Goal: Task Accomplishment & Management: Use online tool/utility

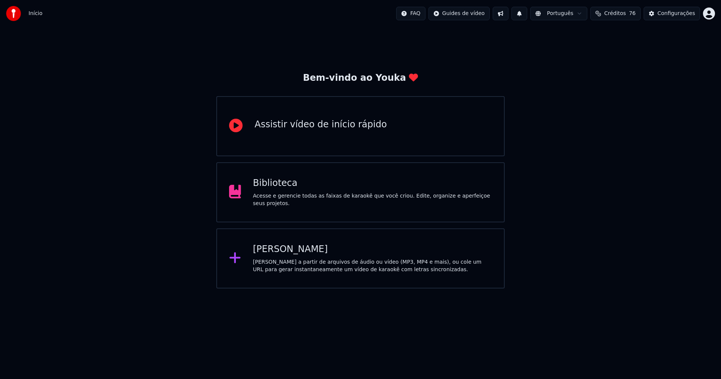
click at [269, 189] on div "Biblioteca" at bounding box center [372, 183] width 239 height 12
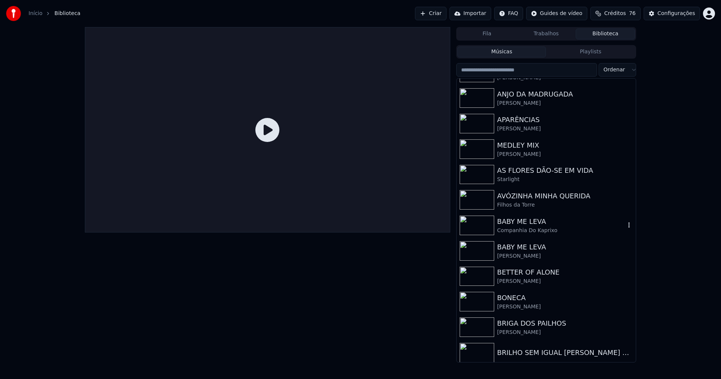
scroll to position [1427, 0]
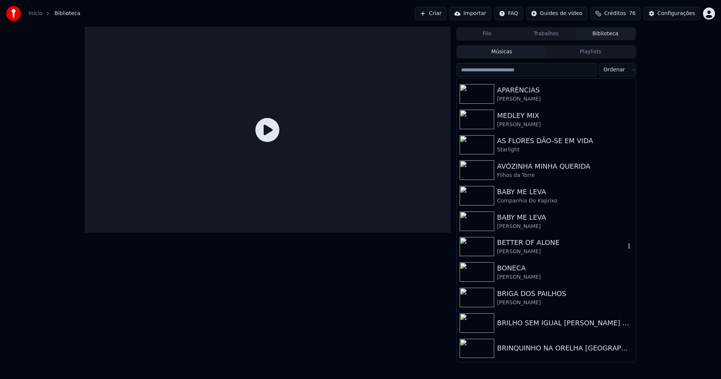
click at [536, 241] on div "BETTER OF ALONE" at bounding box center [561, 242] width 128 height 11
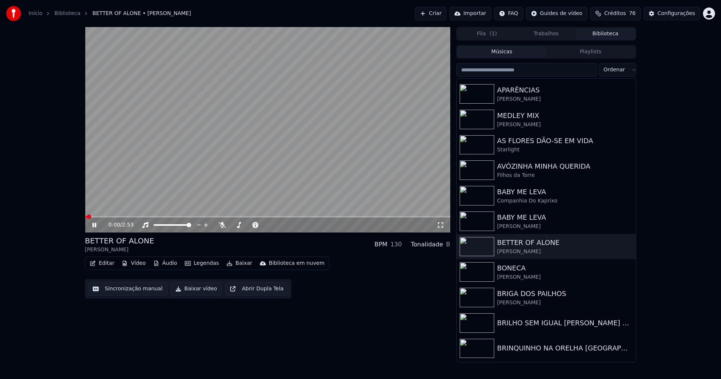
click at [96, 224] on icon at bounding box center [94, 225] width 4 height 5
click at [132, 265] on button "Vídeo" at bounding box center [134, 263] width 30 height 11
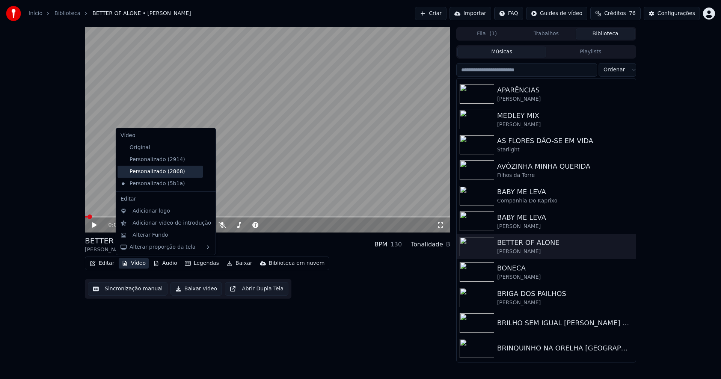
click at [169, 172] on div "Personalizado (2868)" at bounding box center [160, 172] width 85 height 12
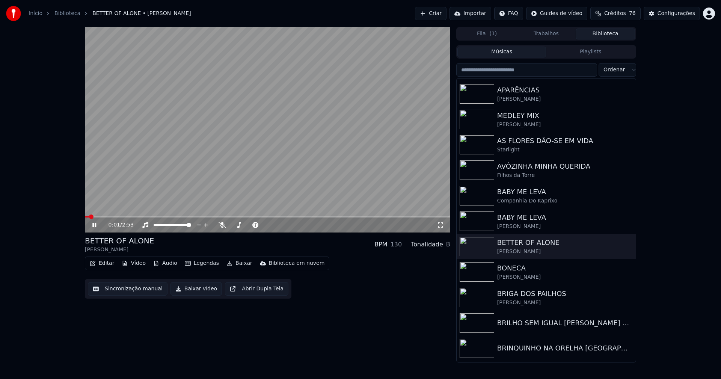
click at [97, 225] on icon at bounding box center [100, 225] width 18 height 6
click at [139, 264] on button "Vídeo" at bounding box center [134, 263] width 30 height 11
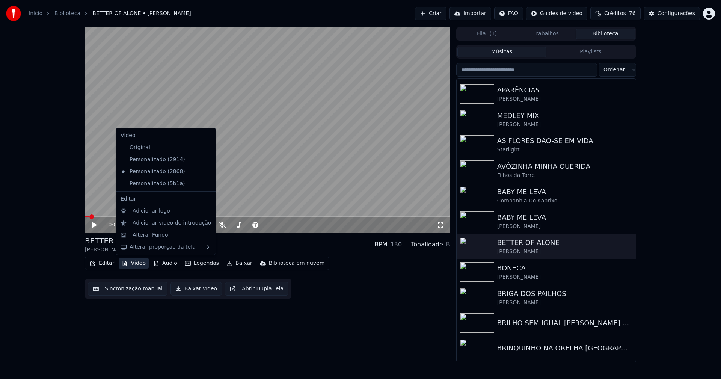
click at [206, 185] on icon at bounding box center [210, 184] width 8 height 6
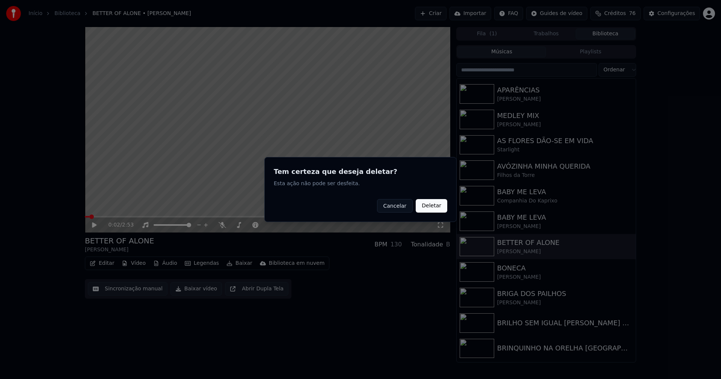
click at [433, 208] on button "Deletar" at bounding box center [432, 206] width 32 height 14
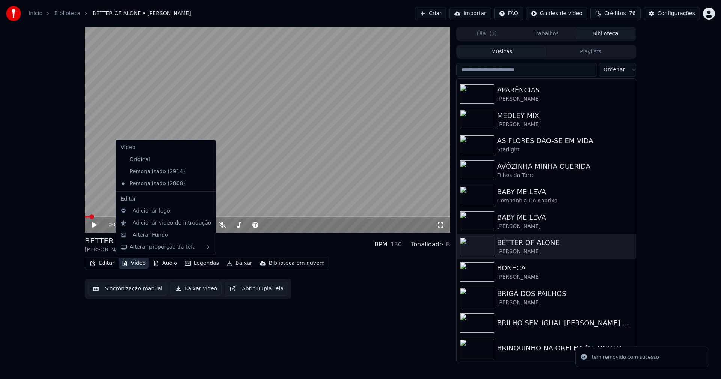
click at [136, 265] on button "Vídeo" at bounding box center [134, 263] width 30 height 11
click at [152, 215] on div "Adicionar logo" at bounding box center [166, 211] width 97 height 12
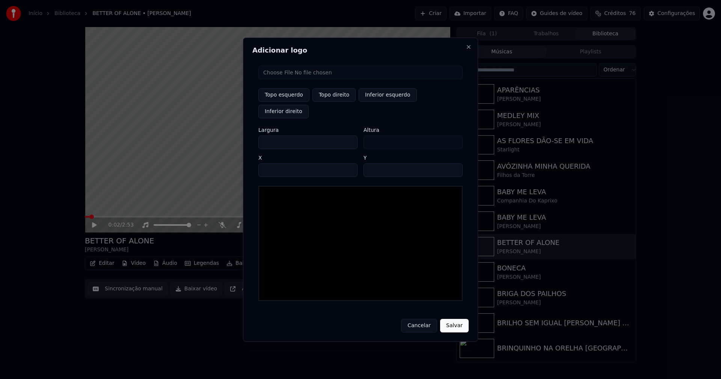
click at [289, 79] on input "file" at bounding box center [360, 73] width 204 height 14
type input "**********"
type input "***"
click at [336, 102] on button "Topo direito" at bounding box center [334, 95] width 43 height 14
type input "****"
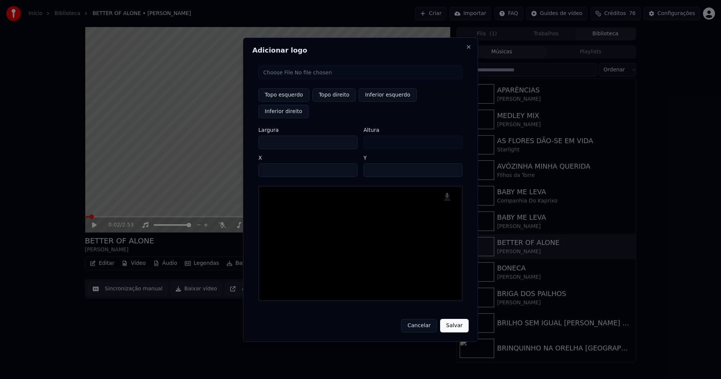
drag, startPoint x: 270, startPoint y: 133, endPoint x: 251, endPoint y: 140, distance: 21.3
click at [252, 140] on div "Adicionar logo Topo esquerdo Topo direito Inferior esquerdo Inferior direito La…" at bounding box center [360, 190] width 235 height 304
type input "**"
type input "***"
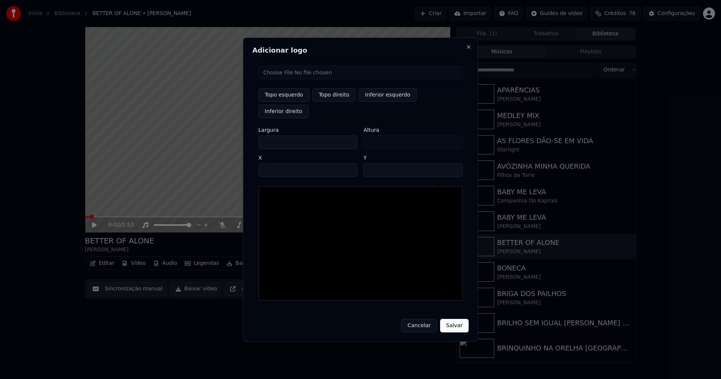
type input "***"
click at [274, 163] on input "****" at bounding box center [307, 170] width 99 height 14
type input "****"
click at [453, 163] on input "**" at bounding box center [413, 170] width 99 height 14
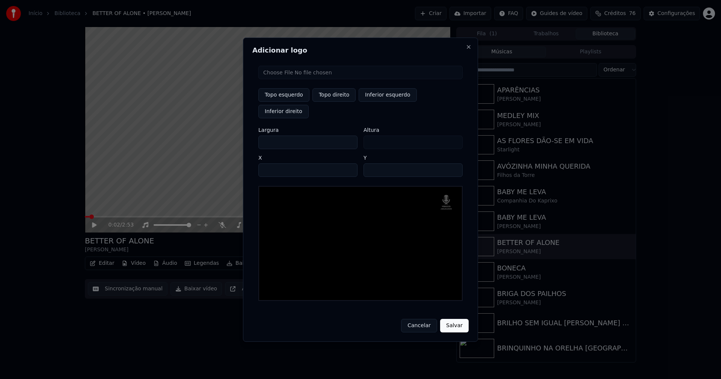
click at [453, 163] on input "**" at bounding box center [413, 170] width 99 height 14
type input "**"
click at [453, 163] on input "**" at bounding box center [413, 170] width 99 height 14
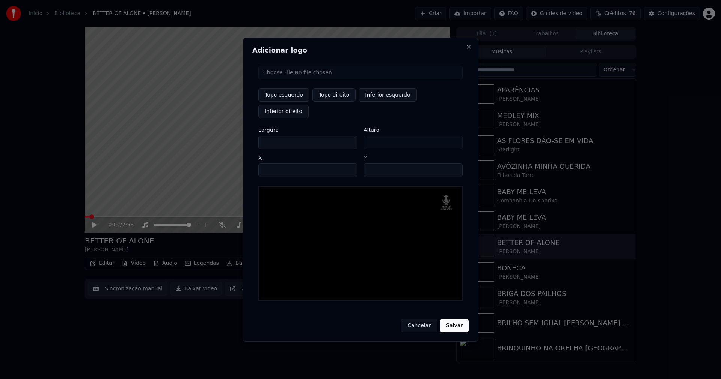
click at [451, 319] on button "Salvar" at bounding box center [454, 326] width 29 height 14
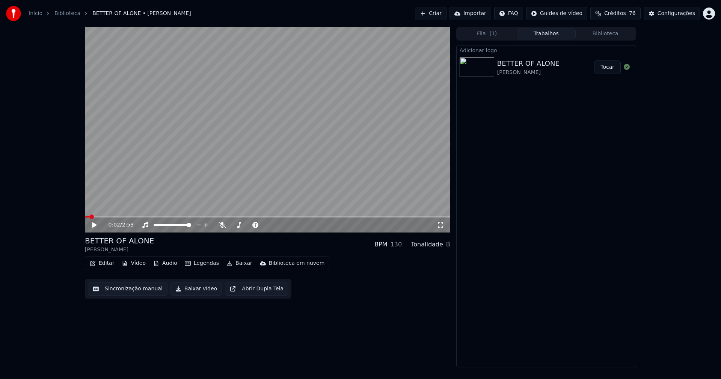
click at [607, 71] on button "Tocar" at bounding box center [607, 67] width 27 height 14
click at [95, 226] on icon at bounding box center [100, 225] width 18 height 6
click at [109, 268] on button "Editar" at bounding box center [102, 263] width 30 height 11
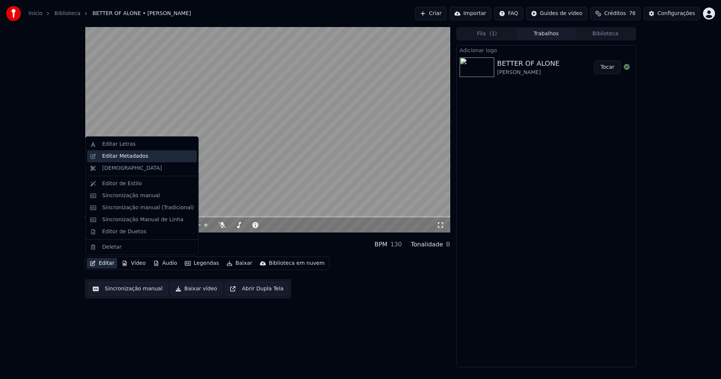
click at [130, 157] on div "Editar Metadados" at bounding box center [125, 157] width 46 height 8
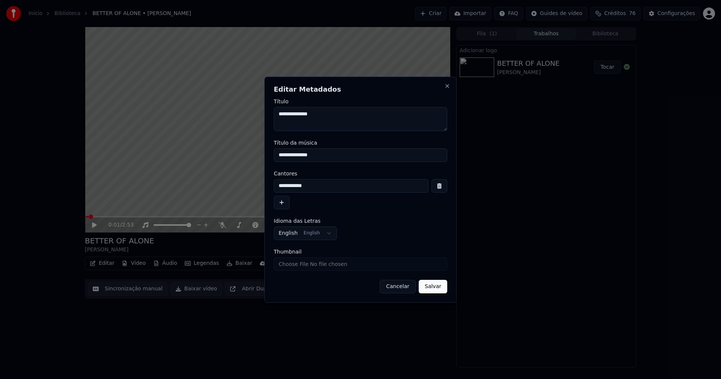
click at [300, 266] on input "Thumbnail" at bounding box center [361, 264] width 174 height 14
type input "**********"
click at [437, 284] on button "Salvar" at bounding box center [433, 287] width 29 height 14
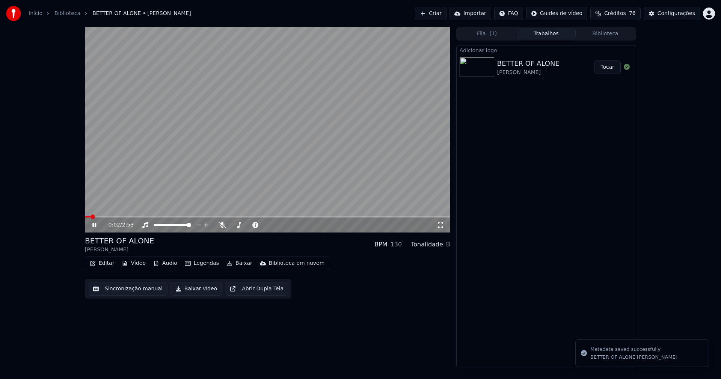
drag, startPoint x: 96, startPoint y: 225, endPoint x: 344, endPoint y: 90, distance: 282.6
click at [97, 225] on icon at bounding box center [100, 225] width 18 height 6
click at [110, 264] on button "Editar" at bounding box center [102, 263] width 30 height 11
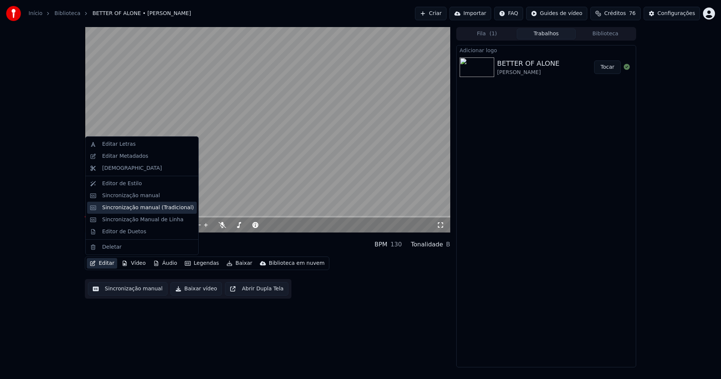
click at [134, 208] on div "Sincronização manual (Tradicional)" at bounding box center [148, 208] width 92 height 8
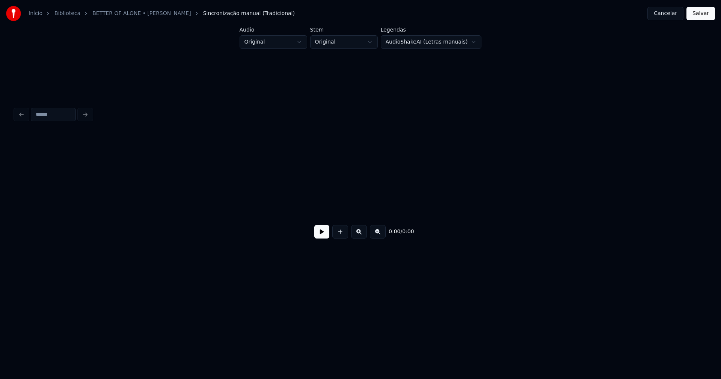
scroll to position [0, 1516]
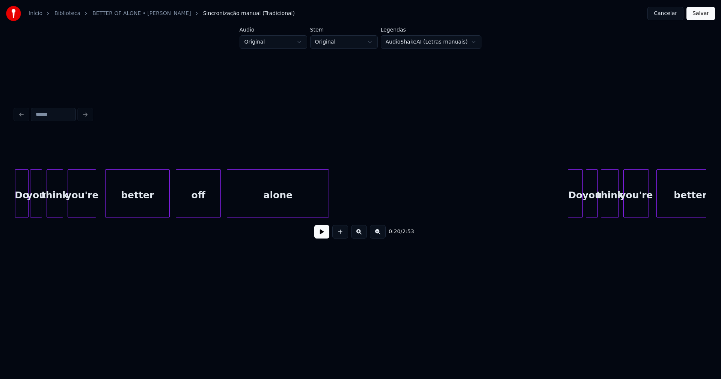
click at [320, 234] on button at bounding box center [321, 232] width 15 height 14
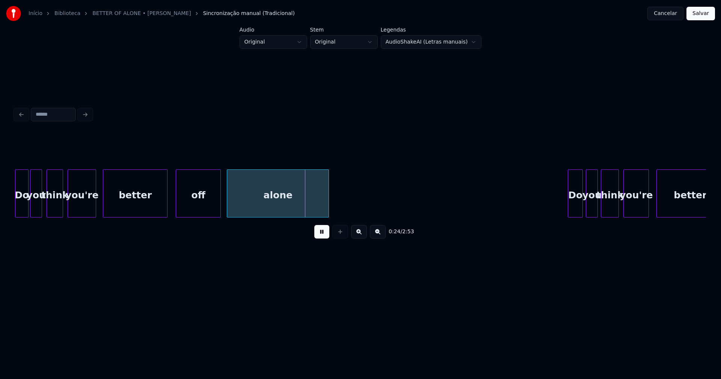
click at [135, 211] on div "better" at bounding box center [135, 195] width 64 height 51
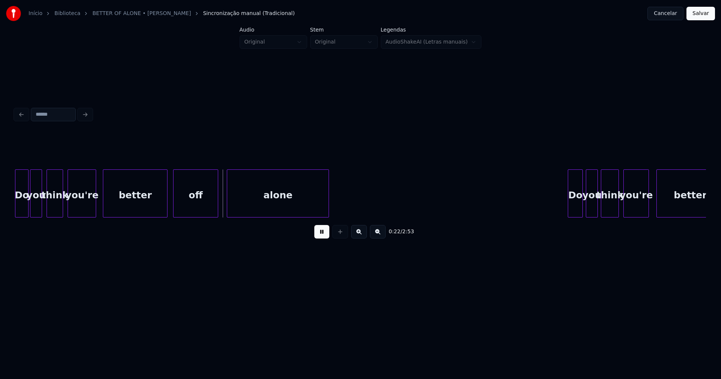
click at [199, 212] on div "off" at bounding box center [196, 195] width 44 height 51
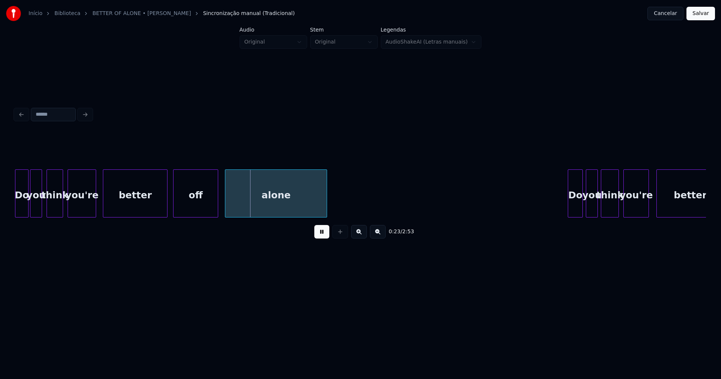
click at [242, 211] on div "alone" at bounding box center [275, 195] width 101 height 51
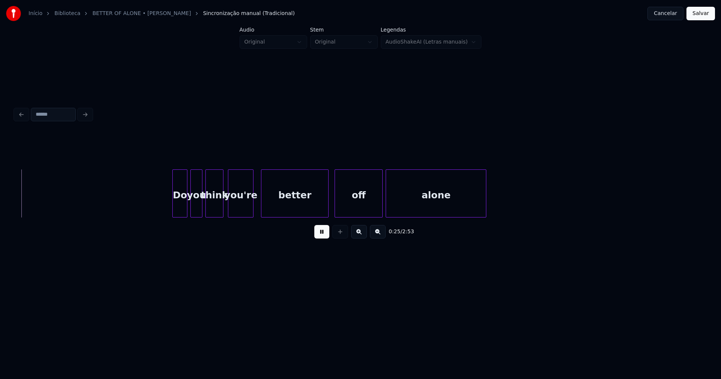
scroll to position [0, 1919]
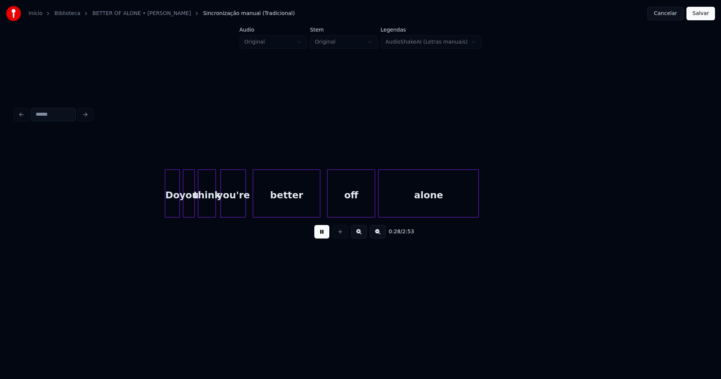
click at [287, 202] on div "better" at bounding box center [286, 195] width 67 height 51
click at [343, 204] on div "off" at bounding box center [347, 195] width 47 height 51
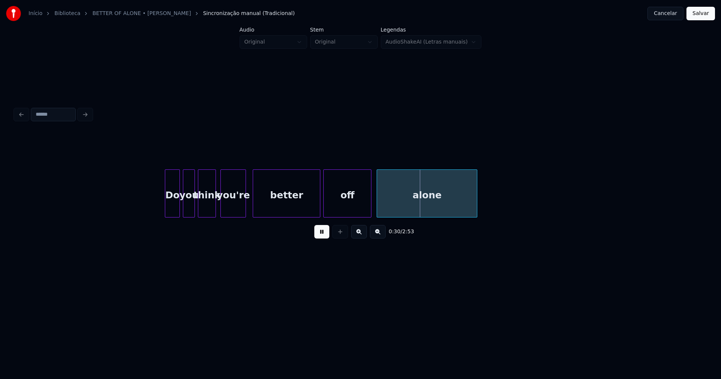
click at [415, 207] on div "alone" at bounding box center [427, 195] width 100 height 51
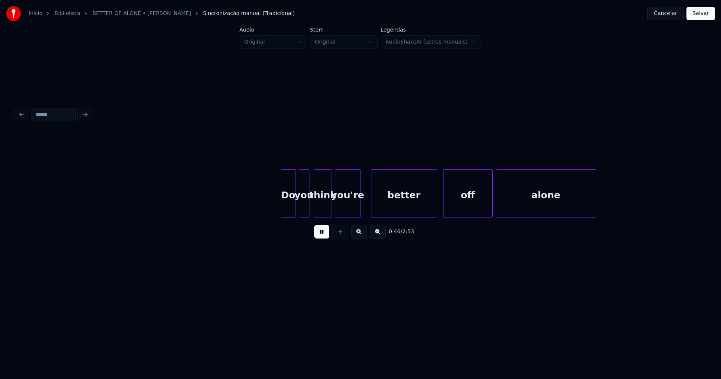
scroll to position [0, 3476]
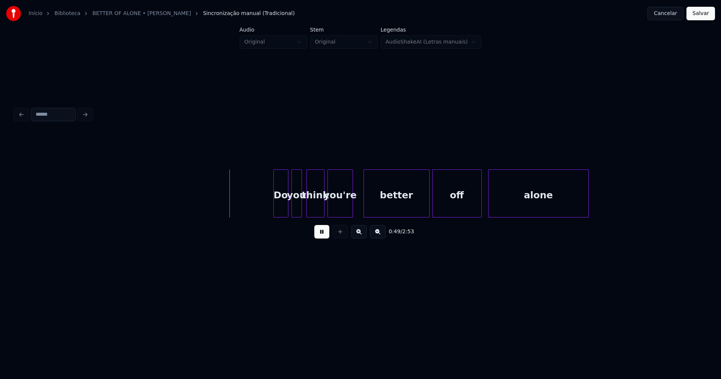
click at [457, 213] on div "off" at bounding box center [457, 195] width 49 height 51
click at [485, 210] on div at bounding box center [486, 193] width 2 height 47
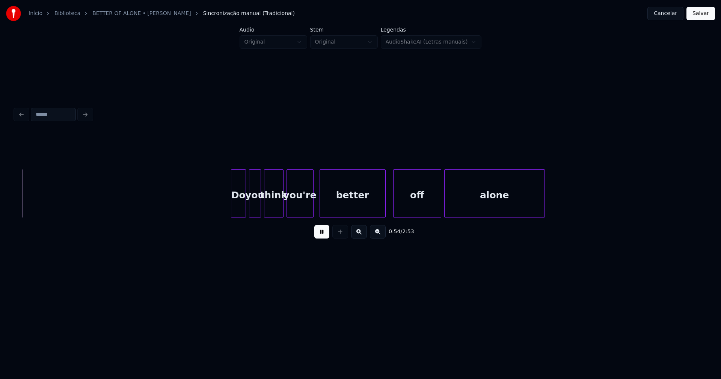
scroll to position [0, 4074]
click at [234, 213] on div "Do" at bounding box center [235, 195] width 14 height 51
click at [250, 212] on div "you" at bounding box center [251, 195] width 11 height 51
click at [338, 205] on div "better" at bounding box center [348, 195] width 65 height 51
click at [404, 204] on div "off" at bounding box center [413, 195] width 47 height 51
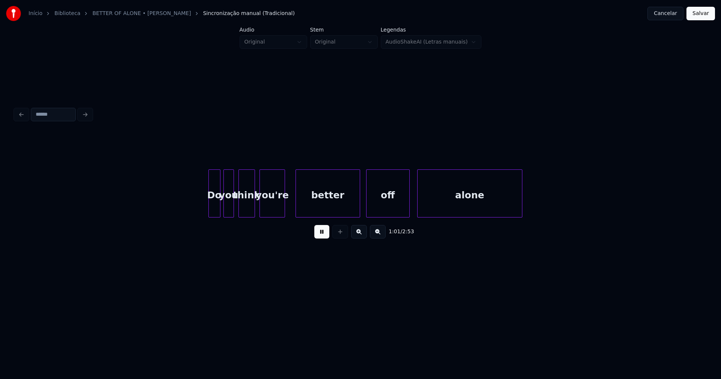
scroll to position [0, 4657]
click at [303, 209] on div "better" at bounding box center [323, 195] width 64 height 51
click at [378, 209] on div "off" at bounding box center [383, 195] width 43 height 51
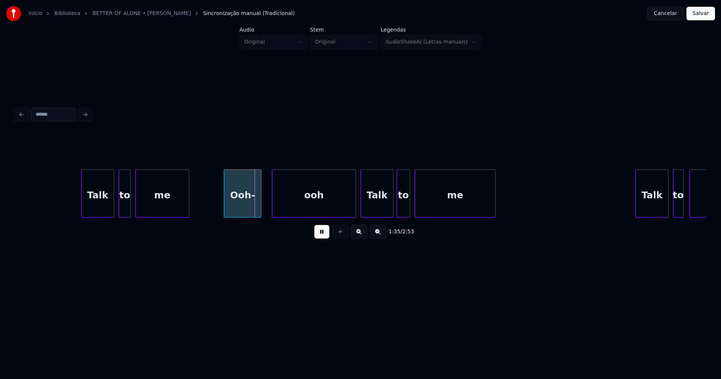
scroll to position [0, 6952]
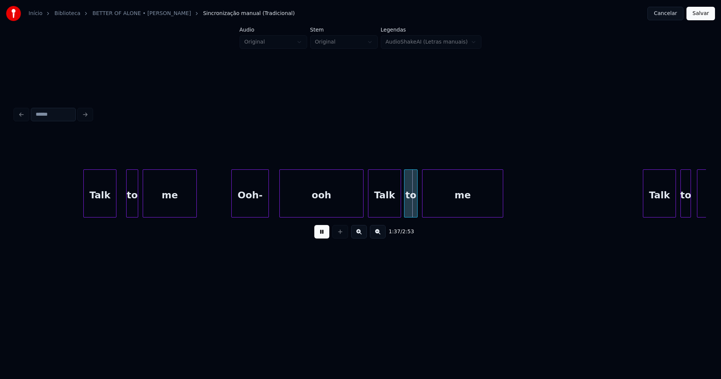
click at [100, 209] on div "Talk" at bounding box center [100, 195] width 32 height 51
click at [128, 211] on div "to" at bounding box center [127, 195] width 11 height 51
click at [141, 209] on div at bounding box center [141, 193] width 2 height 47
click at [254, 208] on div "Ooh-" at bounding box center [247, 195] width 37 height 51
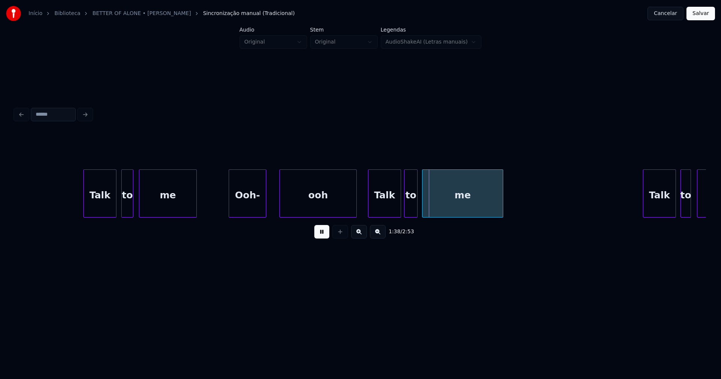
click at [355, 209] on div at bounding box center [355, 193] width 2 height 47
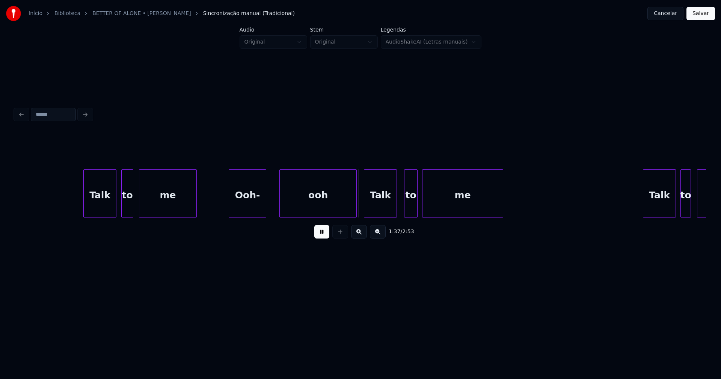
click at [376, 206] on div "Talk" at bounding box center [380, 195] width 32 height 51
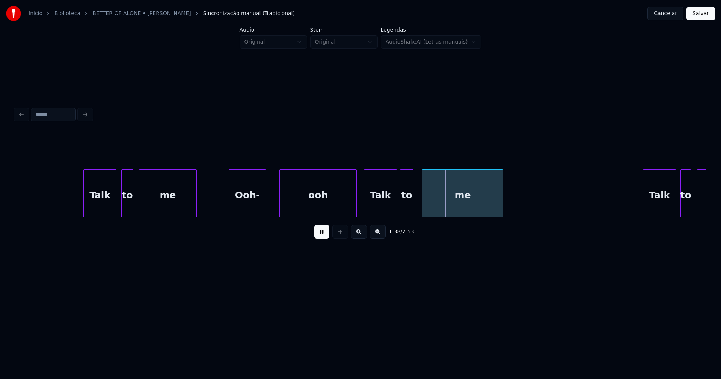
click at [409, 211] on div "to" at bounding box center [406, 195] width 13 height 51
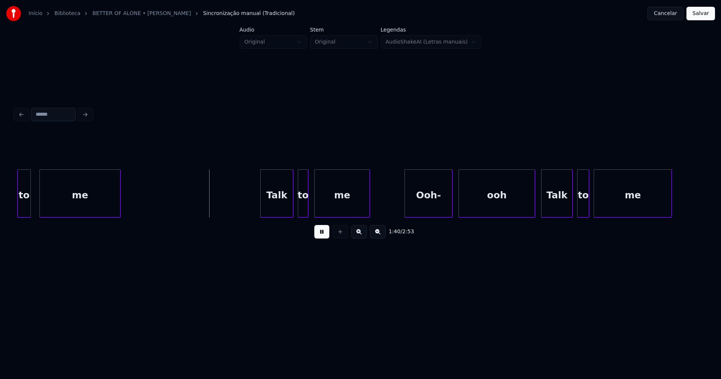
scroll to position [0, 7350]
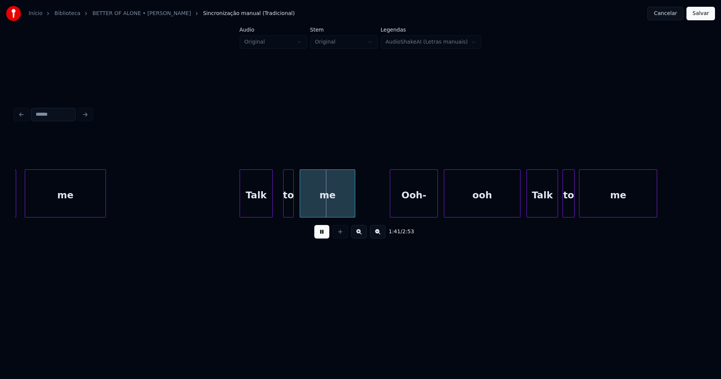
click at [260, 212] on div "Talk" at bounding box center [256, 195] width 32 height 51
click at [285, 207] on div "to" at bounding box center [285, 195] width 10 height 51
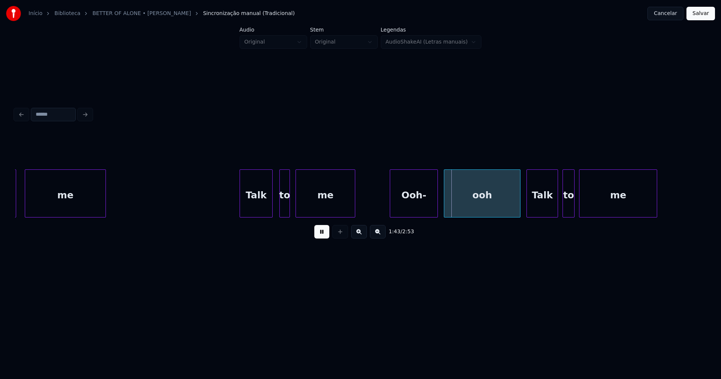
click at [297, 208] on div at bounding box center [297, 193] width 2 height 47
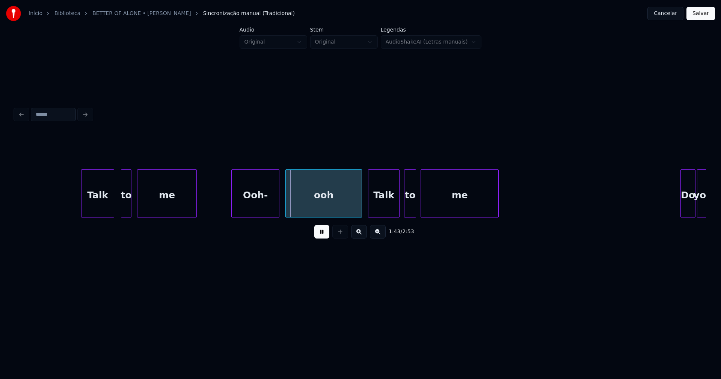
scroll to position [0, 7516]
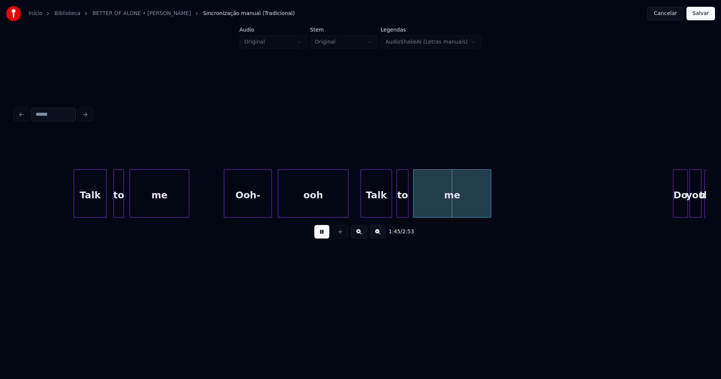
click at [348, 214] on div "ooh" at bounding box center [313, 193] width 71 height 48
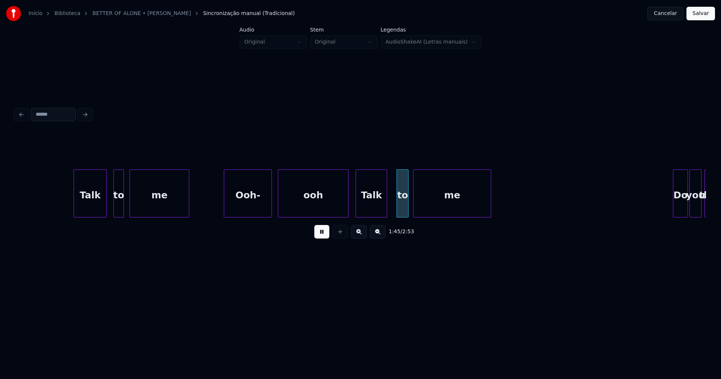
click at [370, 210] on div "Talk" at bounding box center [371, 195] width 31 height 51
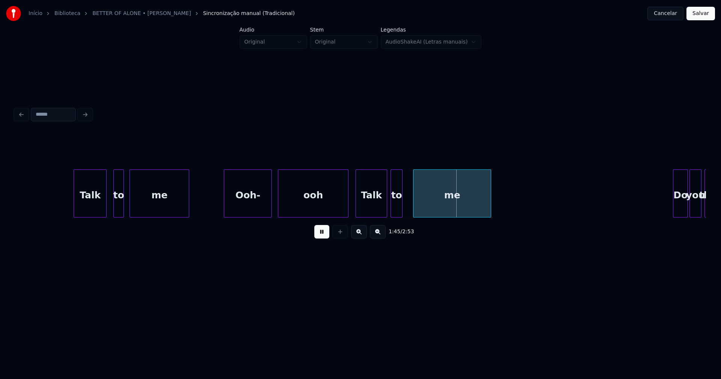
click at [396, 216] on div "Talk to me Ooh- ooh Talk to me Do you think" at bounding box center [360, 193] width 691 height 48
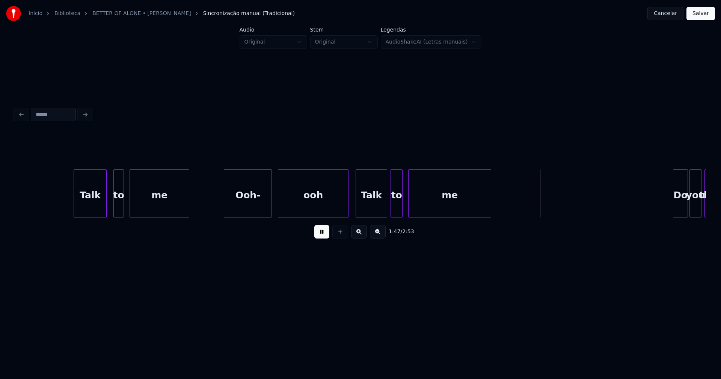
click at [411, 210] on div at bounding box center [410, 193] width 2 height 47
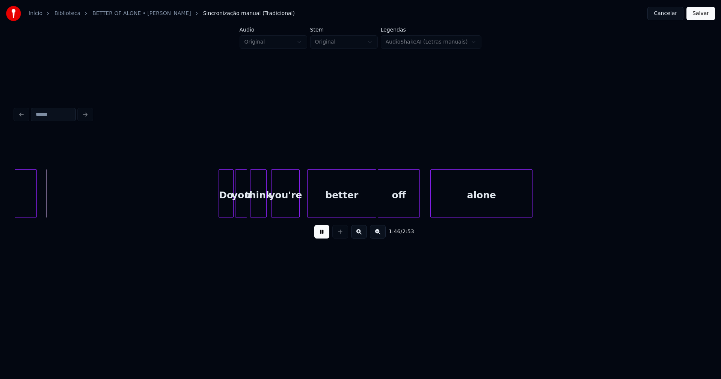
scroll to position [0, 7985]
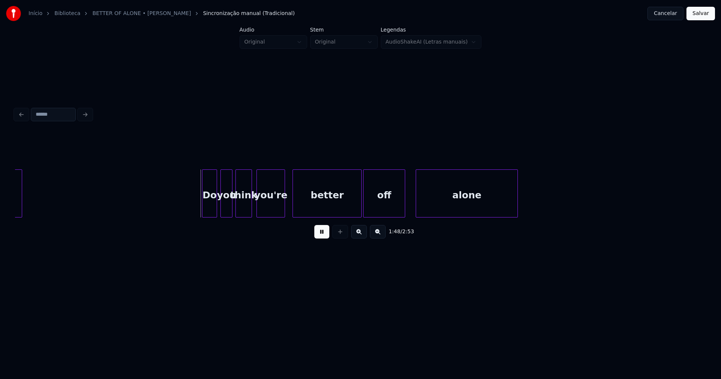
click at [210, 208] on div "Do" at bounding box center [209, 195] width 14 height 51
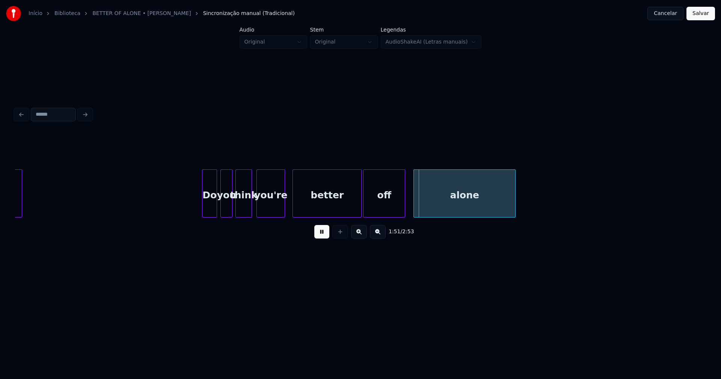
click at [433, 203] on div "alone" at bounding box center [464, 195] width 101 height 51
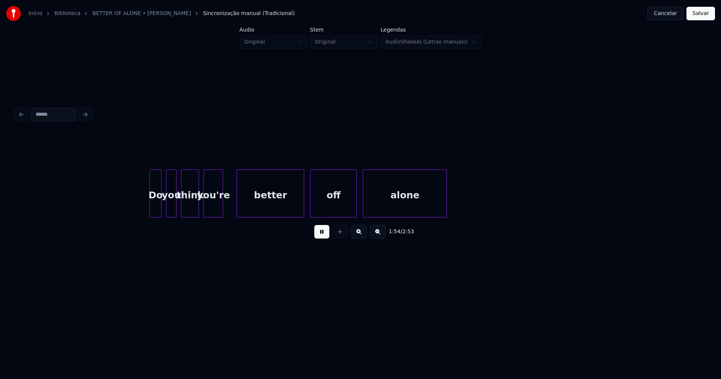
scroll to position [0, 8594]
click at [144, 204] on div at bounding box center [144, 193] width 2 height 47
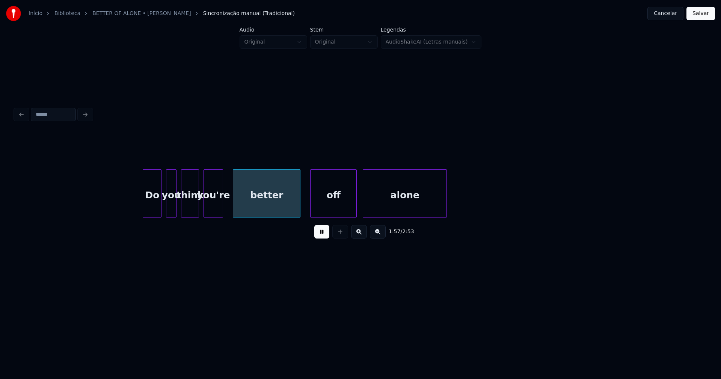
click at [260, 208] on div "better" at bounding box center [266, 195] width 67 height 51
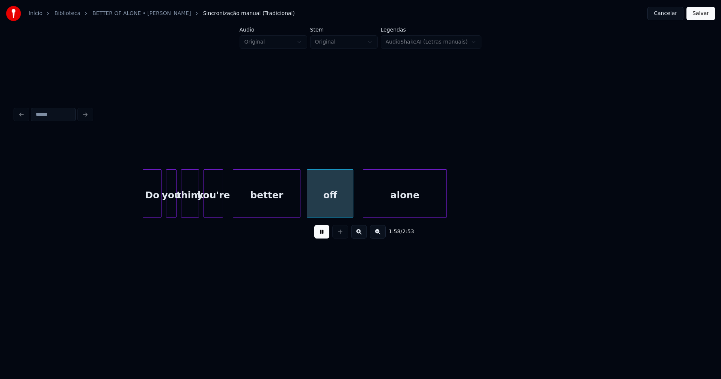
click at [319, 210] on div "off" at bounding box center [330, 195] width 46 height 51
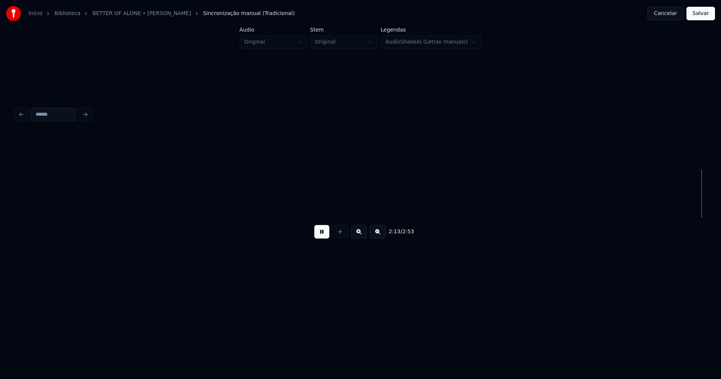
scroll to position [0, 10064]
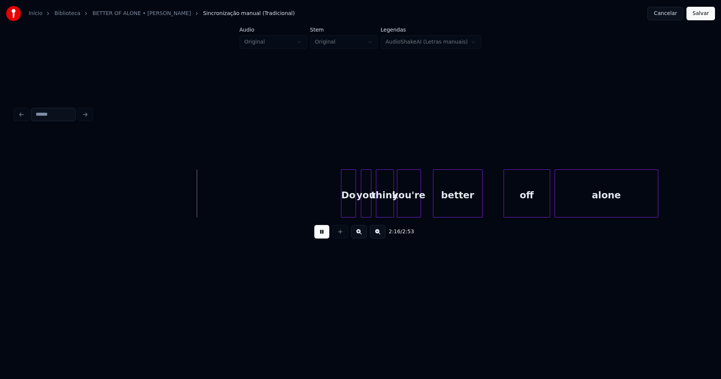
click at [347, 205] on div "Do" at bounding box center [348, 195] width 14 height 51
click at [504, 211] on div "off" at bounding box center [516, 195] width 46 height 51
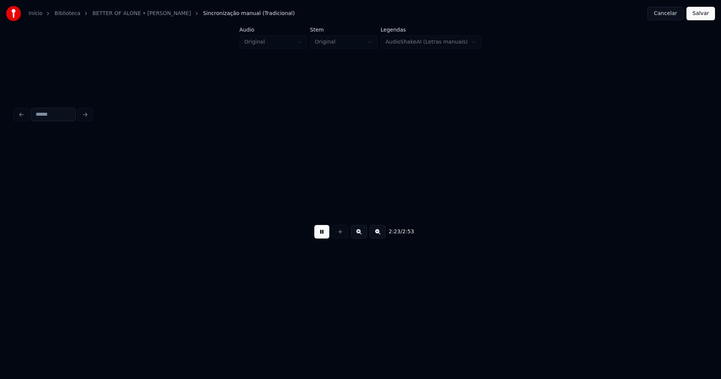
scroll to position [0, 10755]
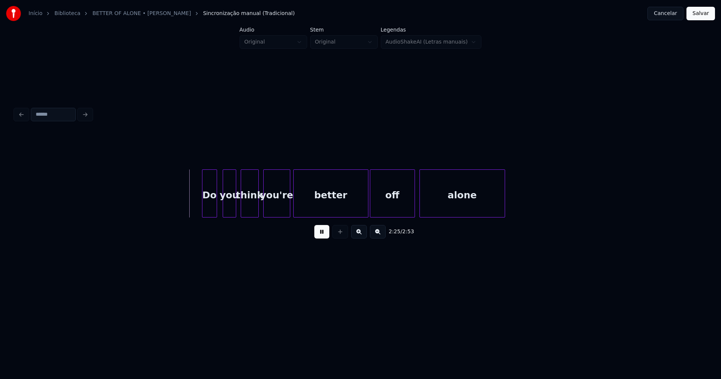
click at [213, 208] on div "Do" at bounding box center [209, 195] width 14 height 51
click at [225, 210] on div "you" at bounding box center [226, 195] width 13 height 51
click at [283, 210] on div at bounding box center [282, 193] width 2 height 47
click at [361, 205] on div at bounding box center [361, 193] width 2 height 47
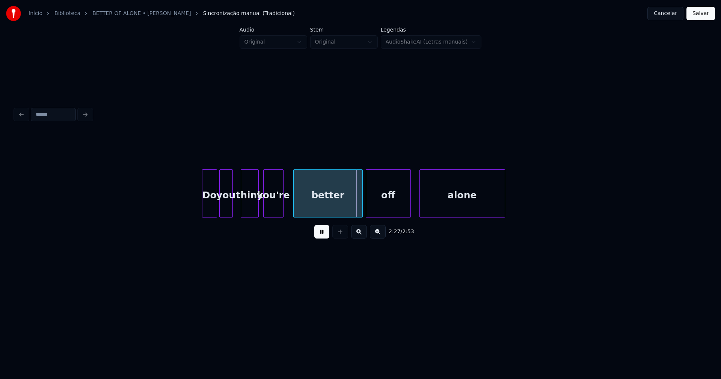
click at [379, 204] on div "off" at bounding box center [388, 195] width 44 height 51
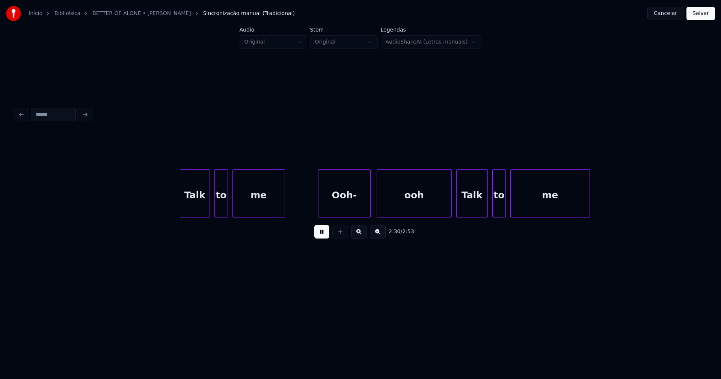
scroll to position [0, 11304]
click at [178, 207] on div "Talk" at bounding box center [185, 195] width 29 height 51
click at [211, 206] on div "to" at bounding box center [213, 195] width 13 height 51
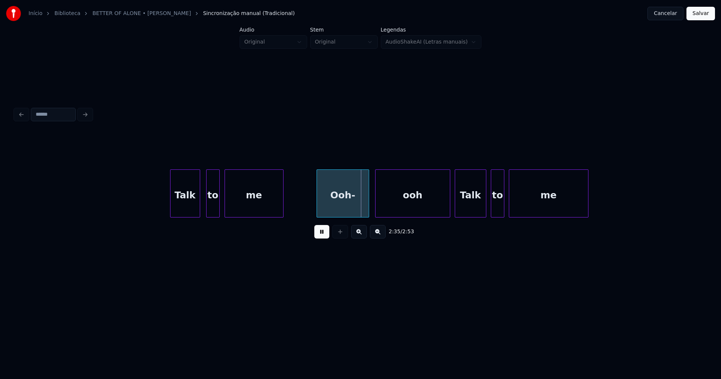
click at [226, 207] on div at bounding box center [226, 193] width 2 height 47
click at [350, 211] on div "Ooh-" at bounding box center [341, 195] width 52 height 51
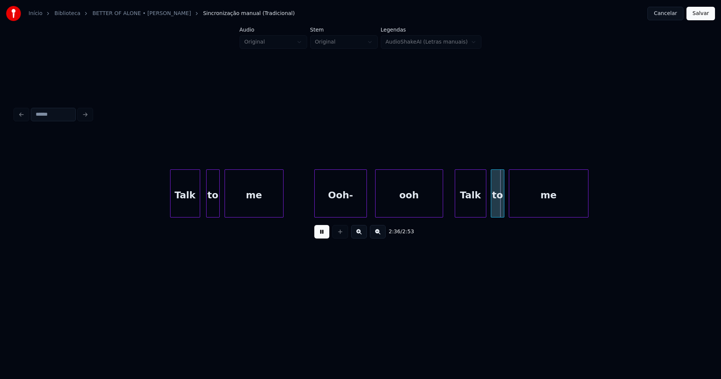
click at [441, 212] on div at bounding box center [442, 193] width 2 height 47
click at [466, 211] on div "Talk" at bounding box center [465, 195] width 31 height 51
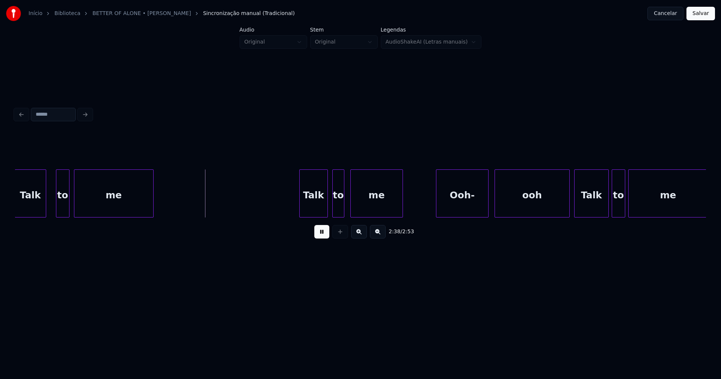
scroll to position [0, 11891]
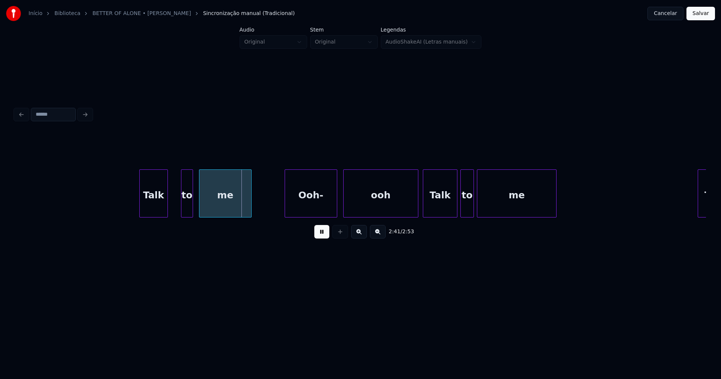
click at [153, 213] on div "Talk" at bounding box center [154, 195] width 28 height 51
click at [178, 207] on div at bounding box center [177, 193] width 2 height 47
click at [317, 208] on div "Ooh-" at bounding box center [309, 195] width 52 height 51
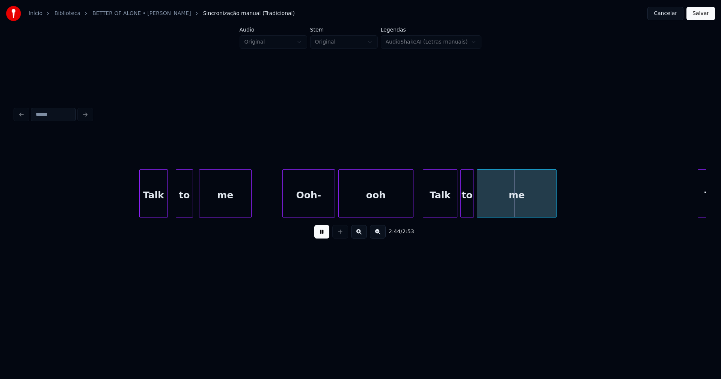
click at [394, 207] on div "ooh" at bounding box center [376, 195] width 74 height 51
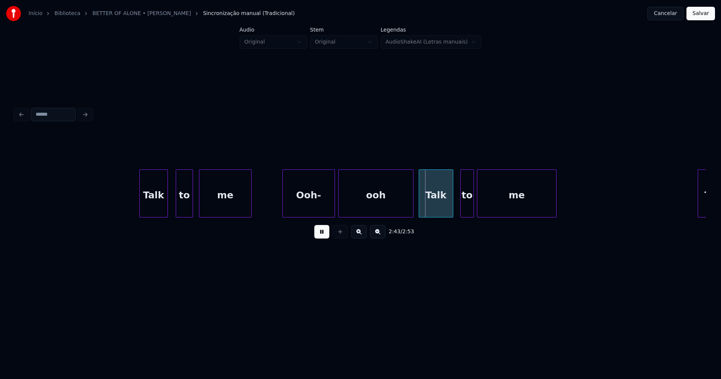
click at [433, 204] on div "Talk" at bounding box center [436, 195] width 34 height 51
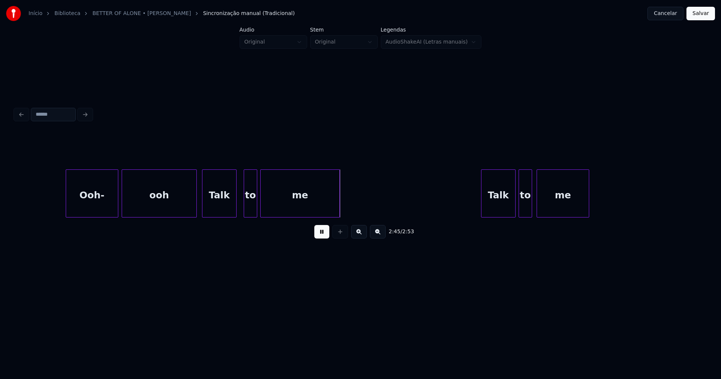
scroll to position [0, 12346]
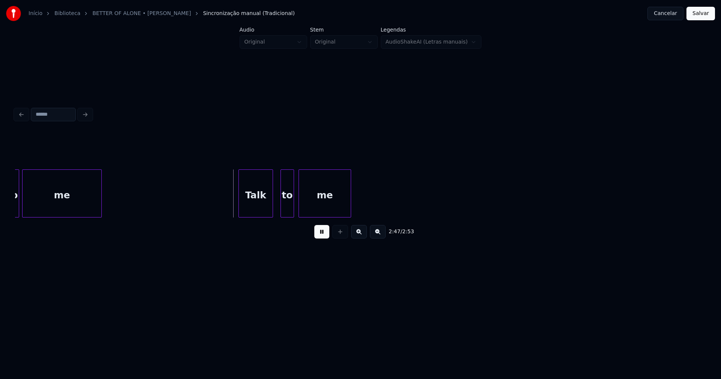
click at [252, 207] on div "Talk" at bounding box center [256, 195] width 34 height 51
click at [280, 205] on div "to" at bounding box center [282, 195] width 13 height 51
click at [294, 205] on div at bounding box center [295, 193] width 2 height 47
click at [696, 16] on button "Salvar" at bounding box center [701, 14] width 29 height 14
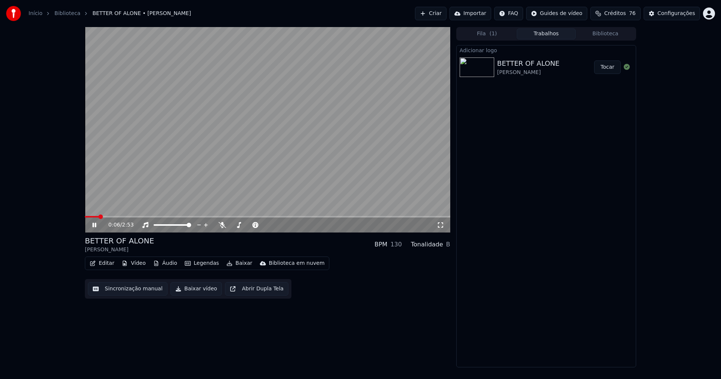
click at [440, 225] on icon at bounding box center [441, 225] width 8 height 6
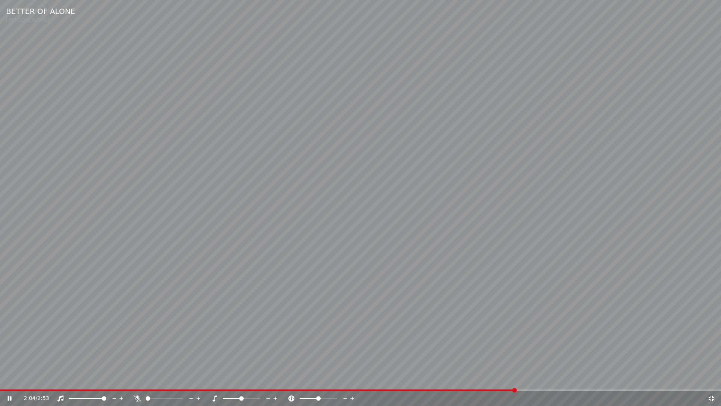
drag, startPoint x: 711, startPoint y: 399, endPoint x: 705, endPoint y: 353, distance: 45.4
click at [712, 379] on icon at bounding box center [712, 398] width 8 height 6
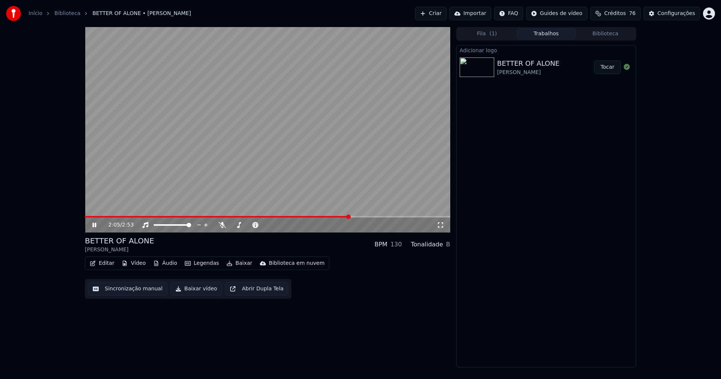
click at [97, 226] on icon at bounding box center [100, 225] width 18 height 6
click at [193, 292] on button "Baixar vídeo" at bounding box center [196, 289] width 51 height 14
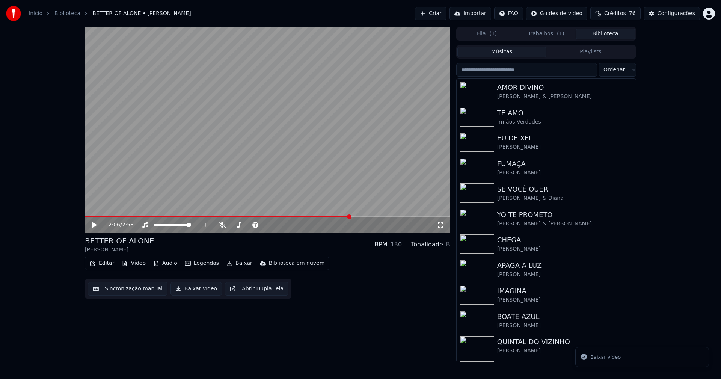
click at [613, 31] on button "Biblioteca" at bounding box center [605, 34] width 59 height 11
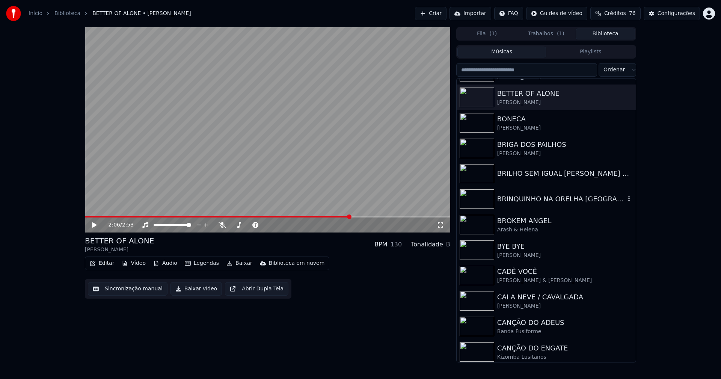
scroll to position [1578, 0]
click at [547, 203] on div "BRINQUINHO NA ORELHA [GEOGRAPHIC_DATA]" at bounding box center [561, 198] width 128 height 11
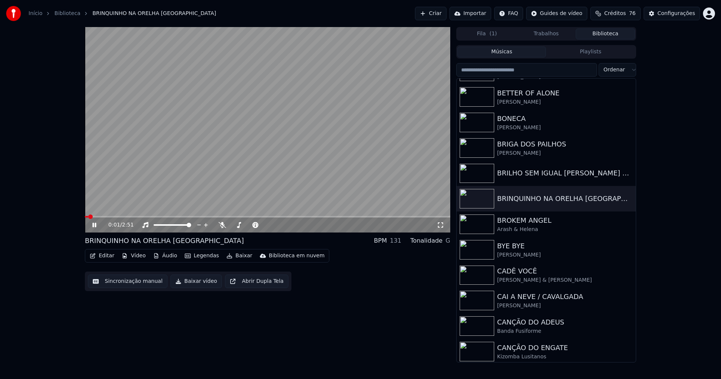
click at [163, 254] on button "Áudio" at bounding box center [165, 256] width 30 height 11
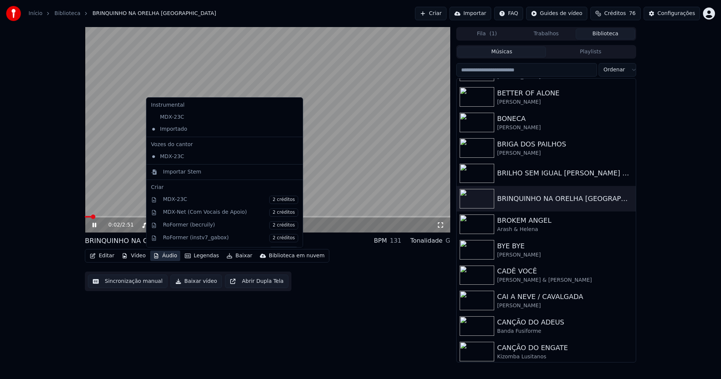
click at [337, 290] on div "Editar Vídeo Áudio Legendas Baixar Biblioteca em nuvem Sincronização manual Bai…" at bounding box center [267, 270] width 365 height 42
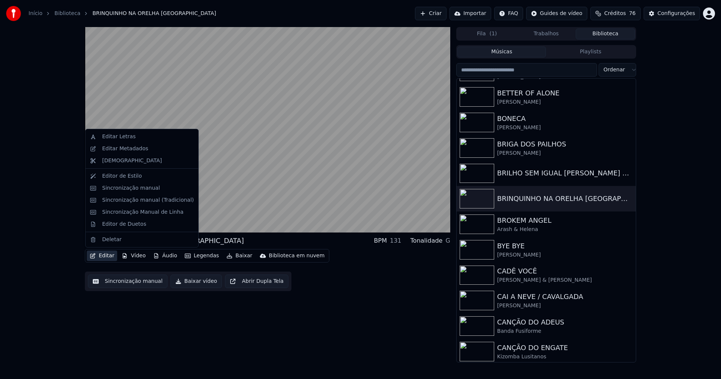
click at [105, 258] on button "Editar" at bounding box center [102, 256] width 30 height 11
click at [126, 202] on div "Sincronização manual (Tradicional)" at bounding box center [148, 200] width 92 height 8
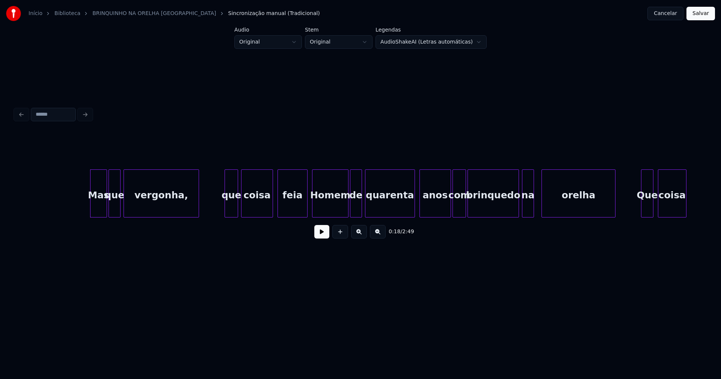
scroll to position [0, 1317]
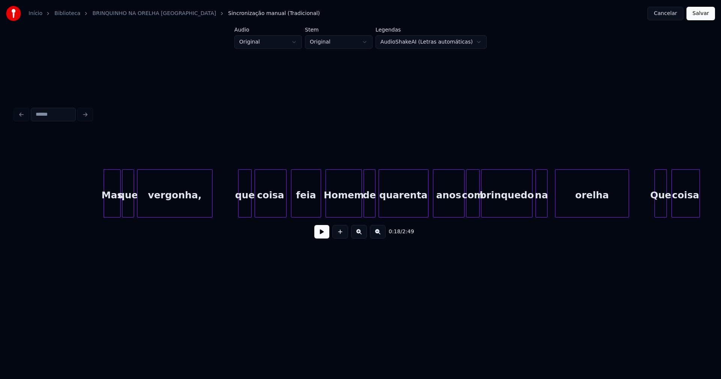
click at [321, 237] on button at bounding box center [321, 232] width 15 height 14
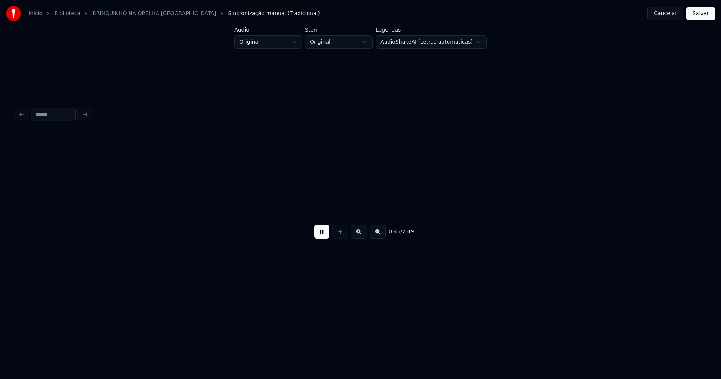
scroll to position [0, 3390]
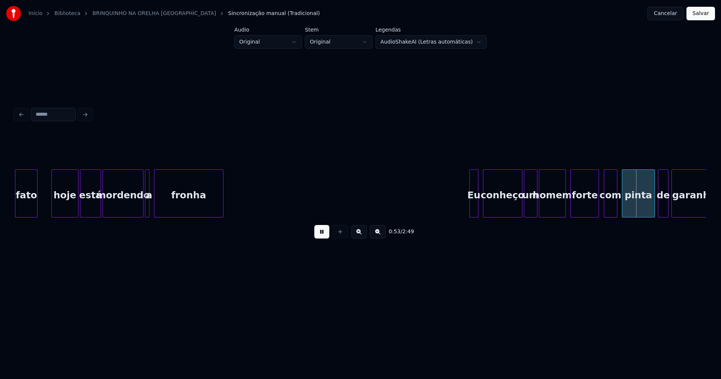
click at [320, 237] on button at bounding box center [321, 232] width 15 height 14
click at [678, 8] on button "Cancelar" at bounding box center [666, 14] width 36 height 14
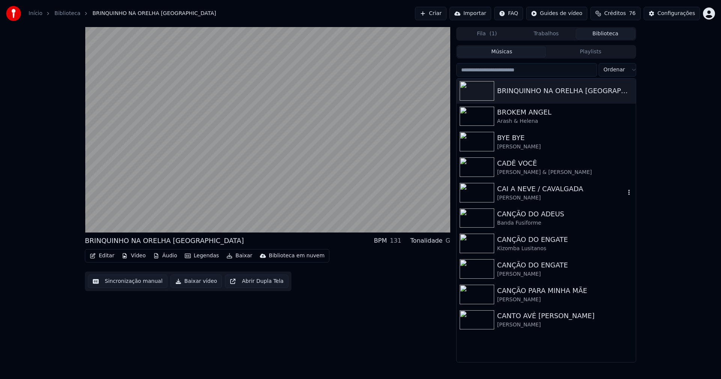
scroll to position [1690, 0]
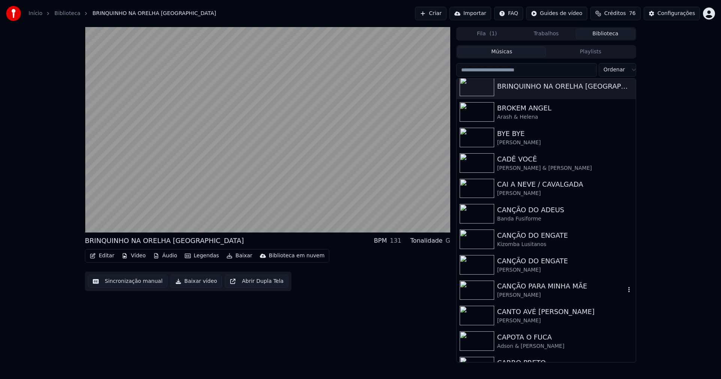
click at [536, 285] on div "CANÇÃO PARA MINHA MÃE" at bounding box center [561, 286] width 128 height 11
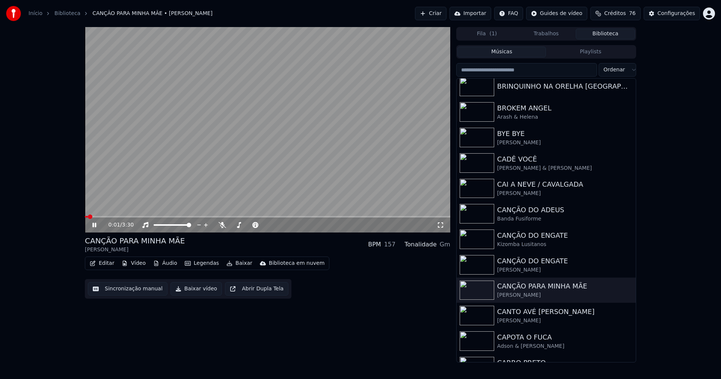
click at [97, 226] on icon at bounding box center [100, 225] width 18 height 6
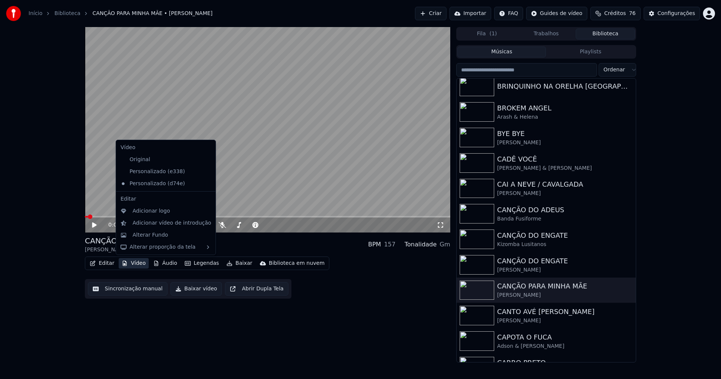
click at [132, 263] on button "Vídeo" at bounding box center [134, 263] width 30 height 11
click at [145, 210] on div "Adicionar logo" at bounding box center [152, 211] width 38 height 8
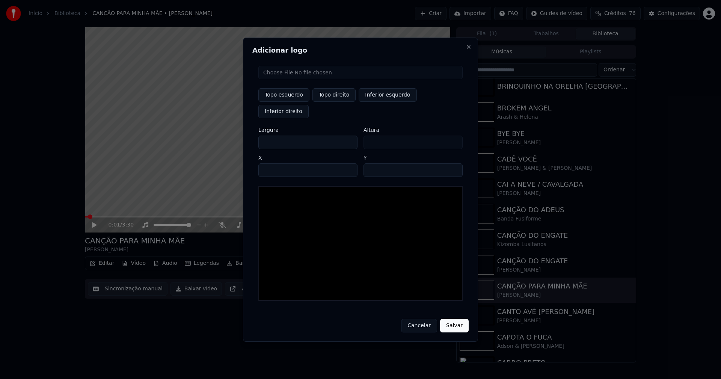
click at [288, 79] on input "file" at bounding box center [360, 73] width 204 height 14
type input "**********"
type input "***"
click at [335, 102] on button "Topo direito" at bounding box center [334, 95] width 43 height 14
type input "****"
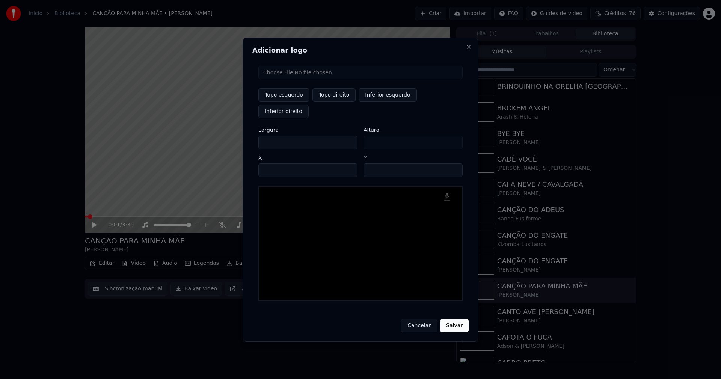
drag, startPoint x: 271, startPoint y: 134, endPoint x: 243, endPoint y: 139, distance: 29.0
click at [243, 139] on body "Início Biblioteca CANÇÃO PARA MINHA MÃE • [PERSON_NAME] Importar FAQ Guides de …" at bounding box center [360, 189] width 721 height 379
type input "**"
type input "***"
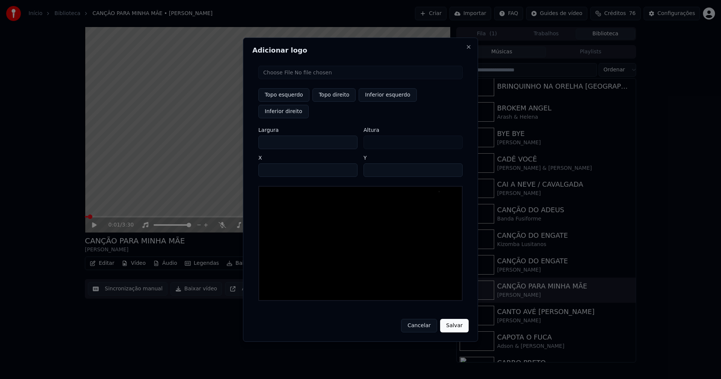
type input "***"
click at [274, 163] on input "****" at bounding box center [307, 170] width 99 height 14
type input "****"
click at [453, 163] on input "**" at bounding box center [413, 170] width 99 height 14
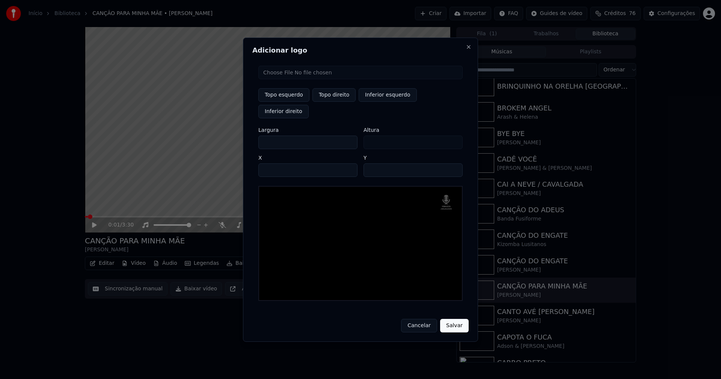
click at [453, 163] on input "**" at bounding box center [413, 170] width 99 height 14
type input "**"
click at [453, 163] on input "**" at bounding box center [413, 170] width 99 height 14
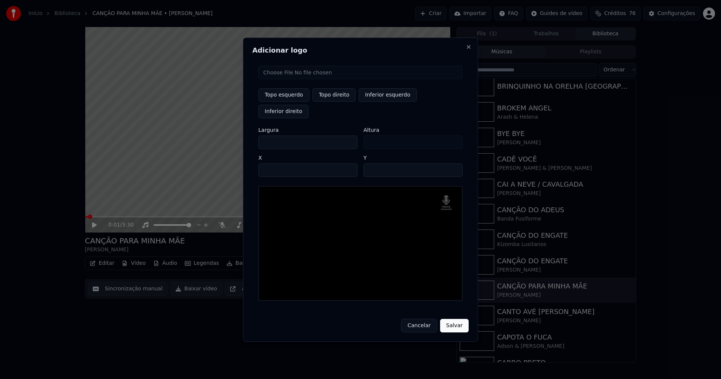
click at [455, 319] on button "Salvar" at bounding box center [454, 326] width 29 height 14
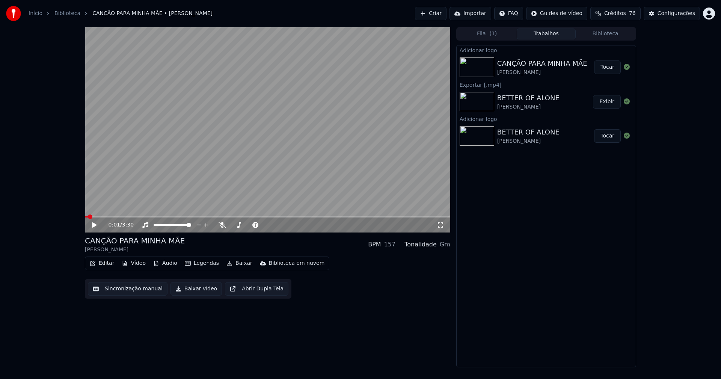
click at [609, 72] on button "Tocar" at bounding box center [607, 67] width 27 height 14
click at [107, 261] on button "Editar" at bounding box center [102, 263] width 30 height 11
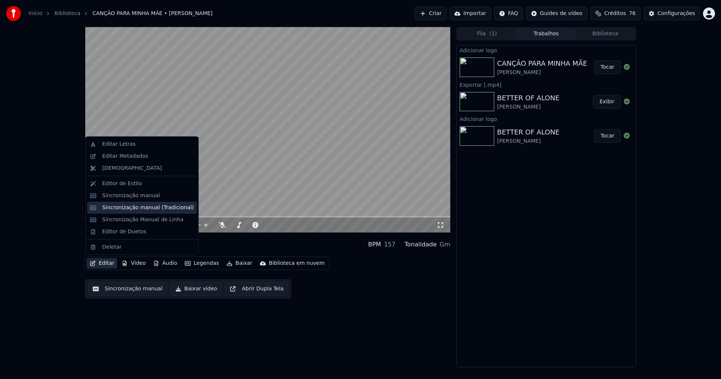
click at [137, 208] on div "Sincronização manual (Tradicional)" at bounding box center [148, 208] width 92 height 8
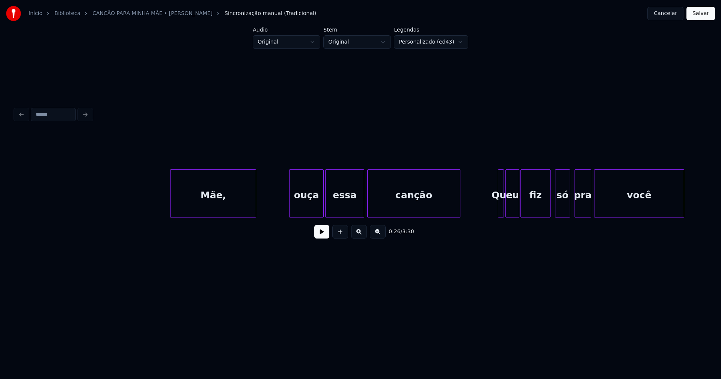
scroll to position [0, 1782]
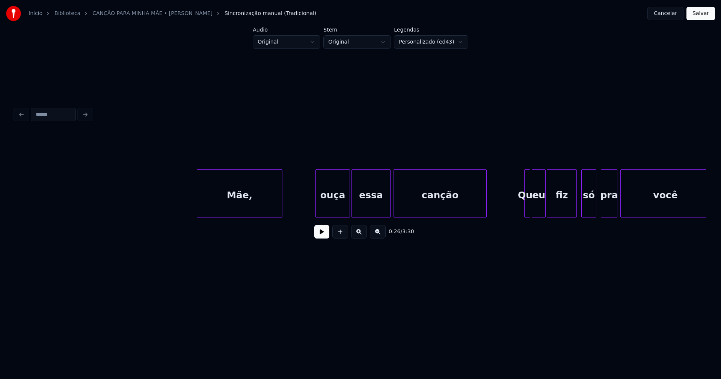
click at [325, 238] on button at bounding box center [321, 232] width 15 height 14
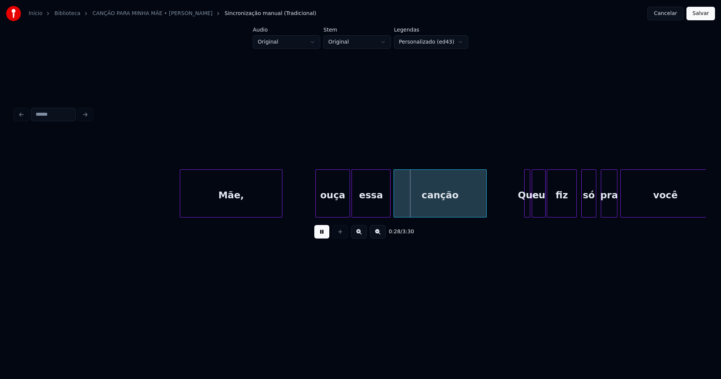
click at [181, 207] on div at bounding box center [181, 193] width 2 height 47
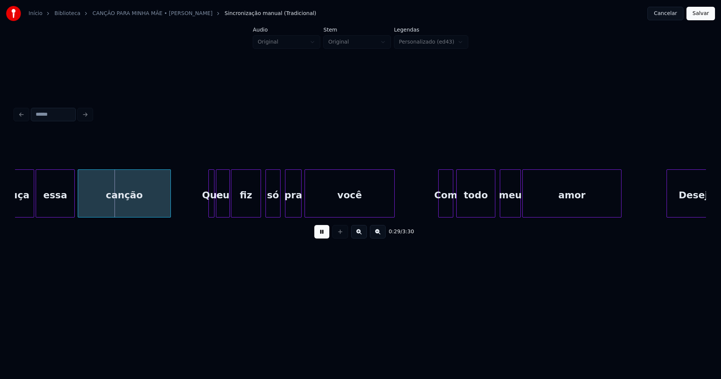
scroll to position [0, 2125]
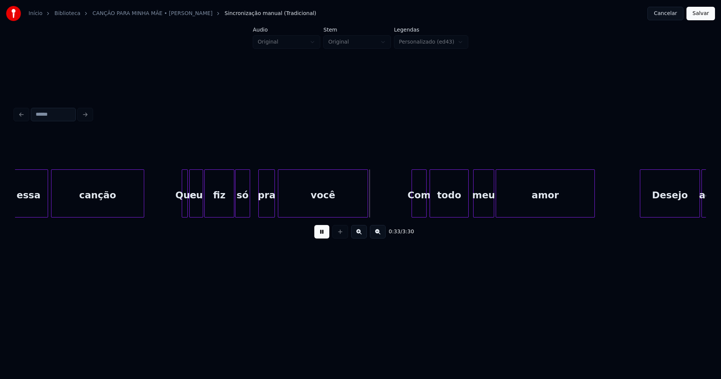
click at [242, 210] on div "só" at bounding box center [243, 195] width 14 height 51
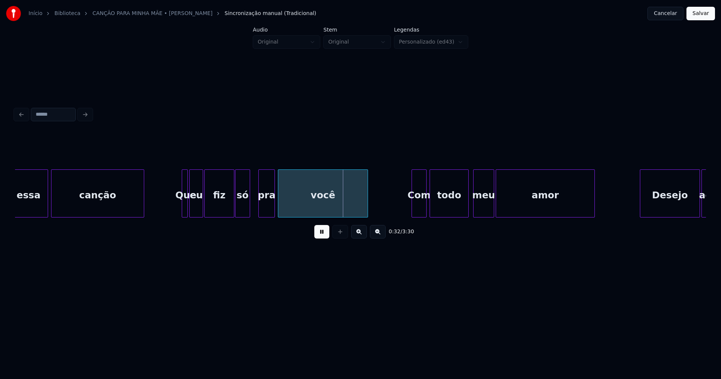
scroll to position [0, 2388]
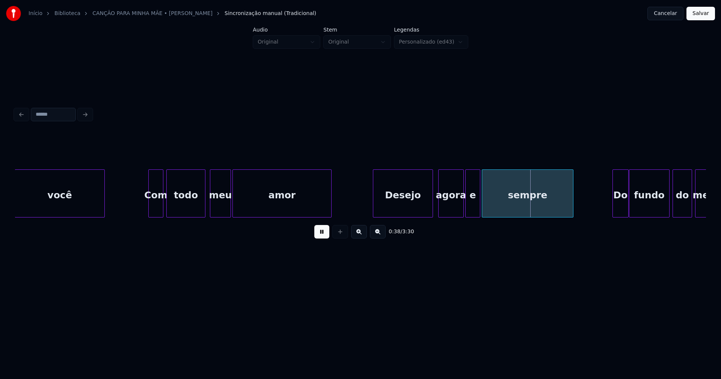
click at [404, 208] on div "Desejo" at bounding box center [402, 195] width 59 height 51
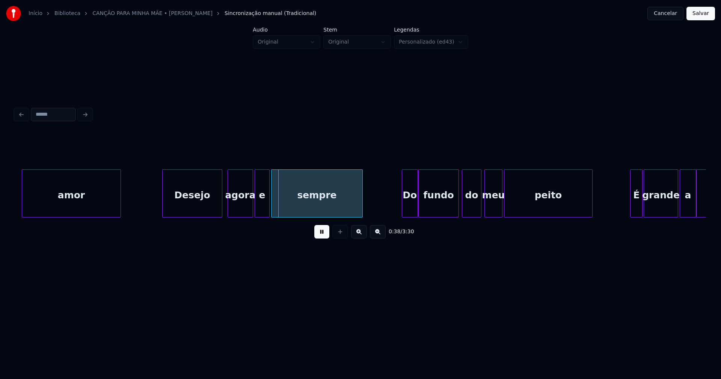
scroll to position [0, 2607]
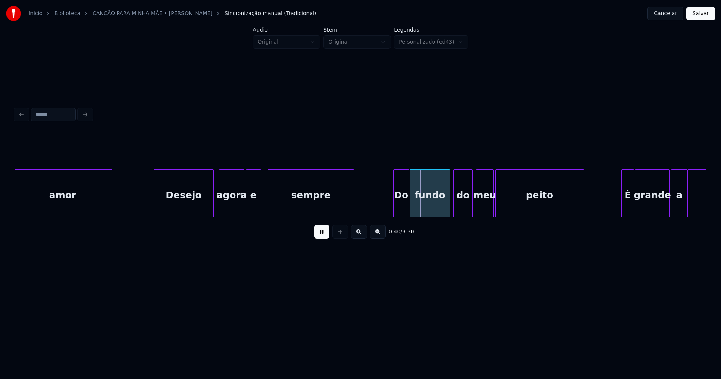
click at [269, 208] on div at bounding box center [269, 193] width 2 height 47
click at [259, 214] on div "e" at bounding box center [259, 195] width 14 height 51
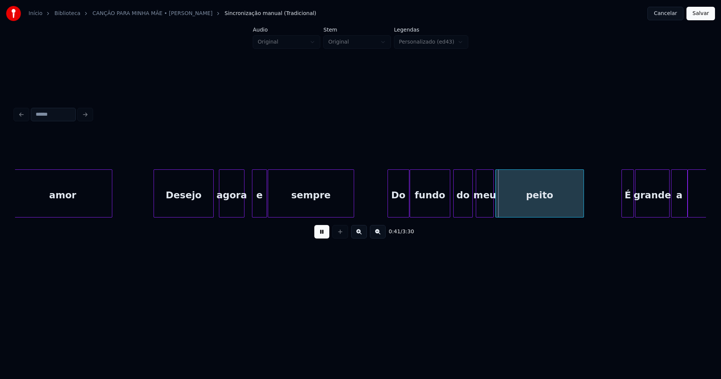
click at [389, 211] on div at bounding box center [389, 193] width 2 height 47
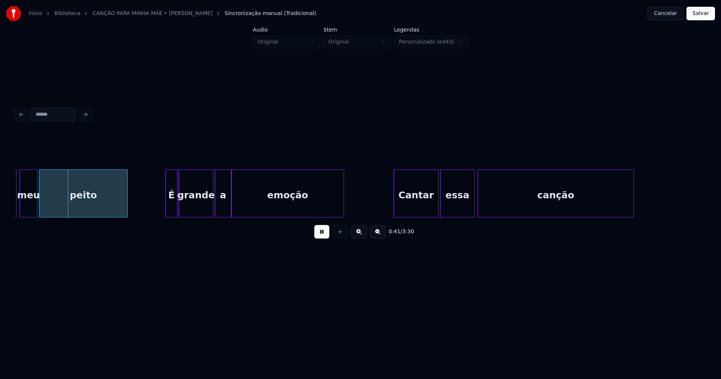
scroll to position [0, 3073]
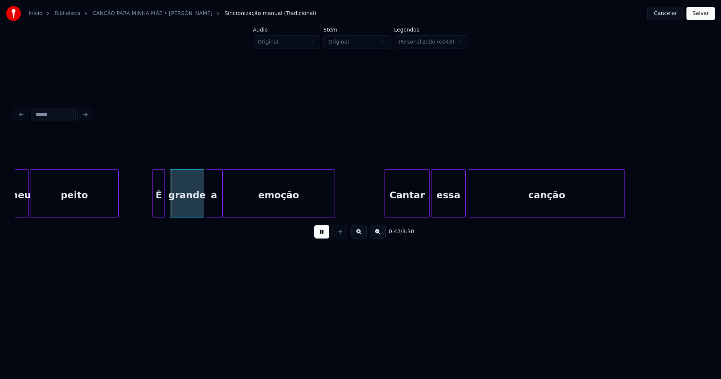
click at [156, 212] on div "É" at bounding box center [159, 195] width 12 height 51
click at [197, 208] on div at bounding box center [197, 193] width 2 height 47
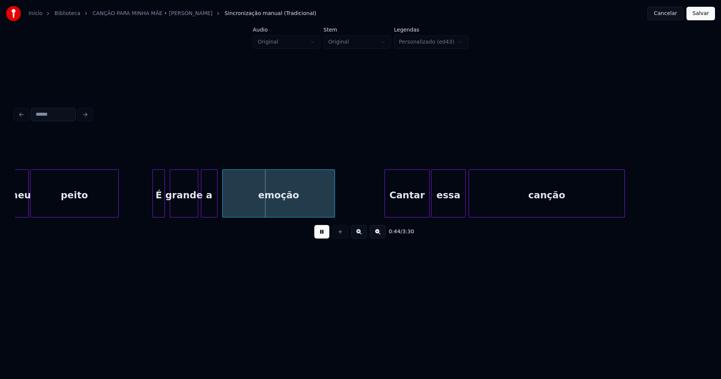
click at [206, 212] on div "a" at bounding box center [209, 195] width 16 height 51
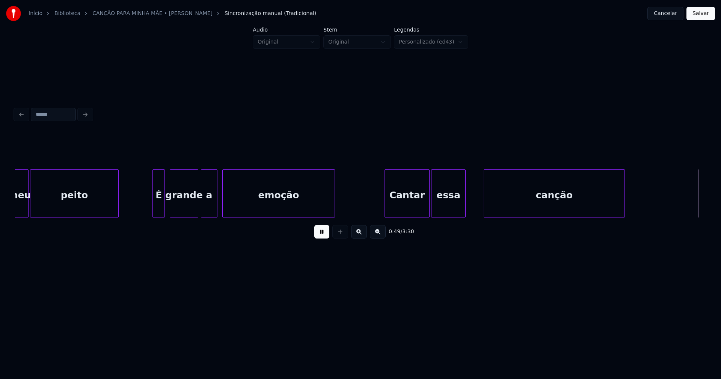
click at [485, 198] on div at bounding box center [485, 193] width 2 height 47
click at [453, 210] on div "essa" at bounding box center [457, 195] width 34 height 51
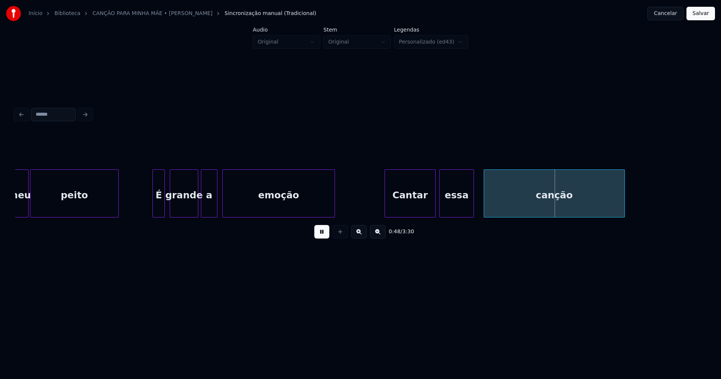
click at [433, 207] on div at bounding box center [434, 193] width 2 height 47
click at [470, 204] on div at bounding box center [470, 193] width 2 height 47
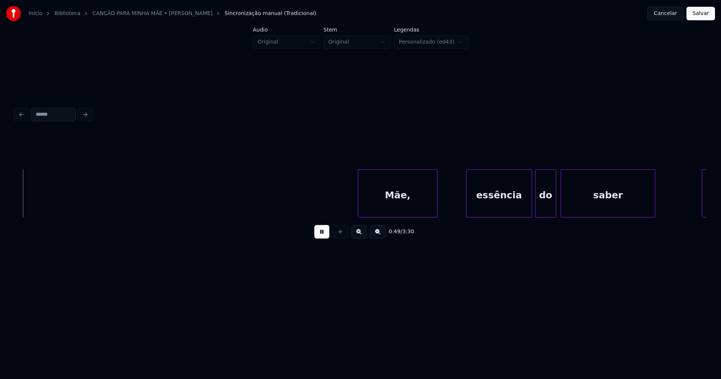
scroll to position [0, 3696]
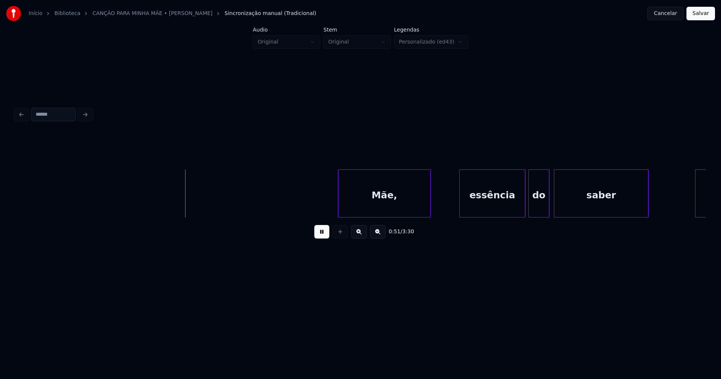
click at [340, 208] on div at bounding box center [339, 193] width 2 height 47
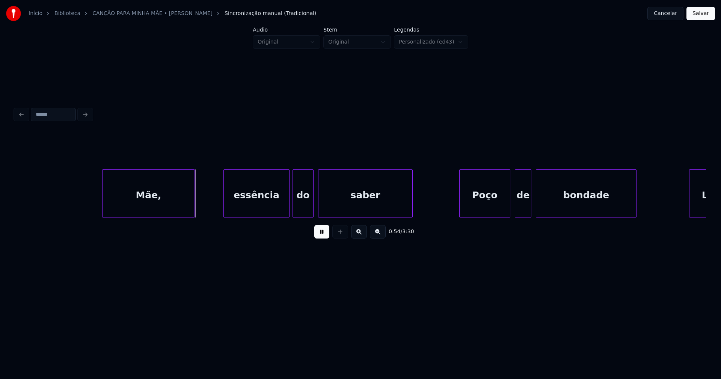
scroll to position [0, 3977]
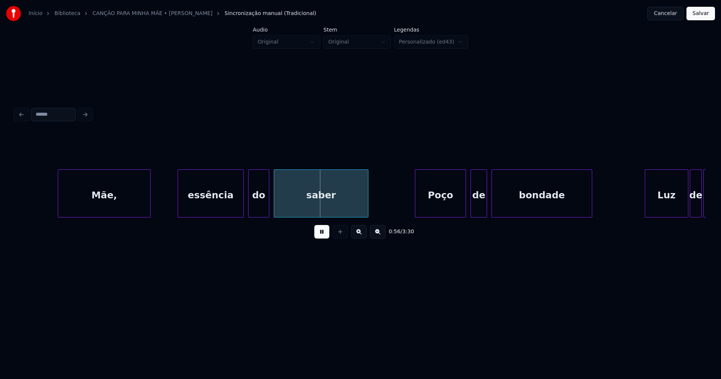
click at [212, 207] on div "essência" at bounding box center [210, 195] width 65 height 51
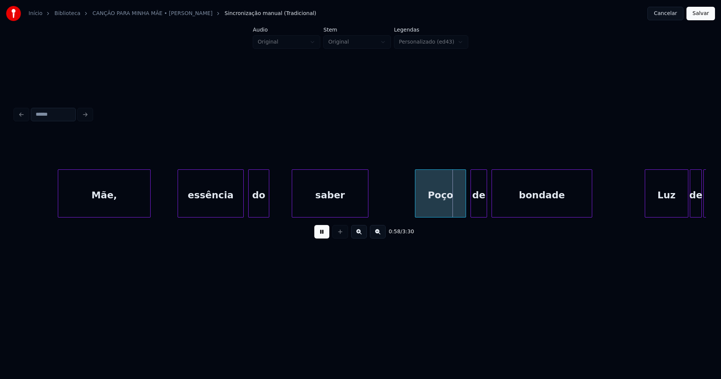
click at [292, 201] on div at bounding box center [293, 193] width 2 height 47
click at [277, 204] on div at bounding box center [276, 193] width 2 height 47
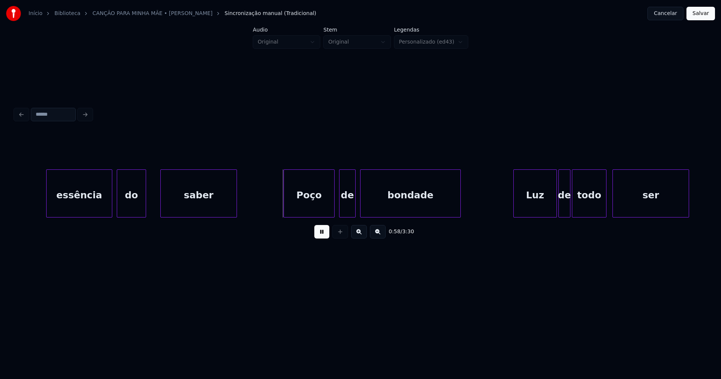
scroll to position [0, 4126]
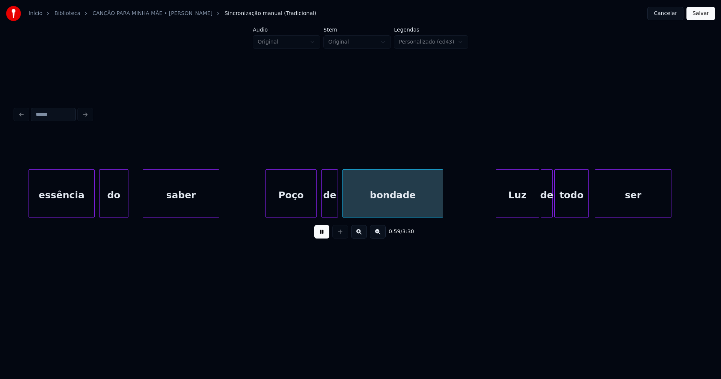
click at [302, 204] on div "Poço" at bounding box center [291, 195] width 50 height 51
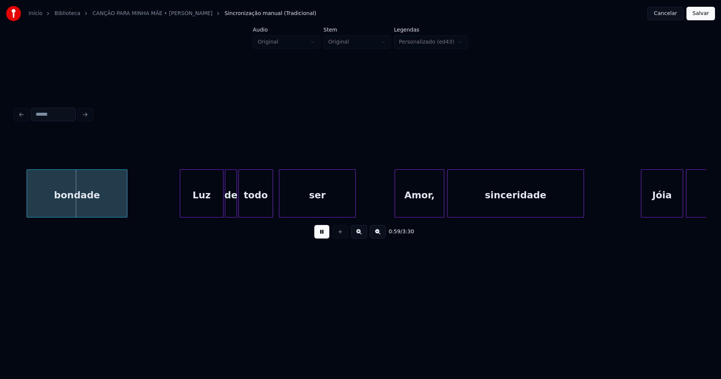
scroll to position [0, 4459]
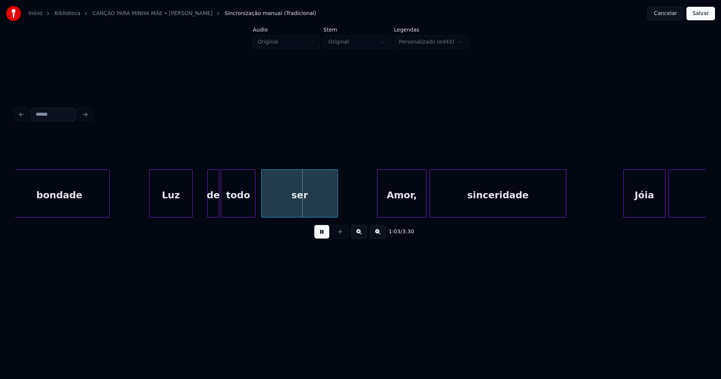
click at [179, 209] on div "Luz" at bounding box center [170, 195] width 43 height 51
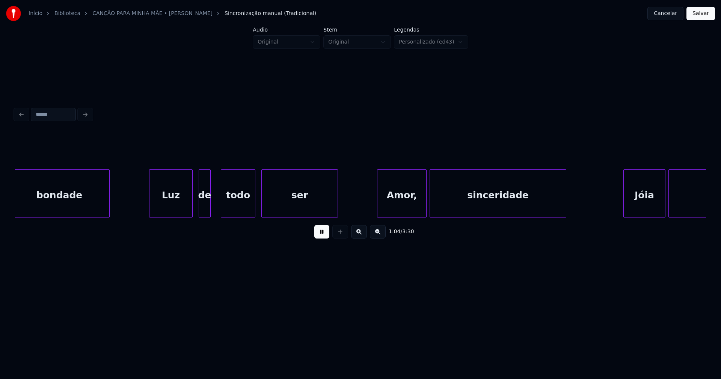
click at [204, 209] on div "de" at bounding box center [204, 195] width 11 height 51
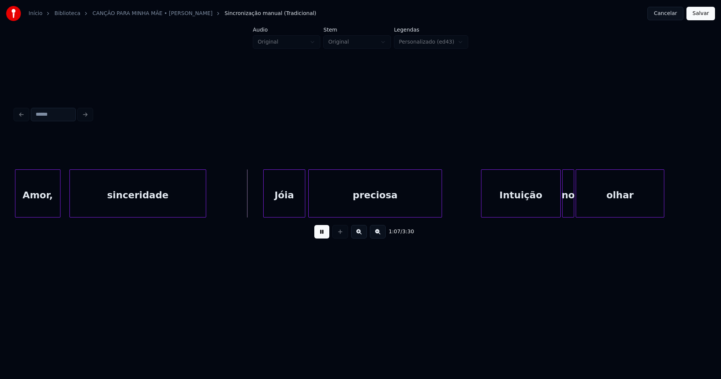
click at [59, 205] on div at bounding box center [59, 193] width 2 height 47
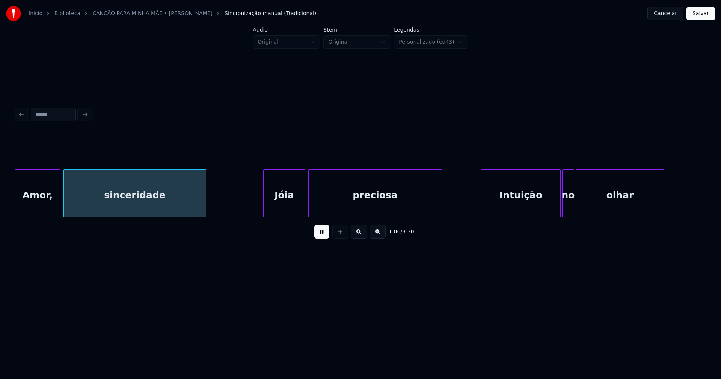
click at [66, 201] on div at bounding box center [65, 193] width 2 height 47
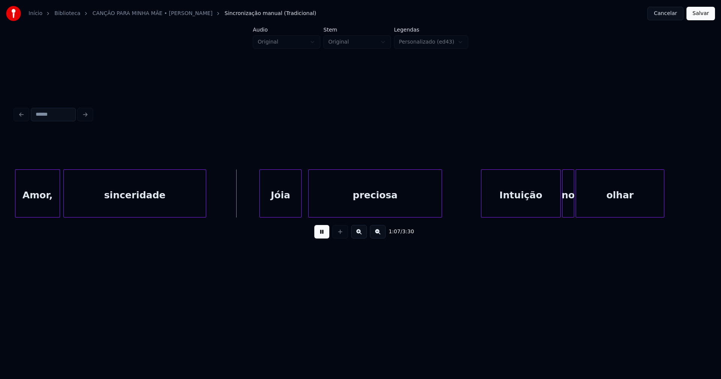
click at [286, 205] on div "Jóia" at bounding box center [280, 195] width 41 height 51
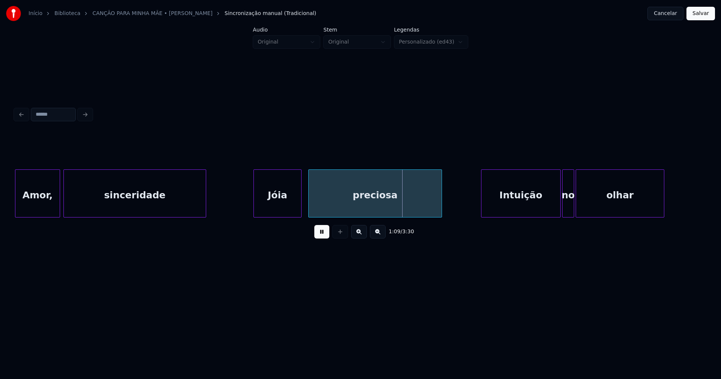
click at [255, 205] on div at bounding box center [255, 193] width 2 height 47
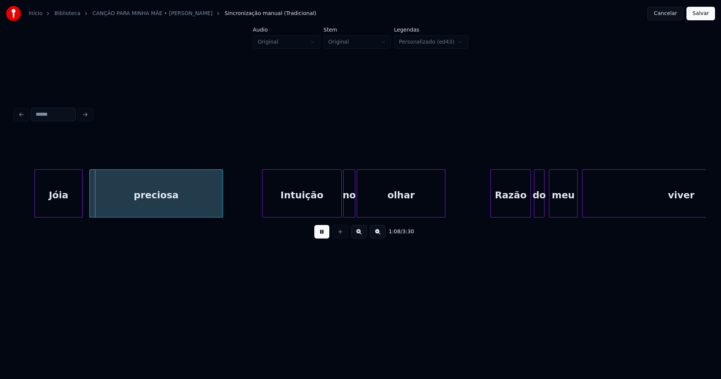
scroll to position [0, 5100]
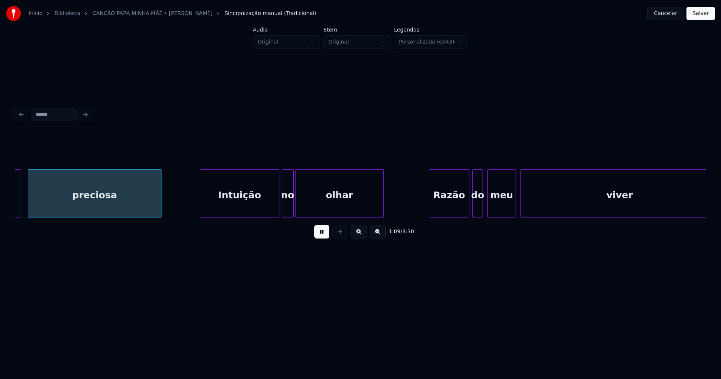
click at [243, 200] on div "Intuição" at bounding box center [239, 195] width 79 height 51
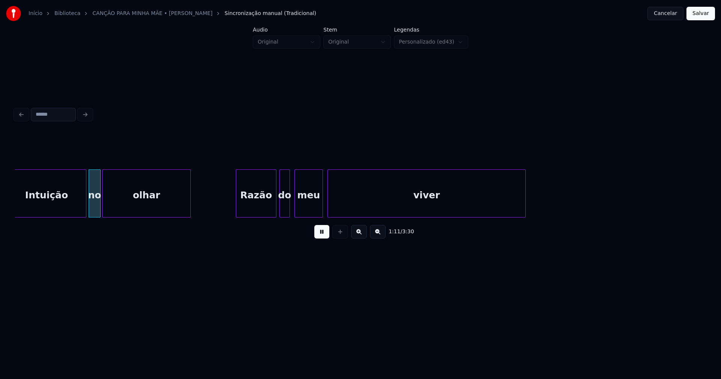
scroll to position [0, 5311]
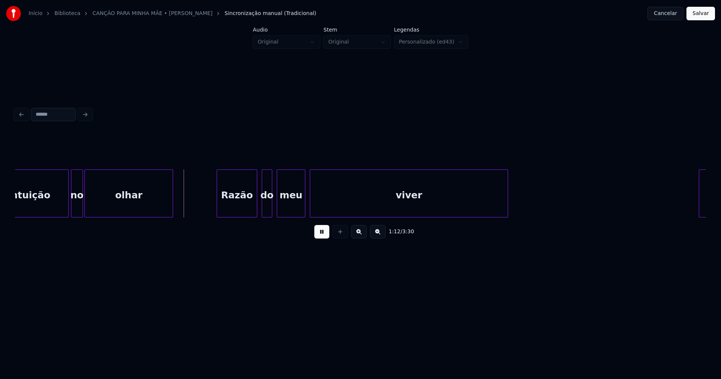
click at [242, 208] on div "Razão" at bounding box center [237, 195] width 40 height 51
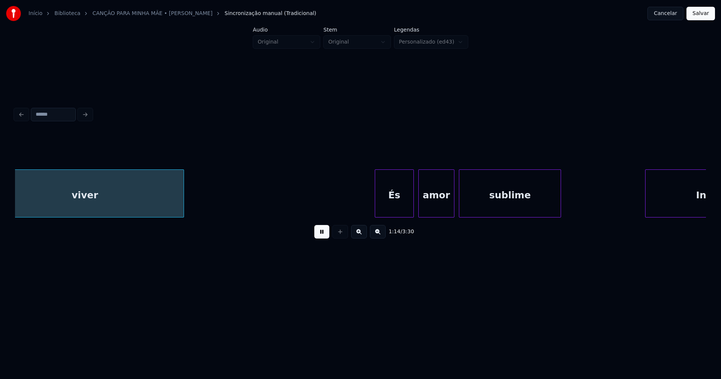
scroll to position [0, 5640]
click at [402, 210] on div "És" at bounding box center [389, 195] width 38 height 51
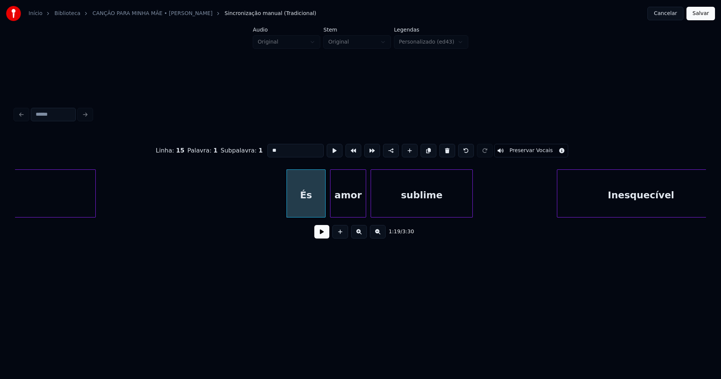
scroll to position [0, 5873]
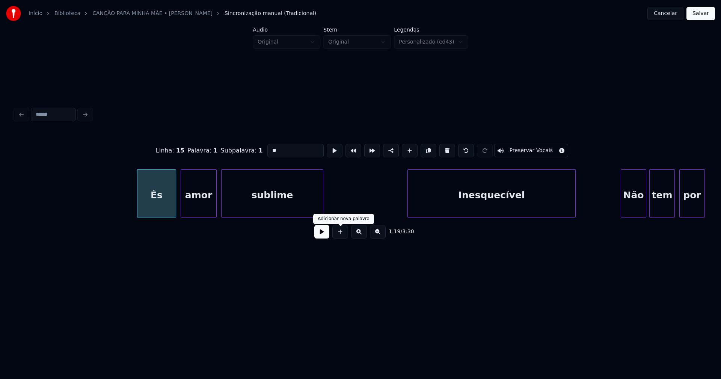
click at [323, 236] on button at bounding box center [321, 232] width 15 height 14
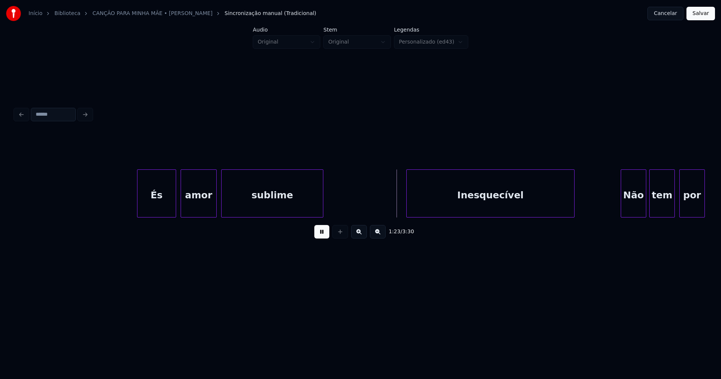
click at [447, 207] on div "Inesquecível" at bounding box center [491, 195] width 168 height 51
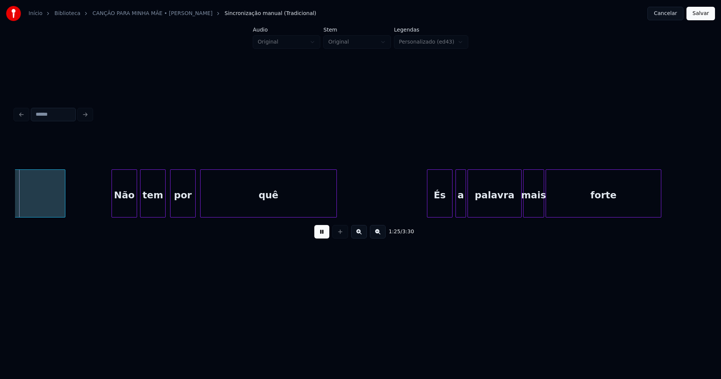
scroll to position [0, 6385]
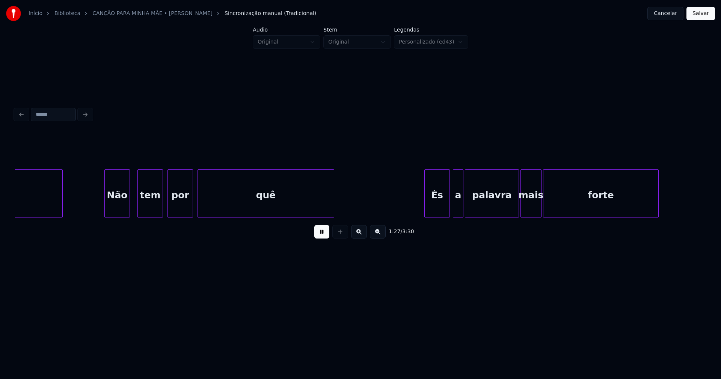
click at [119, 213] on div "Não" at bounding box center [117, 195] width 25 height 51
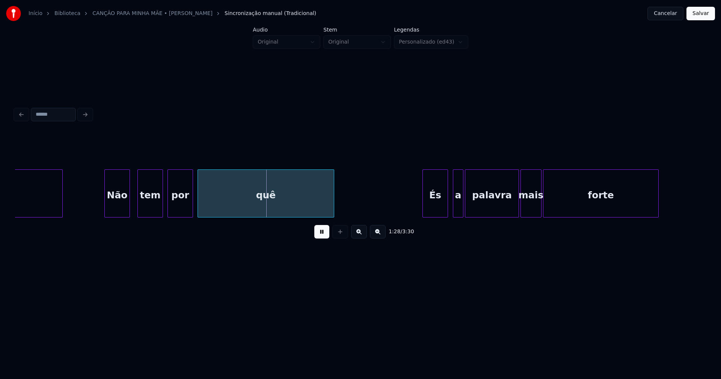
click at [440, 211] on div "És" at bounding box center [435, 195] width 25 height 51
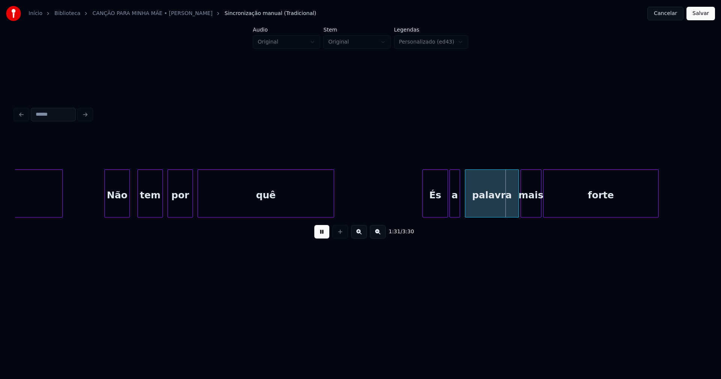
click at [456, 213] on div "a" at bounding box center [455, 195] width 10 height 51
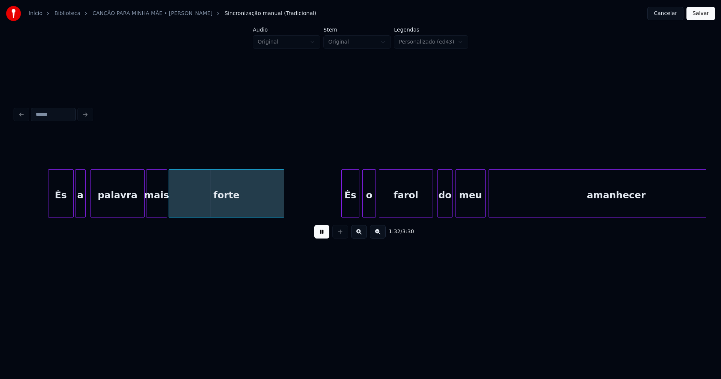
scroll to position [0, 6847]
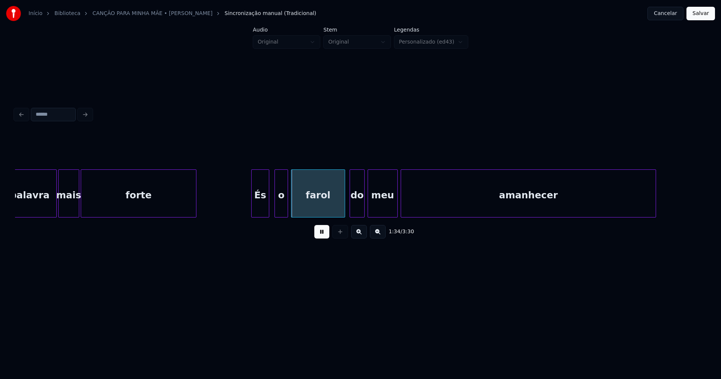
click at [264, 210] on div "És" at bounding box center [260, 195] width 17 height 51
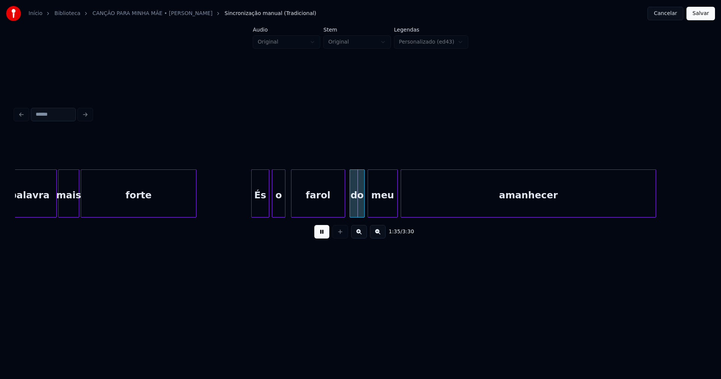
click at [279, 213] on div "o" at bounding box center [278, 195] width 13 height 51
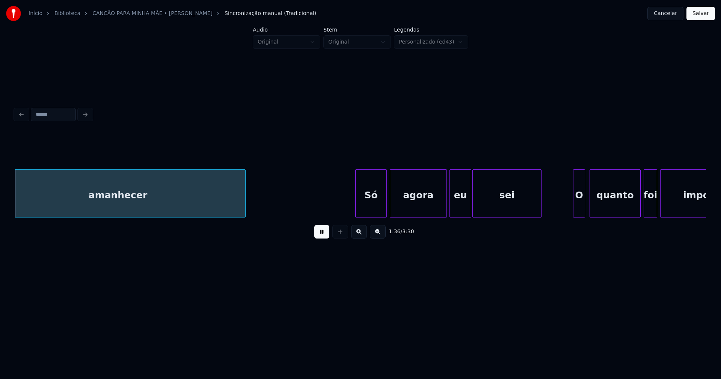
scroll to position [0, 7264]
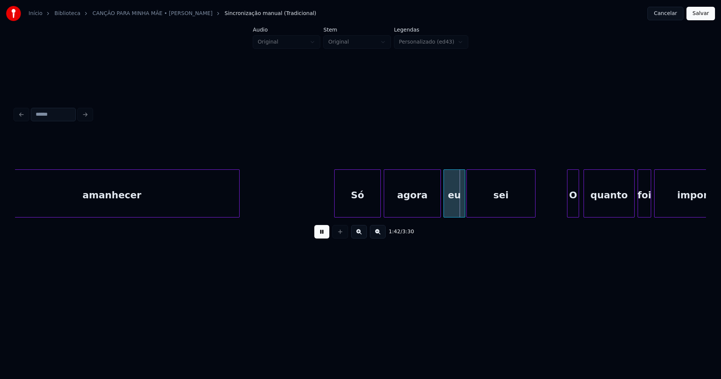
click at [337, 207] on div at bounding box center [336, 193] width 2 height 47
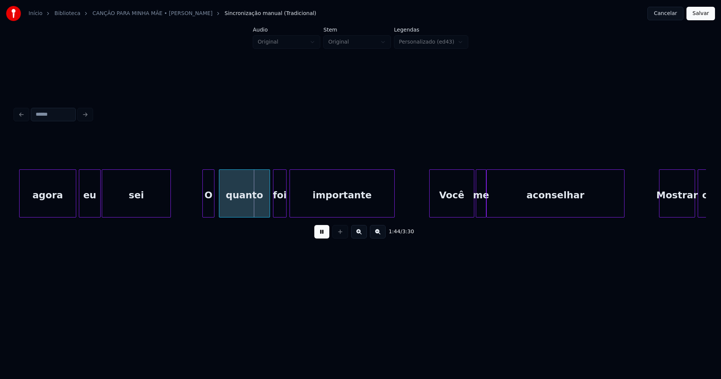
scroll to position [0, 7646]
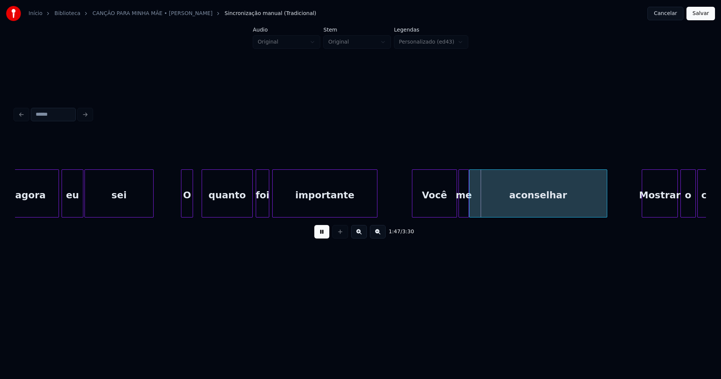
click at [186, 217] on div "agora eu sei O quanto foi importante Você me aconselhar Mostrar o caminho" at bounding box center [360, 193] width 691 height 48
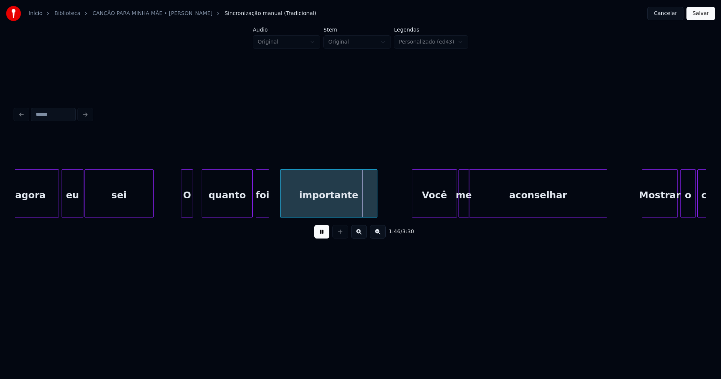
click at [283, 207] on div at bounding box center [282, 193] width 2 height 47
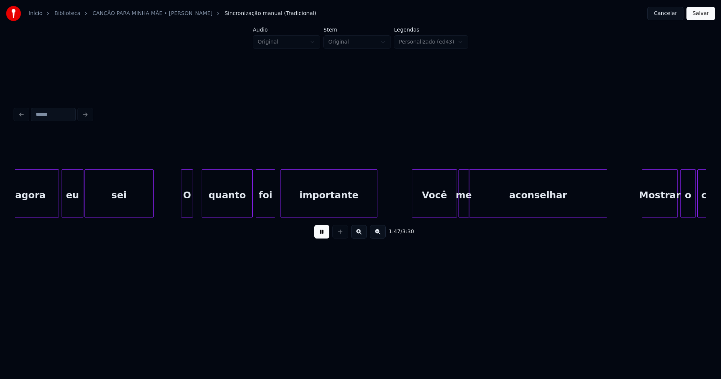
click at [275, 208] on div at bounding box center [274, 193] width 2 height 47
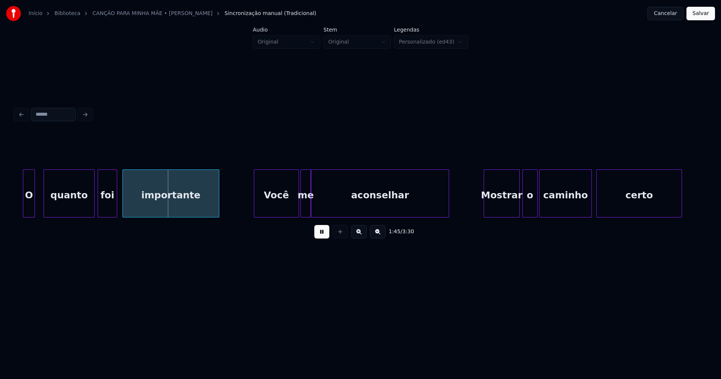
scroll to position [0, 7822]
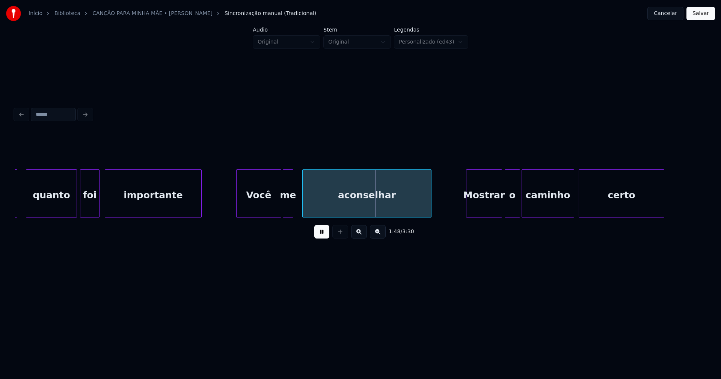
click at [304, 208] on div at bounding box center [304, 193] width 2 height 47
click at [297, 207] on div at bounding box center [297, 193] width 2 height 47
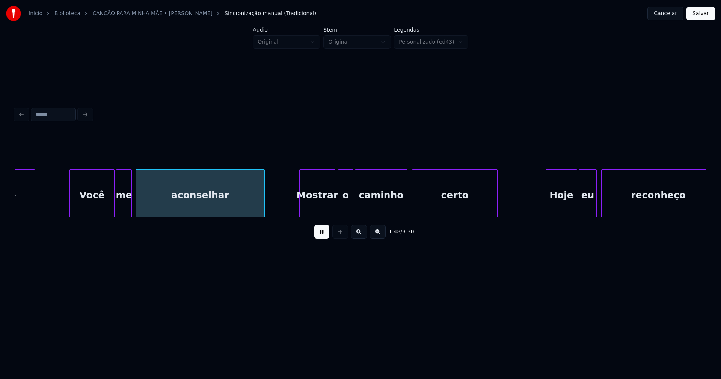
scroll to position [0, 8076]
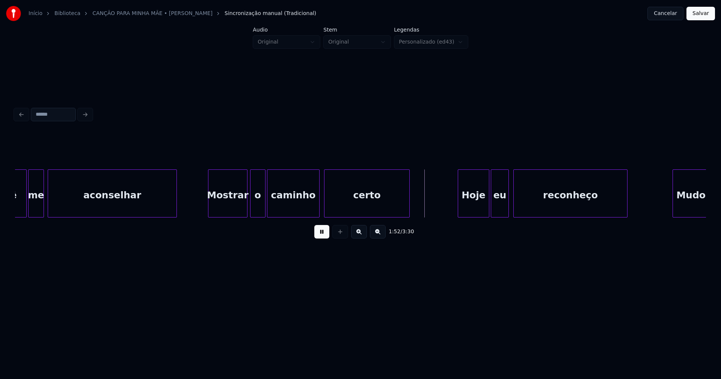
click at [210, 207] on div at bounding box center [209, 193] width 2 height 47
click at [314, 208] on div at bounding box center [312, 193] width 2 height 47
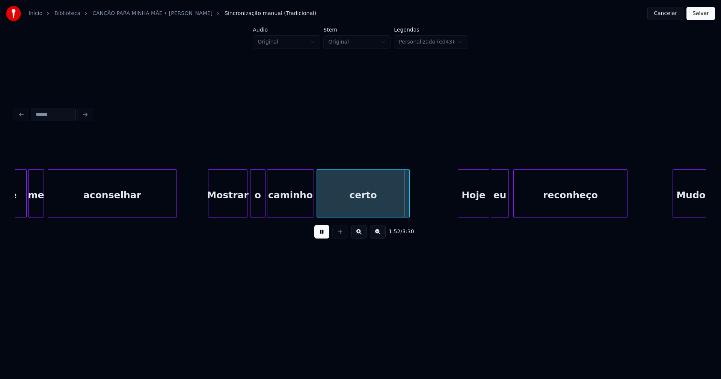
click at [319, 204] on div at bounding box center [318, 193] width 2 height 47
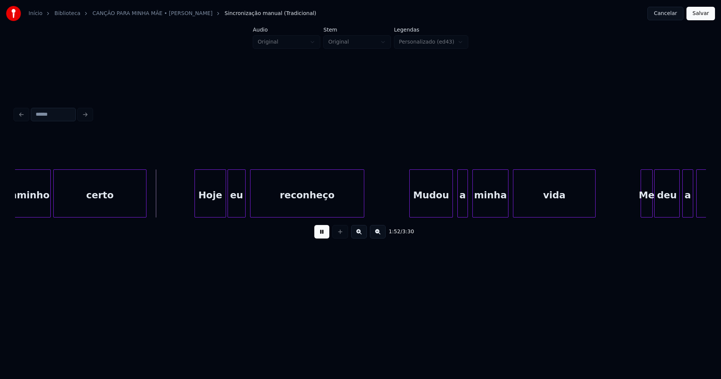
scroll to position [0, 8366]
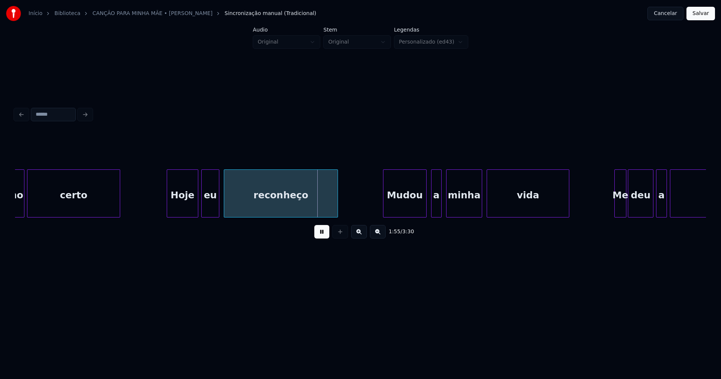
click at [187, 207] on div "Hoje" at bounding box center [182, 195] width 31 height 51
click at [211, 210] on div "eu" at bounding box center [209, 195] width 17 height 51
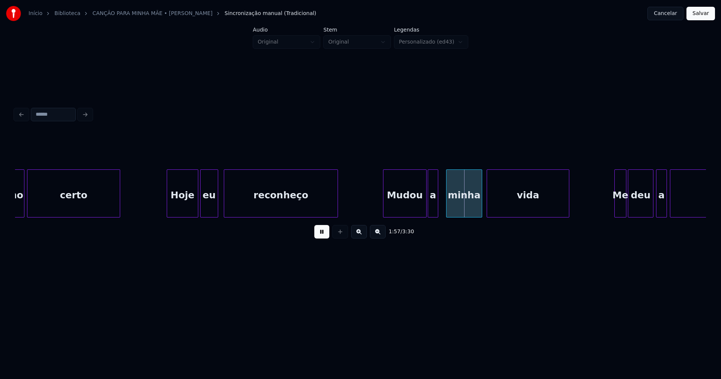
click at [434, 210] on div "a" at bounding box center [433, 195] width 10 height 51
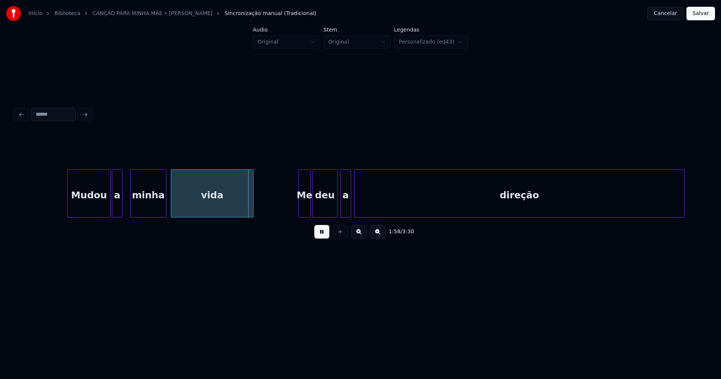
scroll to position [0, 8708]
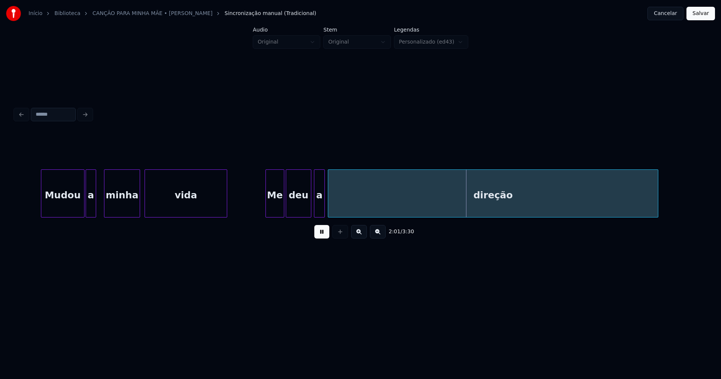
click at [266, 216] on div "Mudou a minha vida Me deu a direção" at bounding box center [360, 193] width 691 height 48
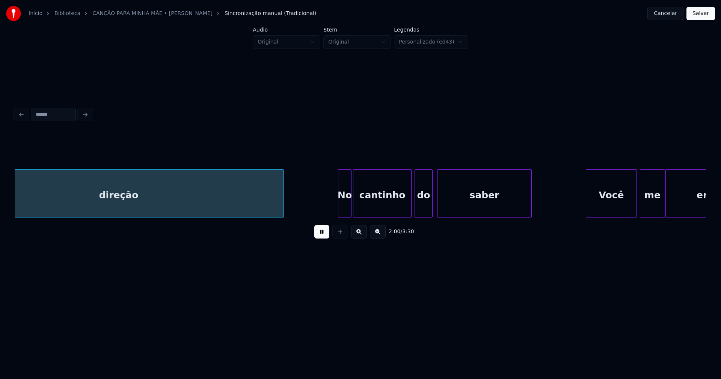
scroll to position [0, 9085]
click at [330, 210] on div at bounding box center [330, 193] width 2 height 47
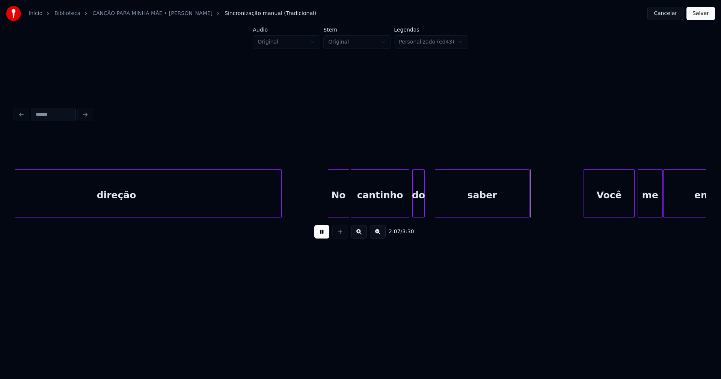
click at [423, 207] on div at bounding box center [423, 193] width 2 height 47
click at [429, 204] on div at bounding box center [429, 193] width 2 height 47
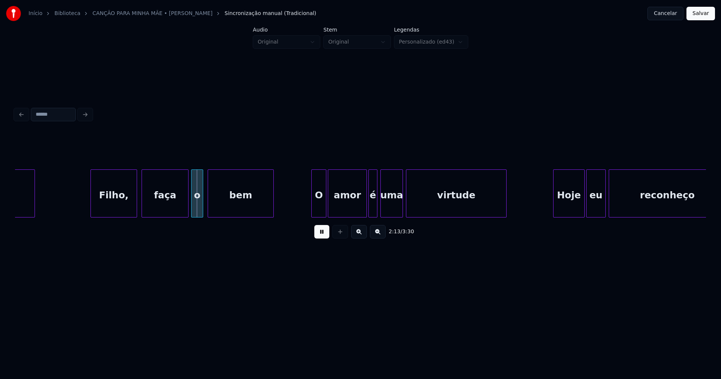
scroll to position [0, 9849]
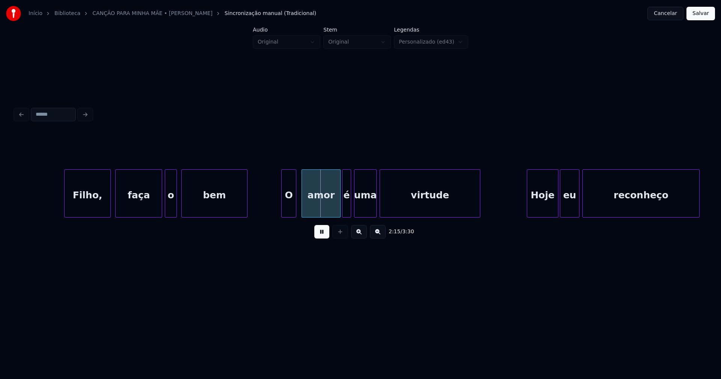
click at [289, 217] on div "Filho, faça o bem O amor é uma virtude Hoje eu reconheço" at bounding box center [360, 193] width 691 height 48
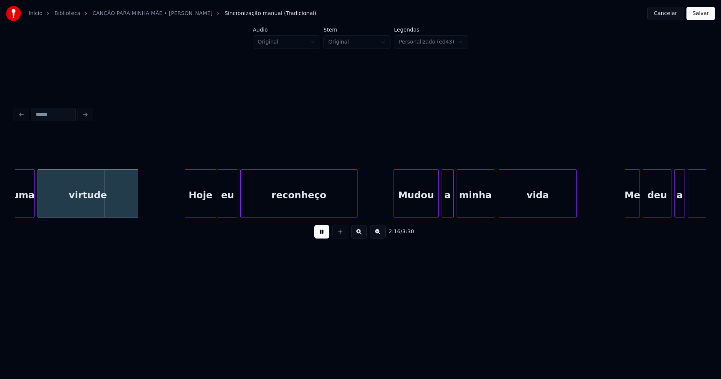
scroll to position [0, 10227]
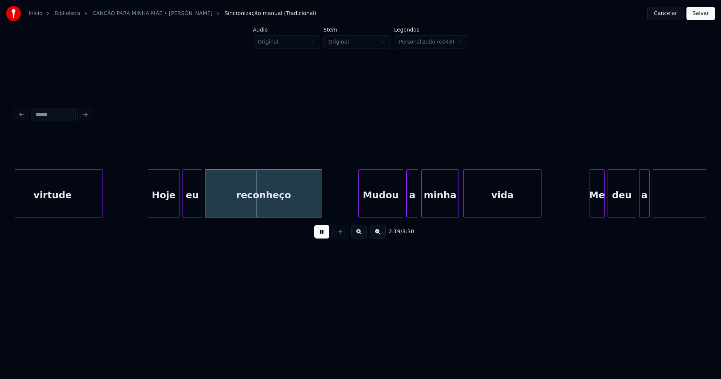
click at [163, 213] on div "Hoje" at bounding box center [163, 195] width 31 height 51
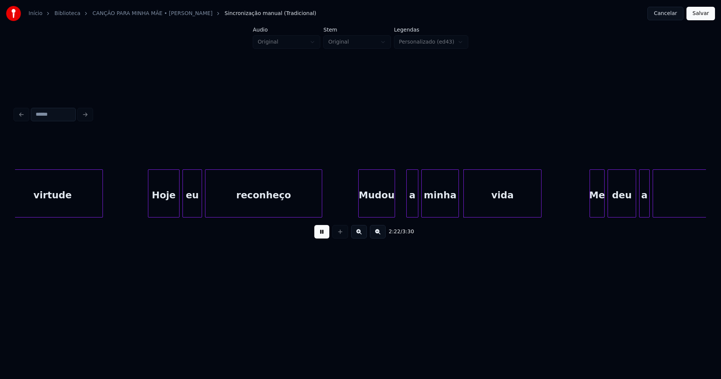
click at [394, 212] on div at bounding box center [394, 193] width 2 height 47
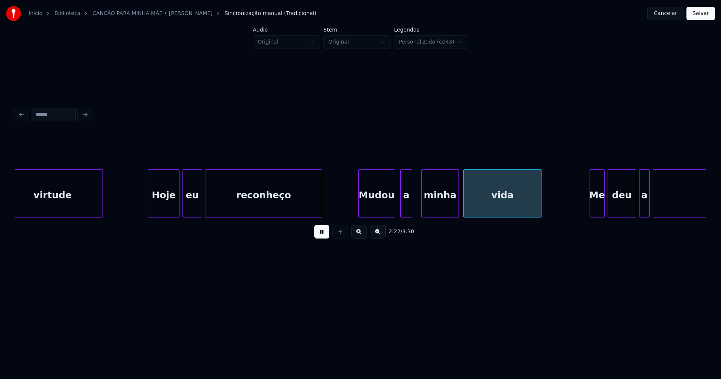
click at [406, 210] on div "a" at bounding box center [406, 195] width 11 height 51
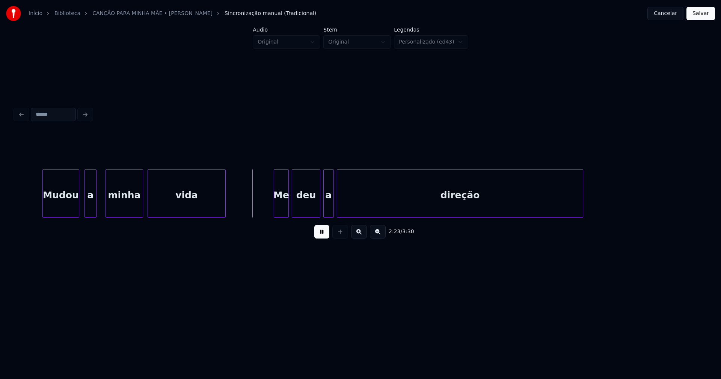
scroll to position [0, 10552]
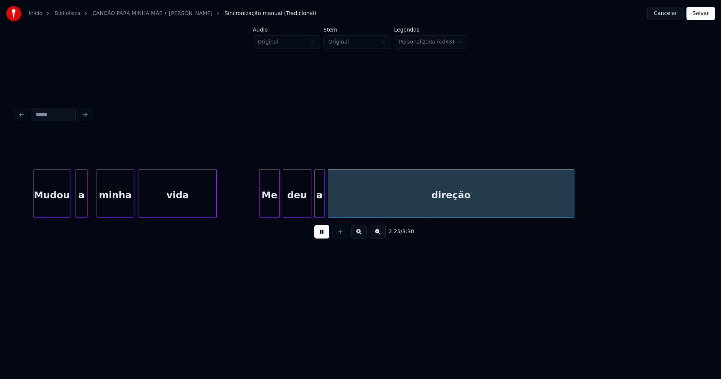
click at [260, 209] on div at bounding box center [261, 193] width 2 height 47
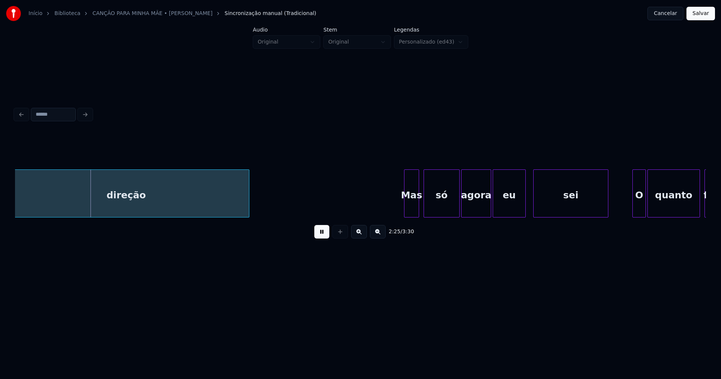
scroll to position [0, 10894]
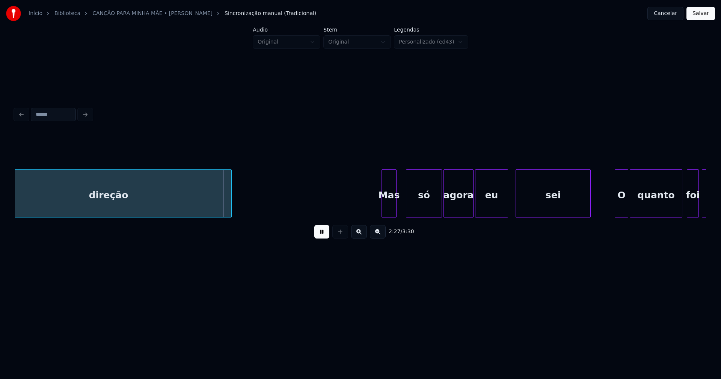
click at [393, 210] on div "Mas" at bounding box center [389, 195] width 14 height 51
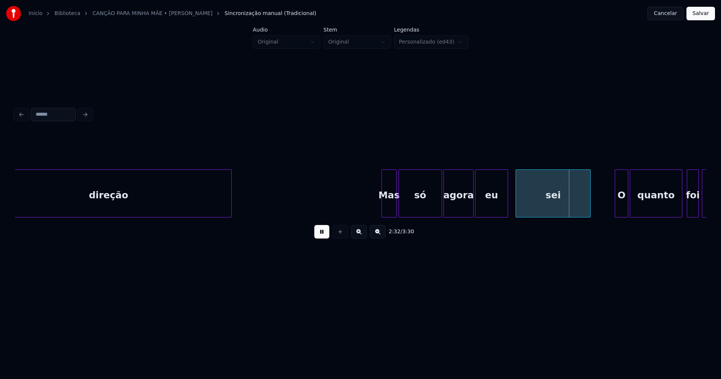
click at [400, 213] on div at bounding box center [400, 193] width 2 height 47
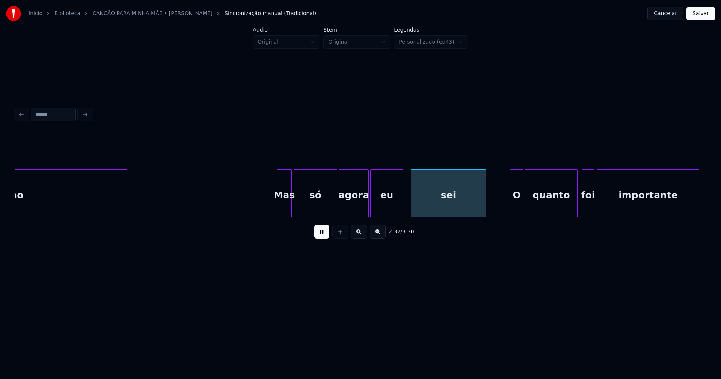
scroll to position [0, 11043]
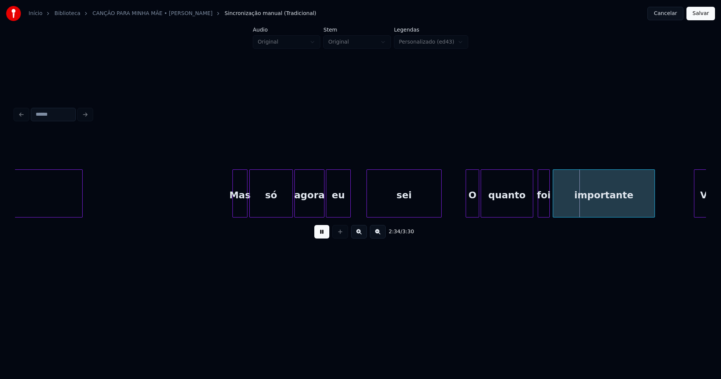
click at [349, 209] on div at bounding box center [349, 193] width 2 height 47
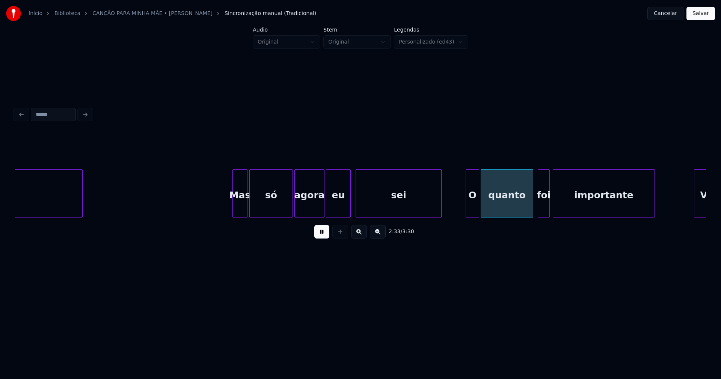
click at [356, 207] on div at bounding box center [357, 193] width 2 height 47
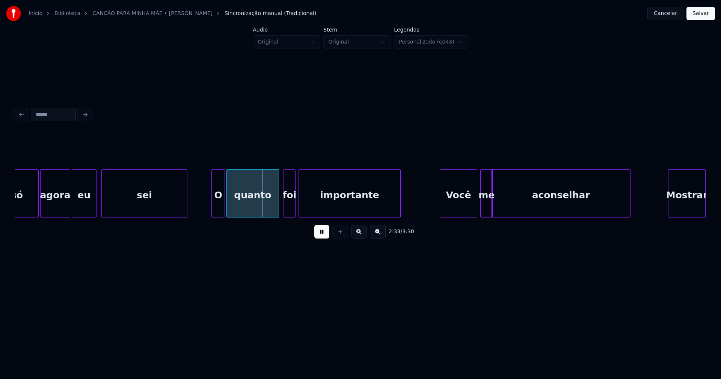
scroll to position [0, 11315]
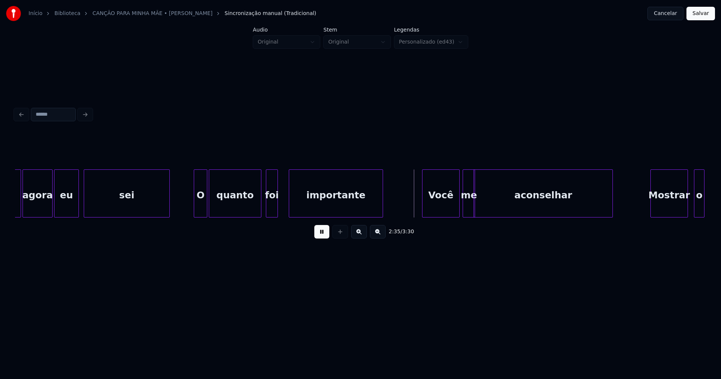
click at [290, 201] on div at bounding box center [290, 193] width 2 height 47
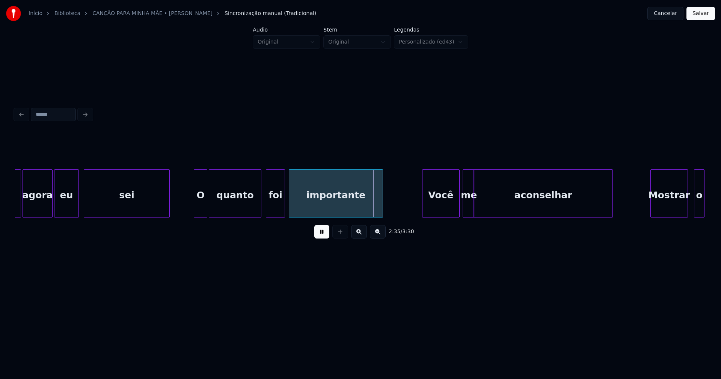
click at [284, 201] on div at bounding box center [283, 193] width 2 height 47
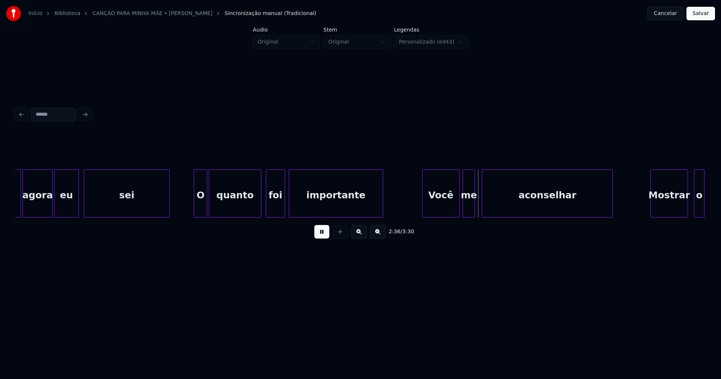
click at [485, 204] on div at bounding box center [483, 193] width 2 height 47
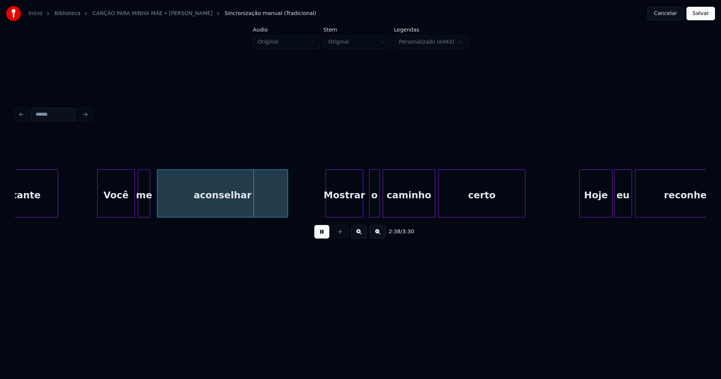
scroll to position [0, 11658]
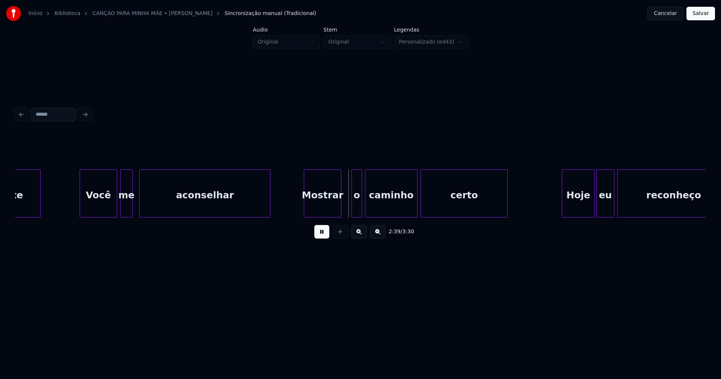
click at [328, 207] on div "Mostrar" at bounding box center [322, 195] width 37 height 51
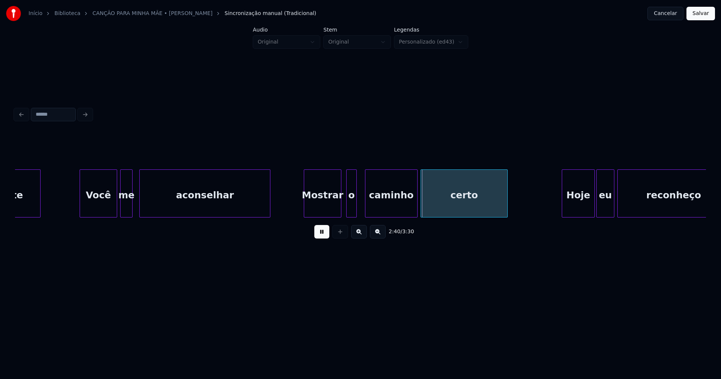
click at [351, 211] on div "o" at bounding box center [352, 195] width 10 height 51
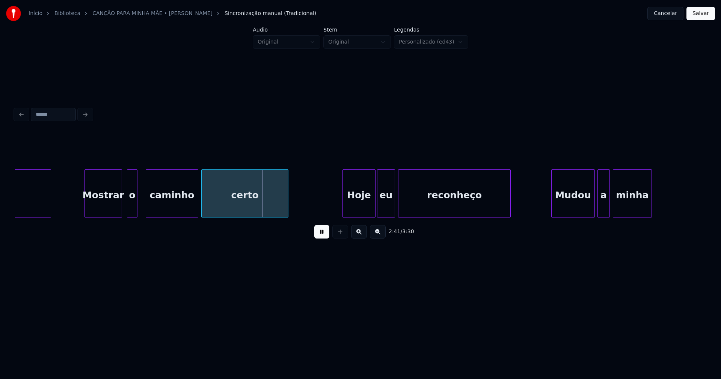
scroll to position [0, 11965]
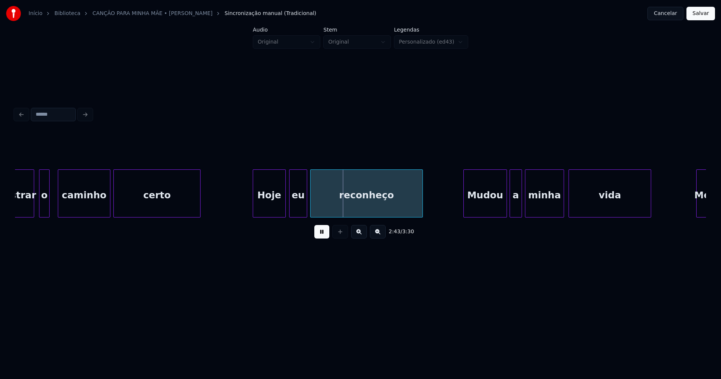
click at [272, 208] on div "Hoje" at bounding box center [269, 195] width 32 height 51
click at [295, 207] on div "eu" at bounding box center [296, 195] width 17 height 51
click at [492, 205] on div "Mudou" at bounding box center [483, 195] width 43 height 51
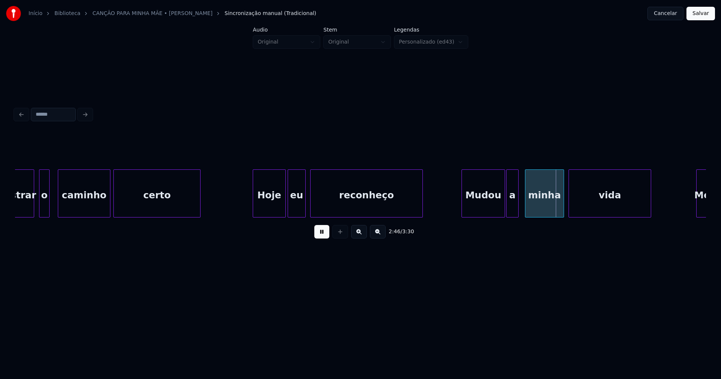
click at [512, 209] on div "a" at bounding box center [513, 195] width 12 height 51
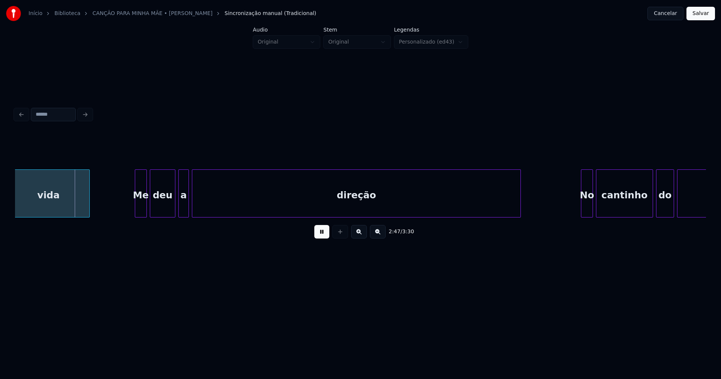
scroll to position [0, 12544]
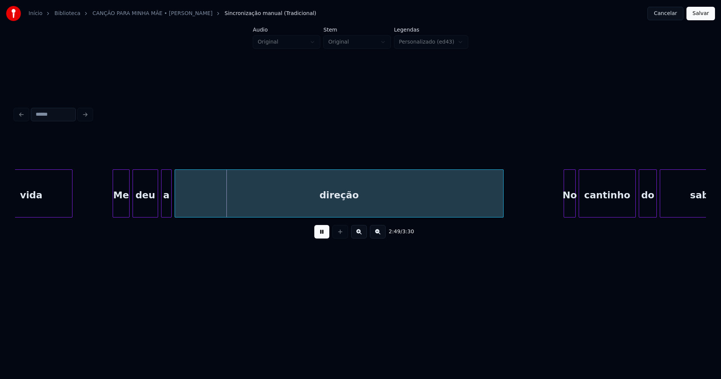
click at [114, 211] on div at bounding box center [114, 193] width 2 height 47
click at [151, 209] on div at bounding box center [151, 193] width 2 height 47
click at [160, 206] on div "a" at bounding box center [162, 195] width 10 height 51
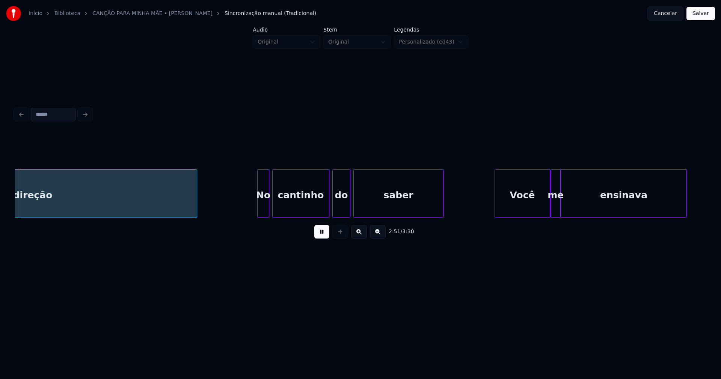
scroll to position [0, 12855]
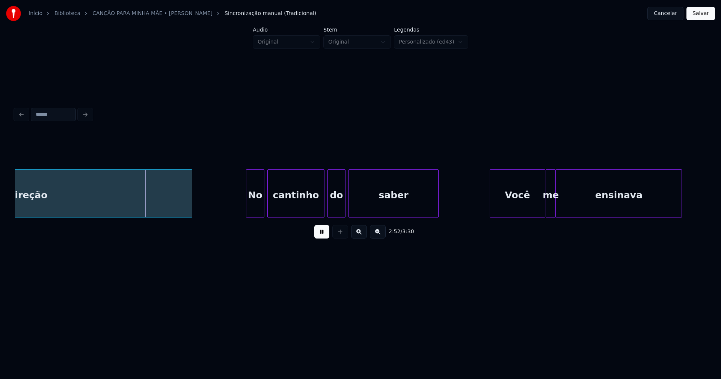
click at [247, 207] on div at bounding box center [247, 193] width 2 height 47
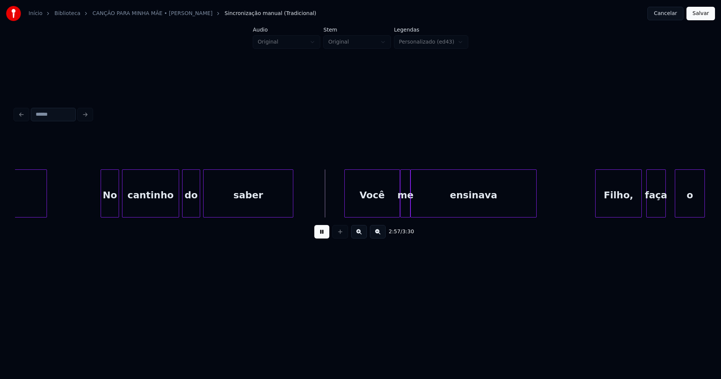
scroll to position [0, 13124]
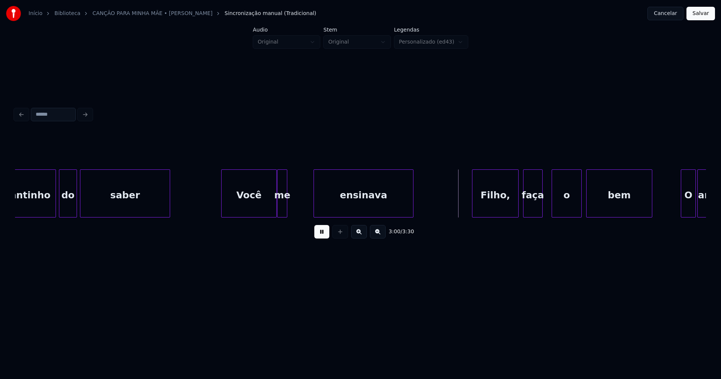
click at [314, 197] on div at bounding box center [315, 193] width 2 height 47
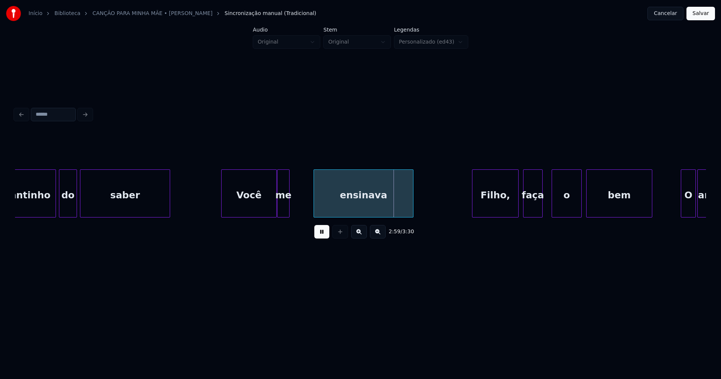
click at [289, 204] on div at bounding box center [288, 193] width 2 height 47
click at [287, 208] on div "me" at bounding box center [287, 195] width 13 height 51
click at [308, 199] on div at bounding box center [308, 193] width 2 height 47
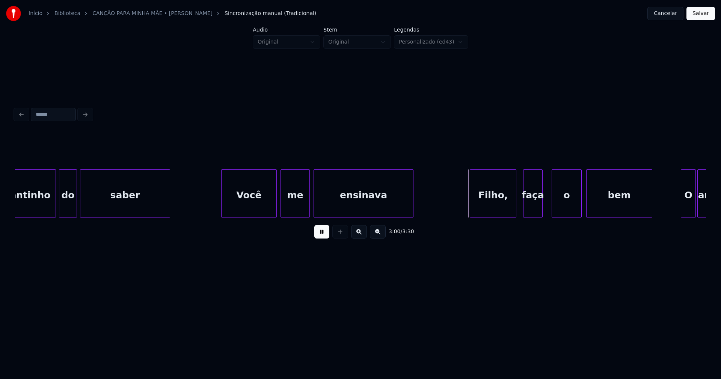
click at [497, 202] on div "Filho," at bounding box center [493, 195] width 46 height 51
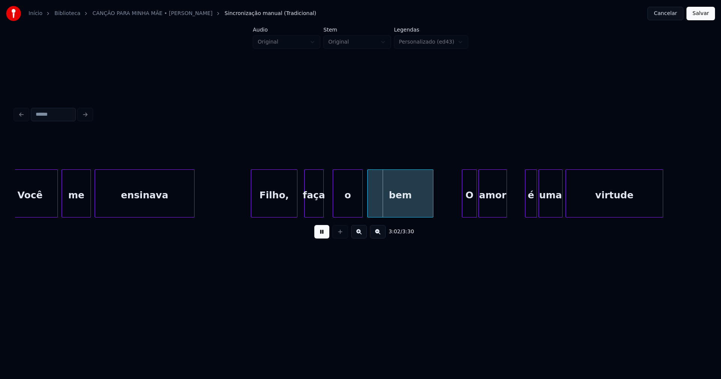
scroll to position [0, 13352]
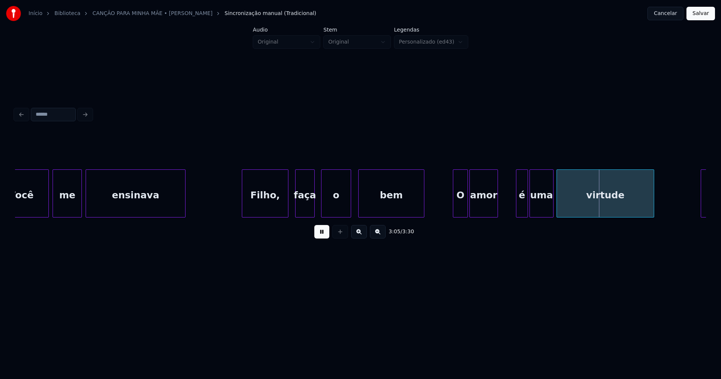
click at [331, 200] on div "o" at bounding box center [336, 195] width 29 height 51
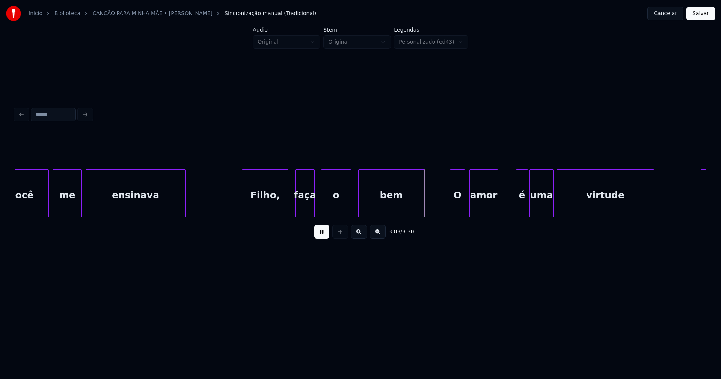
click at [459, 212] on div "O" at bounding box center [457, 195] width 14 height 51
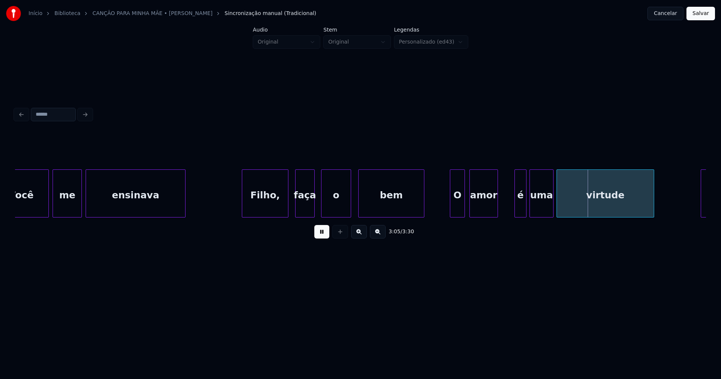
click at [520, 208] on div "é" at bounding box center [520, 195] width 11 height 51
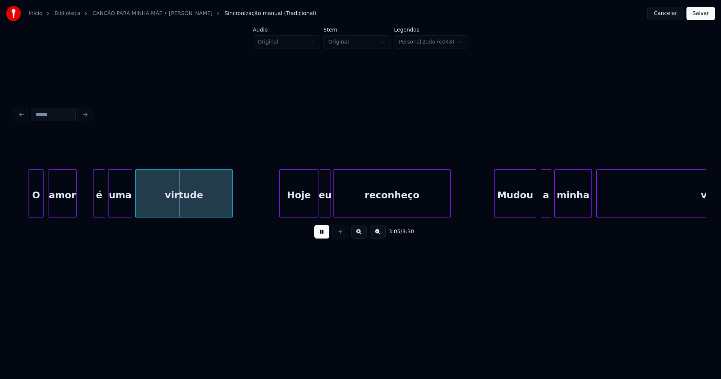
scroll to position [0, 13844]
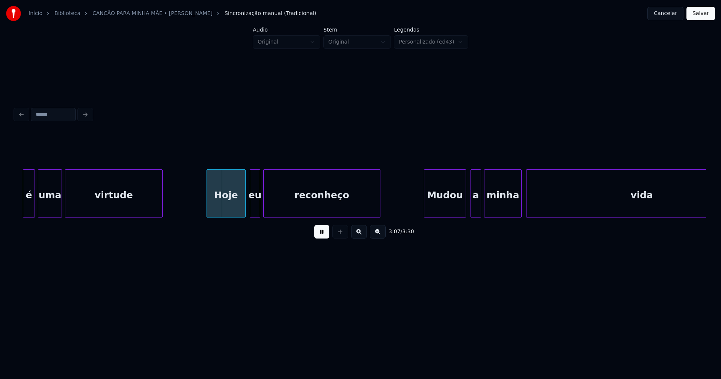
click at [231, 208] on div "Hoje" at bounding box center [226, 195] width 38 height 51
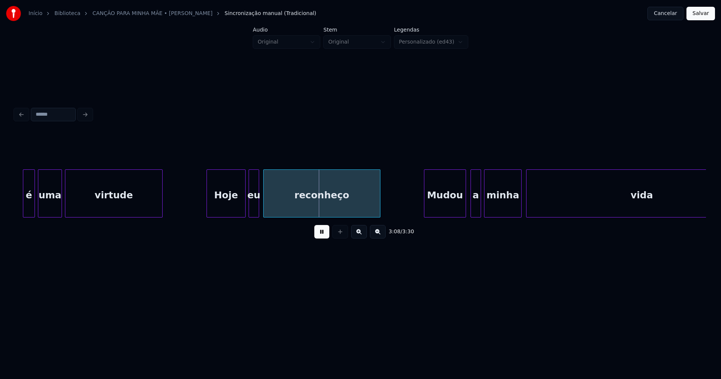
click at [255, 208] on div "eu" at bounding box center [254, 195] width 10 height 51
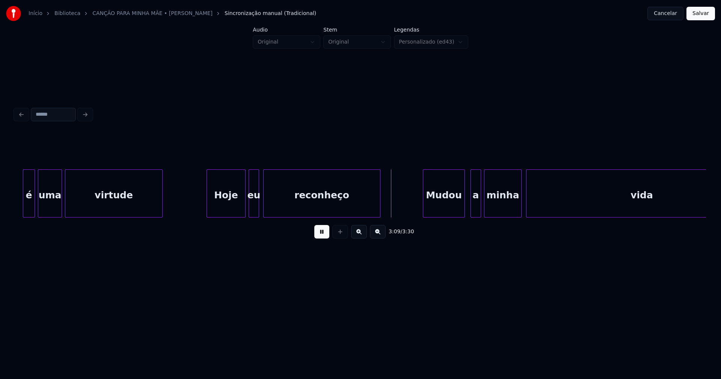
click at [453, 205] on div "Mudou" at bounding box center [443, 195] width 41 height 51
click at [473, 212] on div "a" at bounding box center [472, 195] width 10 height 51
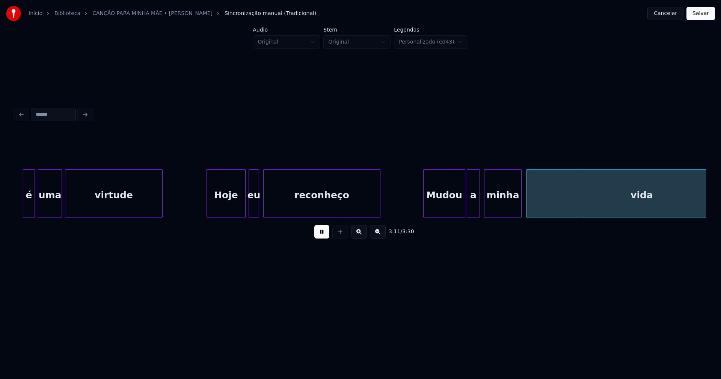
click at [478, 207] on div at bounding box center [478, 193] width 2 height 47
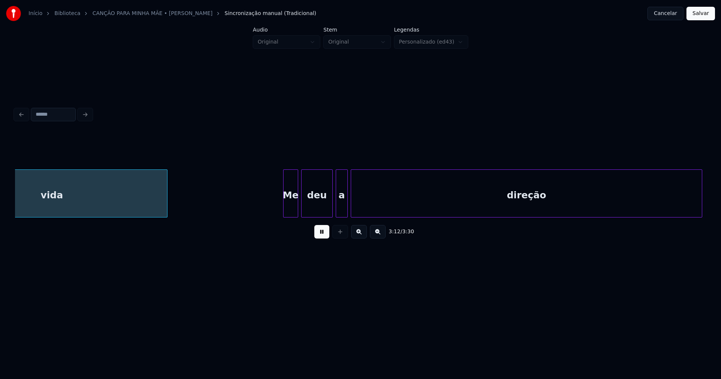
scroll to position [0, 14449]
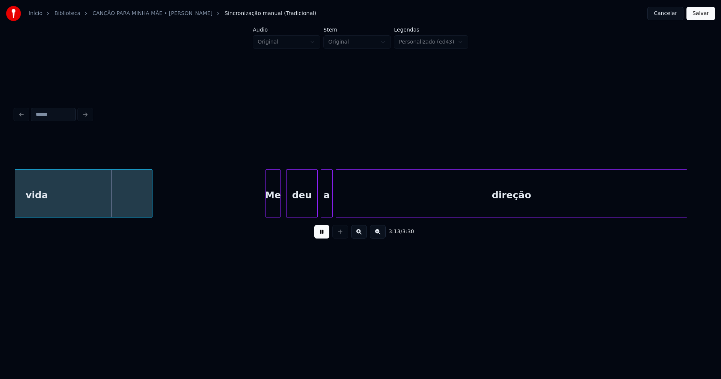
click at [273, 211] on div "Me" at bounding box center [273, 195] width 14 height 51
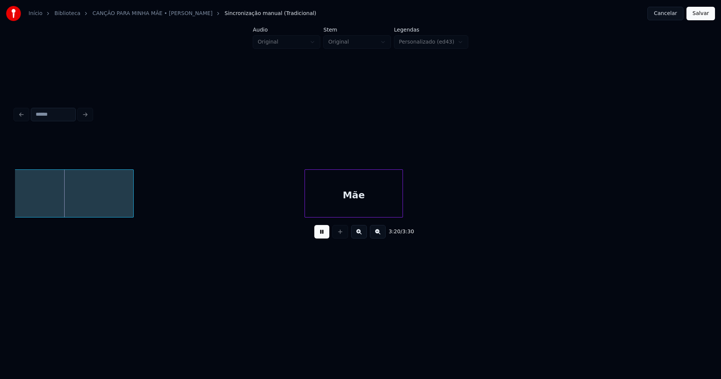
scroll to position [0, 15020]
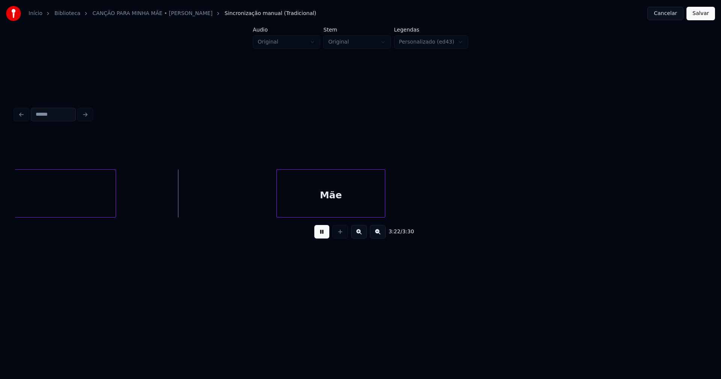
click at [278, 209] on div at bounding box center [278, 193] width 2 height 47
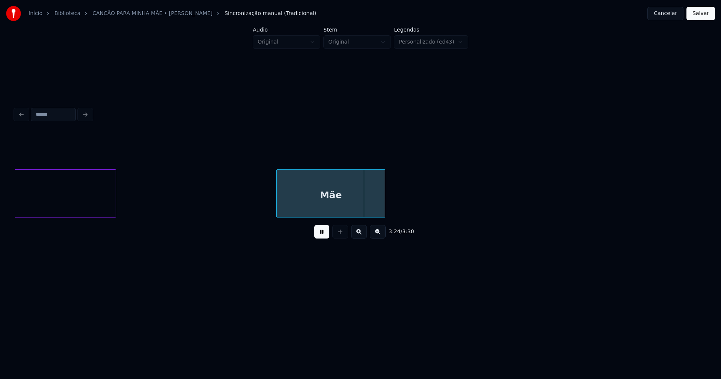
click at [700, 16] on button "Salvar" at bounding box center [701, 14] width 29 height 14
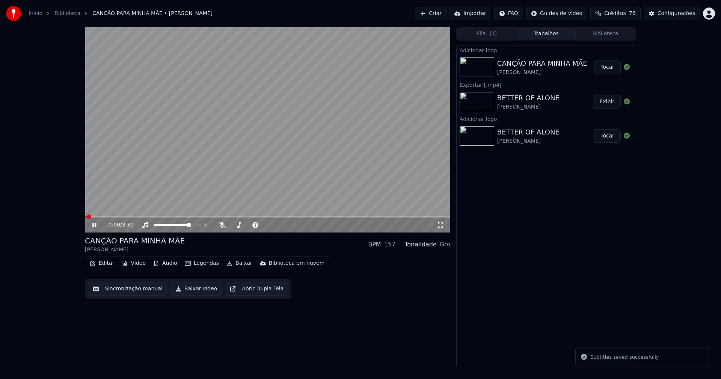
click at [441, 223] on icon at bounding box center [441, 225] width 8 height 6
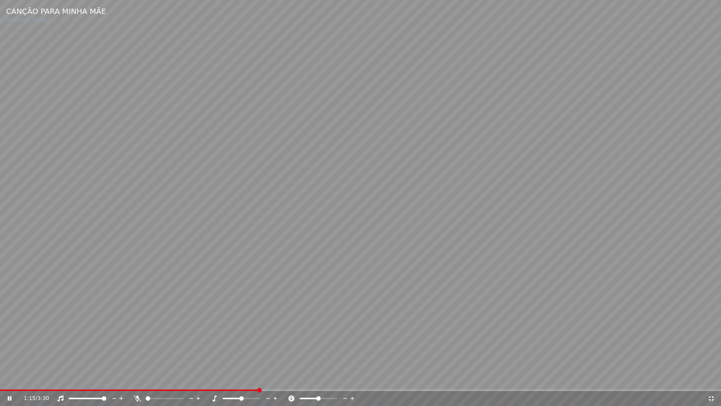
click at [713, 379] on icon at bounding box center [711, 398] width 5 height 5
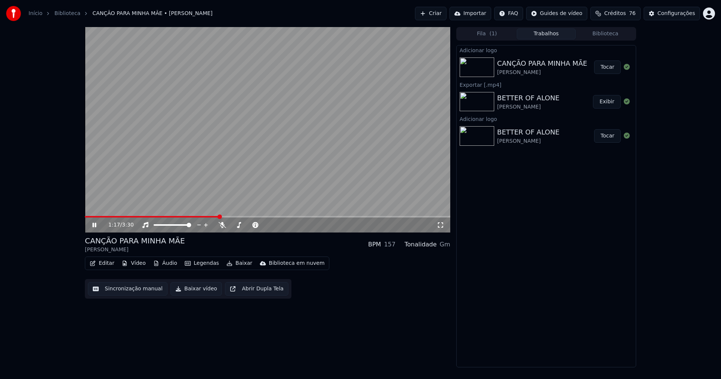
click at [191, 287] on button "Baixar vídeo" at bounding box center [196, 289] width 51 height 14
click at [95, 221] on div "1:18 / 3:30" at bounding box center [267, 224] width 365 height 15
click at [102, 262] on button "Editar" at bounding box center [102, 263] width 30 height 11
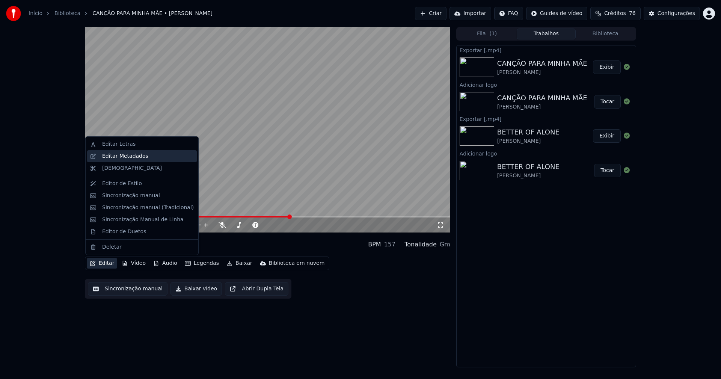
click at [122, 156] on div "Editar Metadados" at bounding box center [125, 157] width 46 height 8
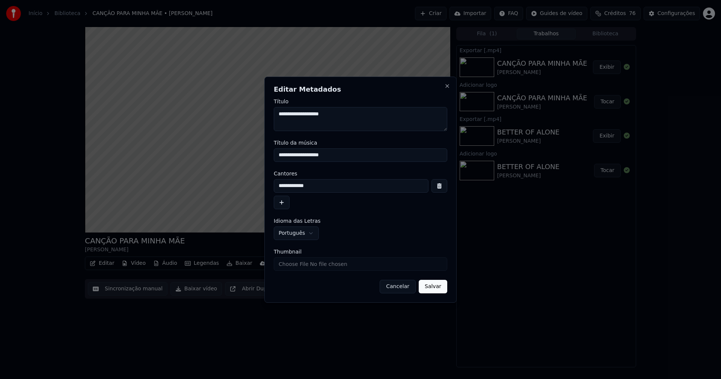
click at [299, 262] on input "Thumbnail" at bounding box center [361, 264] width 174 height 14
type input "**********"
click at [438, 288] on button "Salvar" at bounding box center [433, 287] width 29 height 14
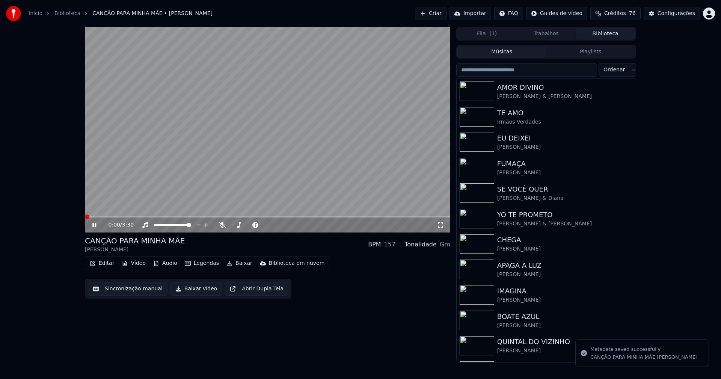
drag, startPoint x: 608, startPoint y: 36, endPoint x: 589, endPoint y: 66, distance: 35.3
click at [608, 36] on button "Biblioteca" at bounding box center [605, 34] width 59 height 11
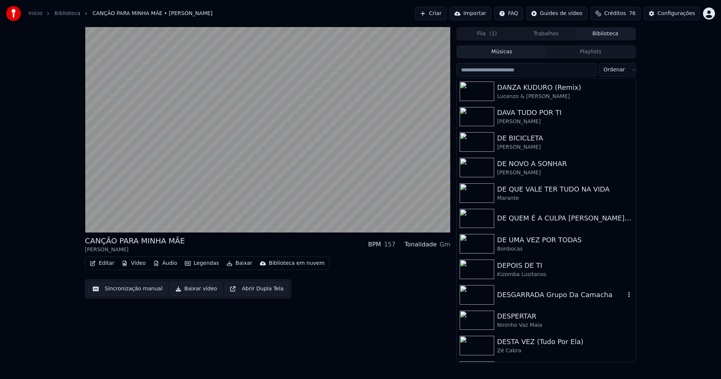
scroll to position [2592, 0]
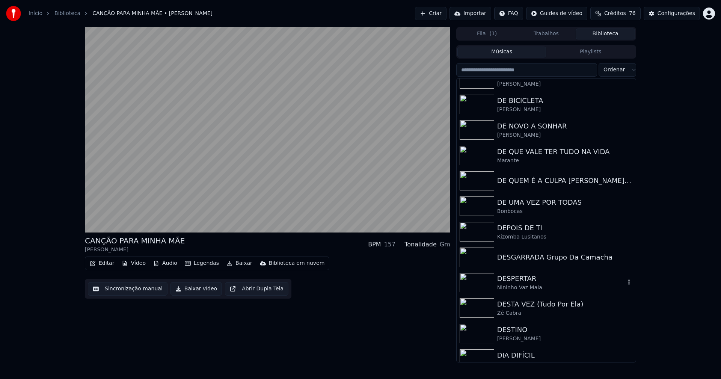
click at [521, 286] on div "Nininho Vaz Maia" at bounding box center [561, 288] width 128 height 8
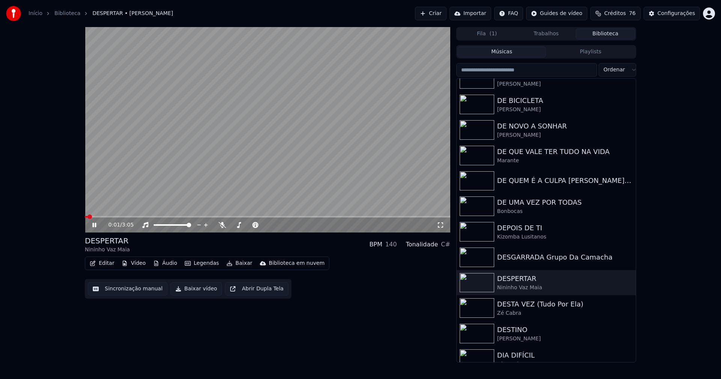
click at [95, 225] on icon at bounding box center [94, 225] width 4 height 5
click at [132, 262] on button "Vídeo" at bounding box center [134, 263] width 30 height 11
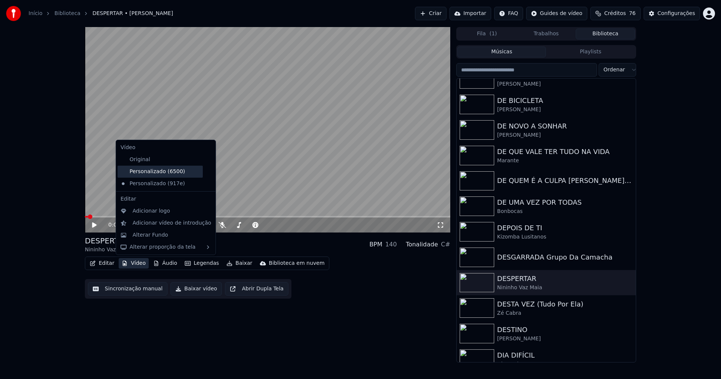
click at [164, 174] on div "Personalizado (6500)" at bounding box center [160, 172] width 85 height 12
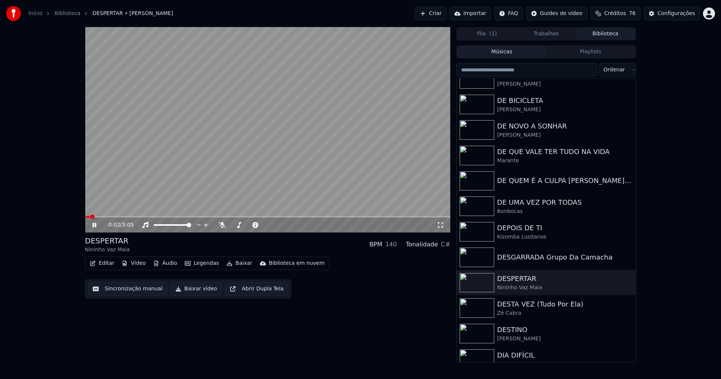
click at [139, 265] on button "Vídeo" at bounding box center [134, 263] width 30 height 11
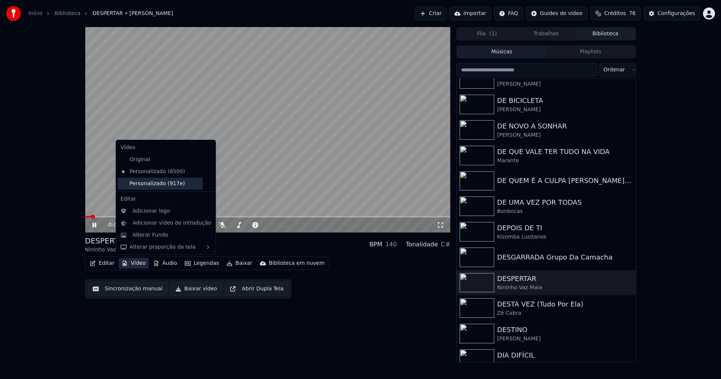
click at [157, 184] on div "Personalizado (917e)" at bounding box center [160, 184] width 85 height 12
click at [139, 261] on button "Vídeo" at bounding box center [134, 263] width 30 height 11
click at [206, 172] on icon at bounding box center [210, 172] width 8 height 6
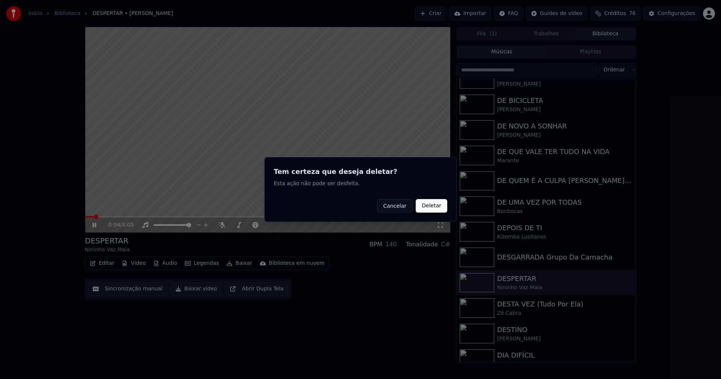
click at [421, 205] on button "Deletar" at bounding box center [432, 206] width 32 height 14
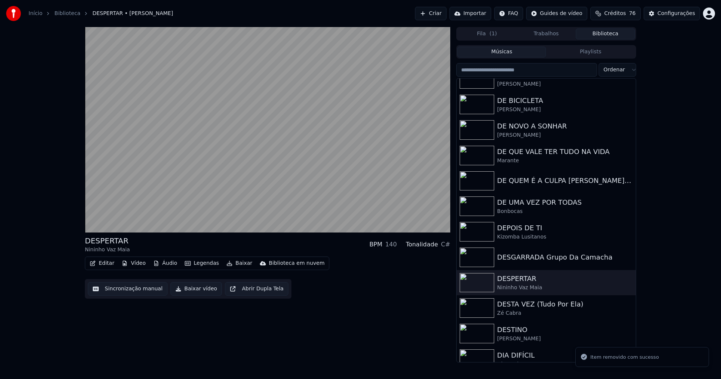
click at [131, 262] on button "Vídeo" at bounding box center [134, 263] width 30 height 11
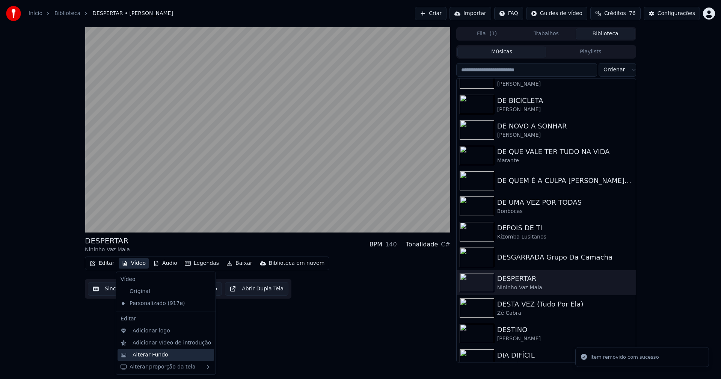
click at [152, 354] on div "Alterar Fundo" at bounding box center [151, 355] width 36 height 8
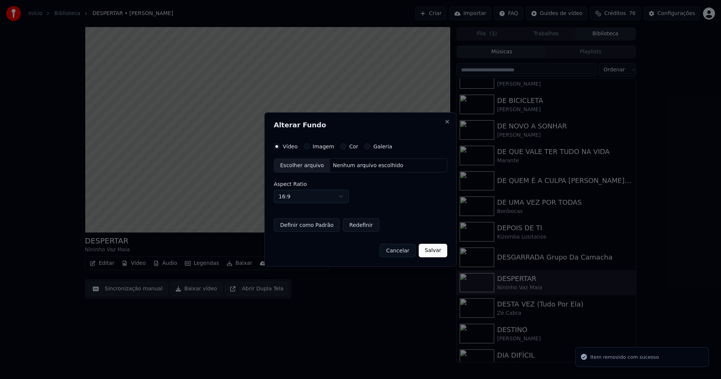
click at [300, 164] on div "Escolher arquivo" at bounding box center [302, 166] width 56 height 14
click at [305, 147] on button "Imagem" at bounding box center [307, 146] width 6 height 6
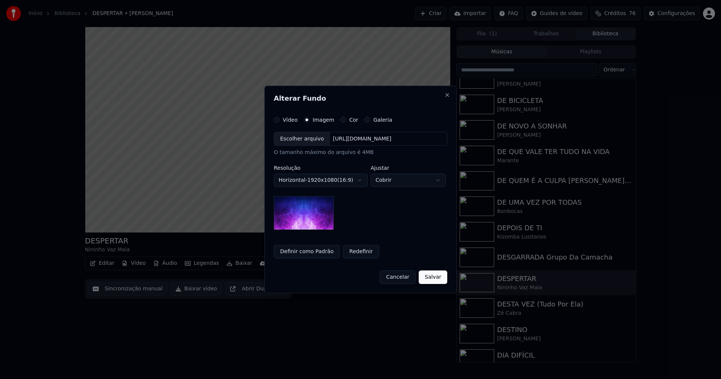
click at [296, 137] on div "Escolher arquivo" at bounding box center [302, 139] width 56 height 14
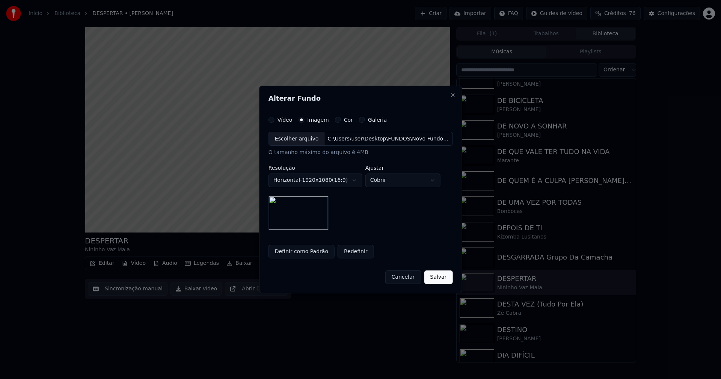
click at [438, 278] on button "Salvar" at bounding box center [438, 277] width 29 height 14
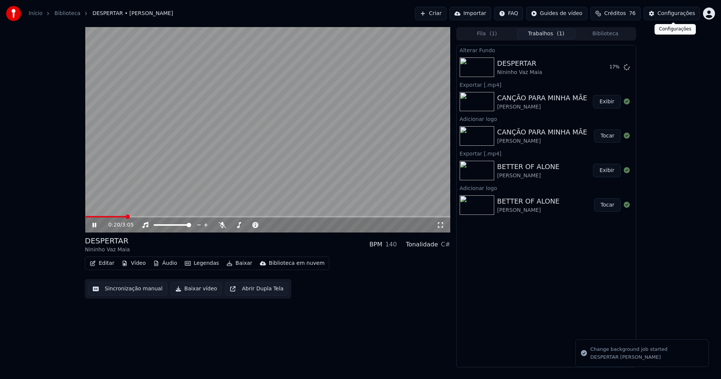
click at [678, 14] on div "Configurações" at bounding box center [677, 14] width 38 height 8
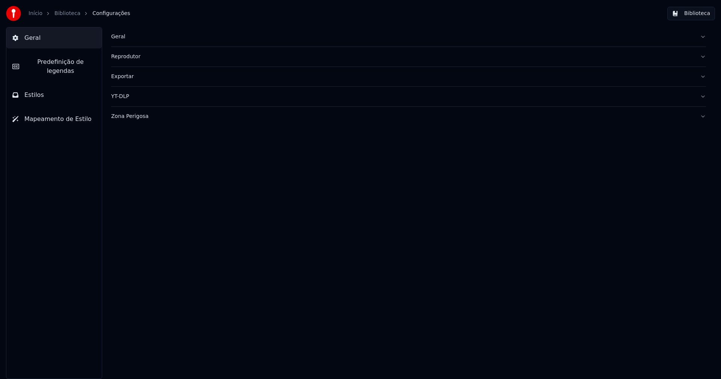
click at [45, 85] on button "Estilos" at bounding box center [53, 95] width 95 height 21
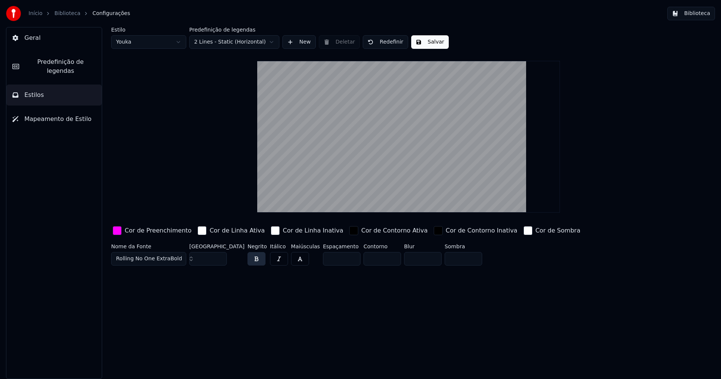
click at [118, 232] on div "button" at bounding box center [117, 230] width 9 height 9
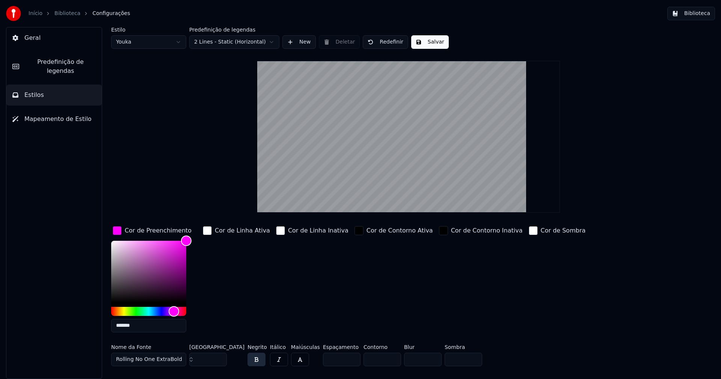
click at [140, 326] on input "*******" at bounding box center [148, 326] width 75 height 14
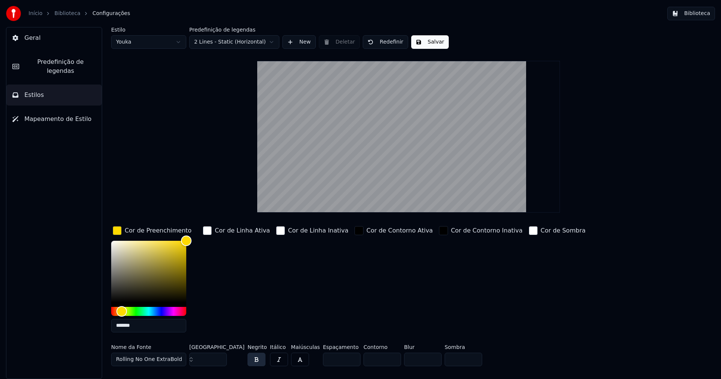
type input "*******"
click at [115, 230] on div "button" at bounding box center [117, 230] width 9 height 9
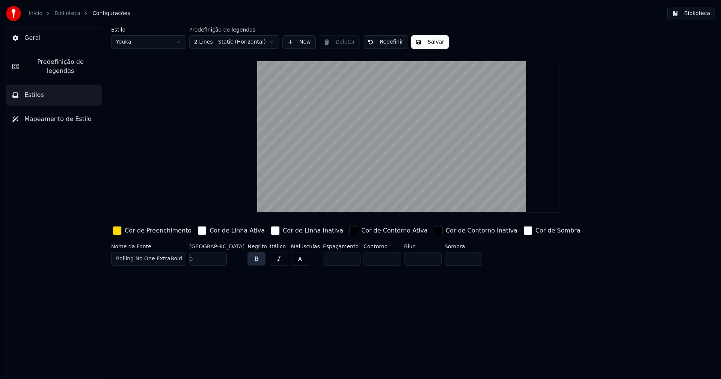
click at [429, 43] on button "Salvar" at bounding box center [430, 42] width 38 height 14
click at [698, 16] on button "Biblioteca" at bounding box center [691, 14] width 48 height 14
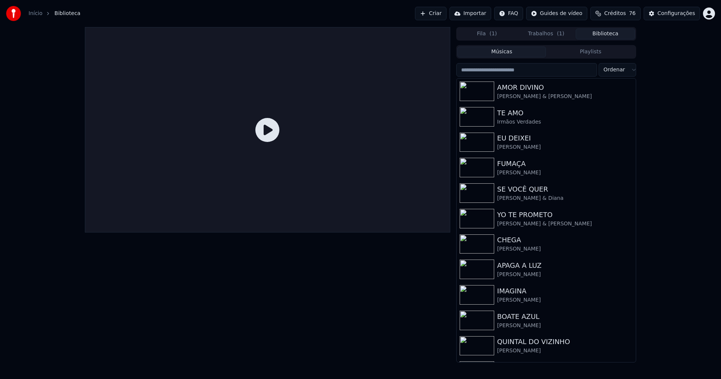
click at [542, 35] on button "Trabalhos ( 1 )" at bounding box center [546, 34] width 59 height 11
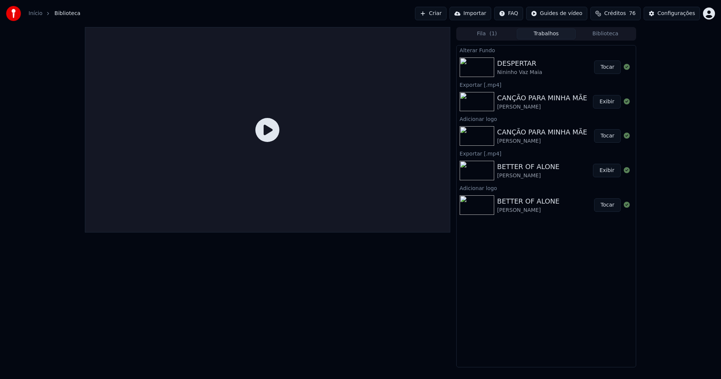
click at [610, 66] on button "Tocar" at bounding box center [607, 67] width 27 height 14
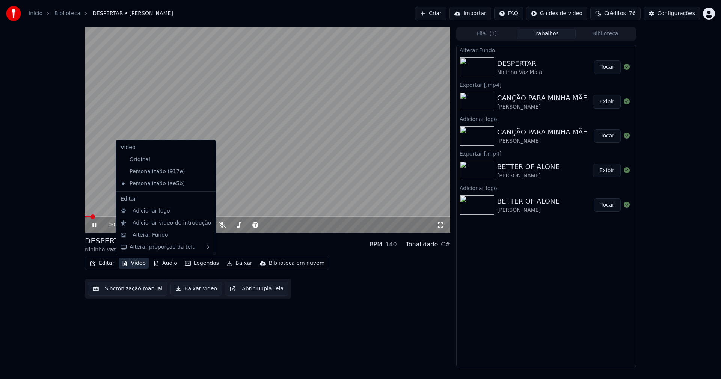
click at [139, 264] on button "Vídeo" at bounding box center [134, 263] width 30 height 11
click at [145, 211] on div "Adicionar logo" at bounding box center [152, 211] width 38 height 8
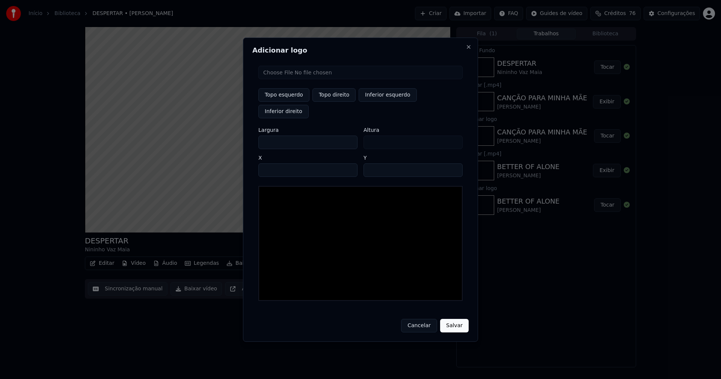
click at [281, 79] on input "file" at bounding box center [360, 73] width 204 height 14
type input "**********"
type input "***"
click at [332, 102] on button "Topo direito" at bounding box center [334, 95] width 43 height 14
type input "****"
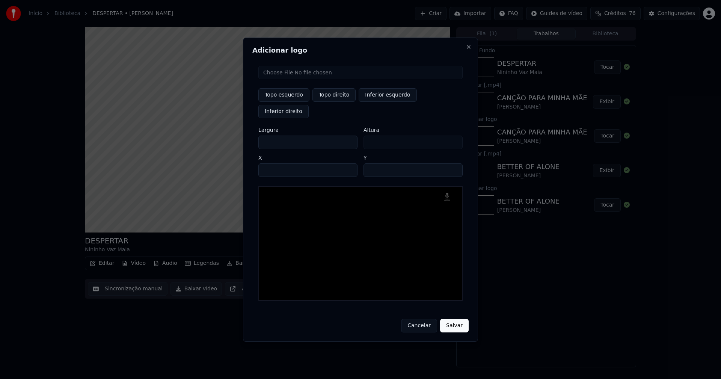
drag, startPoint x: 270, startPoint y: 133, endPoint x: 226, endPoint y: 136, distance: 44.4
click at [227, 138] on body "Início Biblioteca DESPERTAR • Nininho Vaz [PERSON_NAME] Importar FAQ Guides de …" at bounding box center [360, 189] width 721 height 379
type input "**"
type input "***"
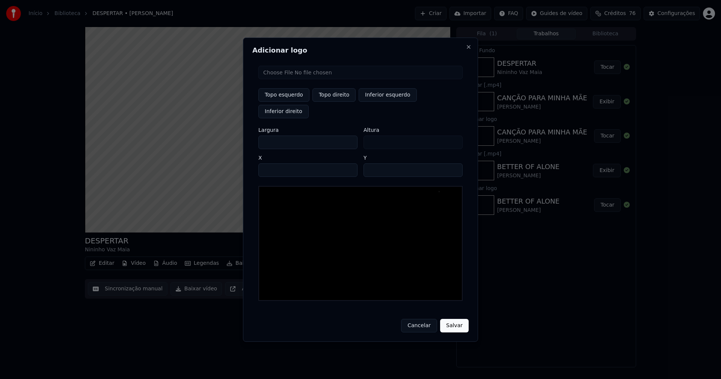
type input "***"
click at [273, 163] on input "****" at bounding box center [307, 170] width 99 height 14
type input "****"
click at [451, 163] on input "**" at bounding box center [413, 170] width 99 height 14
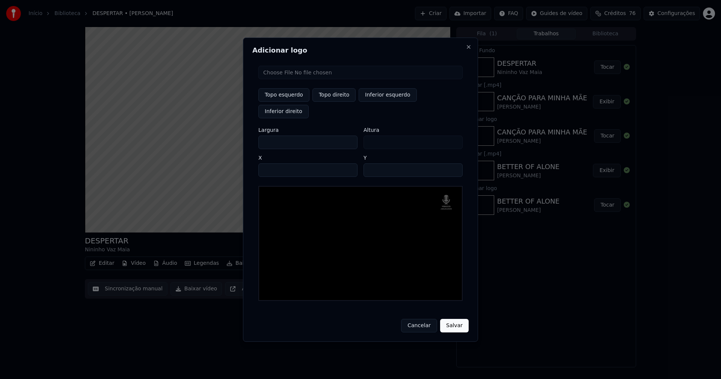
click at [451, 163] on input "**" at bounding box center [413, 170] width 99 height 14
type input "**"
click at [451, 163] on input "**" at bounding box center [413, 170] width 99 height 14
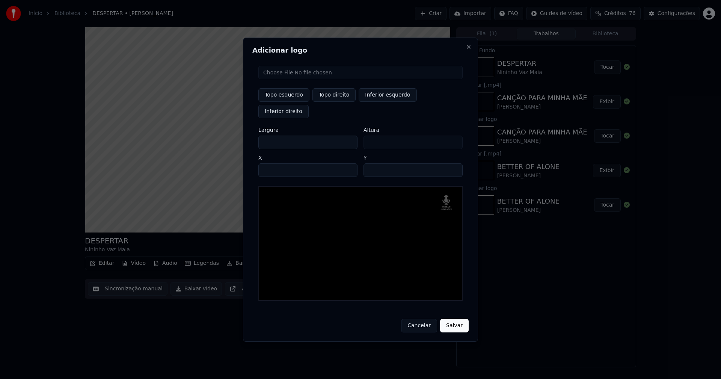
click at [452, 319] on button "Salvar" at bounding box center [454, 326] width 29 height 14
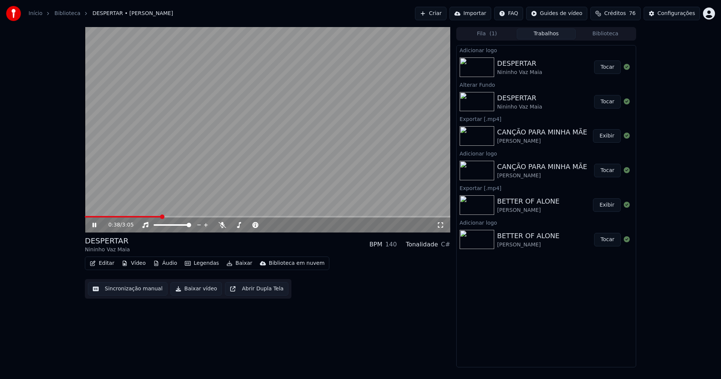
click at [609, 67] on button "Tocar" at bounding box center [607, 67] width 27 height 14
click at [112, 262] on button "Editar" at bounding box center [102, 263] width 30 height 11
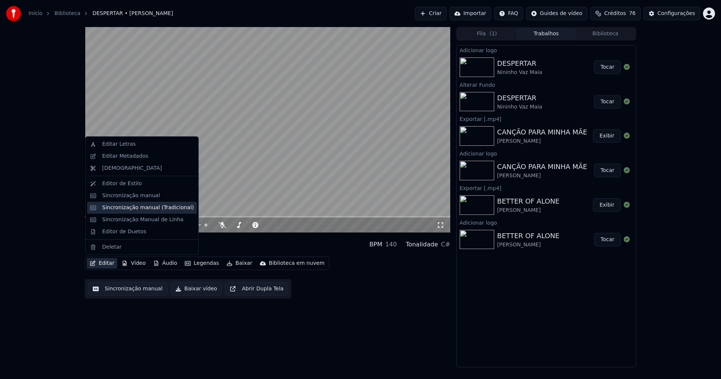
click at [141, 204] on div "Sincronização manual (Tradicional)" at bounding box center [148, 208] width 92 height 8
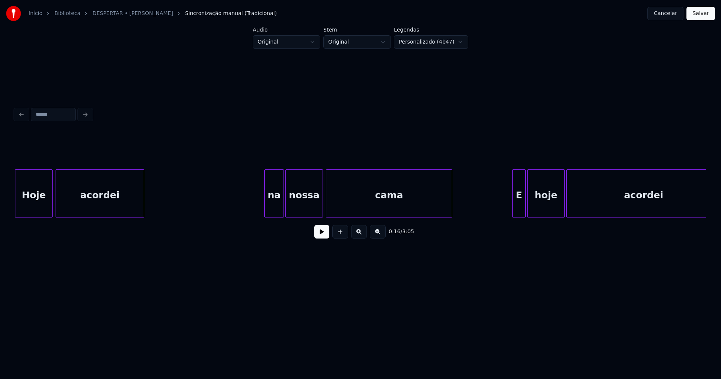
scroll to position [0, 1150]
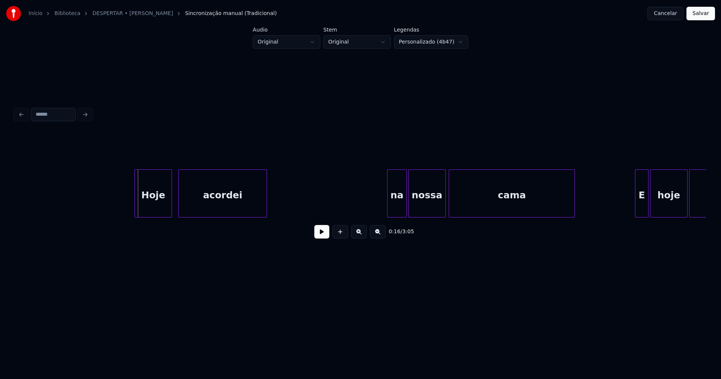
click at [157, 202] on div "Hoje" at bounding box center [153, 195] width 37 height 51
click at [322, 236] on button at bounding box center [321, 232] width 15 height 14
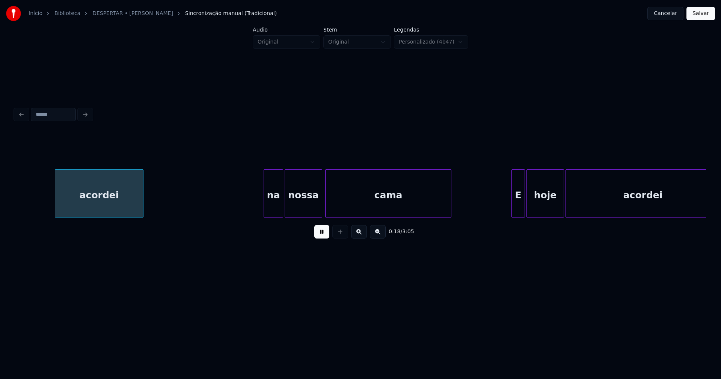
scroll to position [0, 1312]
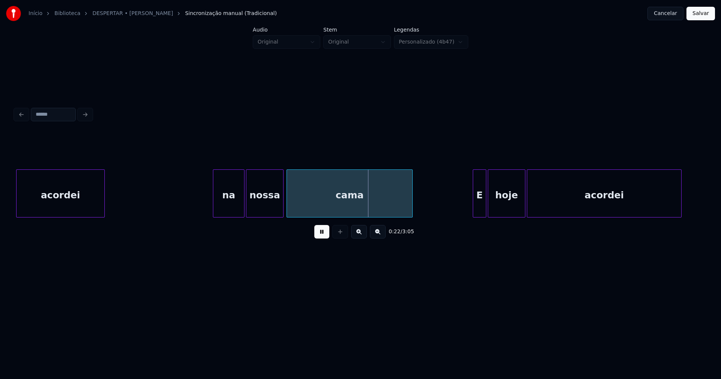
click at [214, 210] on div at bounding box center [214, 193] width 2 height 47
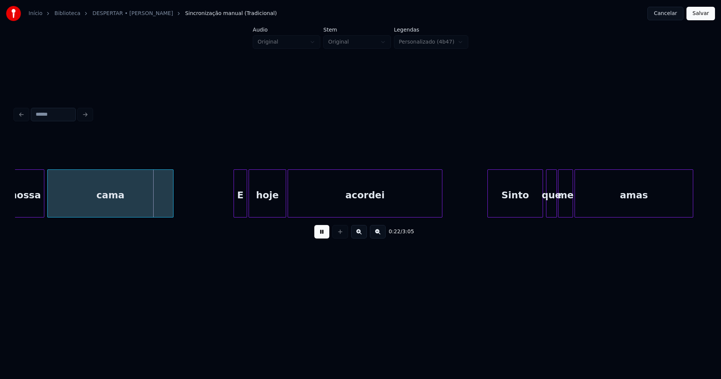
scroll to position [0, 1590]
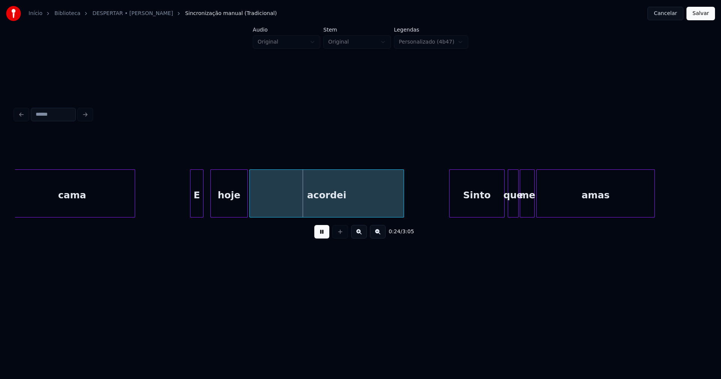
click at [196, 207] on div "E" at bounding box center [196, 195] width 13 height 51
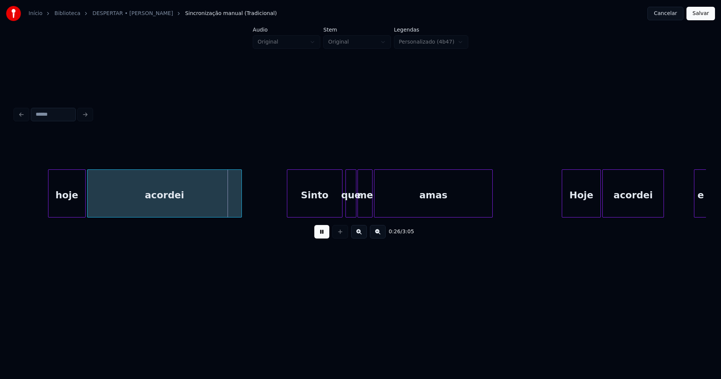
scroll to position [0, 1891]
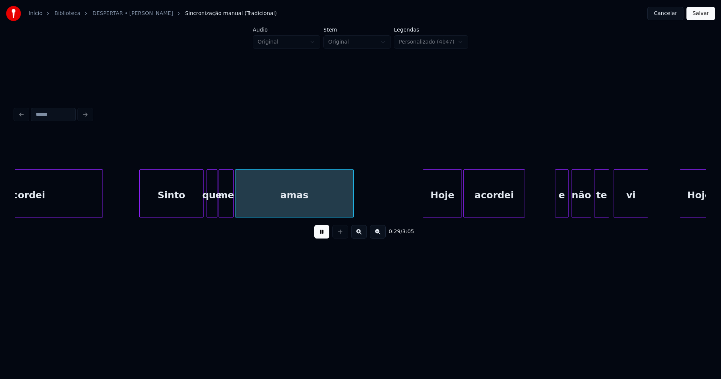
click at [140, 207] on div at bounding box center [141, 193] width 2 height 47
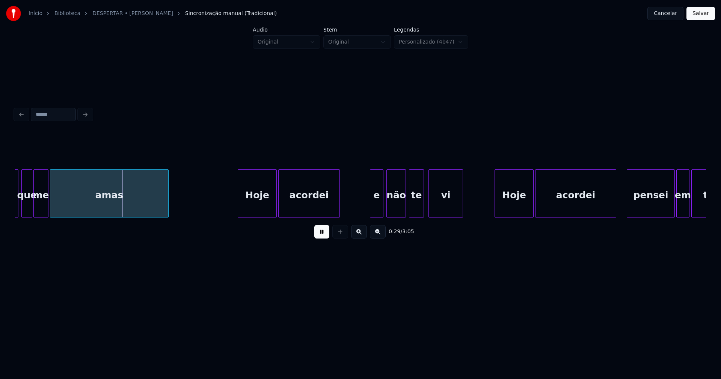
scroll to position [0, 2107]
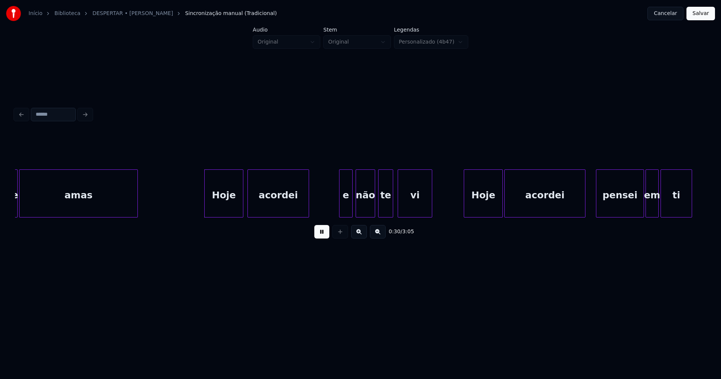
click at [218, 208] on div "Hoje" at bounding box center [224, 195] width 38 height 51
click at [342, 209] on div "e" at bounding box center [342, 195] width 13 height 51
click at [350, 208] on div at bounding box center [350, 193] width 2 height 47
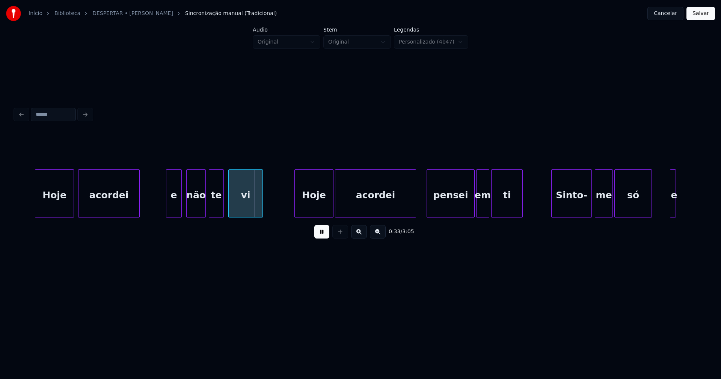
scroll to position [0, 2284]
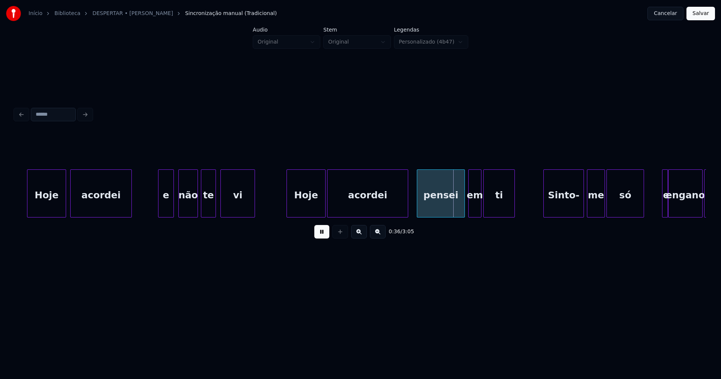
click at [444, 208] on div "pensei" at bounding box center [440, 195] width 47 height 51
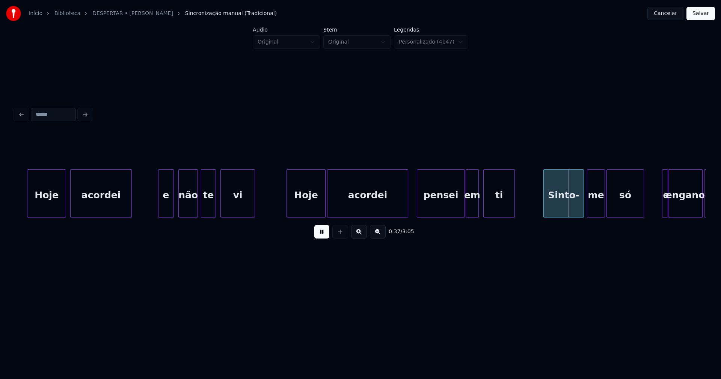
click at [471, 210] on div "em" at bounding box center [472, 195] width 12 height 51
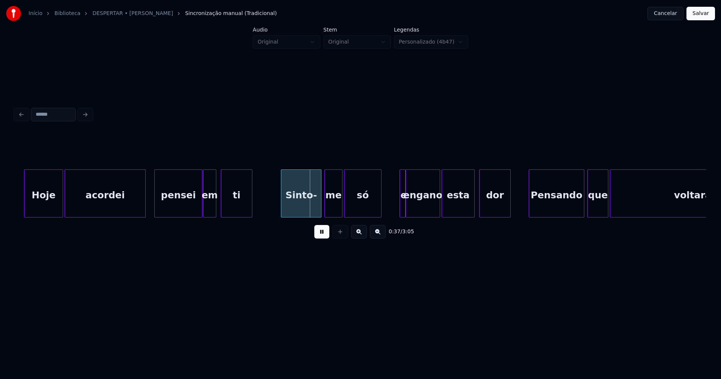
scroll to position [0, 2670]
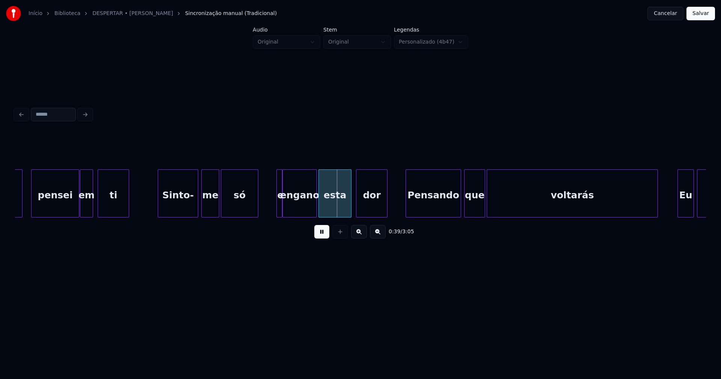
click at [272, 206] on div at bounding box center [273, 193] width 2 height 47
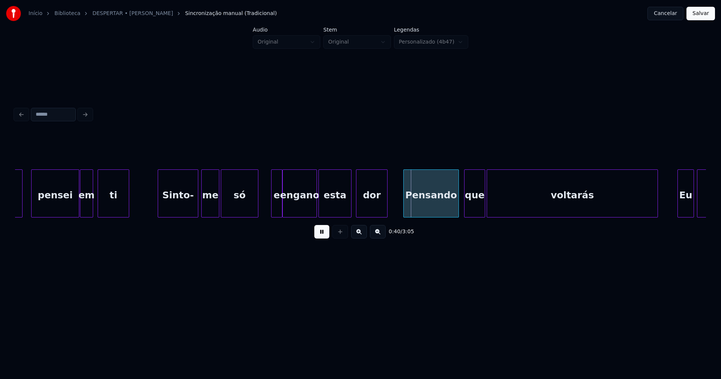
click at [438, 209] on div "Pensando" at bounding box center [431, 195] width 55 height 51
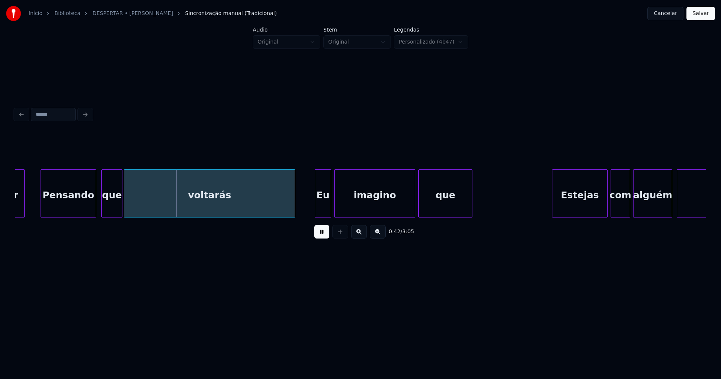
scroll to position [0, 3071]
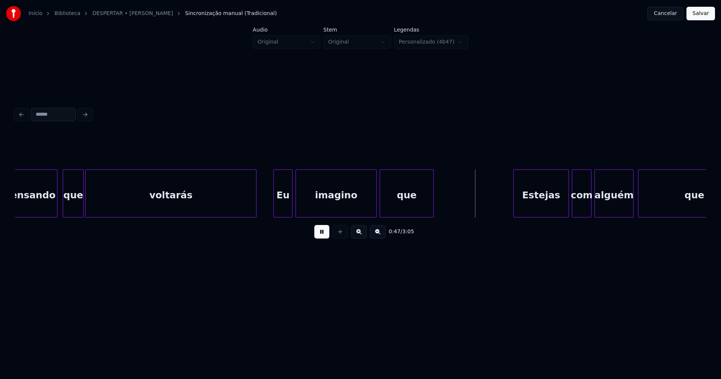
click at [275, 205] on div at bounding box center [275, 193] width 2 height 47
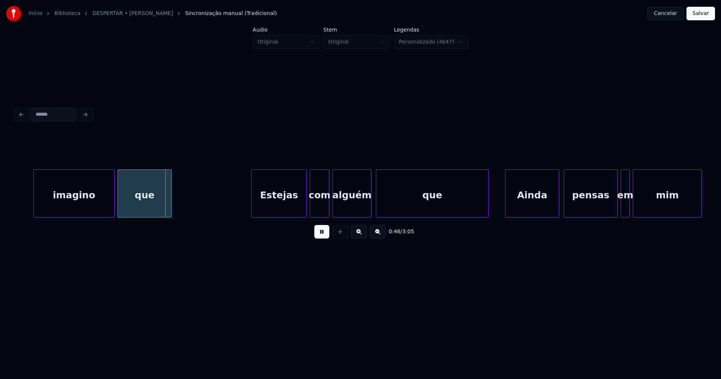
scroll to position [0, 3365]
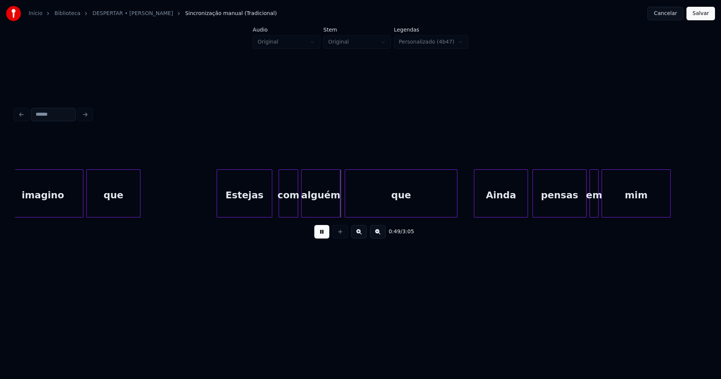
click at [246, 211] on div "Estejas" at bounding box center [244, 195] width 55 height 51
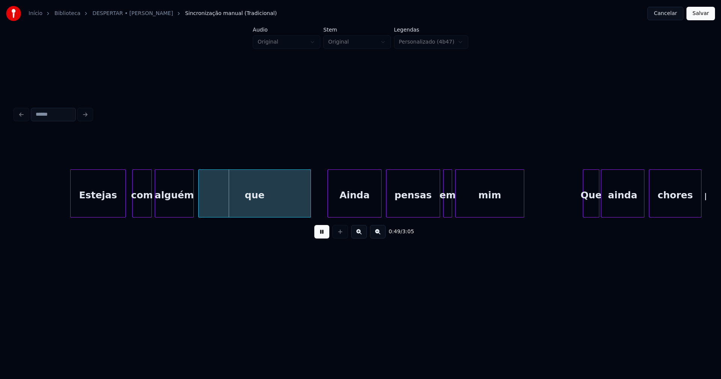
scroll to position [0, 3542]
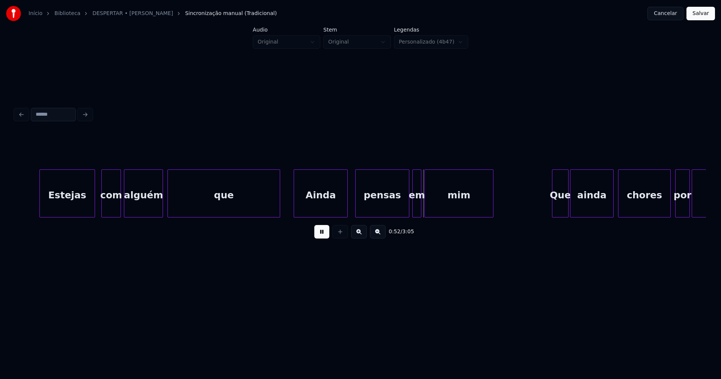
click at [311, 208] on div "Ainda" at bounding box center [320, 195] width 53 height 51
click at [372, 206] on div "pensas" at bounding box center [378, 195] width 53 height 51
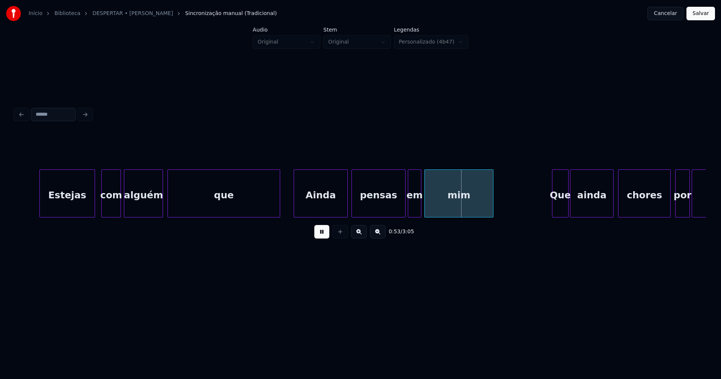
click at [409, 210] on div at bounding box center [409, 193] width 2 height 47
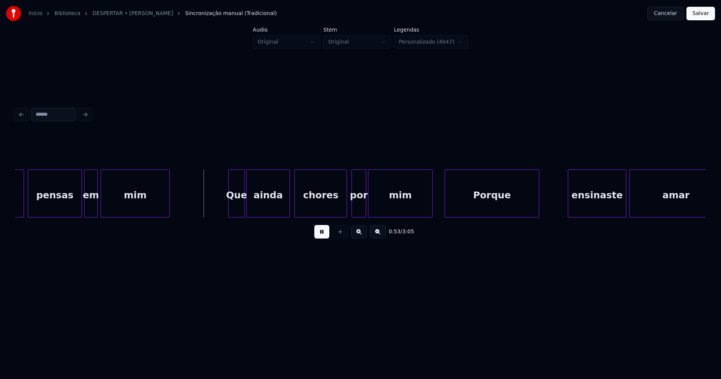
scroll to position [0, 3905]
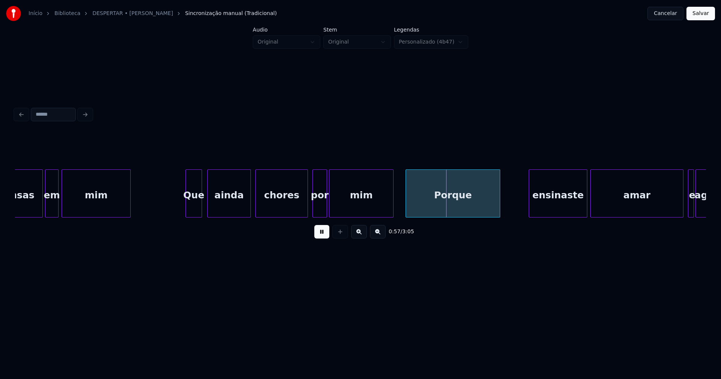
click at [196, 209] on div "Que" at bounding box center [194, 195] width 16 height 51
click at [445, 203] on div "Porque" at bounding box center [451, 195] width 94 height 51
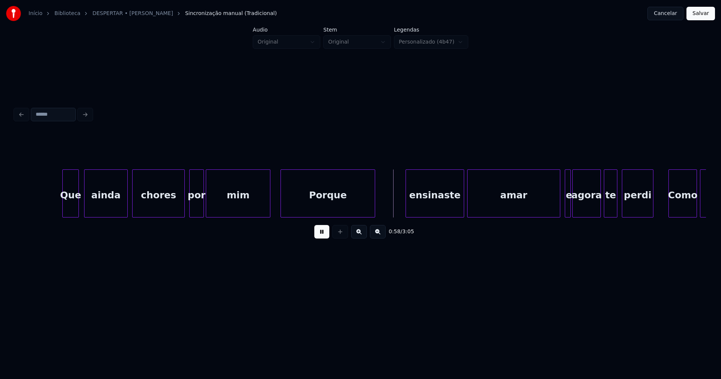
scroll to position [0, 4036]
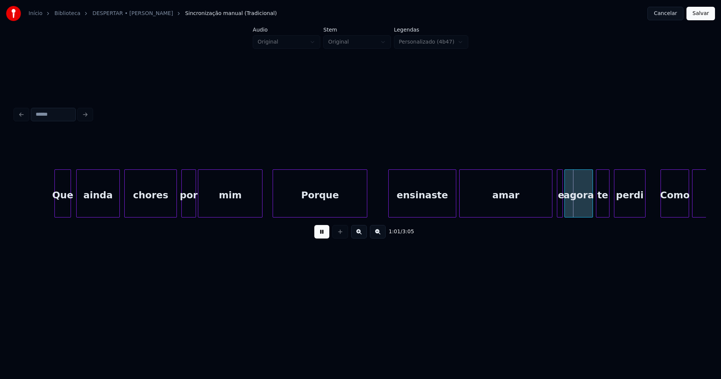
click at [389, 211] on div at bounding box center [390, 193] width 2 height 47
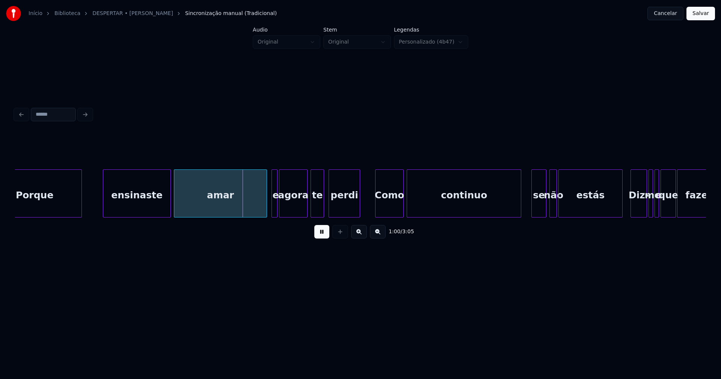
scroll to position [0, 4329]
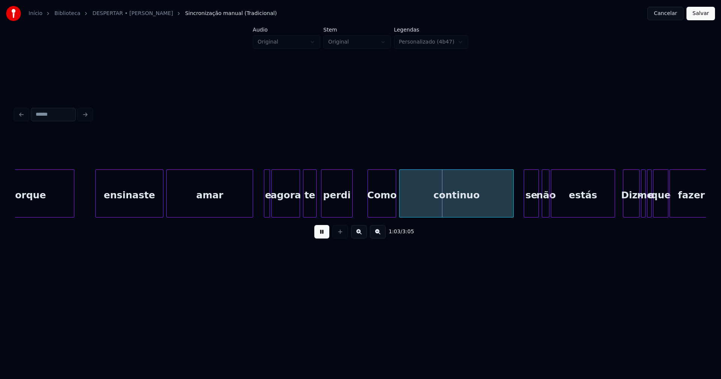
click at [252, 214] on div "Porque ensinaste amar e agora te perdi Como continuo se não estás Diz- me o que…" at bounding box center [360, 193] width 691 height 48
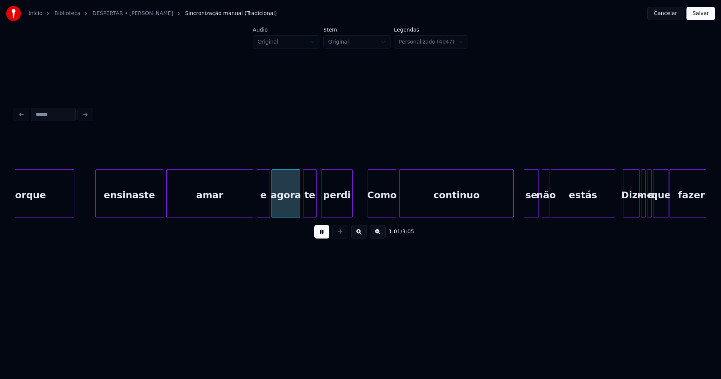
click at [258, 208] on div at bounding box center [258, 193] width 2 height 47
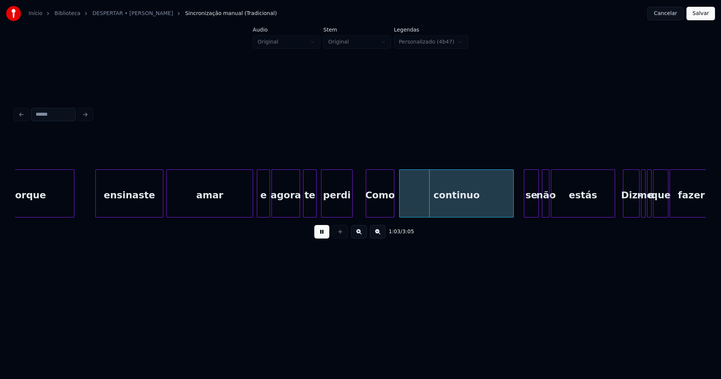
click at [379, 208] on div "Como" at bounding box center [380, 195] width 28 height 51
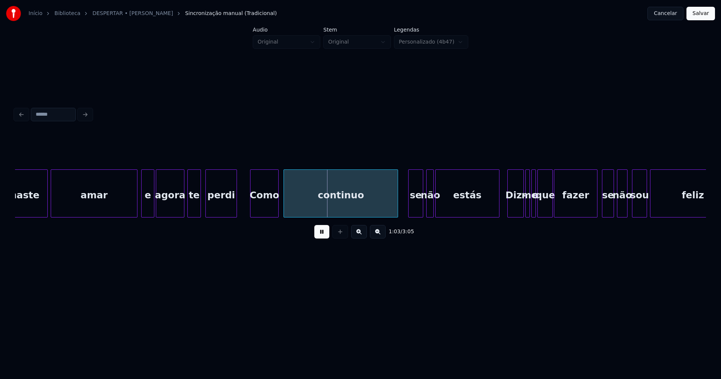
scroll to position [0, 4630]
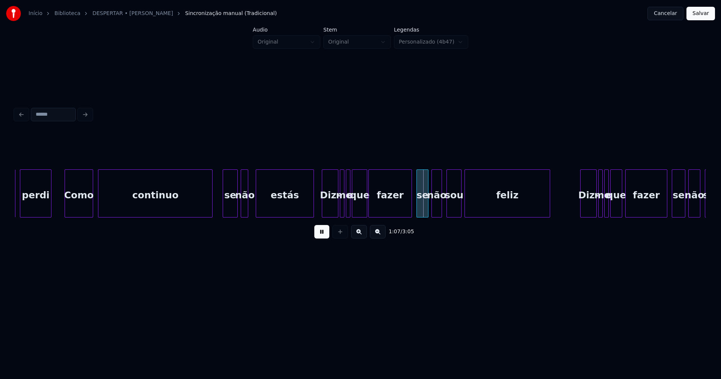
click at [258, 204] on div at bounding box center [257, 193] width 2 height 47
click at [253, 204] on div at bounding box center [252, 193] width 2 height 47
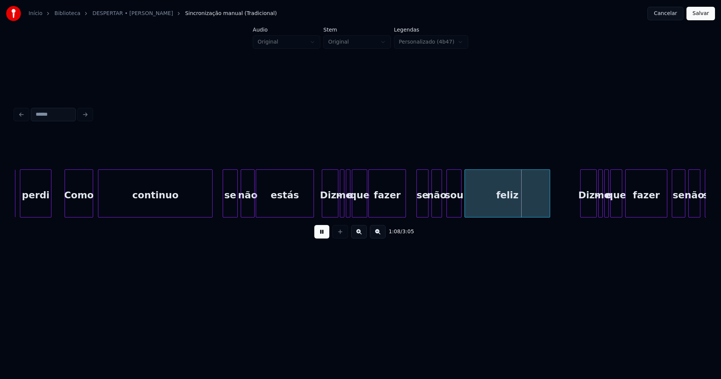
click at [405, 211] on div at bounding box center [404, 193] width 2 height 47
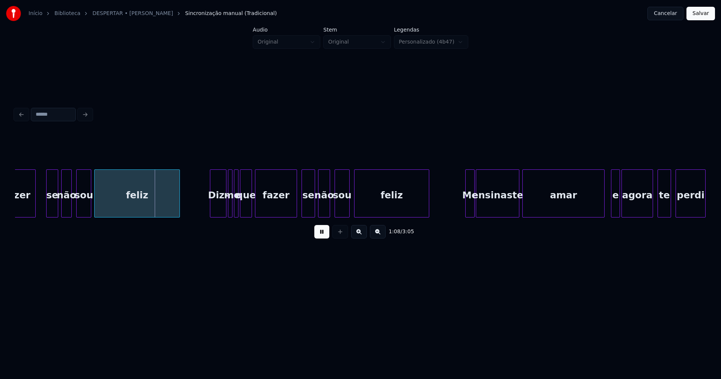
scroll to position [0, 5009]
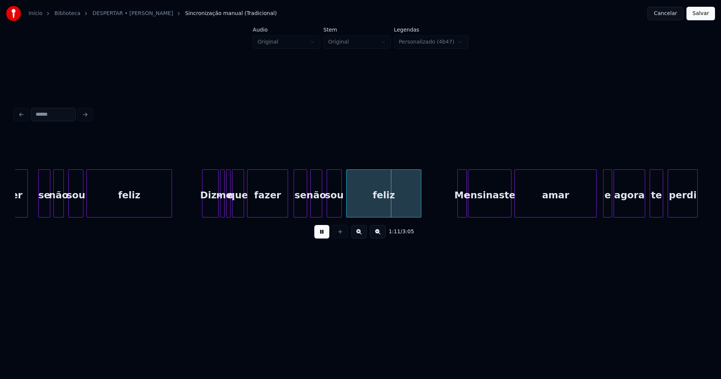
click at [287, 209] on div at bounding box center [286, 193] width 2 height 47
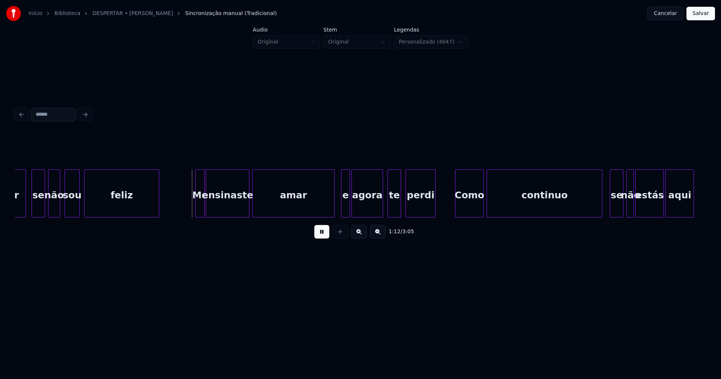
scroll to position [0, 5286]
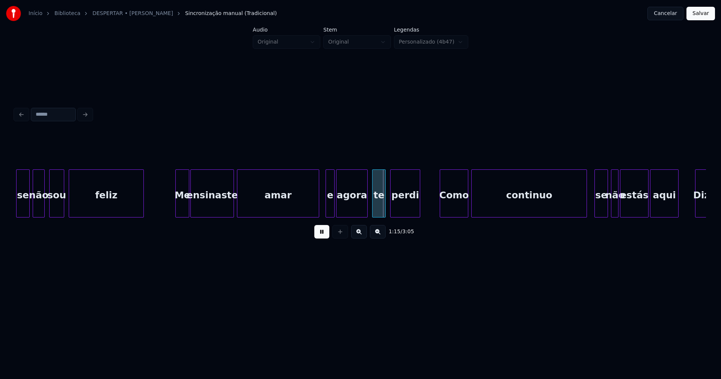
click at [177, 211] on div at bounding box center [177, 193] width 2 height 47
click at [199, 207] on div at bounding box center [199, 193] width 2 height 47
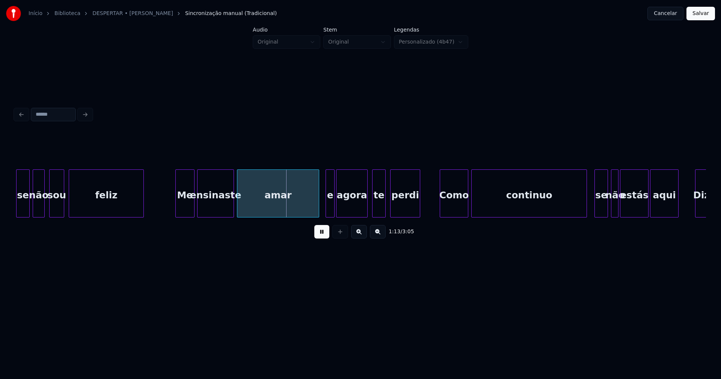
click at [194, 205] on div at bounding box center [193, 193] width 2 height 47
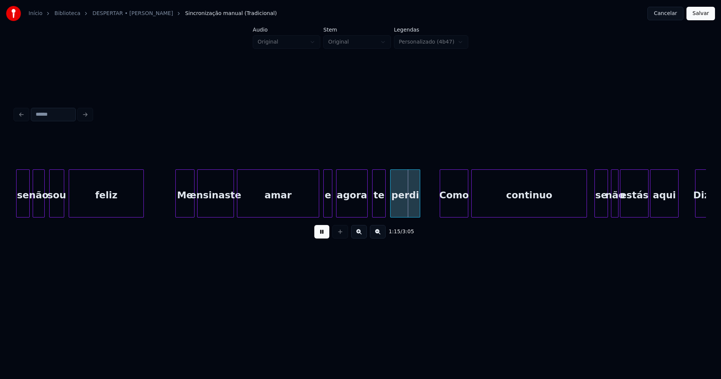
click at [328, 207] on div "e" at bounding box center [328, 195] width 8 height 51
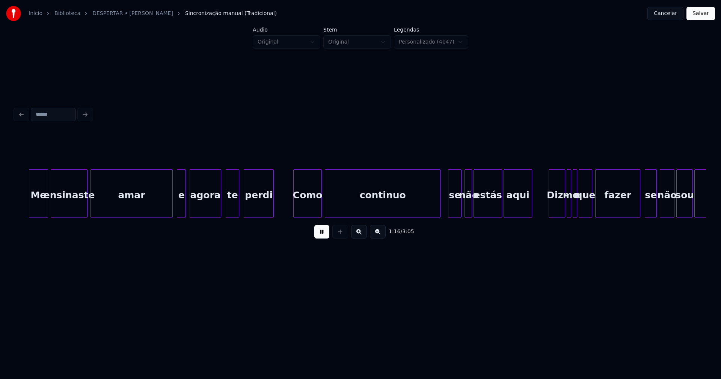
scroll to position [0, 5495]
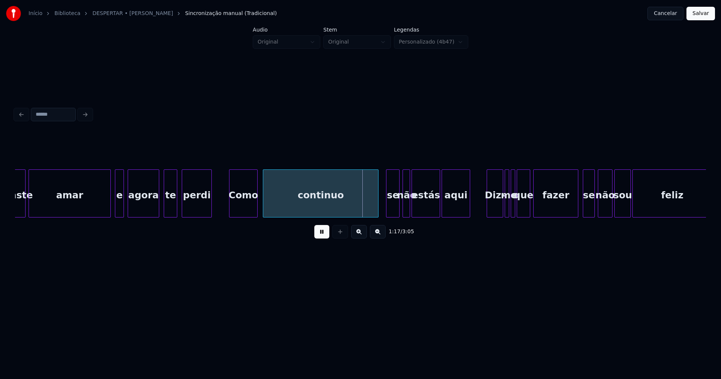
click at [249, 210] on div "Como" at bounding box center [244, 195] width 28 height 51
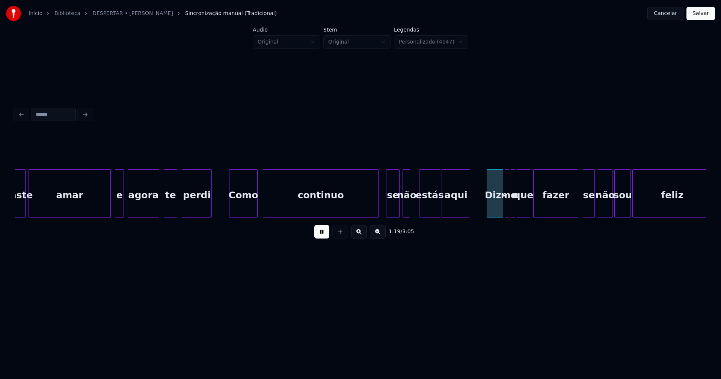
click at [421, 205] on div at bounding box center [421, 193] width 2 height 47
click at [415, 205] on div at bounding box center [415, 193] width 2 height 47
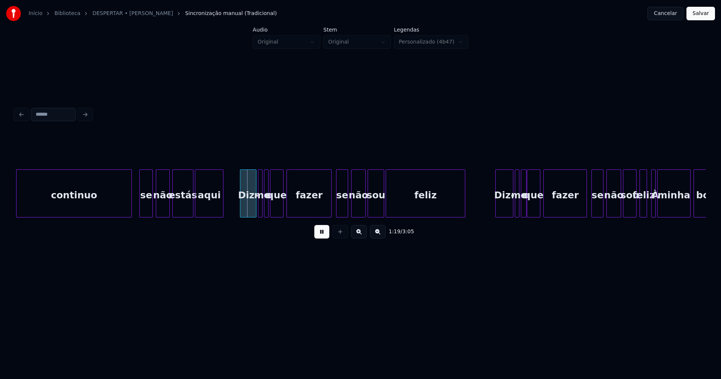
scroll to position [0, 5757]
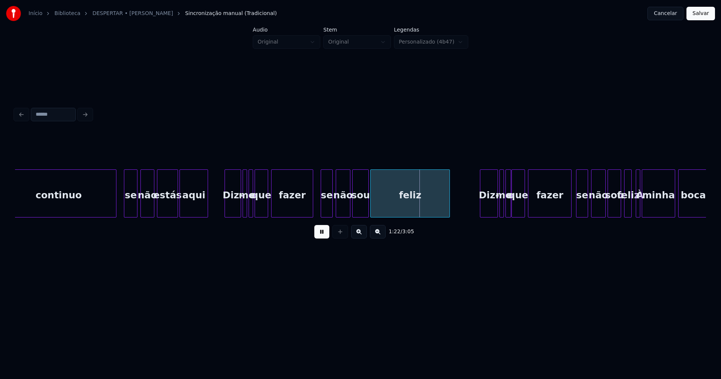
click at [313, 207] on div at bounding box center [312, 193] width 2 height 47
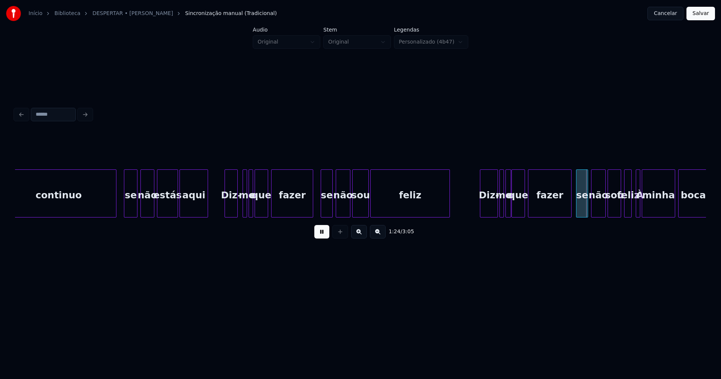
click at [237, 205] on div at bounding box center [236, 193] width 2 height 47
click at [240, 205] on div at bounding box center [241, 193] width 2 height 47
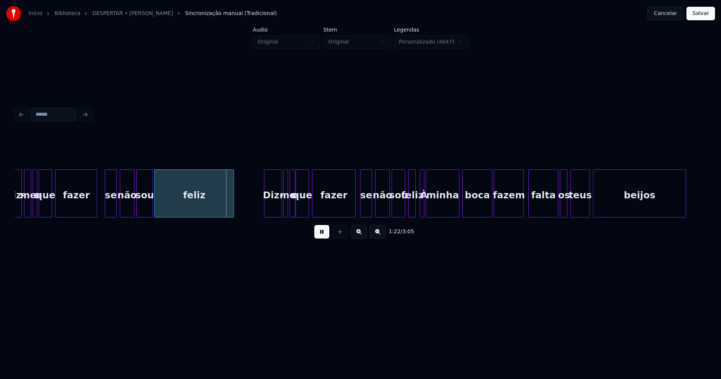
scroll to position [0, 5996]
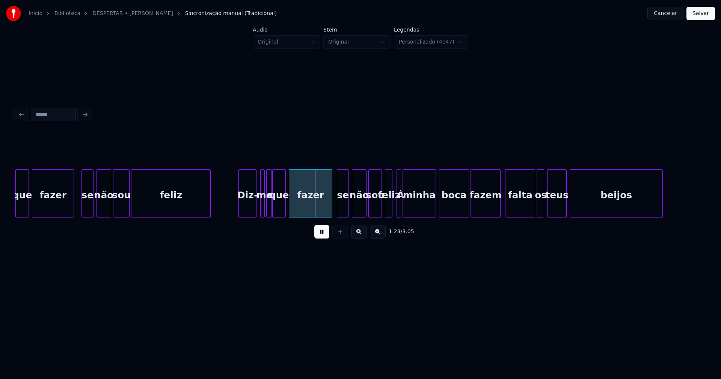
click at [251, 208] on div "Diz-" at bounding box center [247, 195] width 17 height 51
click at [258, 209] on div at bounding box center [259, 193] width 2 height 47
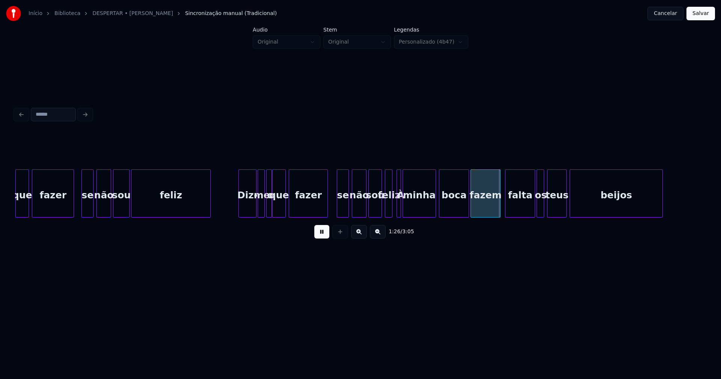
click at [326, 210] on div at bounding box center [326, 193] width 2 height 47
drag, startPoint x: 322, startPoint y: 232, endPoint x: 380, endPoint y: 222, distance: 59.1
click at [322, 232] on button at bounding box center [321, 232] width 15 height 14
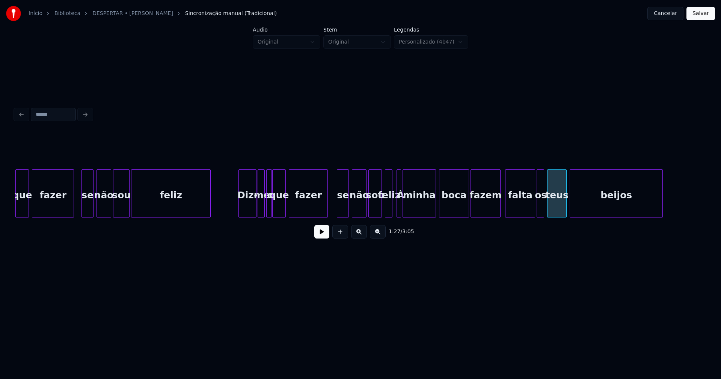
click at [390, 205] on div "feliz" at bounding box center [389, 195] width 8 height 51
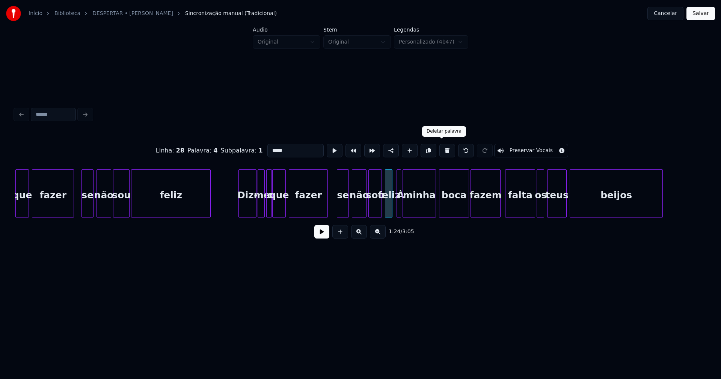
click at [441, 148] on button at bounding box center [447, 151] width 16 height 14
type input "***"
click at [388, 209] on div at bounding box center [389, 193] width 2 height 47
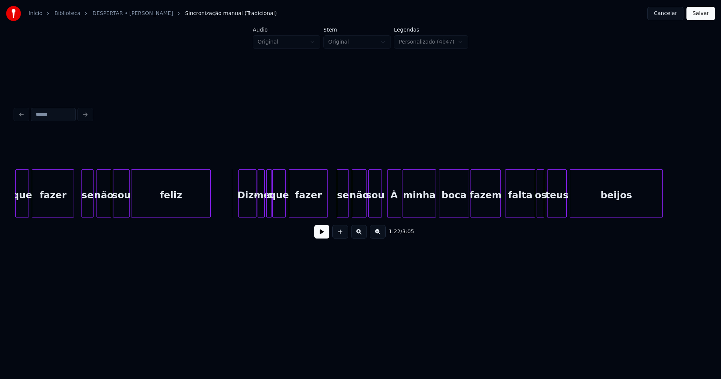
click at [322, 237] on button at bounding box center [321, 232] width 15 height 14
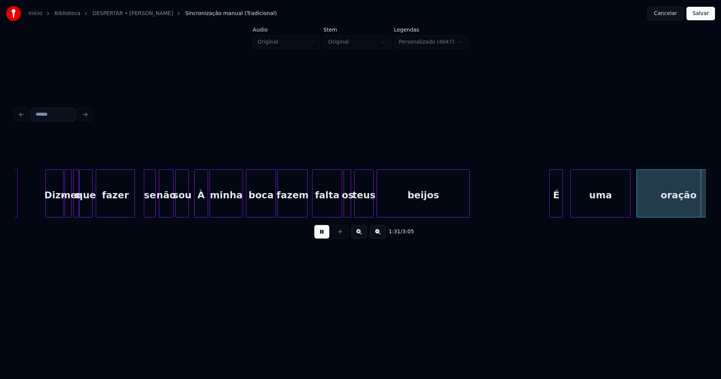
scroll to position [0, 6881]
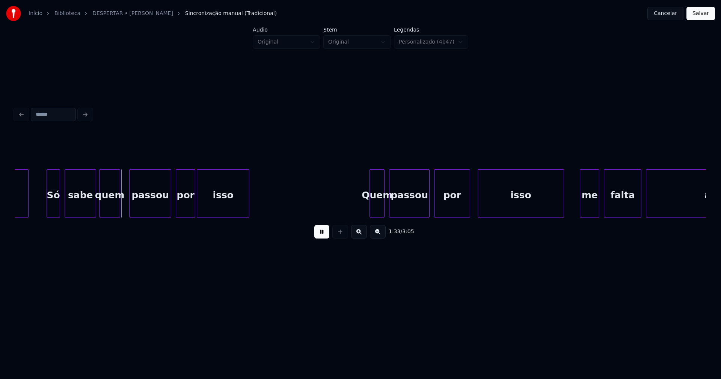
drag, startPoint x: 321, startPoint y: 234, endPoint x: 338, endPoint y: 223, distance: 20.6
click at [322, 235] on button at bounding box center [321, 232] width 15 height 14
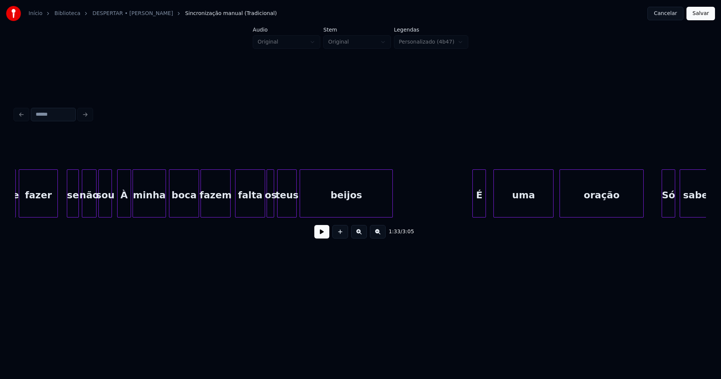
scroll to position [0, 6227]
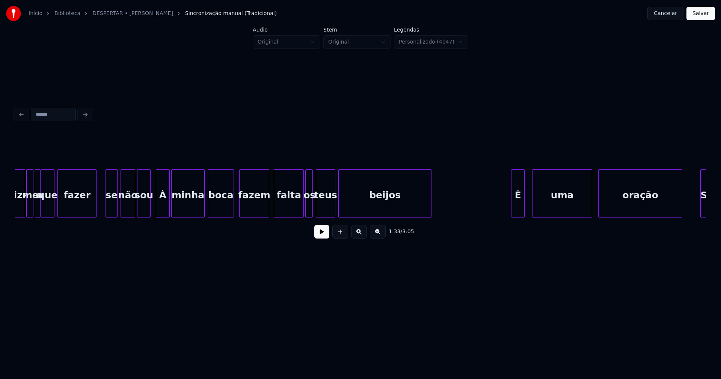
click at [234, 210] on div at bounding box center [232, 193] width 2 height 47
click at [322, 236] on button at bounding box center [321, 232] width 15 height 14
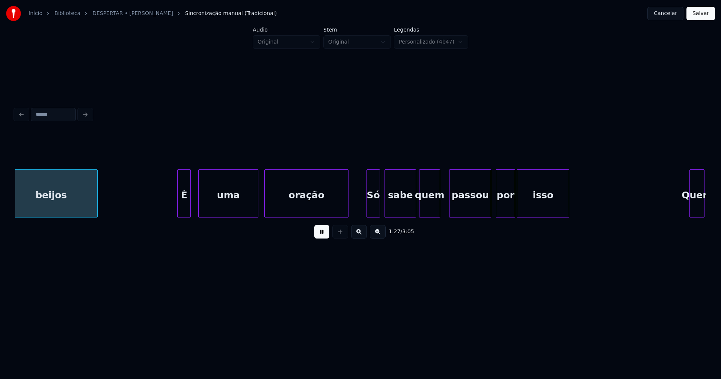
scroll to position [0, 6567]
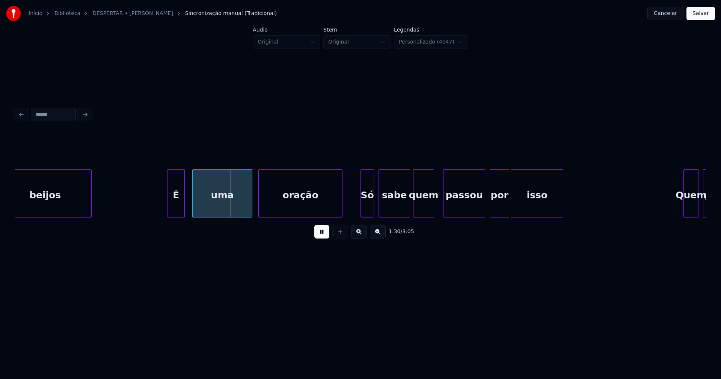
click at [168, 199] on div at bounding box center [169, 193] width 2 height 47
click at [158, 197] on div "oração Só uma É beijos sabe quem passou por isso Quem passou" at bounding box center [414, 193] width 13933 height 48
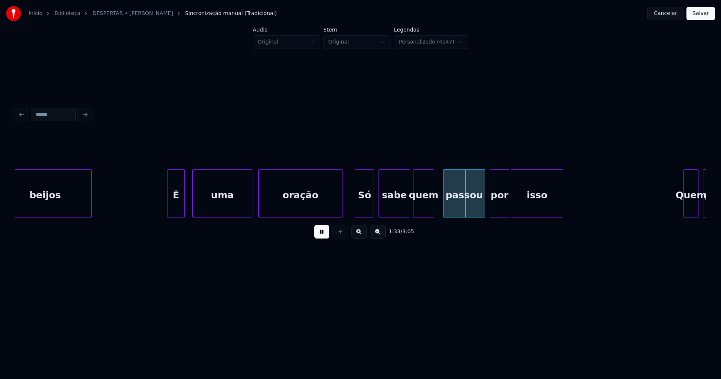
click at [355, 207] on div at bounding box center [356, 193] width 2 height 47
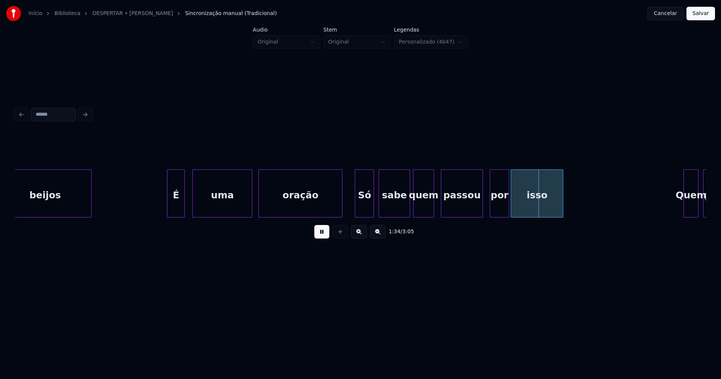
click at [466, 205] on div "passou" at bounding box center [461, 195] width 41 height 51
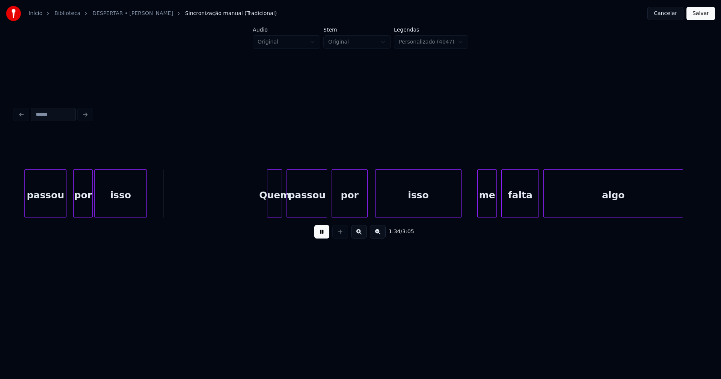
scroll to position [0, 7023]
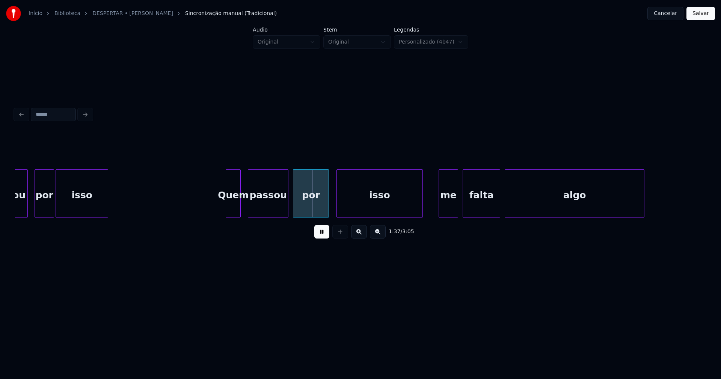
click at [236, 208] on div "Quem" at bounding box center [233, 195] width 14 height 51
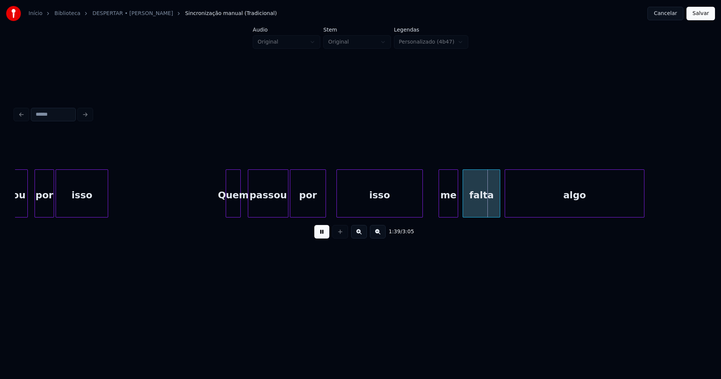
click at [318, 204] on div "por" at bounding box center [307, 195] width 35 height 51
click at [308, 210] on div at bounding box center [308, 193] width 2 height 47
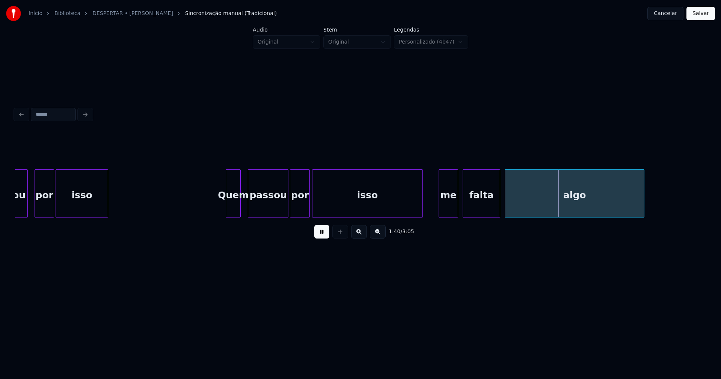
click at [313, 211] on div at bounding box center [314, 193] width 2 height 47
click at [416, 212] on div at bounding box center [417, 193] width 2 height 47
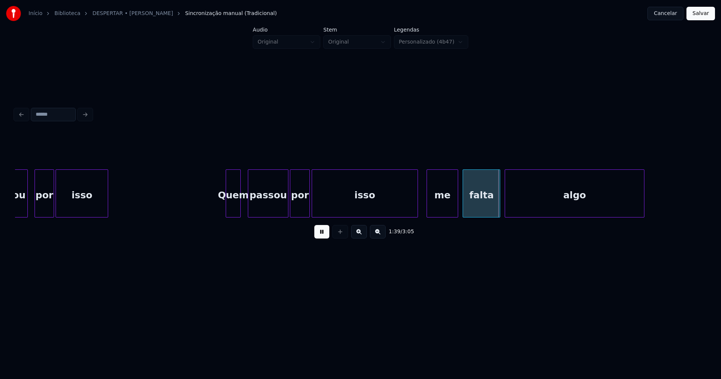
click at [427, 209] on div at bounding box center [428, 193] width 2 height 47
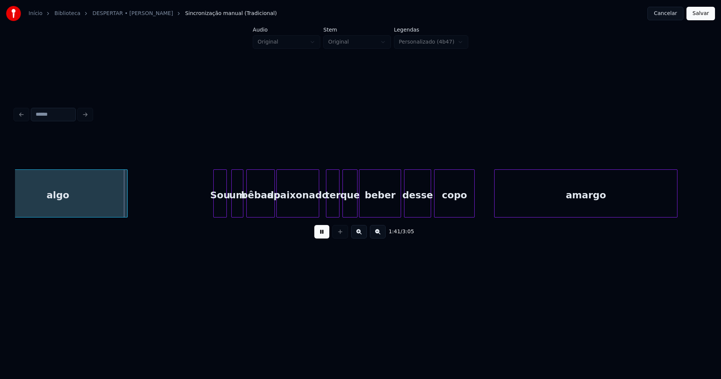
scroll to position [0, 7601]
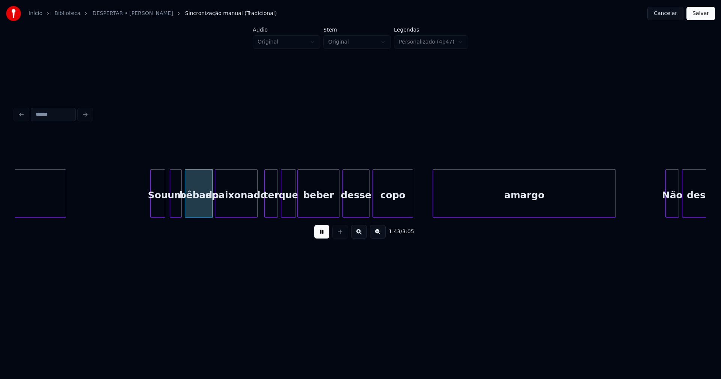
click at [151, 207] on div at bounding box center [152, 193] width 2 height 47
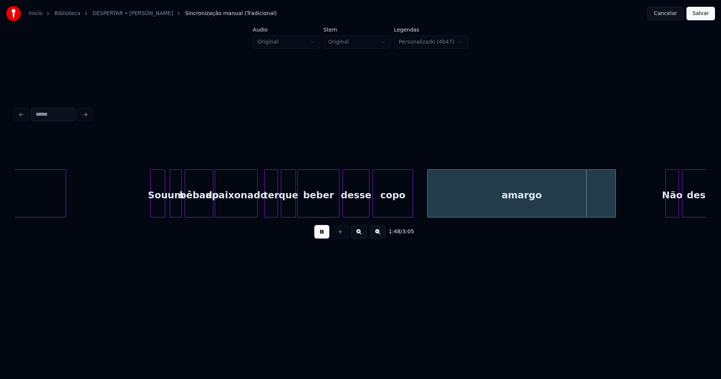
click at [428, 202] on div at bounding box center [429, 193] width 2 height 47
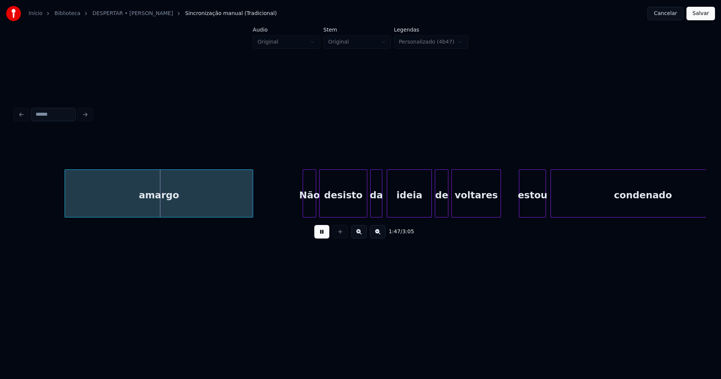
scroll to position [0, 8010]
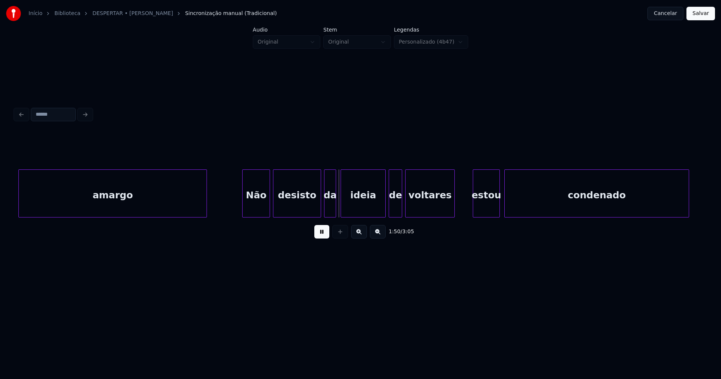
click at [244, 210] on div at bounding box center [244, 193] width 2 height 47
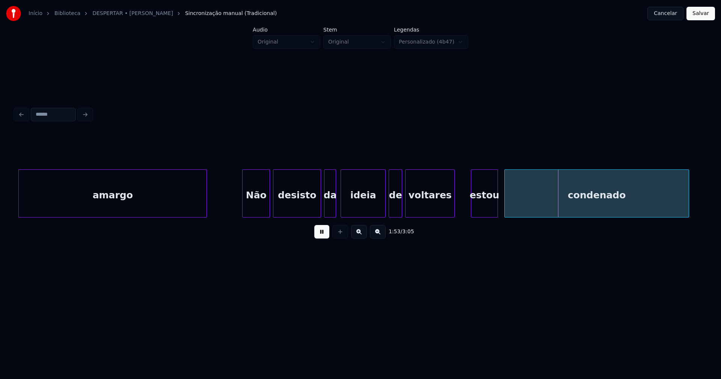
click at [487, 210] on div "estou" at bounding box center [484, 195] width 26 height 51
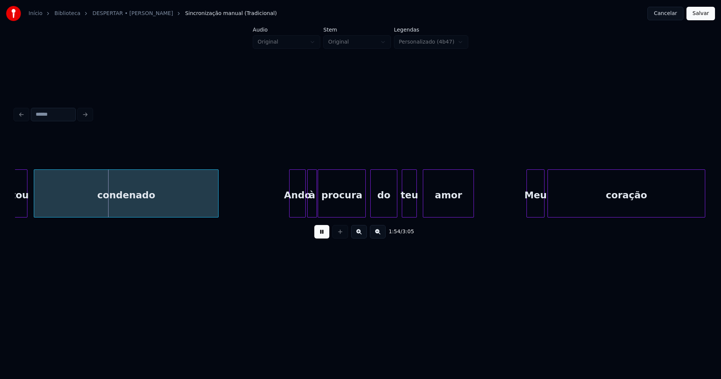
scroll to position [0, 8566]
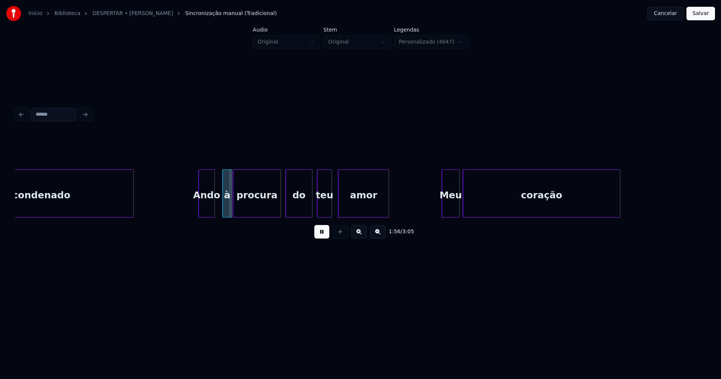
click at [207, 211] on div "Ando" at bounding box center [207, 195] width 16 height 51
click at [218, 209] on div at bounding box center [218, 193] width 2 height 47
click at [296, 210] on div "do" at bounding box center [296, 195] width 26 height 51
click at [349, 203] on div at bounding box center [348, 193] width 2 height 47
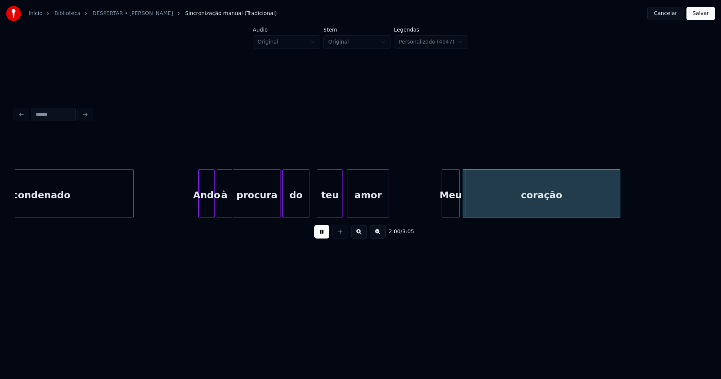
click at [341, 202] on div at bounding box center [341, 193] width 2 height 47
click at [417, 214] on div at bounding box center [417, 193] width 2 height 47
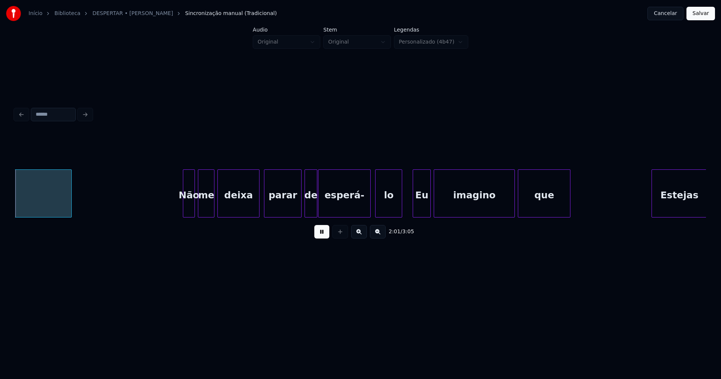
scroll to position [0, 9116]
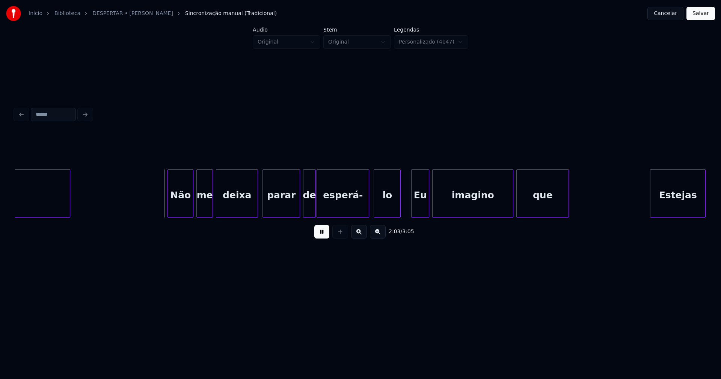
click at [170, 213] on div at bounding box center [169, 193] width 2 height 47
click at [252, 212] on div at bounding box center [252, 193] width 2 height 47
click at [277, 202] on div "parar" at bounding box center [279, 195] width 37 height 51
click at [275, 209] on div "parar" at bounding box center [279, 195] width 37 height 51
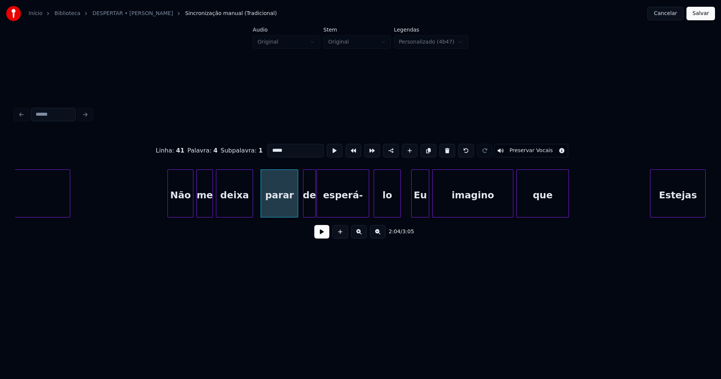
click at [321, 234] on button at bounding box center [321, 232] width 15 height 14
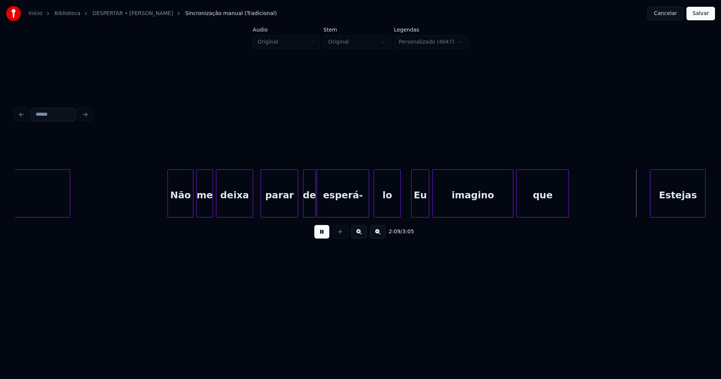
click at [336, 210] on div "esperá-" at bounding box center [343, 195] width 52 height 51
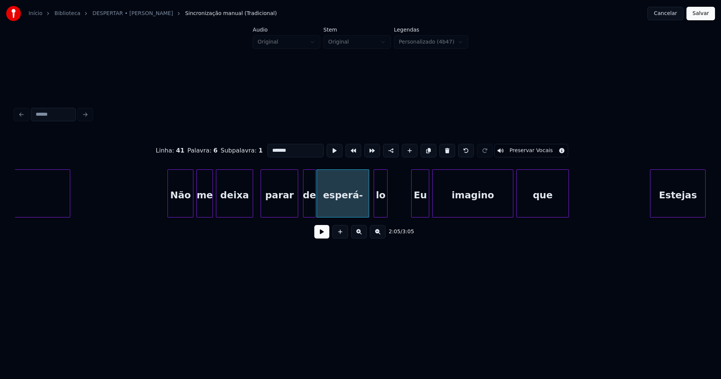
click at [386, 213] on div at bounding box center [386, 193] width 2 height 47
click at [371, 210] on div at bounding box center [372, 193] width 2 height 47
click at [319, 236] on button at bounding box center [321, 232] width 15 height 14
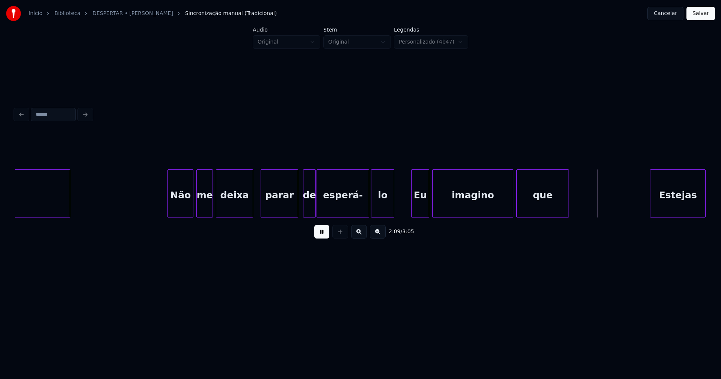
click at [394, 202] on div at bounding box center [393, 193] width 2 height 47
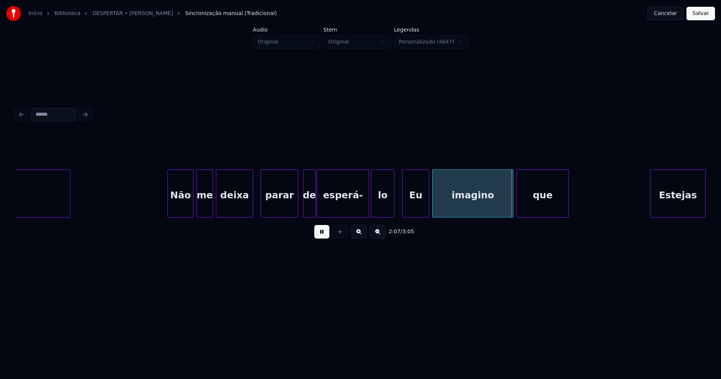
click at [403, 204] on div at bounding box center [404, 193] width 2 height 47
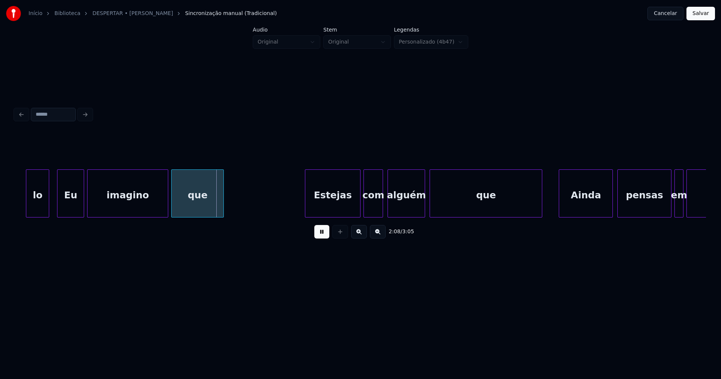
scroll to position [0, 9477]
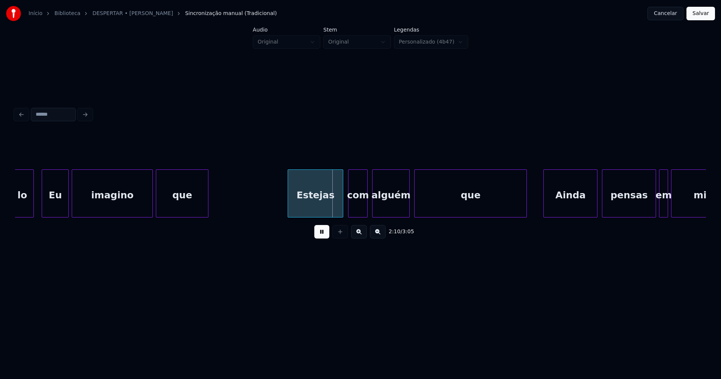
click at [317, 207] on div "Estejas" at bounding box center [315, 195] width 55 height 51
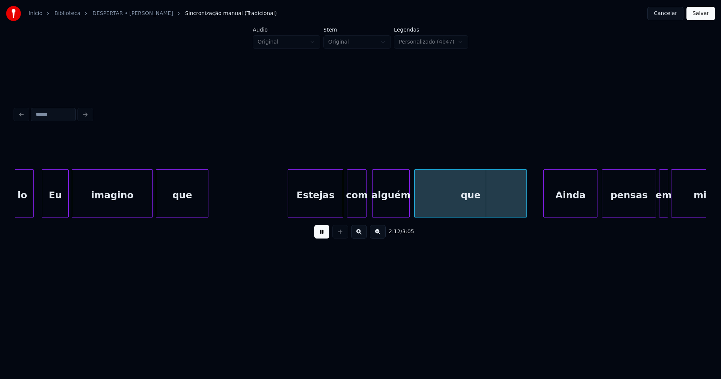
click at [353, 201] on div "com" at bounding box center [356, 195] width 19 height 51
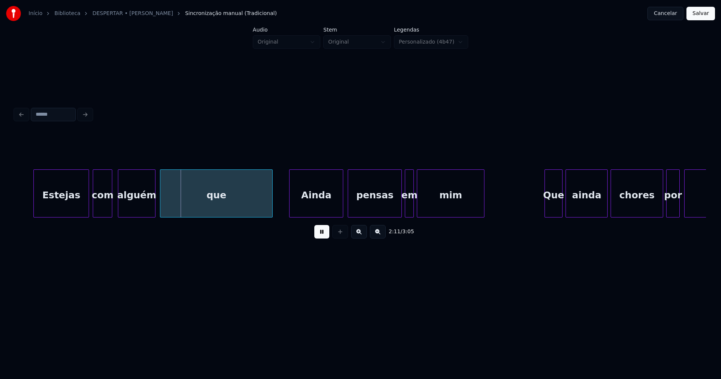
scroll to position [0, 9739]
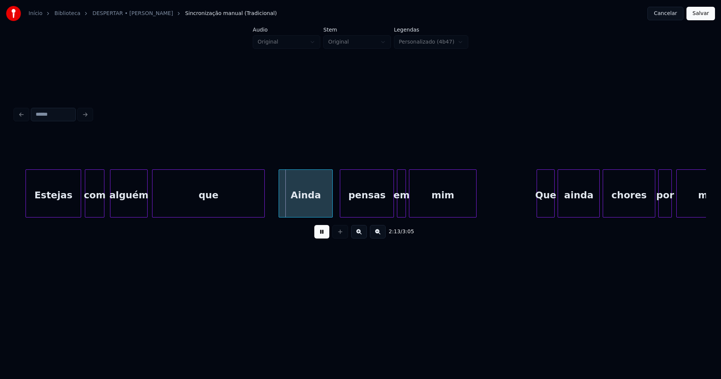
click at [304, 208] on div "Ainda" at bounding box center [305, 195] width 53 height 51
click at [377, 206] on div "pensas" at bounding box center [363, 195] width 53 height 51
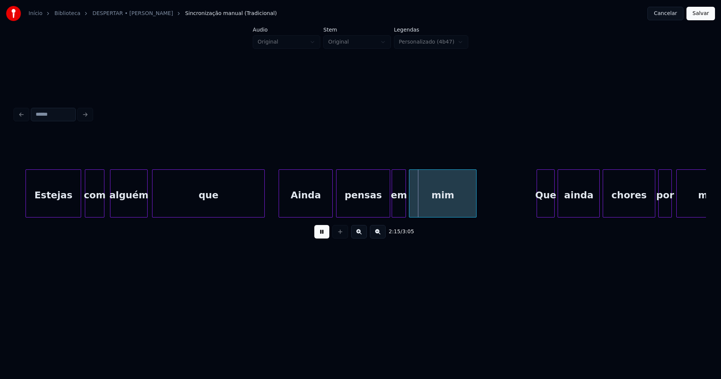
click at [393, 207] on div at bounding box center [393, 193] width 2 height 47
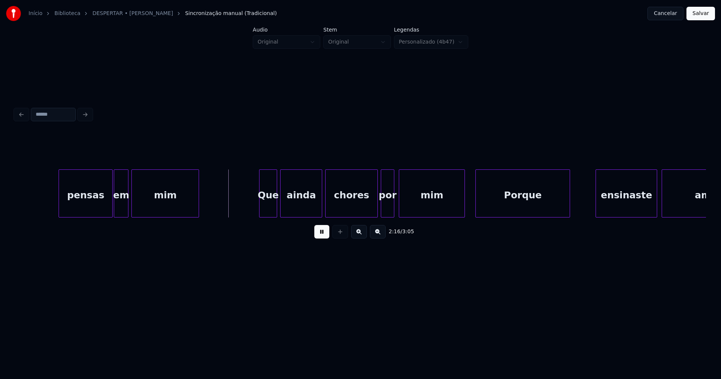
scroll to position [0, 10086]
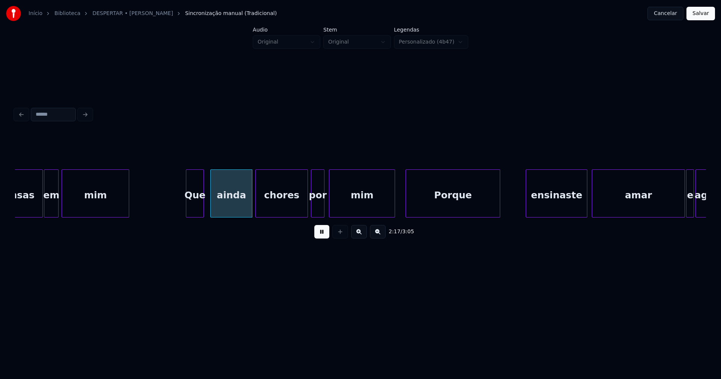
click at [196, 210] on div "Que" at bounding box center [194, 195] width 17 height 51
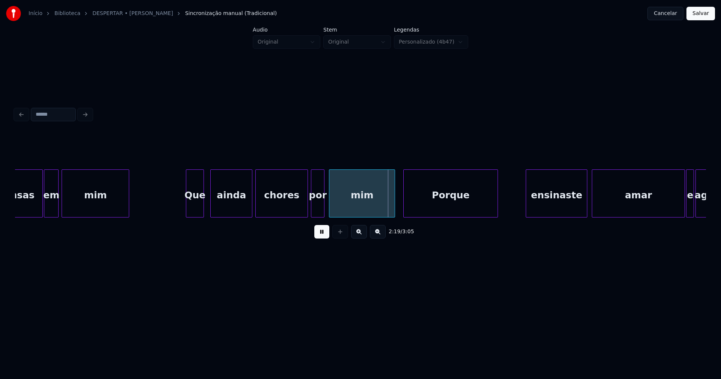
click at [432, 202] on div "Porque" at bounding box center [451, 195] width 94 height 51
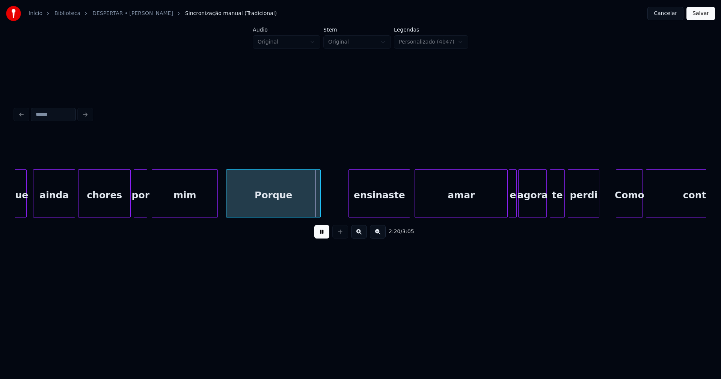
scroll to position [0, 10271]
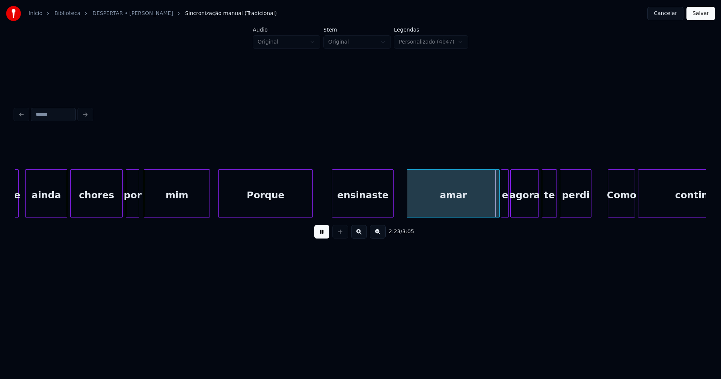
click at [360, 205] on div "ensinaste" at bounding box center [362, 195] width 61 height 51
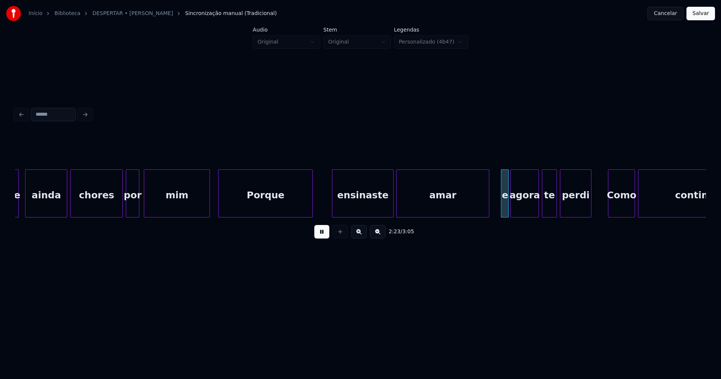
click at [430, 207] on div "amar" at bounding box center [443, 195] width 92 height 51
click at [497, 208] on div at bounding box center [497, 193] width 2 height 47
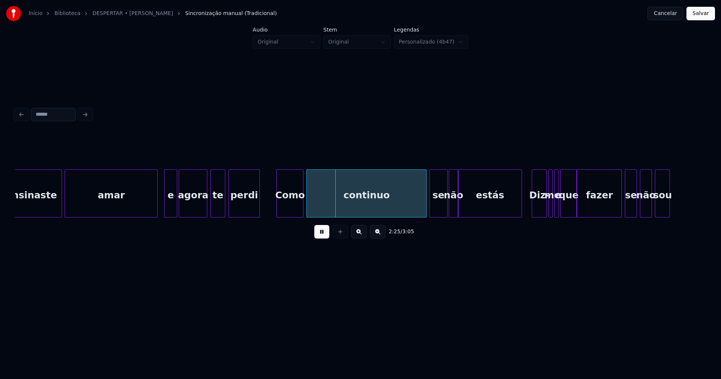
scroll to position [0, 10611]
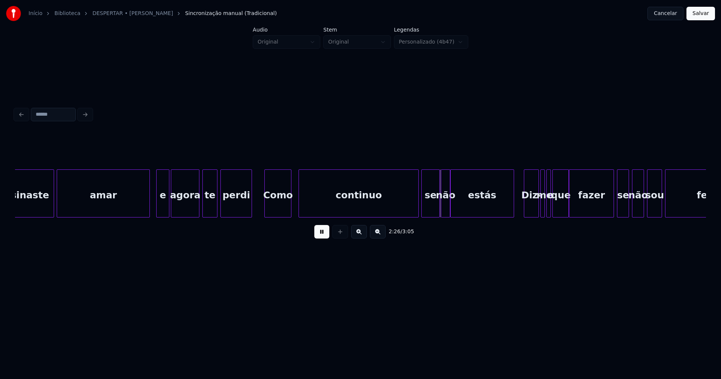
click at [278, 207] on div "Como" at bounding box center [278, 195] width 26 height 51
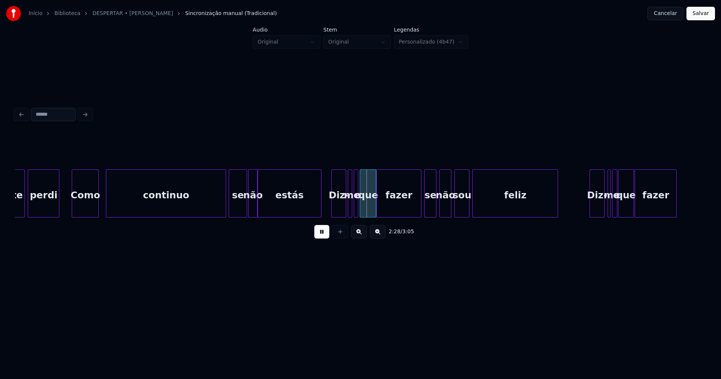
scroll to position [0, 10919]
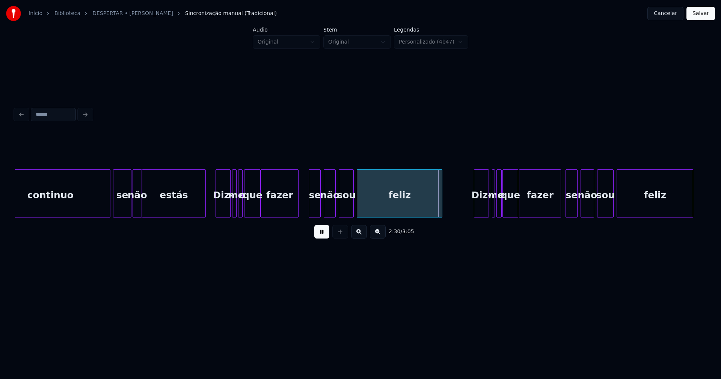
click at [297, 213] on div at bounding box center [297, 193] width 2 height 47
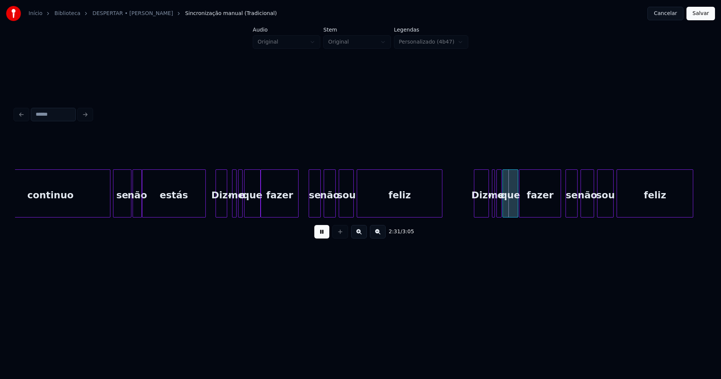
click at [226, 208] on div at bounding box center [226, 193] width 2 height 47
click at [231, 207] on div at bounding box center [231, 193] width 2 height 47
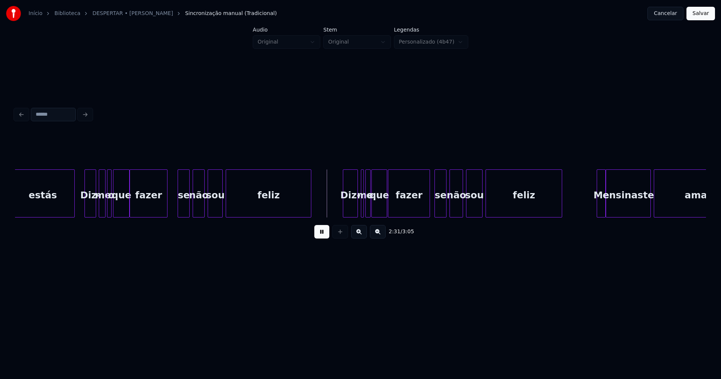
scroll to position [0, 11097]
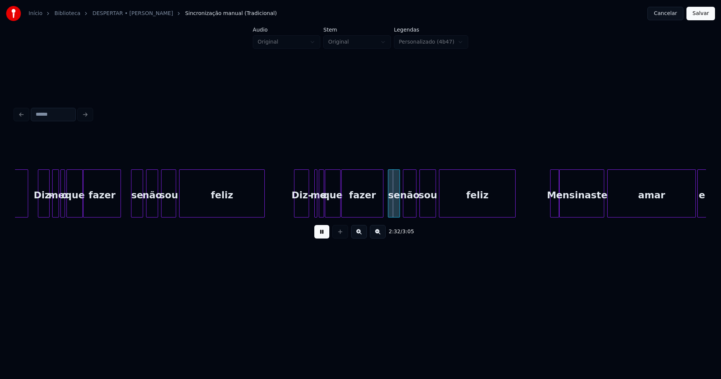
click at [300, 208] on div "Diz-" at bounding box center [301, 195] width 14 height 51
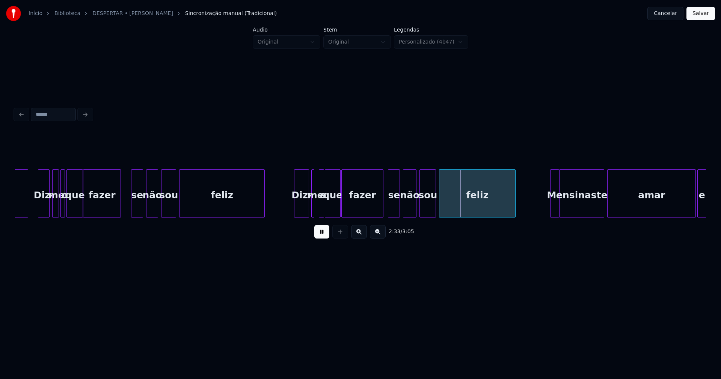
click at [311, 206] on div "me" at bounding box center [312, 193] width 3 height 48
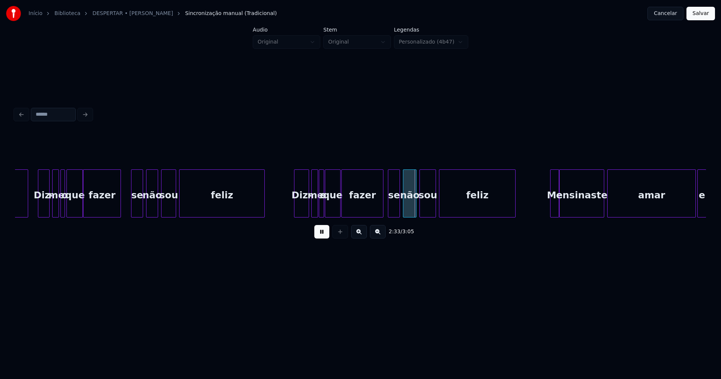
click at [316, 205] on div at bounding box center [317, 193] width 2 height 47
click at [379, 210] on div at bounding box center [379, 193] width 2 height 47
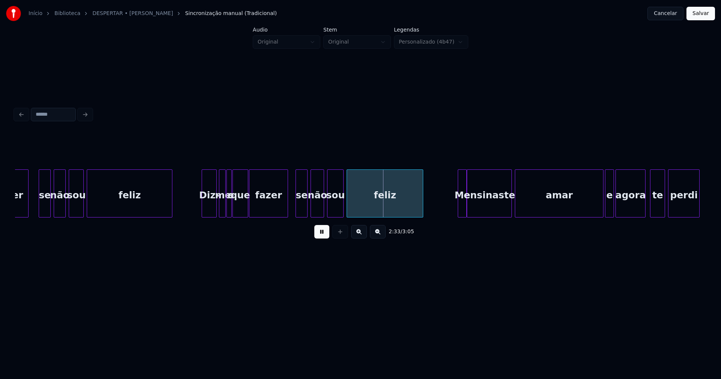
scroll to position [0, 11197]
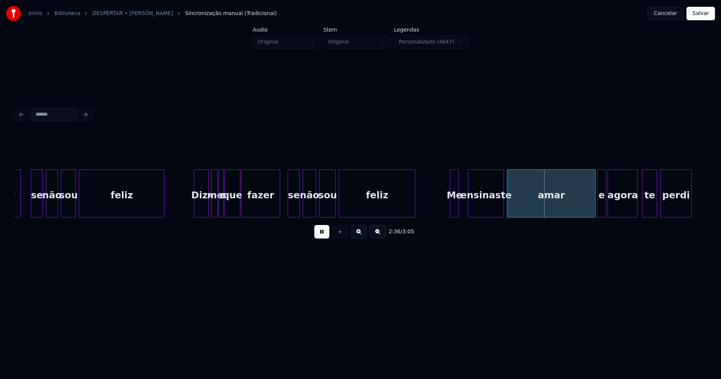
click at [470, 204] on div at bounding box center [469, 193] width 2 height 47
click at [462, 204] on div at bounding box center [461, 193] width 2 height 47
click at [448, 206] on div at bounding box center [448, 193] width 2 height 47
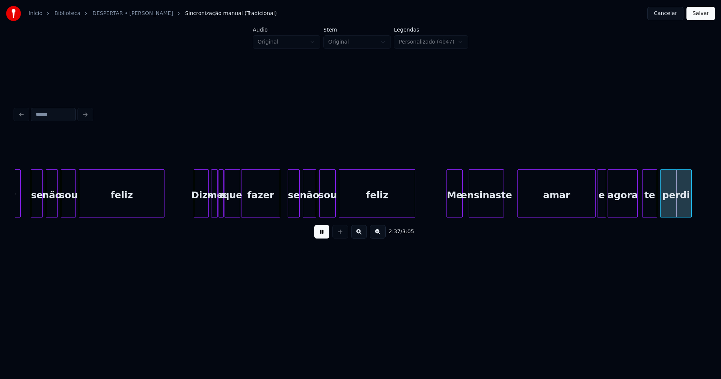
click at [519, 201] on div at bounding box center [519, 193] width 2 height 47
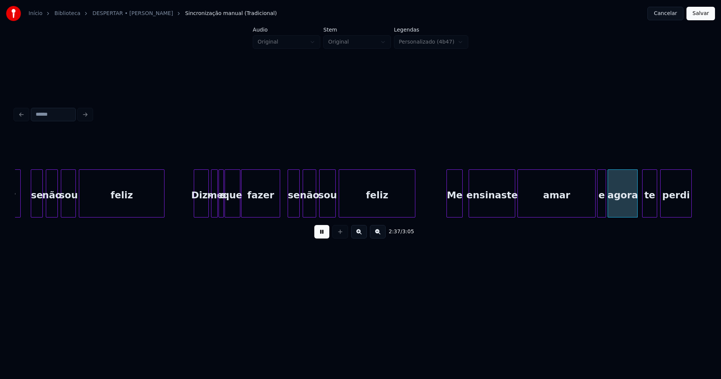
click at [515, 198] on div at bounding box center [514, 193] width 2 height 47
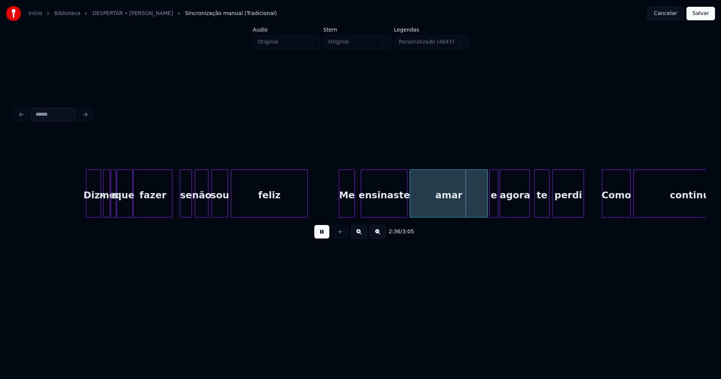
scroll to position [0, 11460]
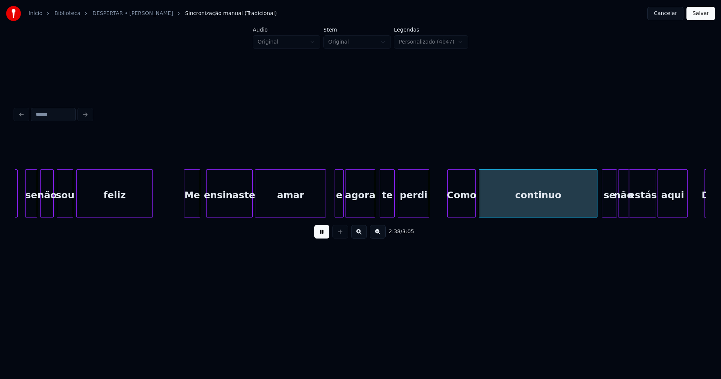
click at [325, 210] on div at bounding box center [324, 193] width 2 height 47
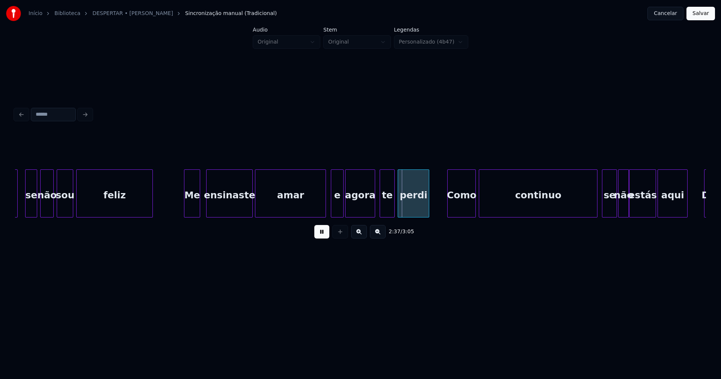
click at [331, 211] on div at bounding box center [332, 193] width 2 height 47
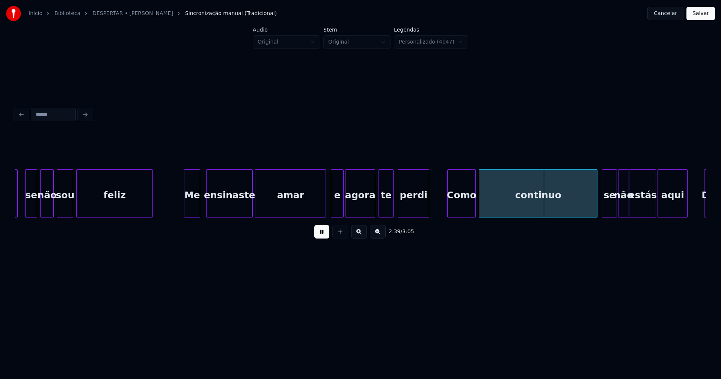
click at [387, 206] on div "te" at bounding box center [386, 195] width 14 height 51
click at [464, 204] on div "Como" at bounding box center [460, 195] width 28 height 51
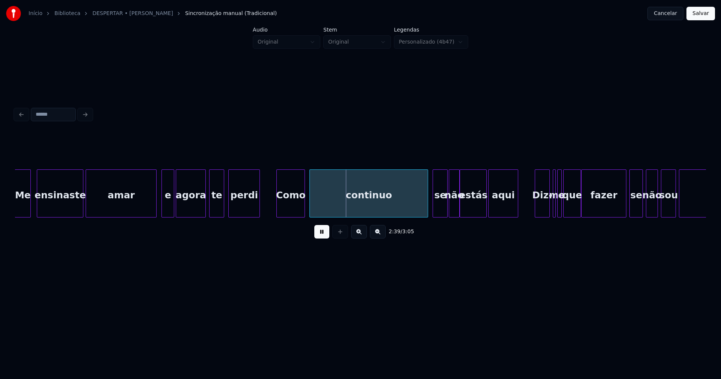
scroll to position [0, 11753]
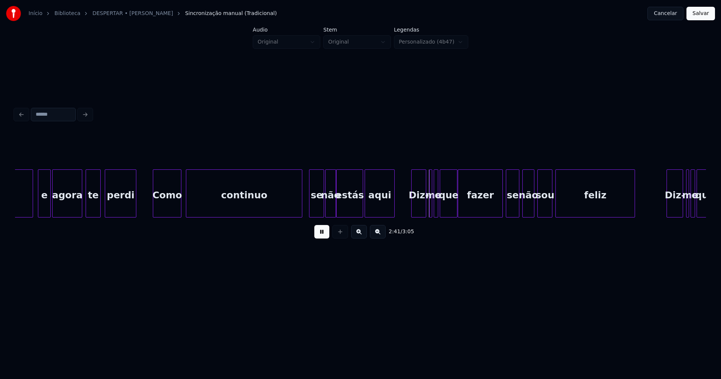
click at [302, 210] on div at bounding box center [301, 193] width 2 height 47
click at [336, 207] on div "estás" at bounding box center [349, 193] width 27 height 48
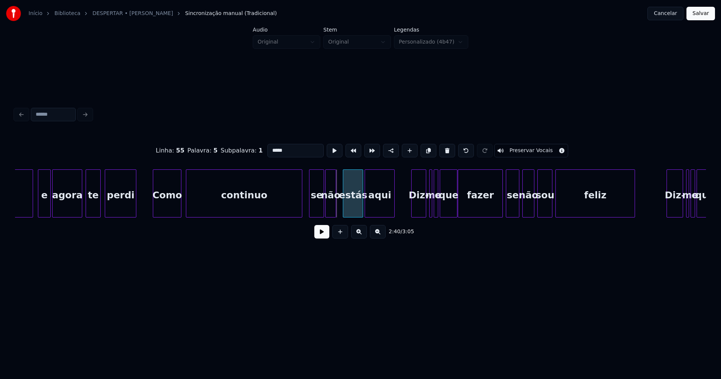
click at [344, 204] on div at bounding box center [344, 193] width 2 height 47
click at [340, 204] on div at bounding box center [339, 193] width 2 height 47
click at [328, 236] on button at bounding box center [321, 232] width 15 height 14
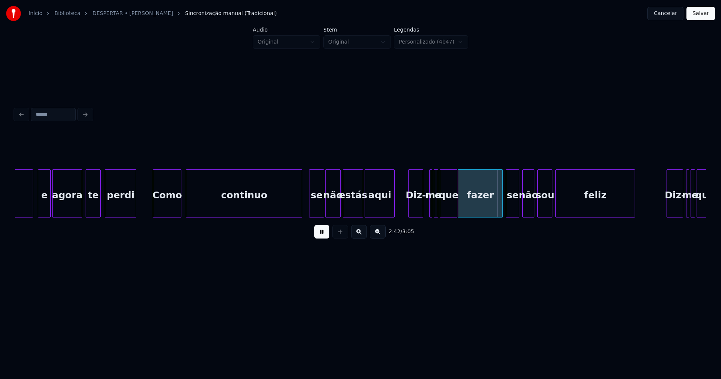
click at [415, 211] on div "Diz-" at bounding box center [416, 195] width 14 height 51
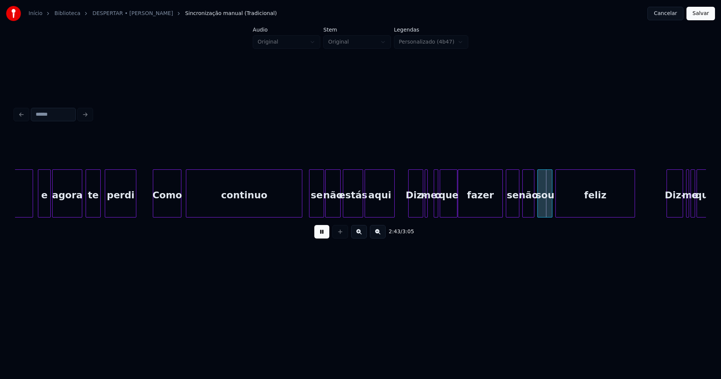
click at [425, 207] on div "me" at bounding box center [426, 193] width 3 height 48
click at [430, 206] on div at bounding box center [431, 193] width 2 height 47
click at [495, 216] on div "amar e agora te perdi Como continuo se não estás aqui Diz- me o que fazer se nã…" at bounding box center [360, 193] width 691 height 48
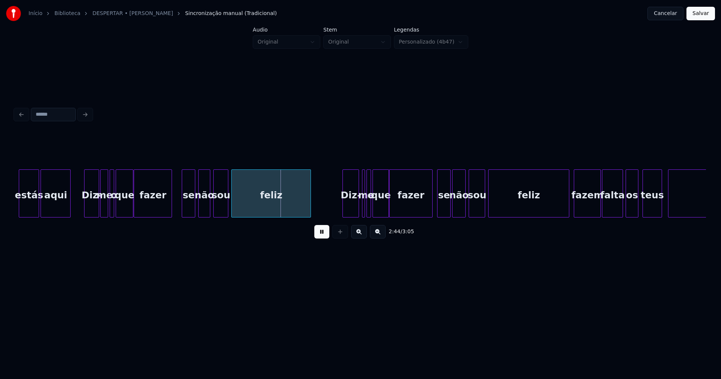
scroll to position [0, 12092]
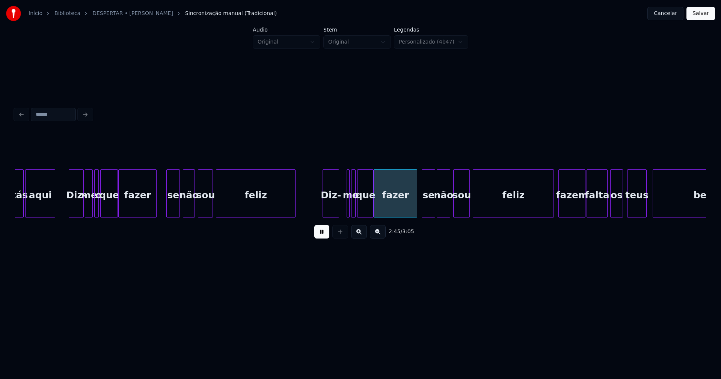
click at [334, 213] on div "Diz-" at bounding box center [331, 195] width 16 height 51
click at [340, 209] on div "me" at bounding box center [341, 193] width 3 height 48
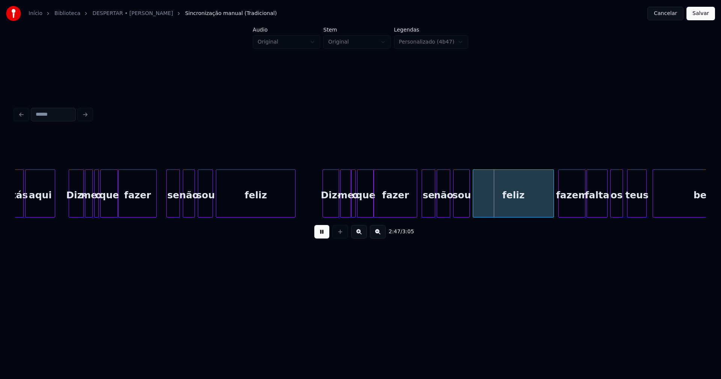
click at [350, 208] on div at bounding box center [350, 193] width 2 height 47
click at [413, 211] on div at bounding box center [412, 193] width 2 height 47
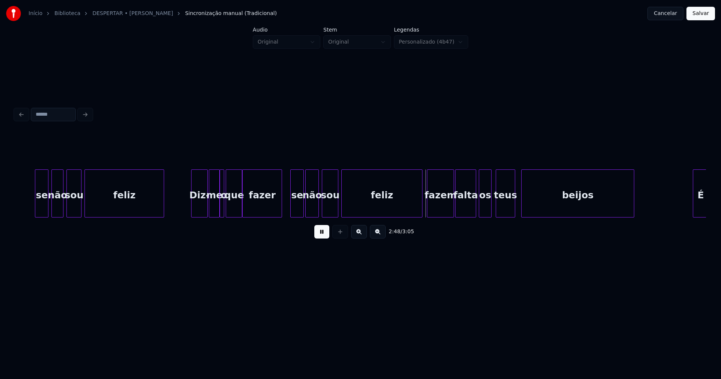
scroll to position [0, 12255]
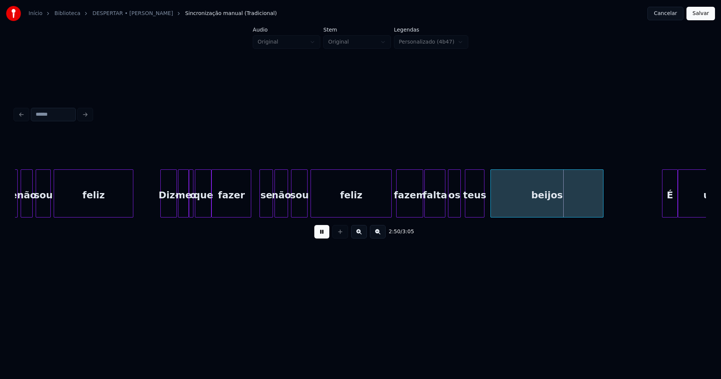
click at [325, 179] on div "feliz" at bounding box center [351, 195] width 80 height 51
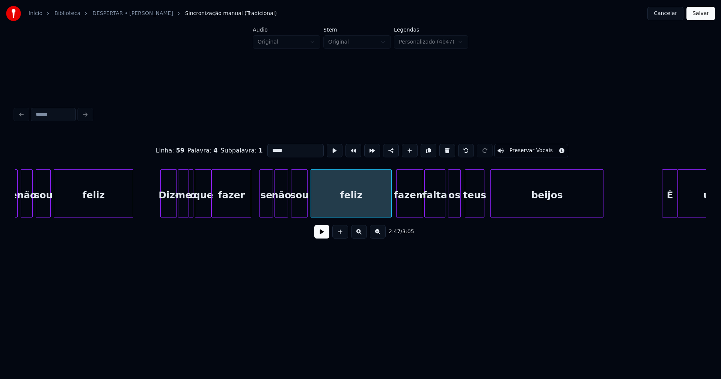
click at [322, 236] on button at bounding box center [321, 232] width 15 height 14
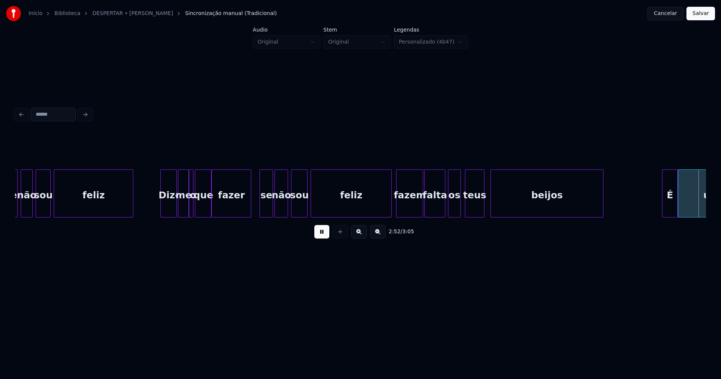
scroll to position [0, 12946]
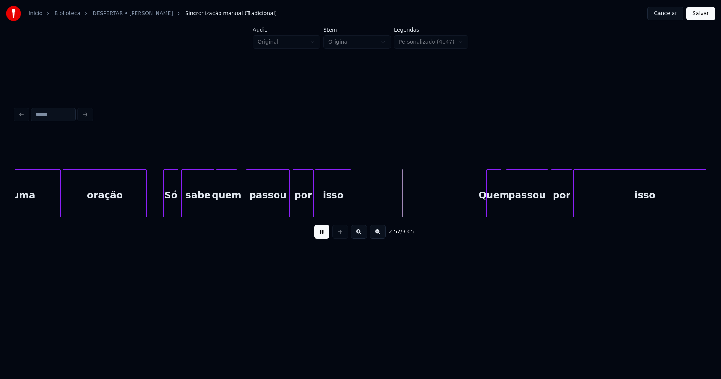
drag, startPoint x: 325, startPoint y: 238, endPoint x: 518, endPoint y: 220, distance: 194.3
click at [325, 238] on button at bounding box center [321, 232] width 15 height 14
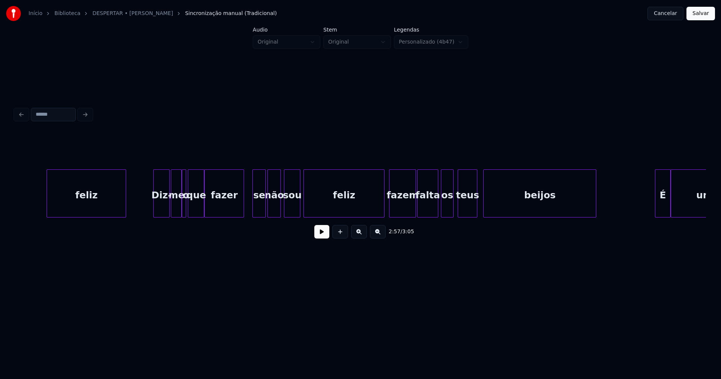
scroll to position [0, 12231]
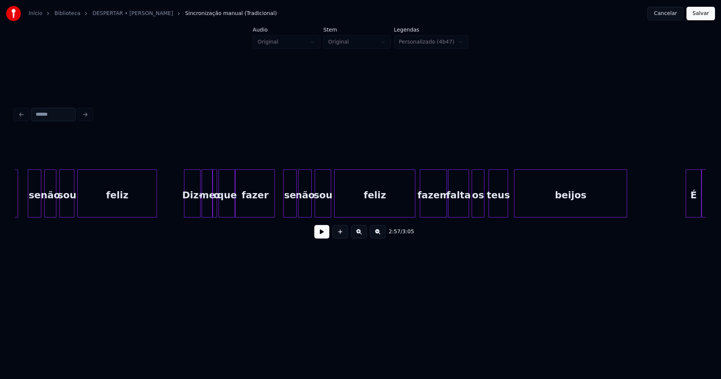
drag, startPoint x: 281, startPoint y: 210, endPoint x: 324, endPoint y: 238, distance: 51.5
click at [324, 238] on button at bounding box center [321, 232] width 15 height 14
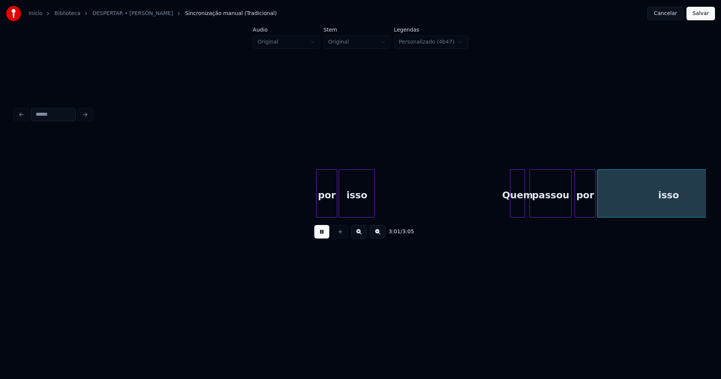
scroll to position [0, 13242]
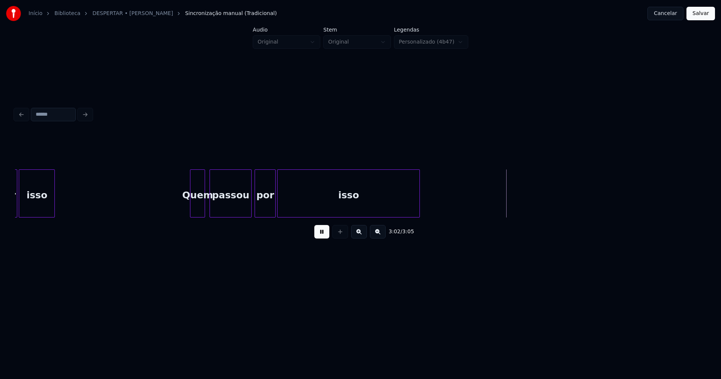
click at [325, 236] on button at bounding box center [321, 232] width 15 height 14
click at [196, 207] on div "Quem" at bounding box center [195, 195] width 14 height 51
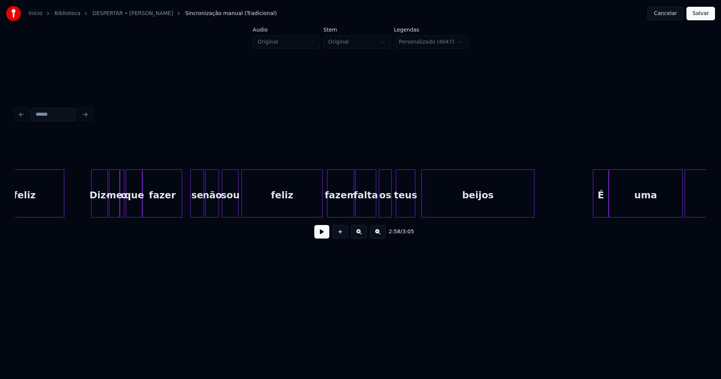
scroll to position [0, 12308]
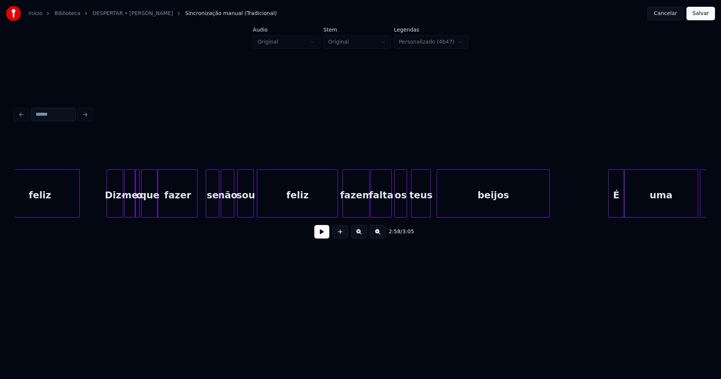
click at [322, 237] on button at bounding box center [321, 232] width 15 height 14
click at [323, 237] on button at bounding box center [321, 232] width 15 height 14
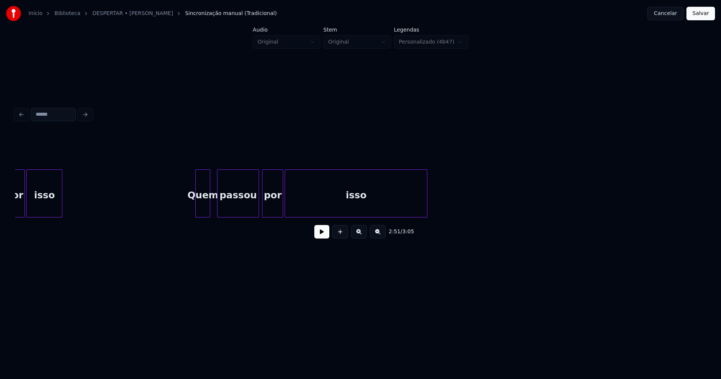
scroll to position [0, 13242]
click at [386, 205] on div "isso" at bounding box center [349, 195] width 142 height 51
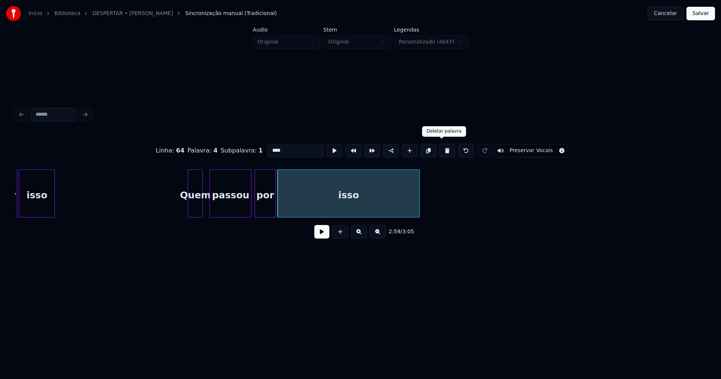
click at [442, 150] on button at bounding box center [447, 151] width 16 height 14
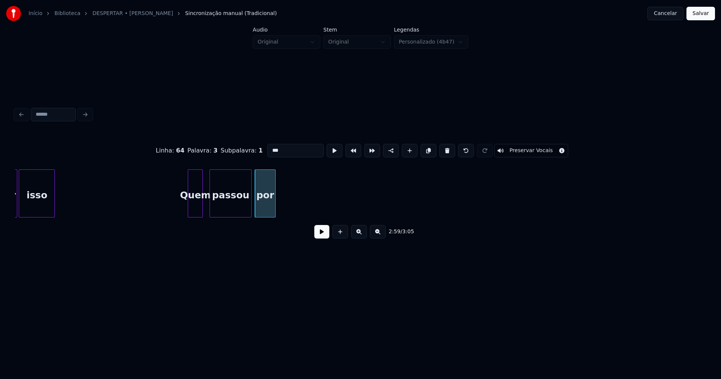
click at [442, 150] on button at bounding box center [447, 151] width 16 height 14
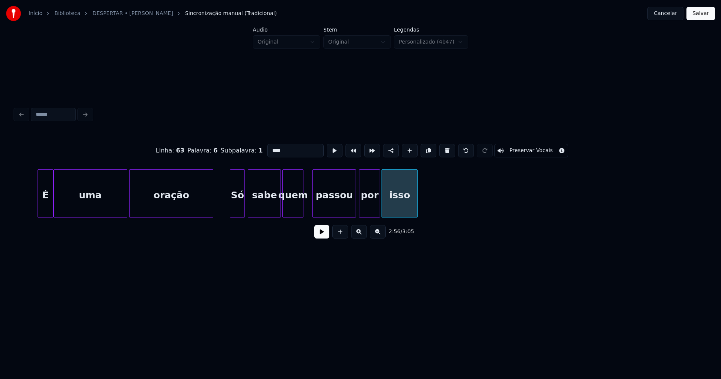
scroll to position [0, 12841]
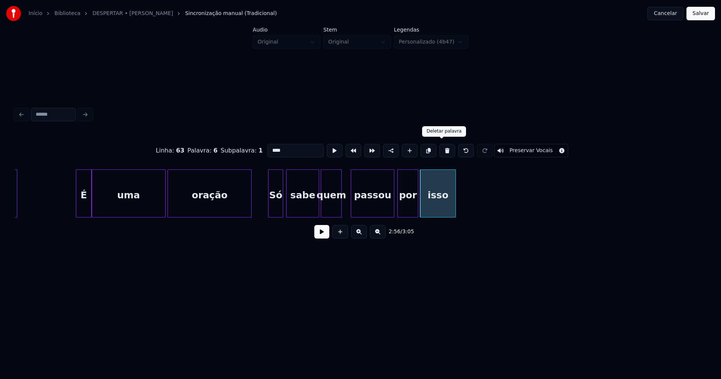
click at [442, 149] on button at bounding box center [447, 151] width 16 height 14
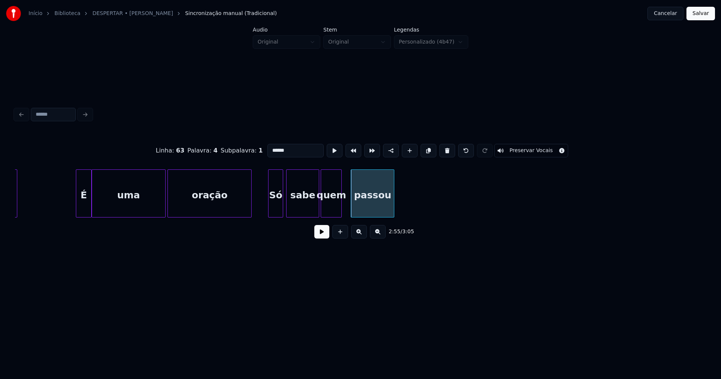
click at [442, 149] on button at bounding box center [447, 151] width 16 height 14
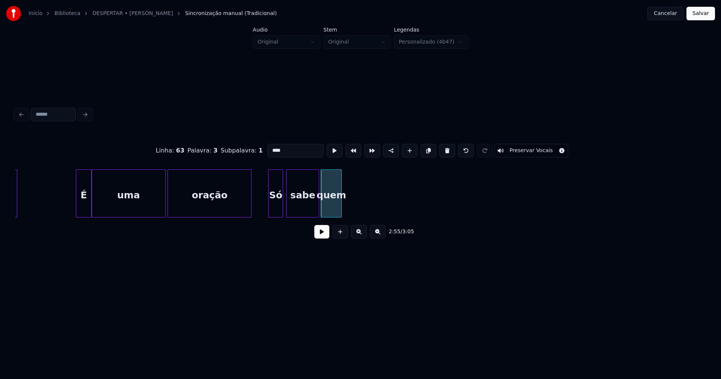
click at [442, 149] on button at bounding box center [447, 151] width 16 height 14
click at [442, 150] on button at bounding box center [447, 151] width 16 height 14
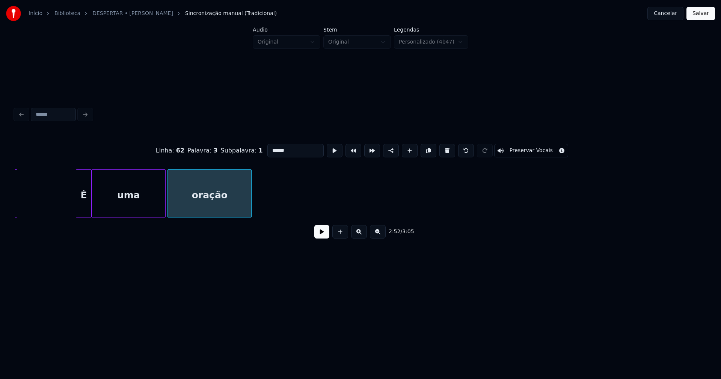
click at [442, 150] on button at bounding box center [447, 151] width 16 height 14
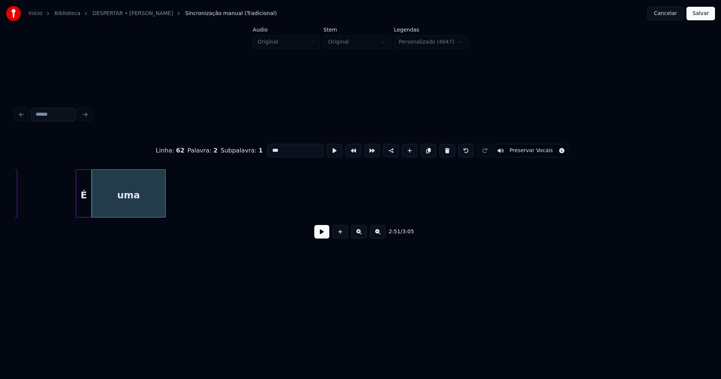
click at [442, 150] on button at bounding box center [447, 151] width 16 height 14
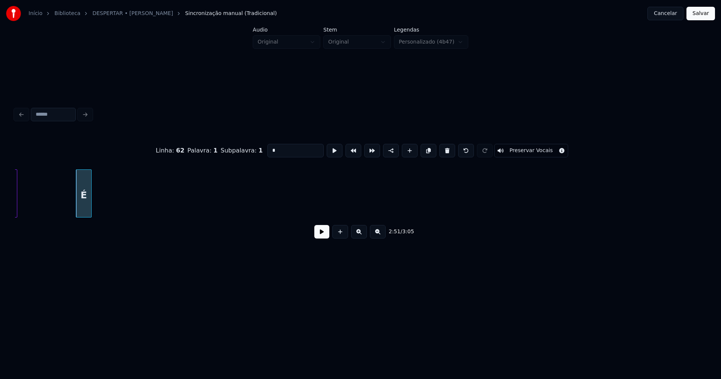
click at [442, 150] on button at bounding box center [447, 151] width 16 height 14
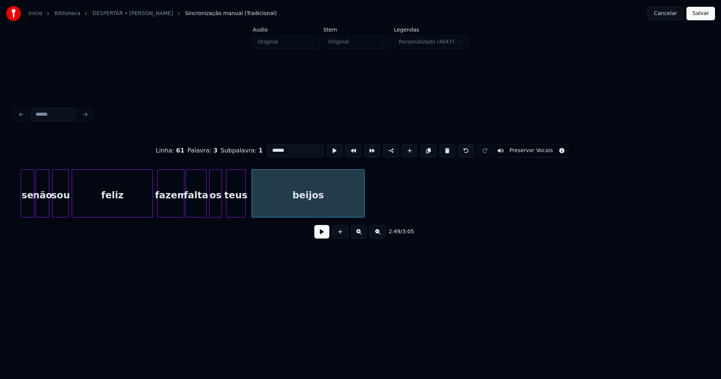
scroll to position [0, 12470]
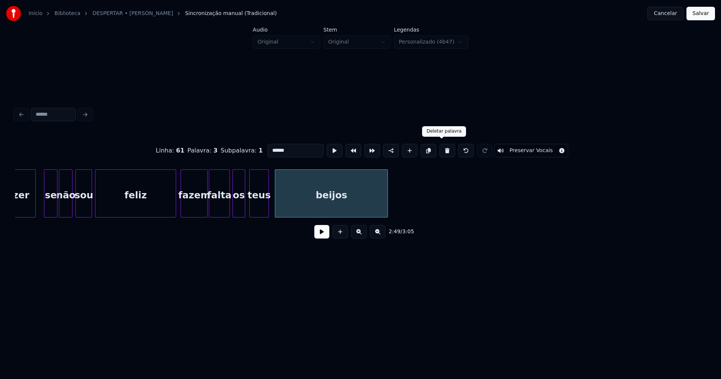
click at [442, 151] on button at bounding box center [447, 151] width 16 height 14
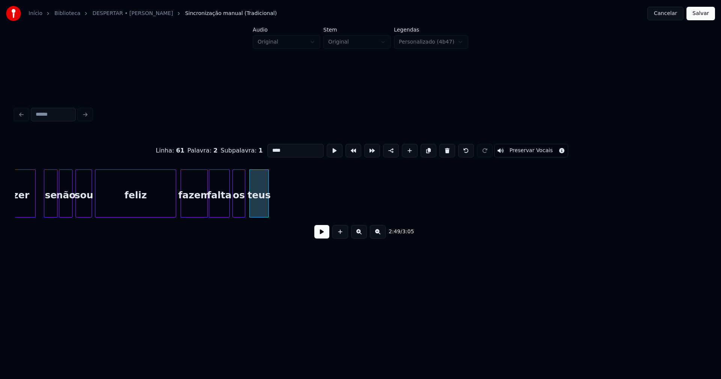
click at [442, 151] on button at bounding box center [447, 151] width 16 height 14
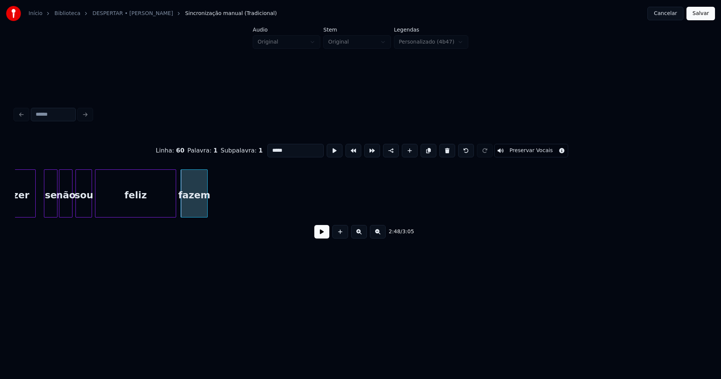
click at [443, 151] on button at bounding box center [447, 151] width 16 height 14
type input "*****"
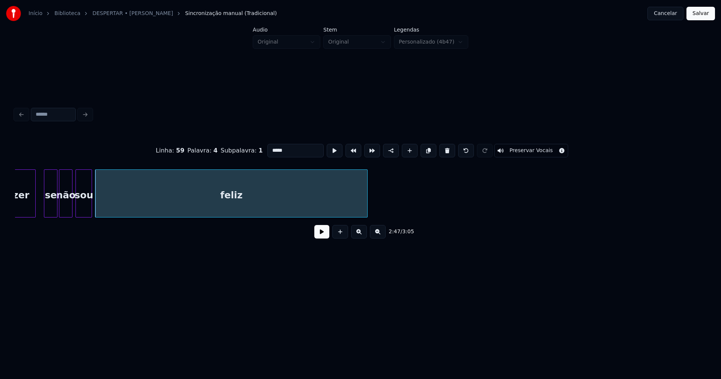
click at [367, 199] on div at bounding box center [366, 193] width 2 height 47
click at [324, 239] on button at bounding box center [321, 232] width 15 height 14
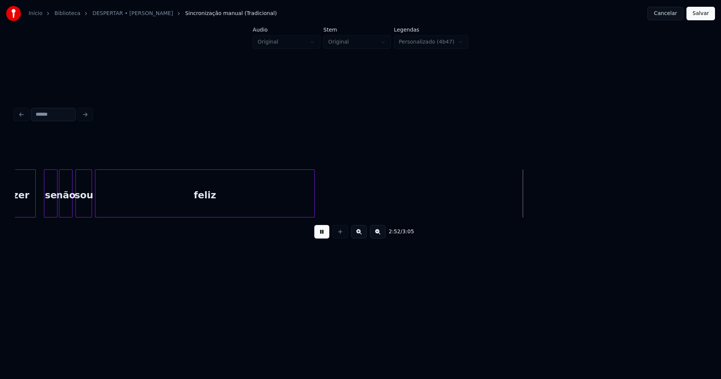
click at [314, 215] on div "feliz sou não se fazer" at bounding box center [360, 193] width 691 height 48
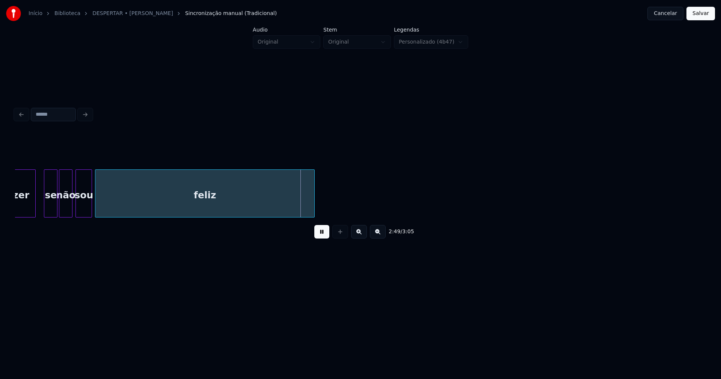
click at [702, 17] on button "Salvar" at bounding box center [701, 14] width 29 height 14
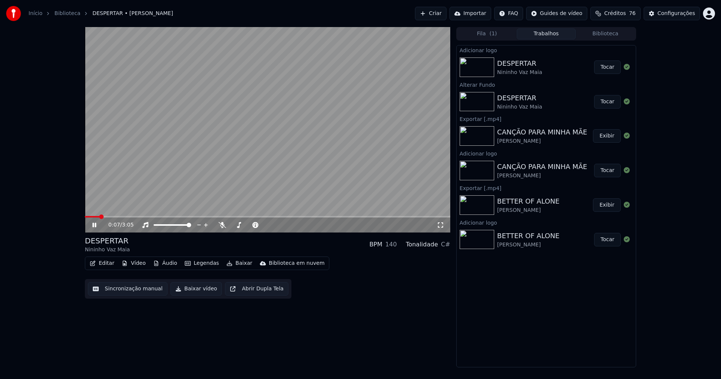
drag, startPoint x: 441, startPoint y: 226, endPoint x: 441, endPoint y: 231, distance: 4.9
click at [442, 226] on icon at bounding box center [441, 225] width 8 height 6
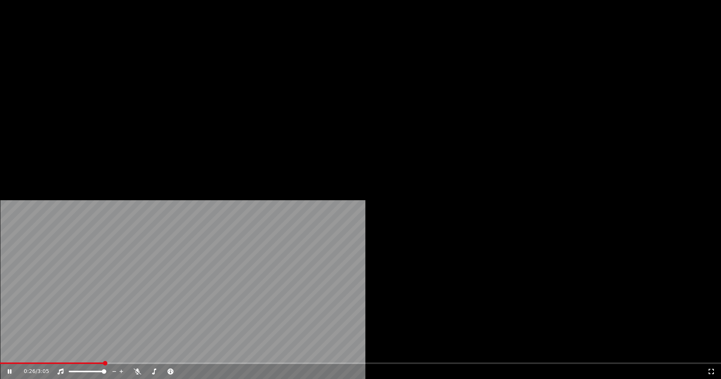
click at [106, 63] on button "Editar" at bounding box center [102, 58] width 30 height 11
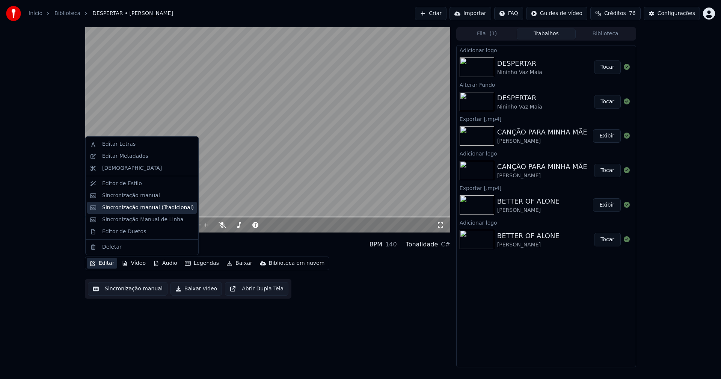
click at [135, 207] on div "Sincronização manual (Tradicional)" at bounding box center [148, 208] width 92 height 8
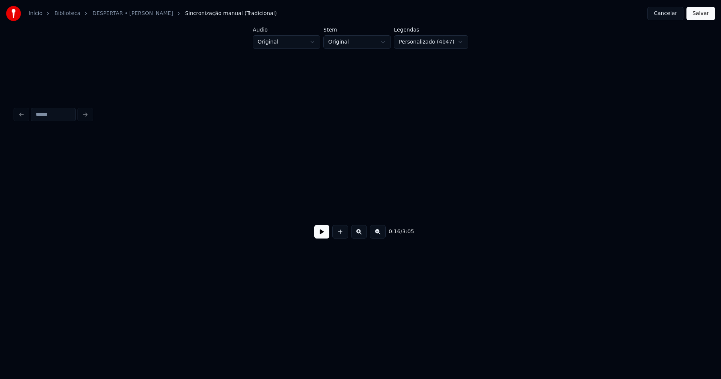
scroll to position [0, 1269]
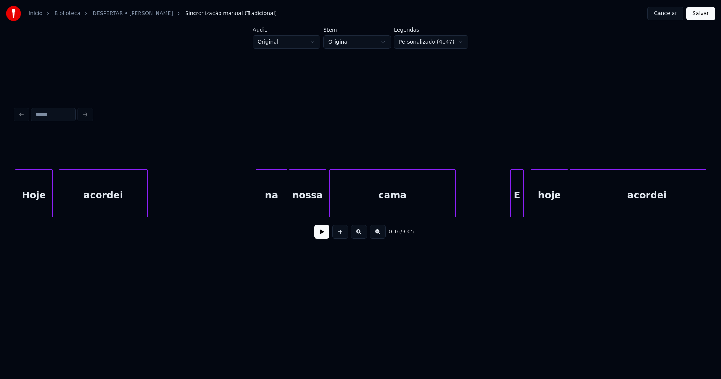
click at [278, 207] on div "na" at bounding box center [271, 195] width 31 height 51
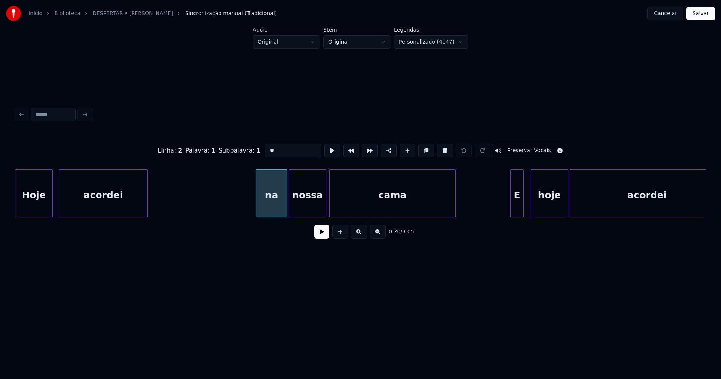
click at [267, 147] on input "**" at bounding box center [293, 151] width 56 height 14
type input "**"
click at [696, 16] on button "Salvar" at bounding box center [701, 14] width 29 height 14
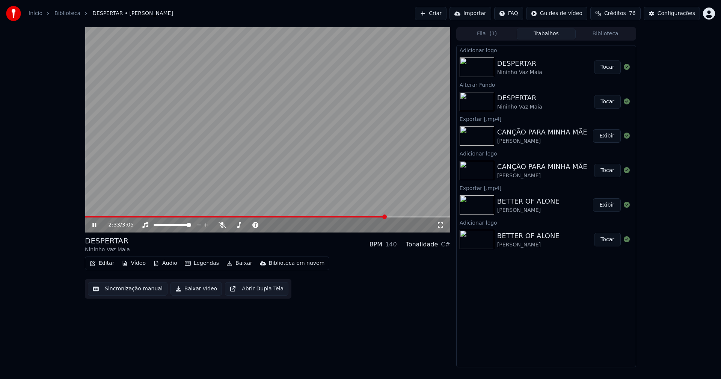
click at [387, 216] on span at bounding box center [267, 217] width 365 height 2
click at [97, 225] on icon at bounding box center [100, 225] width 18 height 6
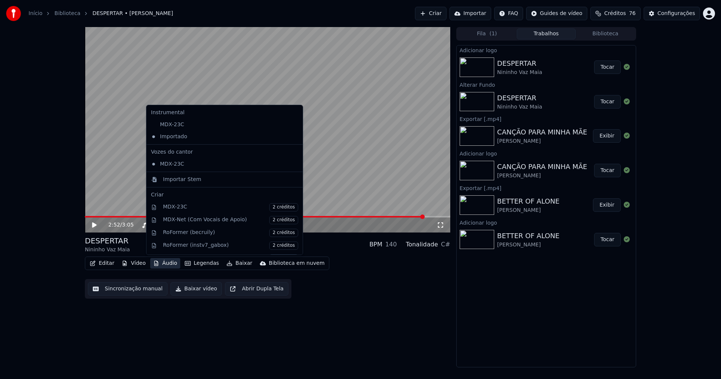
click at [168, 265] on button "Áudio" at bounding box center [165, 263] width 30 height 11
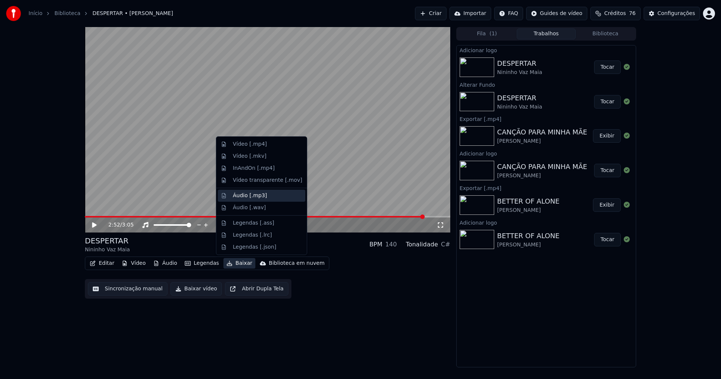
click at [253, 195] on div "Áudio [.mp3]" at bounding box center [250, 196] width 34 height 8
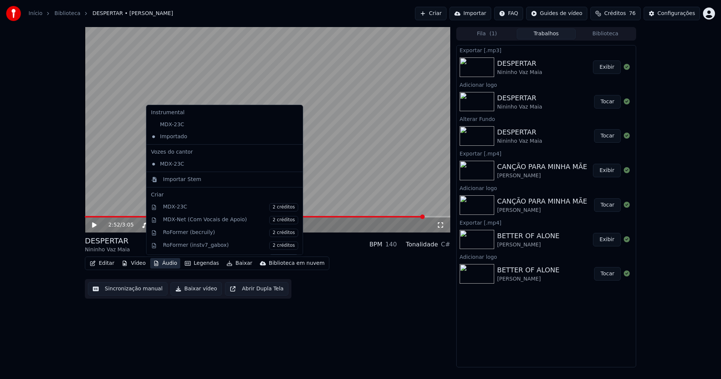
click at [164, 263] on button "Áudio" at bounding box center [165, 263] width 30 height 11
click at [181, 182] on div "Importar Stem" at bounding box center [182, 180] width 38 height 8
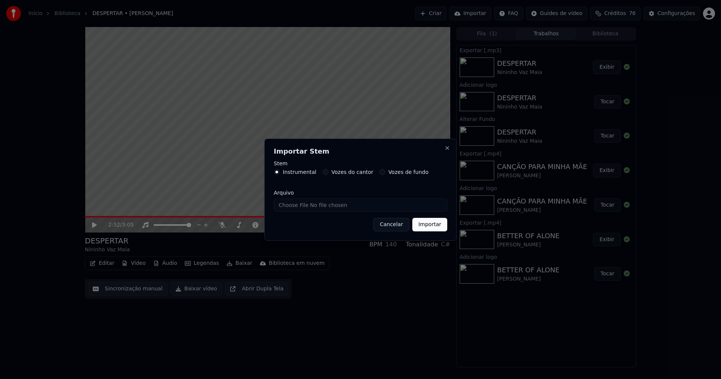
click at [297, 208] on input "Arquivo" at bounding box center [361, 205] width 174 height 14
type input "**********"
click at [432, 227] on button "Importar" at bounding box center [429, 225] width 35 height 14
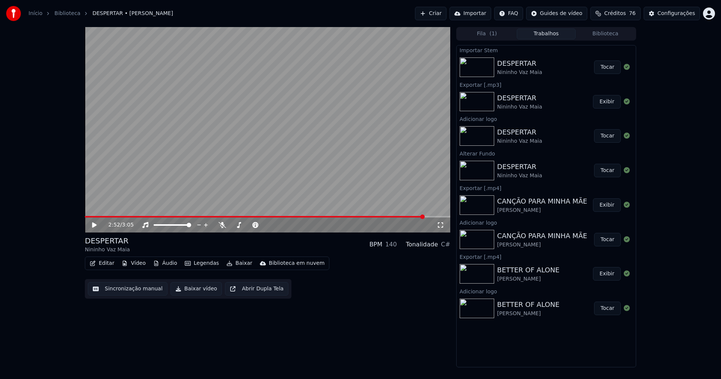
click at [613, 68] on button "Tocar" at bounding box center [607, 67] width 27 height 14
click at [173, 266] on button "Áudio" at bounding box center [165, 263] width 30 height 11
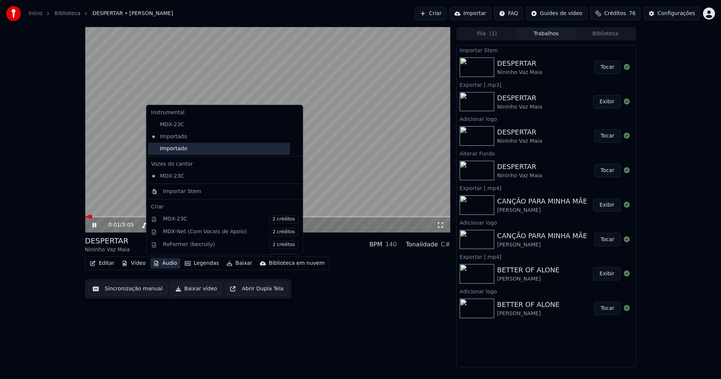
click at [167, 146] on div "Importado" at bounding box center [219, 149] width 142 height 12
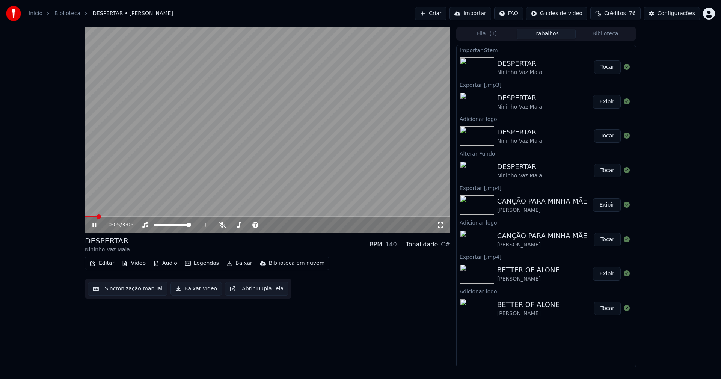
click at [441, 225] on icon at bounding box center [441, 225] width 8 height 6
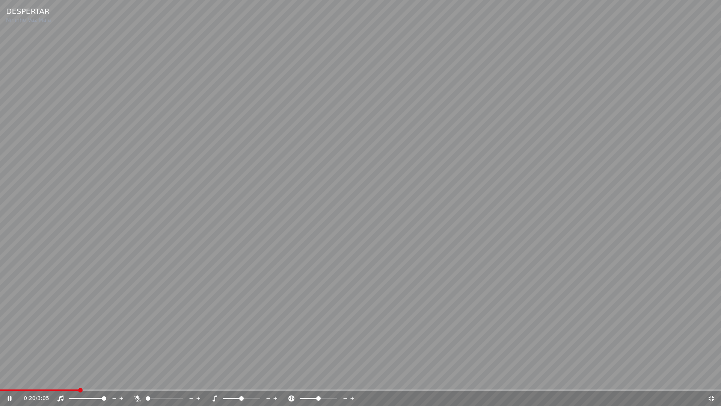
click at [711, 379] on icon at bounding box center [712, 398] width 8 height 6
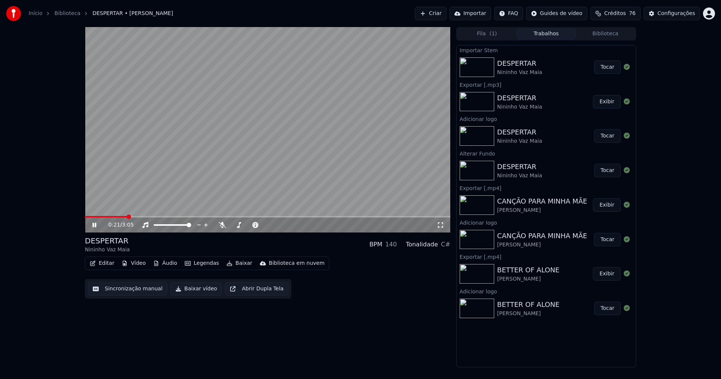
click at [194, 290] on button "Baixar vídeo" at bounding box center [196, 289] width 51 height 14
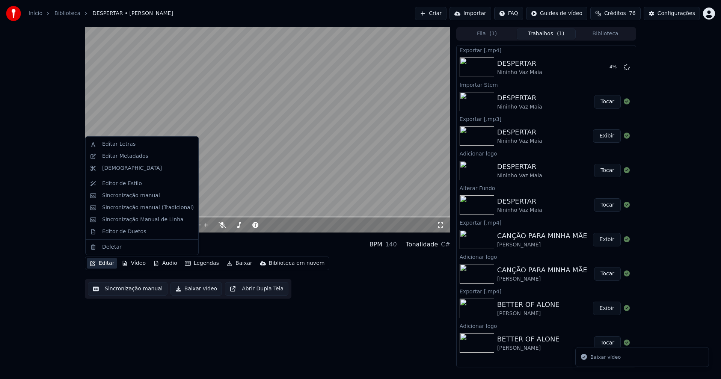
click at [105, 259] on button "Editar" at bounding box center [102, 263] width 30 height 11
click at [112, 156] on div "Editar Metadados" at bounding box center [125, 157] width 46 height 8
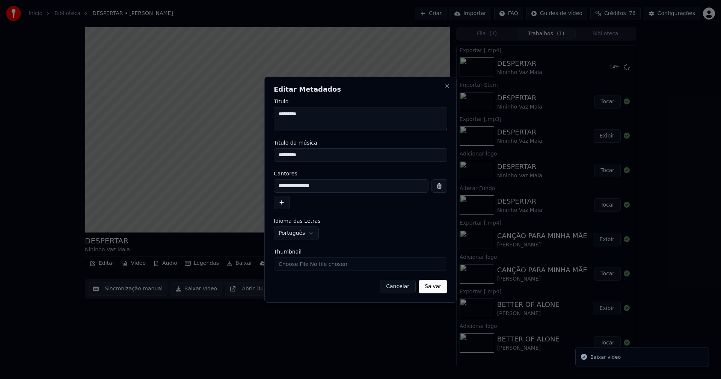
click at [302, 263] on input "Thumbnail" at bounding box center [361, 264] width 174 height 14
type input "**********"
drag, startPoint x: 436, startPoint y: 287, endPoint x: 388, endPoint y: 290, distance: 47.8
click at [436, 287] on button "Salvar" at bounding box center [433, 287] width 29 height 14
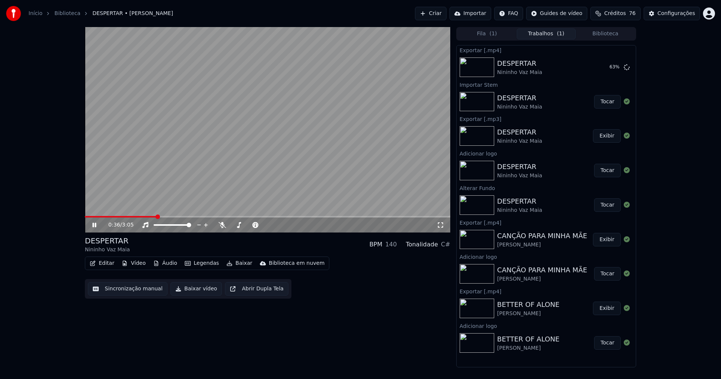
click at [403, 217] on span at bounding box center [267, 217] width 365 height 2
click at [620, 34] on button "Biblioteca" at bounding box center [605, 34] width 59 height 11
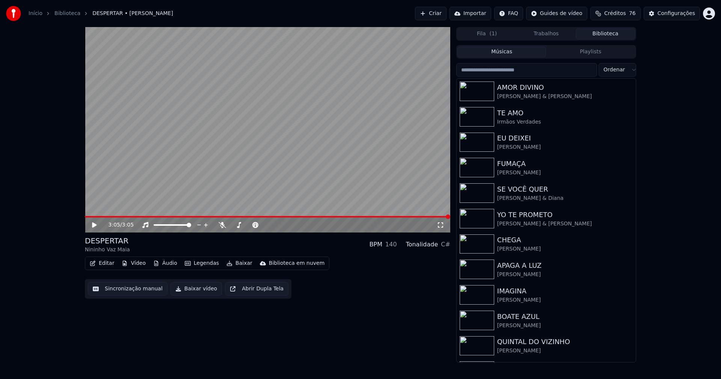
click at [606, 34] on button "Biblioteca" at bounding box center [605, 34] width 59 height 11
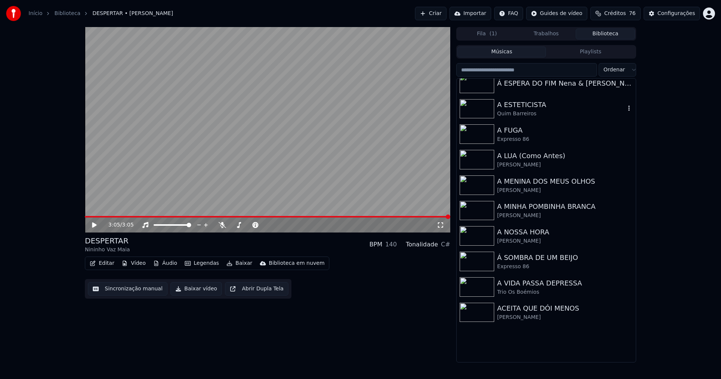
scroll to position [639, 0]
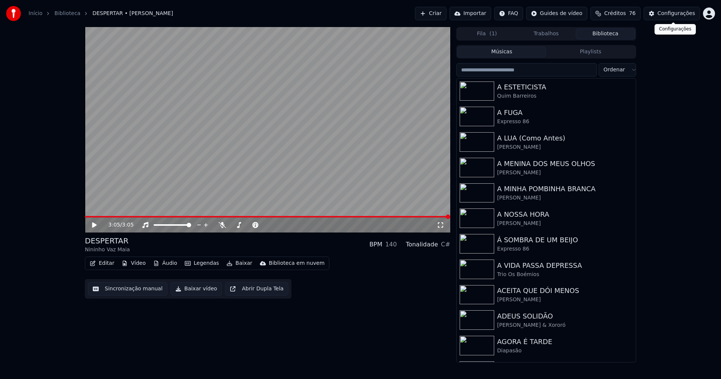
drag, startPoint x: 675, startPoint y: 12, endPoint x: 461, endPoint y: 17, distance: 214.1
click at [637, 15] on div "Criar Importar FAQ Guides de vídeo Créditos 76 Configurações" at bounding box center [565, 14] width 300 height 14
drag, startPoint x: 683, startPoint y: 15, endPoint x: 678, endPoint y: 15, distance: 4.9
click at [678, 15] on div "Configurações" at bounding box center [677, 14] width 38 height 8
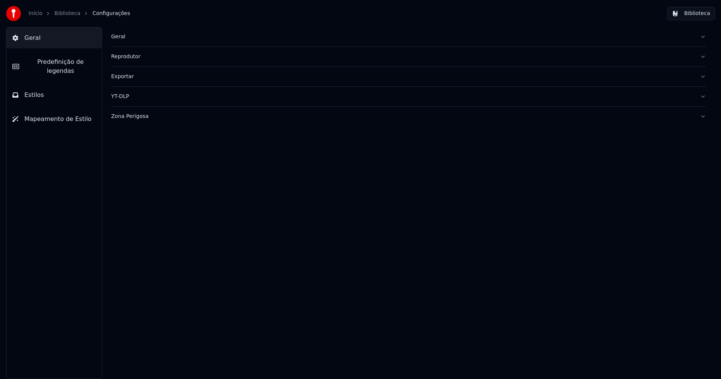
click at [65, 62] on span "Predefinição de legendas" at bounding box center [60, 66] width 71 height 18
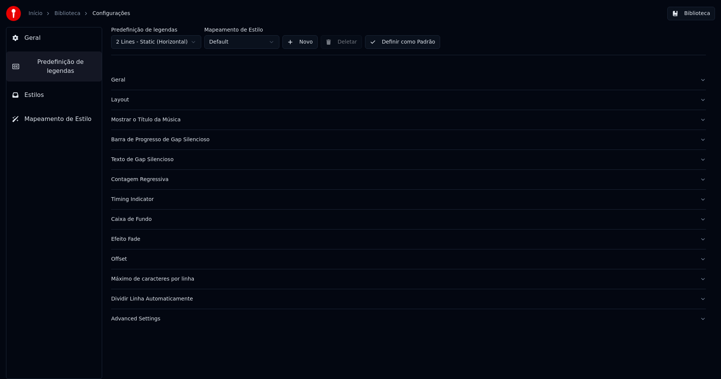
click at [148, 321] on div "Advanced Settings" at bounding box center [402, 319] width 583 height 8
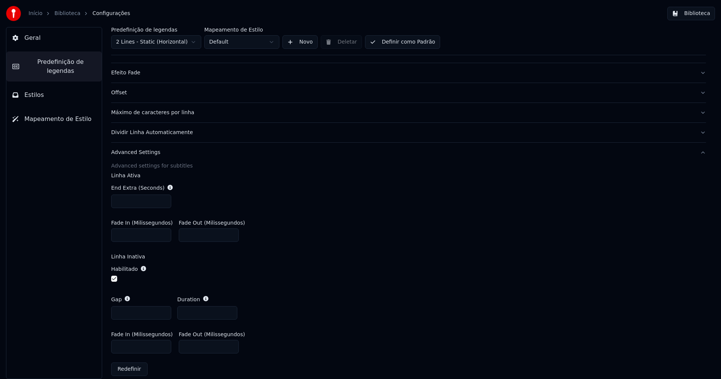
scroll to position [175, 0]
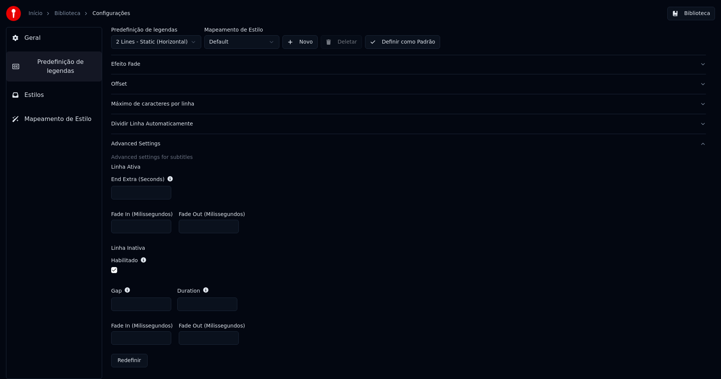
type input "***"
click at [164, 194] on input "***" at bounding box center [141, 193] width 60 height 14
click at [257, 185] on div "End Extra (Seconds) ***" at bounding box center [408, 187] width 595 height 36
click at [700, 14] on button "Biblioteca" at bounding box center [691, 14] width 48 height 14
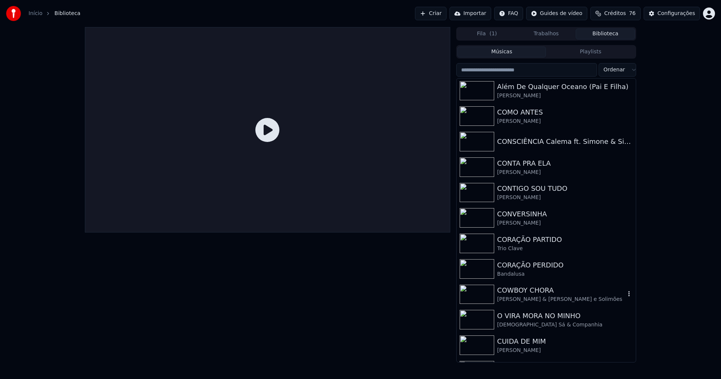
scroll to position [2179, 0]
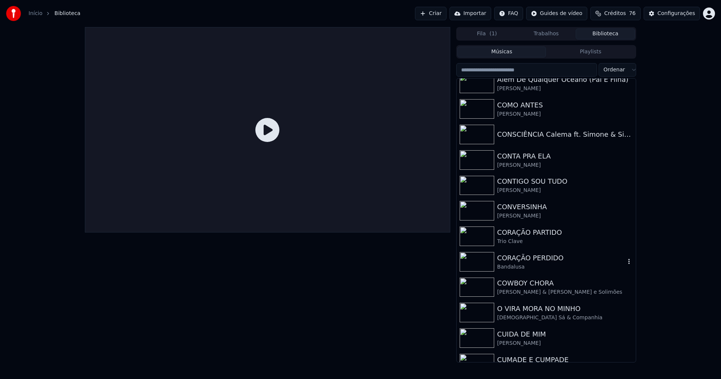
drag, startPoint x: 534, startPoint y: 260, endPoint x: 679, endPoint y: 257, distance: 145.4
click at [542, 260] on div "CORAÇÃO PERDIDO" at bounding box center [561, 258] width 128 height 11
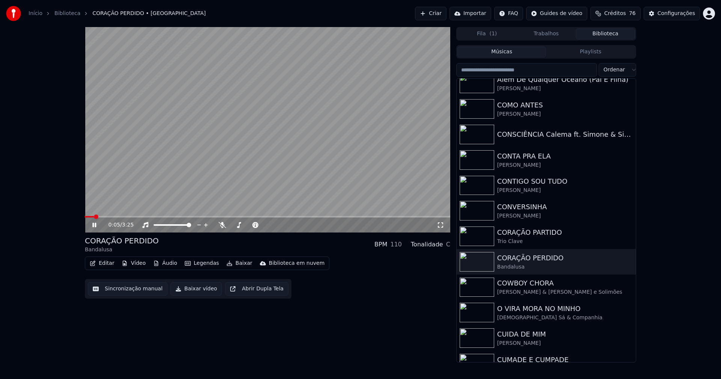
click at [93, 226] on icon at bounding box center [94, 225] width 4 height 5
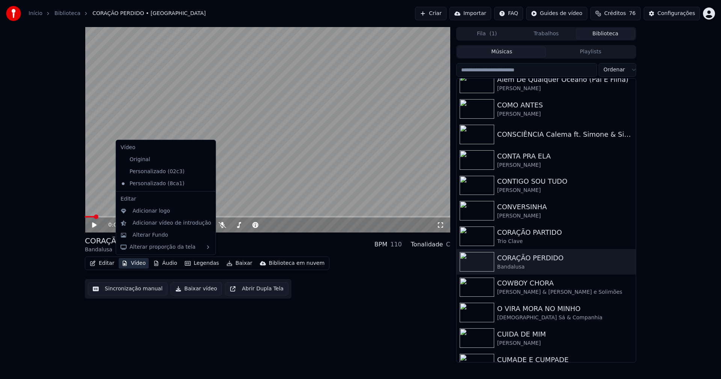
click at [139, 264] on button "Vídeo" at bounding box center [134, 263] width 30 height 11
click at [155, 214] on div "Adicionar logo" at bounding box center [152, 211] width 38 height 8
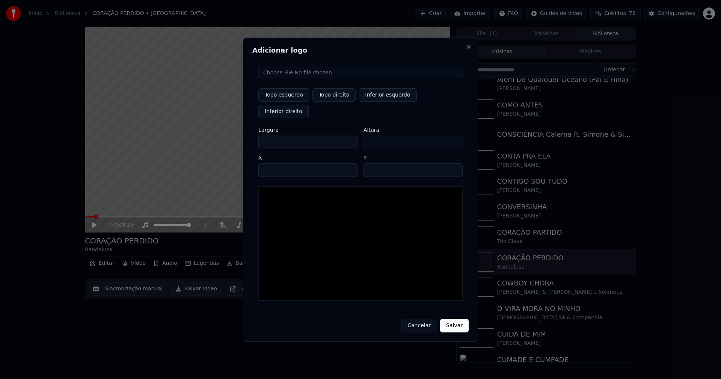
click at [291, 79] on input "file" at bounding box center [360, 73] width 204 height 14
type input "**********"
type input "***"
drag, startPoint x: 334, startPoint y: 104, endPoint x: 257, endPoint y: 129, distance: 81.5
click at [334, 102] on button "Topo direito" at bounding box center [334, 95] width 43 height 14
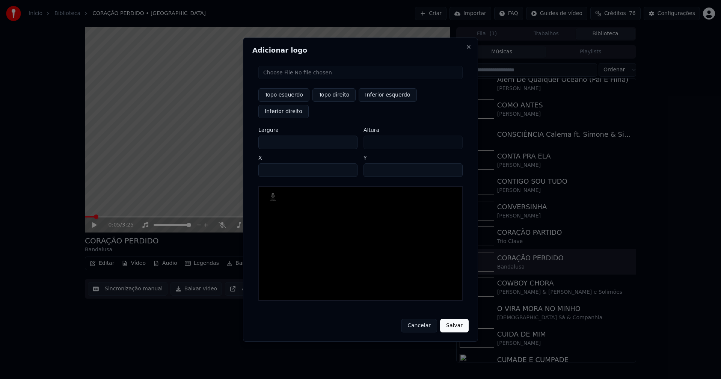
type input "****"
drag, startPoint x: 270, startPoint y: 134, endPoint x: 234, endPoint y: 136, distance: 36.9
click at [234, 136] on body "Início Biblioteca CORAÇÃO PERDIDO • Bandalusa Criar Importar FAQ Guides de víde…" at bounding box center [360, 189] width 721 height 379
type input "**"
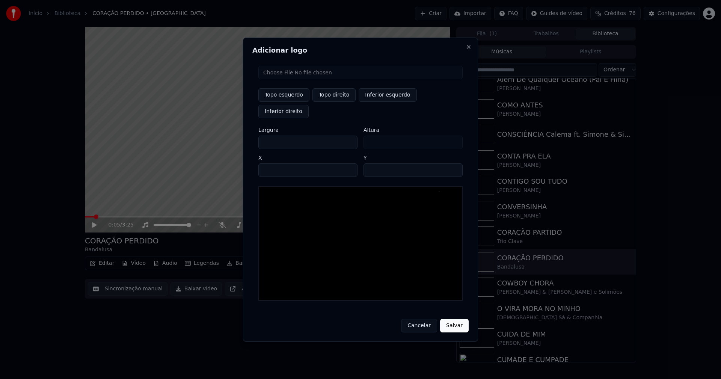
type input "***"
click at [274, 163] on input "****" at bounding box center [307, 170] width 99 height 14
type input "****"
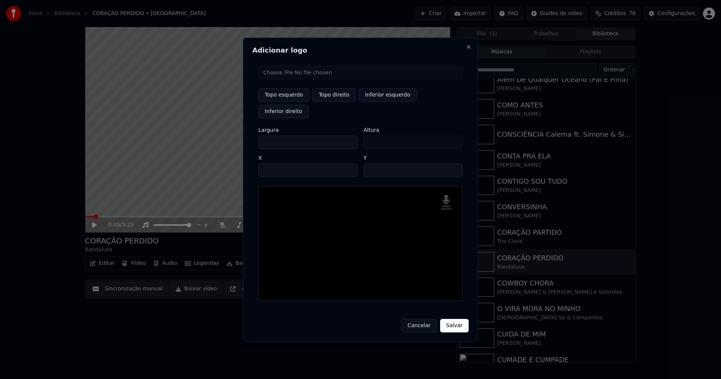
click at [453, 163] on input "**" at bounding box center [413, 170] width 99 height 14
type input "**"
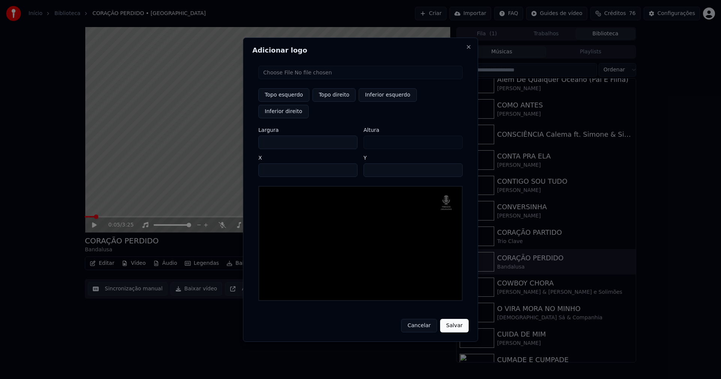
click at [453, 163] on input "**" at bounding box center [413, 170] width 99 height 14
click at [457, 319] on button "Salvar" at bounding box center [454, 326] width 29 height 14
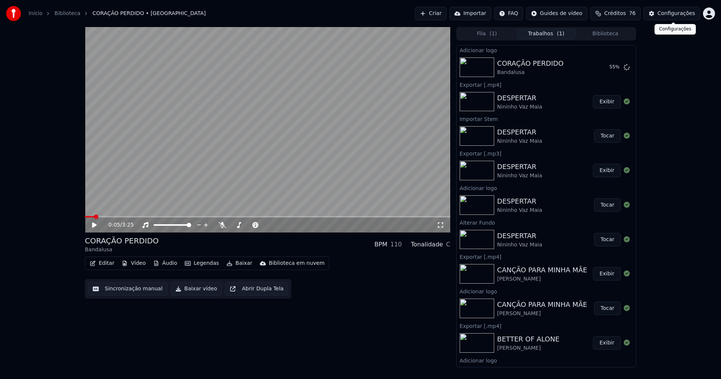
click at [667, 12] on div "Configurações" at bounding box center [677, 14] width 38 height 8
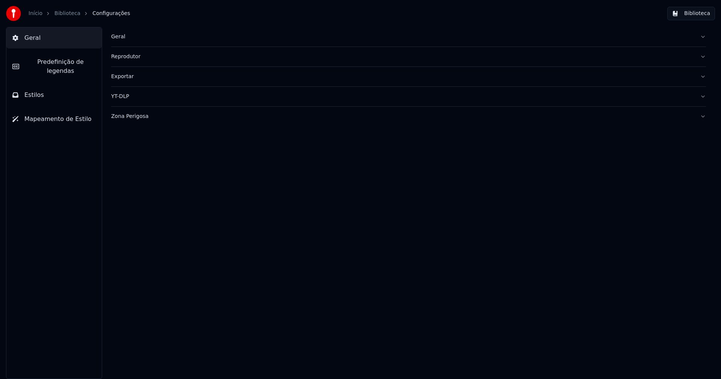
click at [82, 61] on span "Predefinição de legendas" at bounding box center [60, 66] width 71 height 18
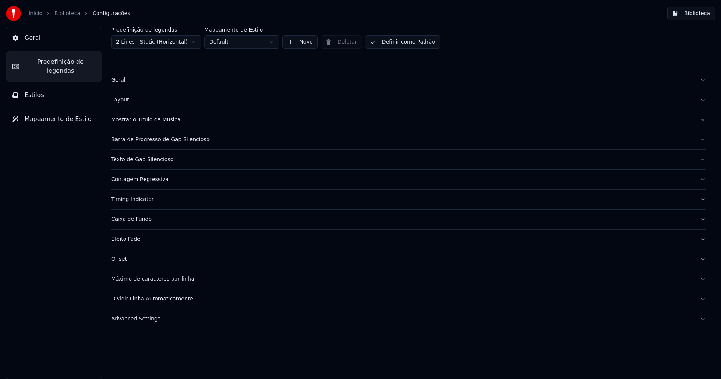
click at [124, 100] on div "Layout" at bounding box center [402, 100] width 583 height 8
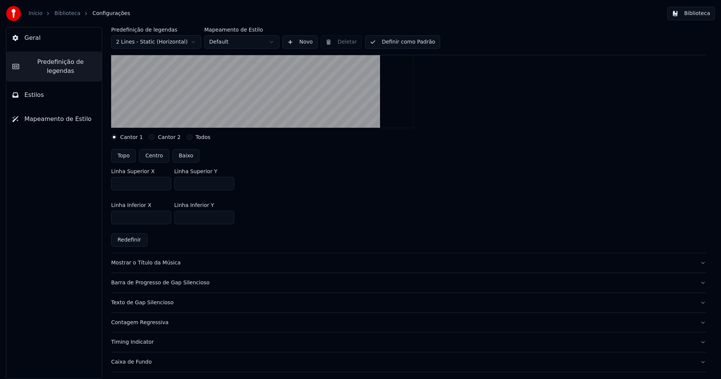
scroll to position [150, 0]
drag, startPoint x: 47, startPoint y: 63, endPoint x: 52, endPoint y: 63, distance: 4.9
click at [47, 63] on span "Predefinição de legendas" at bounding box center [60, 66] width 71 height 18
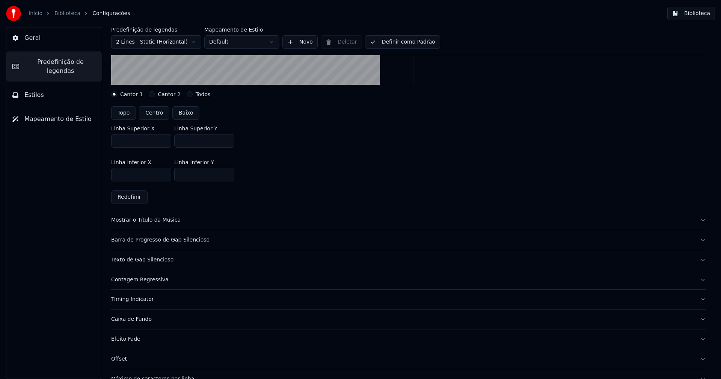
scroll to position [248, 0]
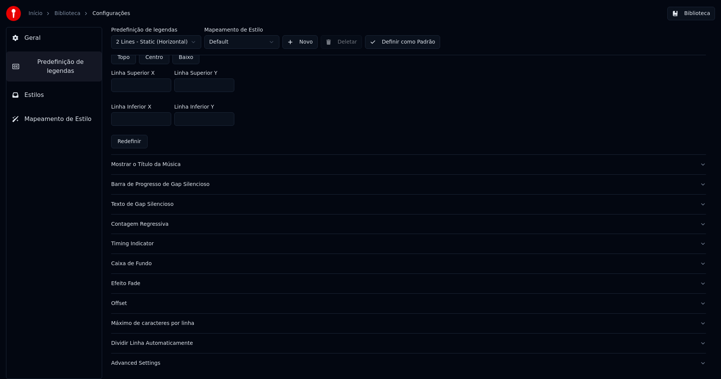
click at [137, 361] on div "Advanced Settings" at bounding box center [402, 363] width 583 height 8
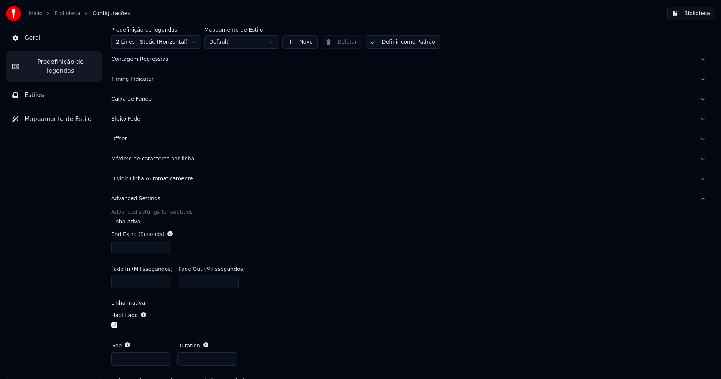
scroll to position [175, 0]
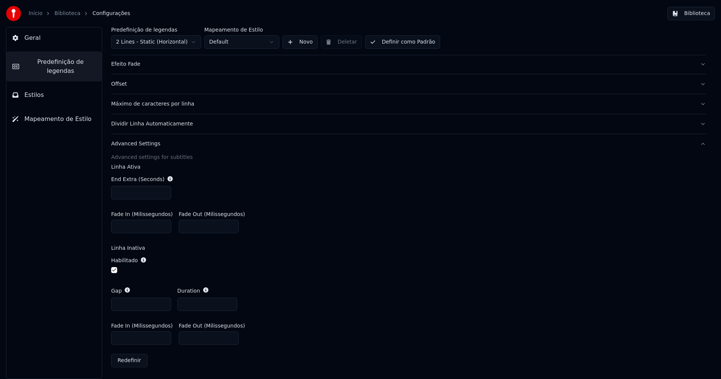
click at [121, 337] on input "***" at bounding box center [141, 338] width 60 height 14
type input "***"
click at [311, 282] on div "Gap *** Duration ***" at bounding box center [408, 299] width 595 height 36
click at [699, 13] on button "Biblioteca" at bounding box center [691, 14] width 48 height 14
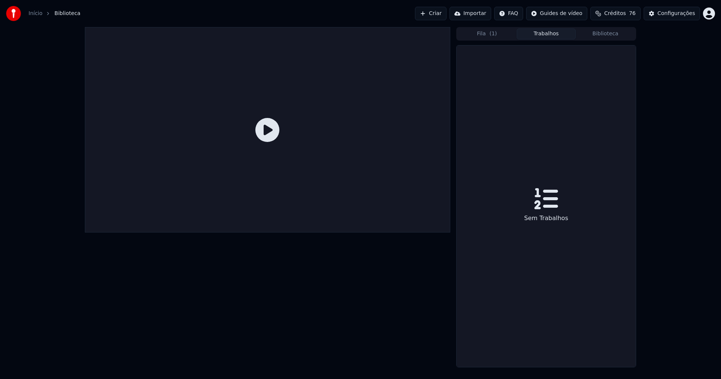
drag, startPoint x: 556, startPoint y: 33, endPoint x: 545, endPoint y: 42, distance: 14.2
click at [556, 33] on button "Trabalhos" at bounding box center [546, 34] width 59 height 11
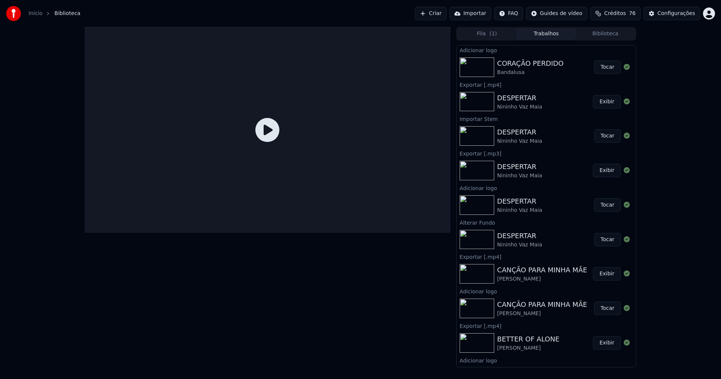
click at [608, 69] on button "Tocar" at bounding box center [607, 67] width 27 height 14
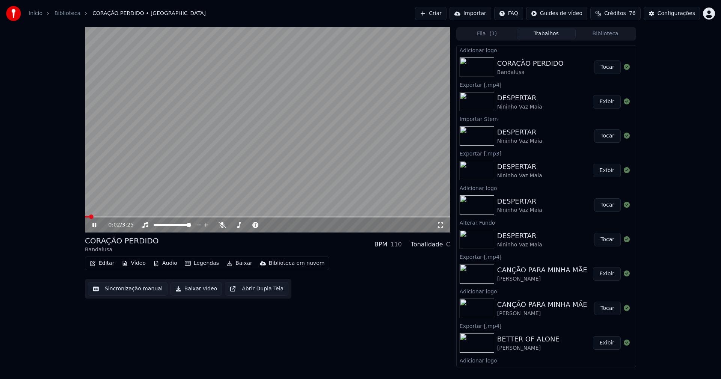
click at [103, 264] on button "Editar" at bounding box center [102, 263] width 30 height 11
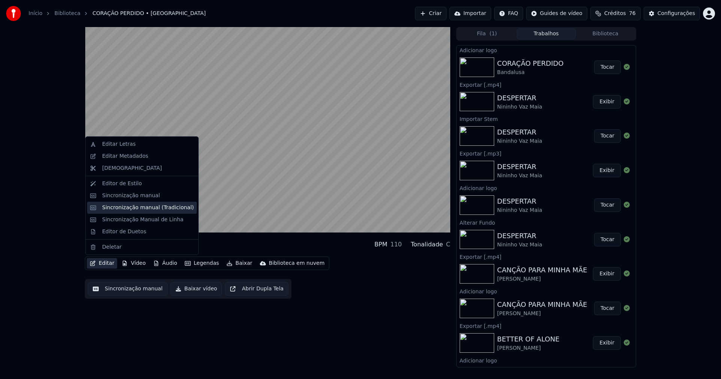
click at [133, 210] on div "Sincronização manual (Tradicional)" at bounding box center [148, 208] width 92 height 8
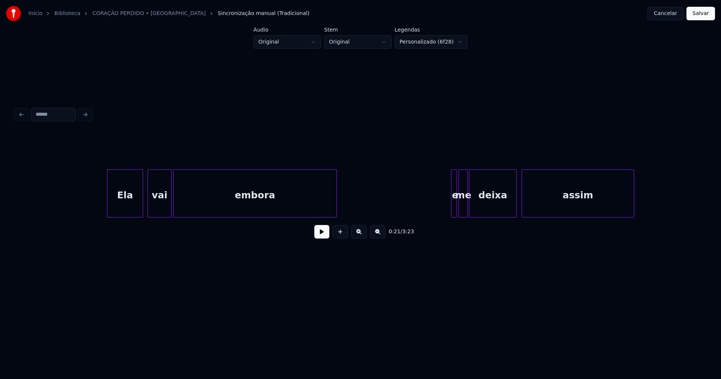
scroll to position [0, 1529]
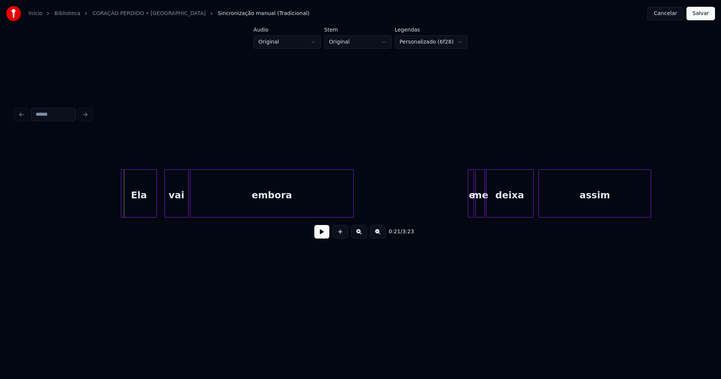
click at [144, 202] on div "Ela" at bounding box center [138, 195] width 35 height 51
click at [322, 237] on button at bounding box center [321, 232] width 15 height 14
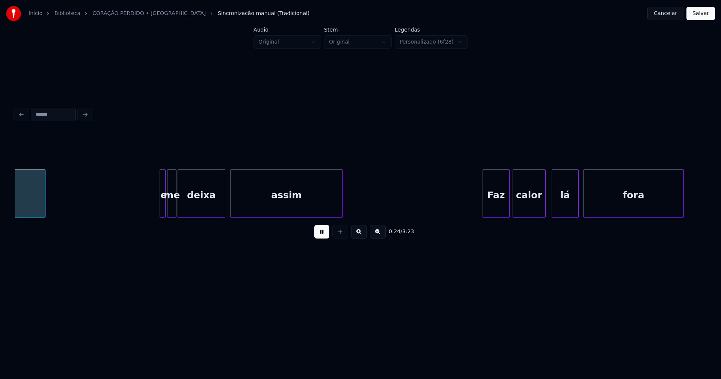
scroll to position [0, 1839]
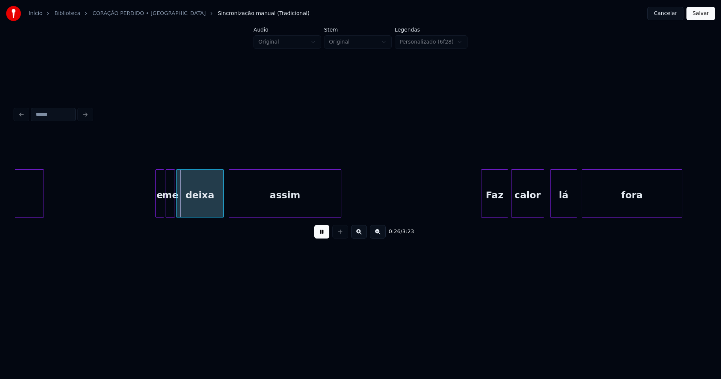
click at [156, 205] on div at bounding box center [157, 193] width 2 height 47
click at [159, 205] on div "e" at bounding box center [160, 195] width 8 height 51
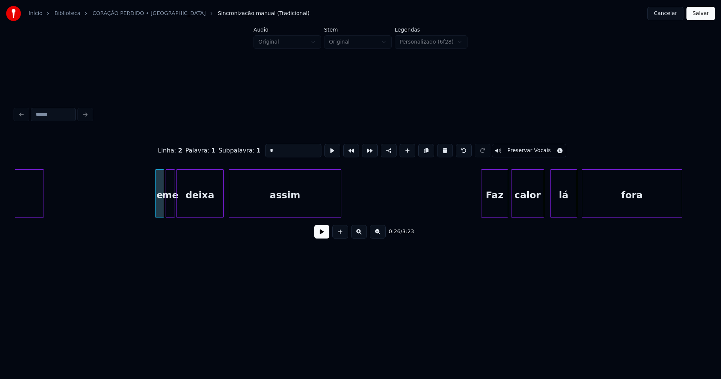
drag, startPoint x: 272, startPoint y: 149, endPoint x: 239, endPoint y: 153, distance: 33.2
click at [239, 153] on div "Linha : 2 Palavra : 1 Subpalavra : 1 * Preservar Vocais" at bounding box center [360, 151] width 691 height 38
type input "*"
click at [324, 235] on button at bounding box center [321, 232] width 15 height 14
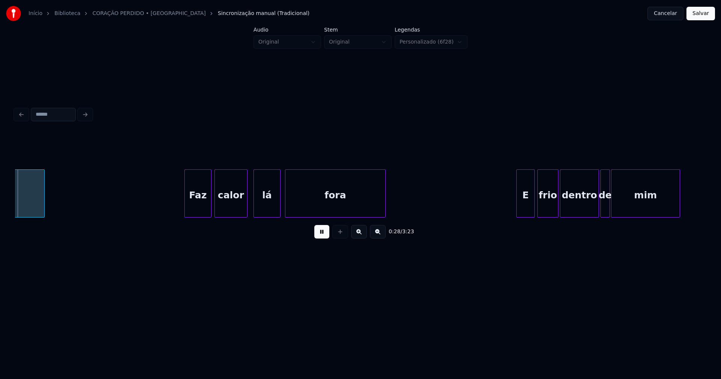
scroll to position [0, 2143]
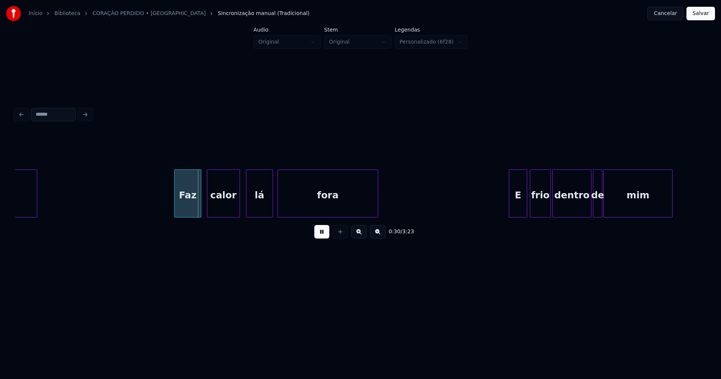
click at [191, 212] on div "Faz" at bounding box center [188, 195] width 26 height 51
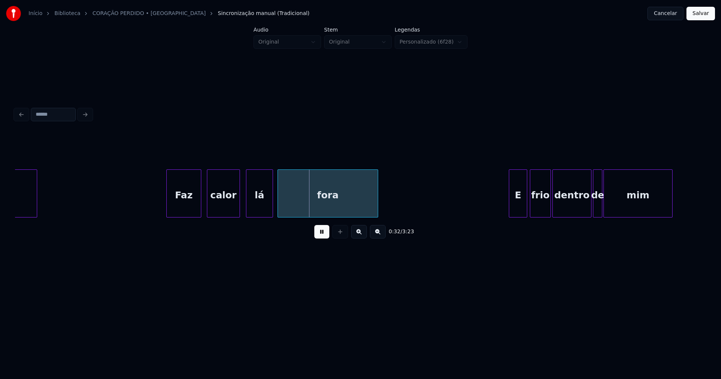
click at [167, 211] on div at bounding box center [168, 193] width 2 height 47
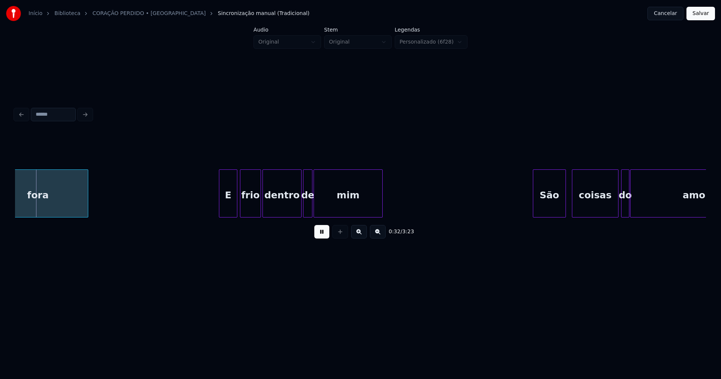
scroll to position [0, 2450]
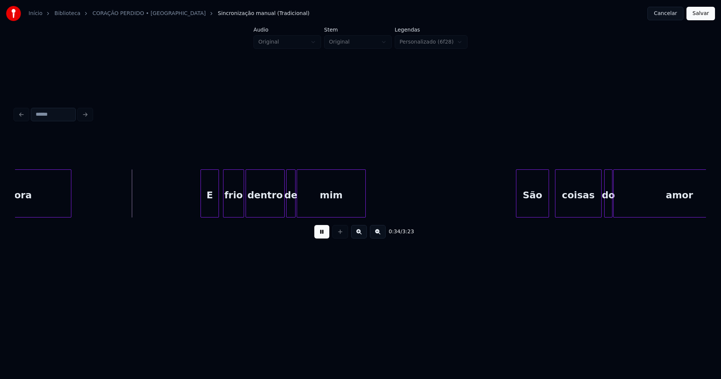
click at [210, 203] on div "E" at bounding box center [210, 195] width 18 height 51
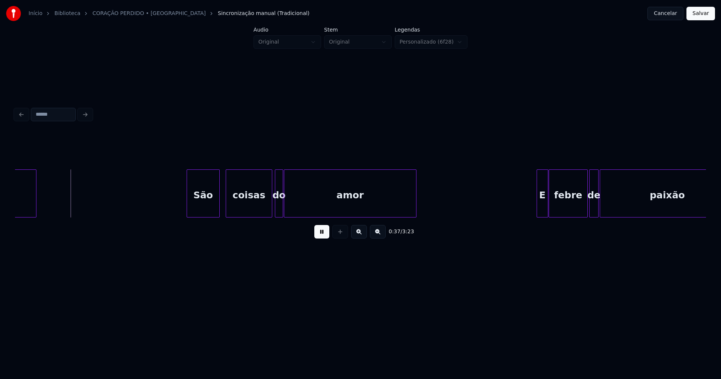
scroll to position [0, 2805]
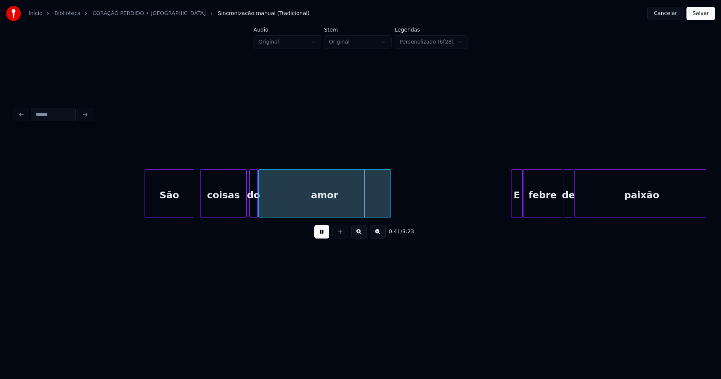
click at [146, 206] on div at bounding box center [146, 193] width 2 height 47
click at [265, 204] on div at bounding box center [265, 193] width 2 height 47
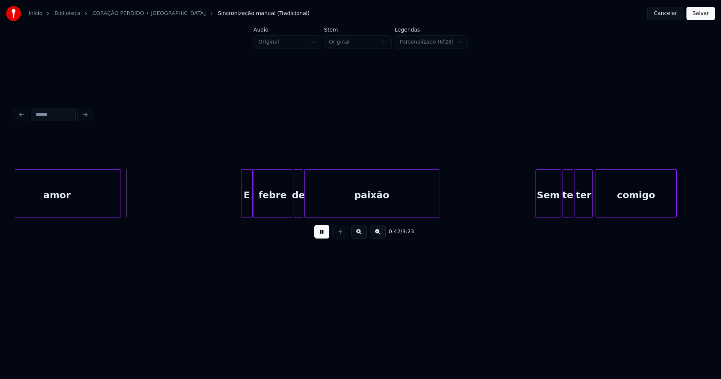
scroll to position [0, 3083]
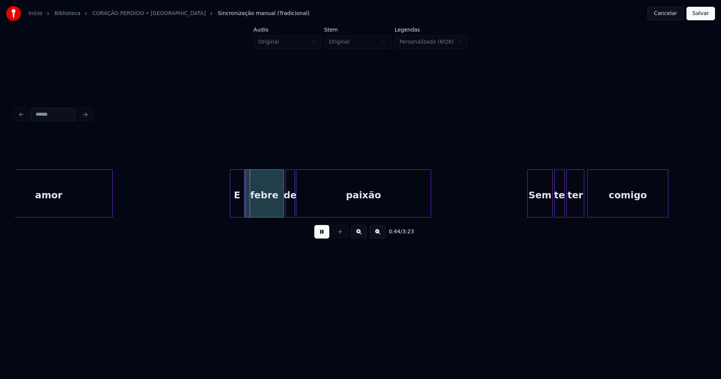
click at [231, 210] on div at bounding box center [231, 193] width 2 height 47
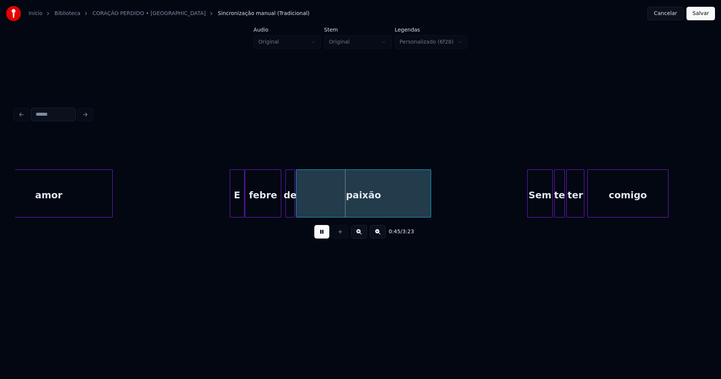
click at [279, 210] on div at bounding box center [280, 193] width 2 height 47
click at [288, 210] on div "de" at bounding box center [287, 195] width 9 height 51
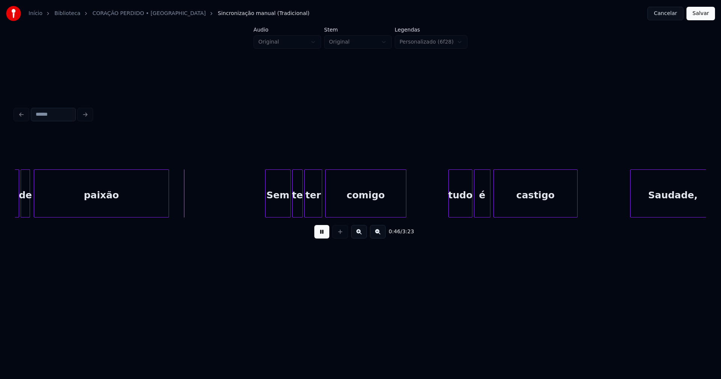
scroll to position [0, 3354]
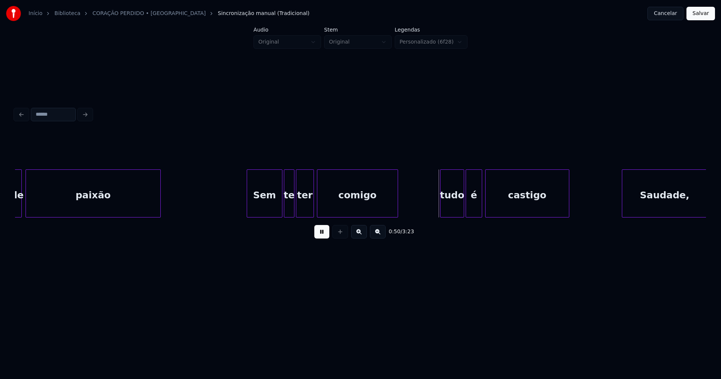
click at [248, 212] on div at bounding box center [248, 193] width 2 height 47
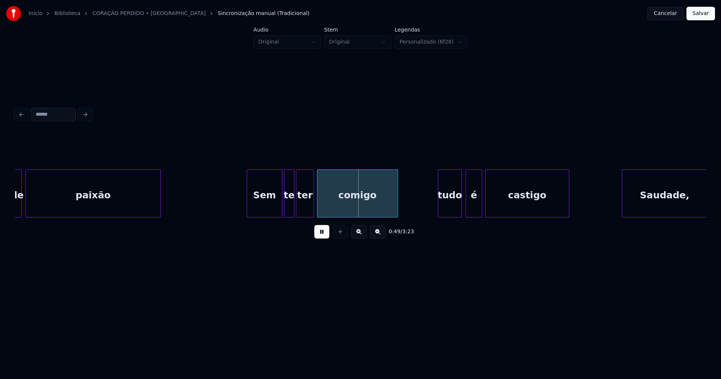
click at [450, 202] on div "tudo" at bounding box center [449, 195] width 23 height 51
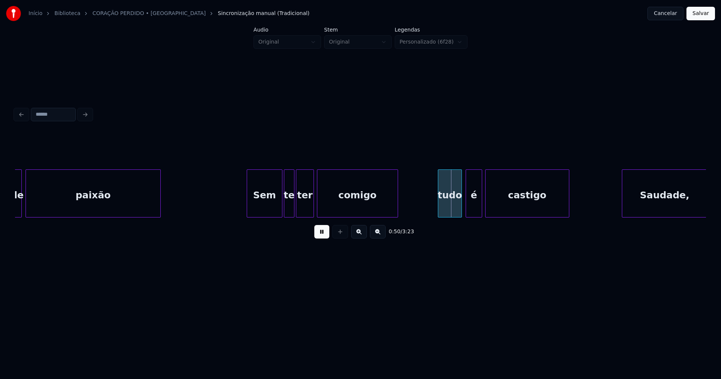
click at [447, 207] on div "tudo" at bounding box center [449, 195] width 23 height 51
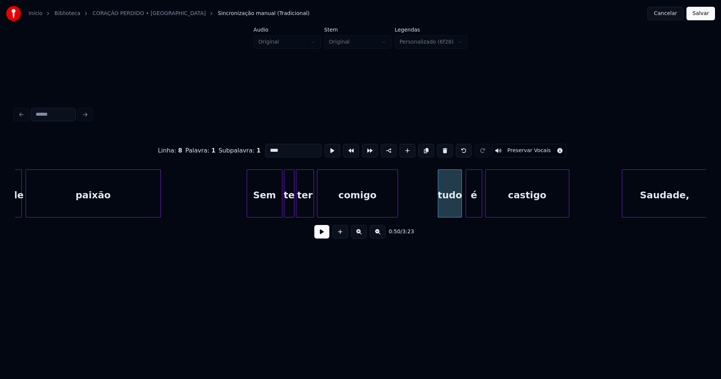
drag, startPoint x: 267, startPoint y: 147, endPoint x: 257, endPoint y: 152, distance: 11.1
click at [257, 152] on div "Linha : 8 [GEOGRAPHIC_DATA] : 1 Subpalavra : 1 **** Preservar Vocais" at bounding box center [360, 151] width 691 height 38
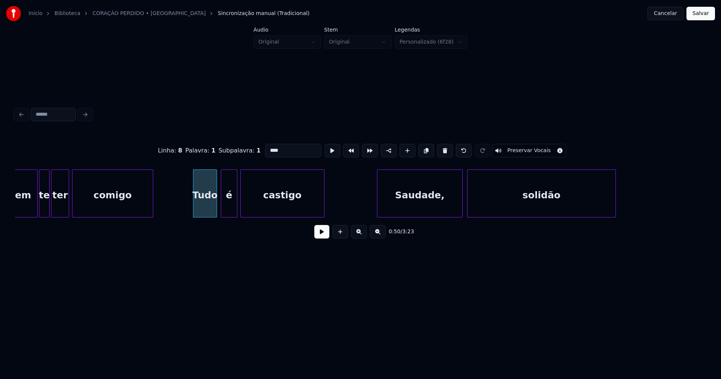
scroll to position [0, 3607]
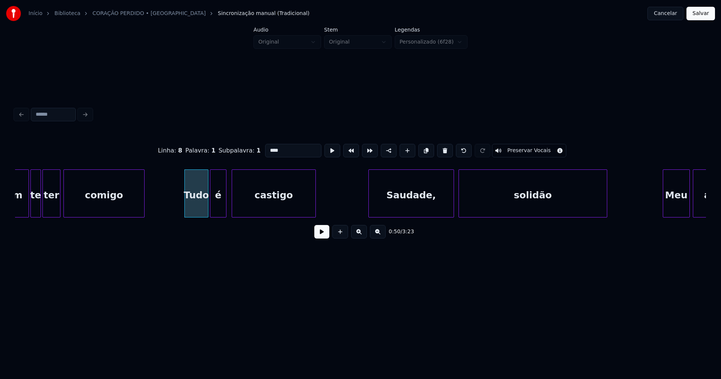
click at [218, 211] on div "é" at bounding box center [218, 195] width 16 height 51
type input "****"
click at [324, 234] on button at bounding box center [321, 232] width 15 height 14
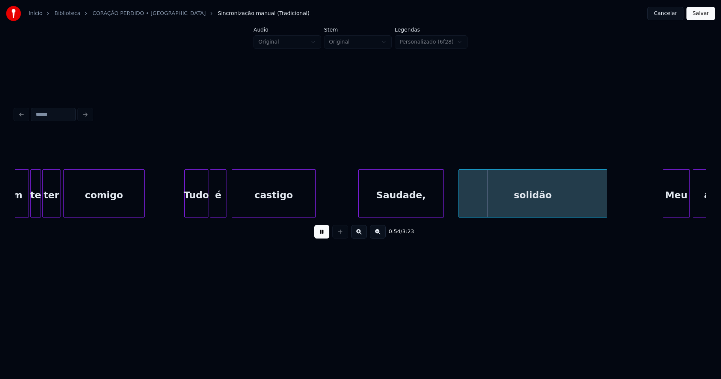
click at [387, 208] on div "Saudade," at bounding box center [401, 195] width 85 height 51
click at [448, 205] on div at bounding box center [449, 193] width 2 height 47
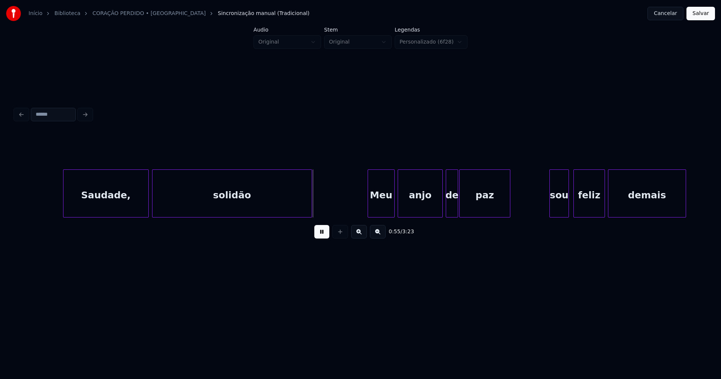
scroll to position [0, 4021]
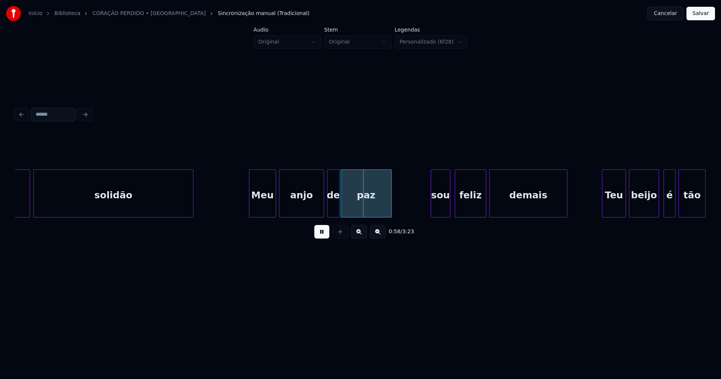
click at [250, 205] on div at bounding box center [250, 193] width 2 height 47
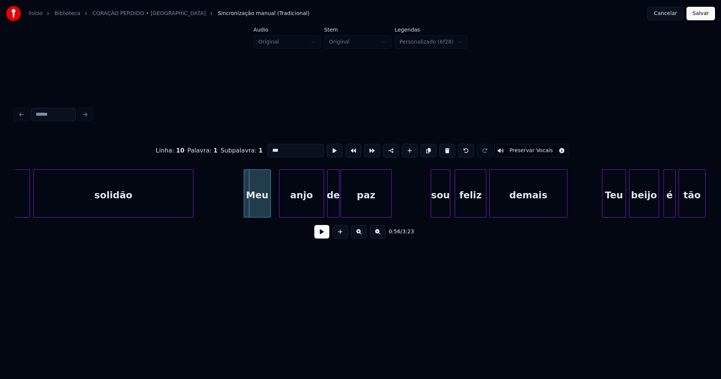
click at [258, 210] on div "Meu" at bounding box center [257, 195] width 26 height 51
drag, startPoint x: 324, startPoint y: 237, endPoint x: 305, endPoint y: 236, distance: 19.6
click at [324, 237] on button at bounding box center [321, 232] width 15 height 14
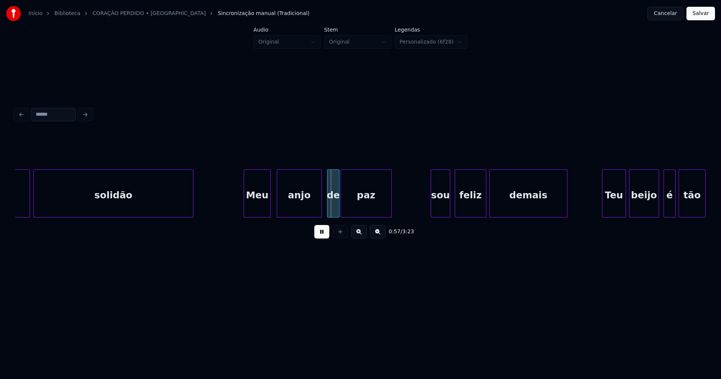
click at [304, 210] on div "anjo" at bounding box center [299, 195] width 44 height 51
click at [332, 209] on div "de" at bounding box center [332, 195] width 12 height 51
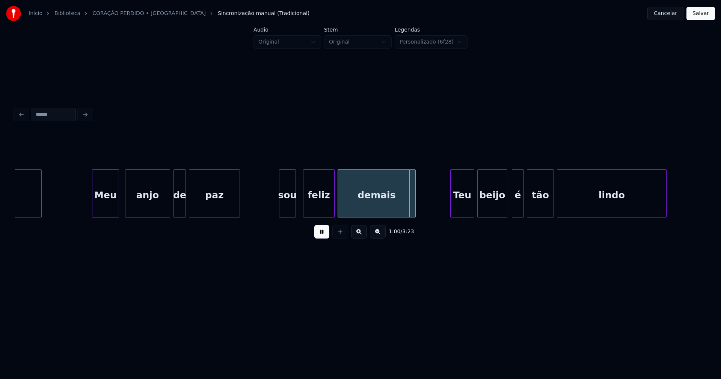
click at [293, 207] on div at bounding box center [294, 193] width 2 height 47
click at [267, 214] on div "sou" at bounding box center [281, 193] width 30 height 48
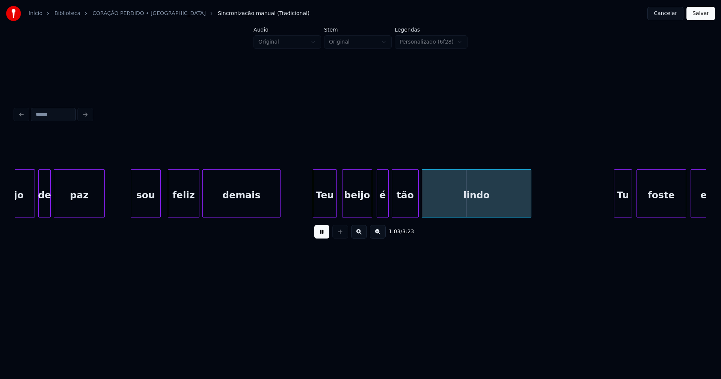
click at [325, 202] on div "Teu" at bounding box center [324, 195] width 23 height 51
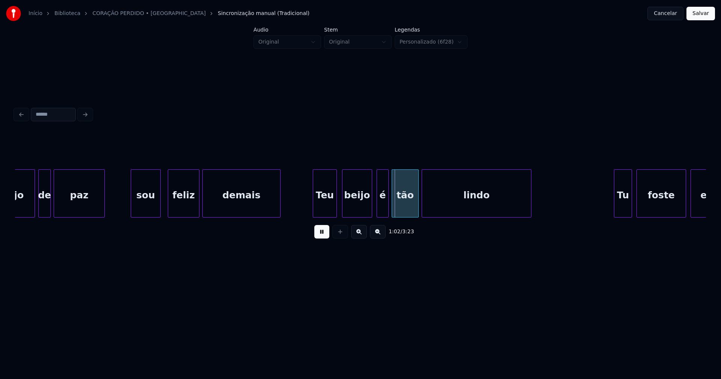
click at [149, 204] on div "sou" at bounding box center [145, 195] width 29 height 51
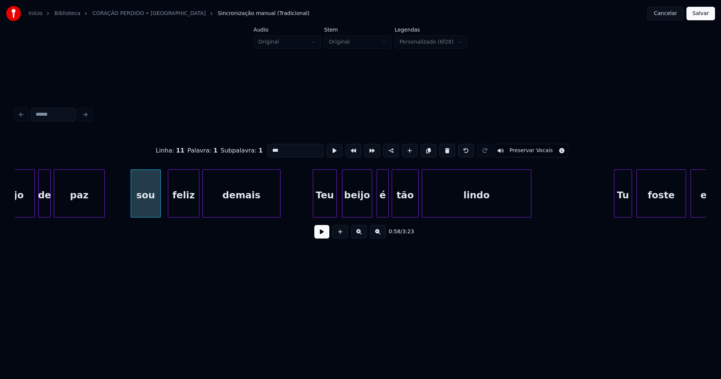
drag, startPoint x: 269, startPoint y: 147, endPoint x: 255, endPoint y: 151, distance: 14.0
click at [255, 151] on div "Linha : 11 [GEOGRAPHIC_DATA] : 1 Subpalavra : 1 *** Preservar Vocais" at bounding box center [360, 151] width 691 height 38
type input "***"
drag, startPoint x: 322, startPoint y: 233, endPoint x: 326, endPoint y: 228, distance: 5.9
click at [325, 233] on button at bounding box center [321, 232] width 15 height 14
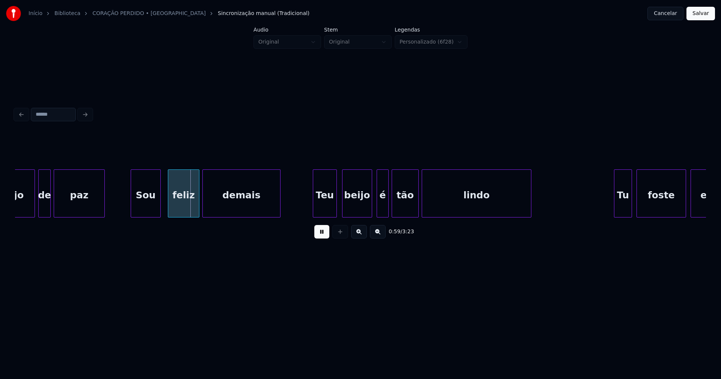
click at [328, 208] on div "Teu" at bounding box center [324, 195] width 23 height 51
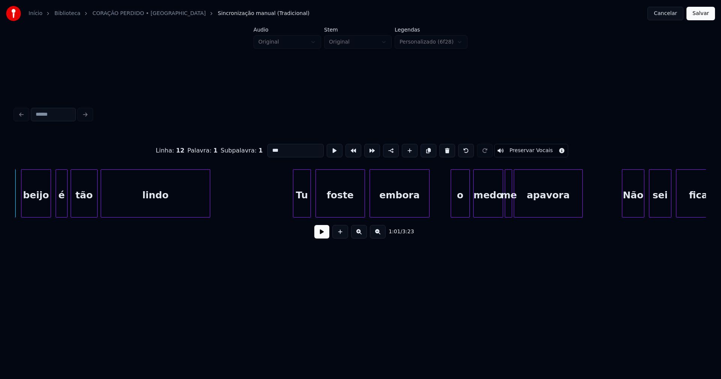
click at [318, 236] on button at bounding box center [321, 232] width 15 height 14
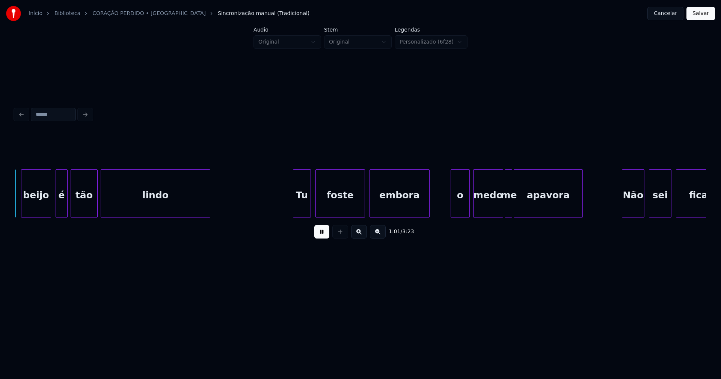
scroll to position [0, 4606]
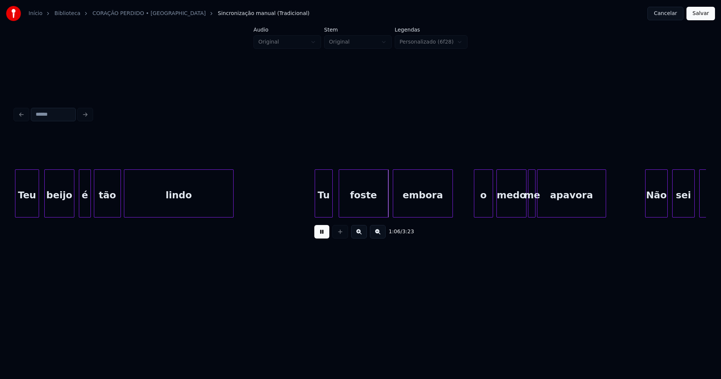
click at [328, 205] on div "Tu" at bounding box center [323, 195] width 17 height 51
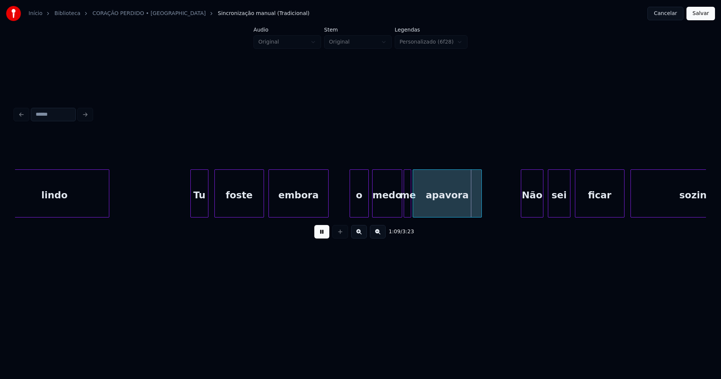
scroll to position [0, 4790]
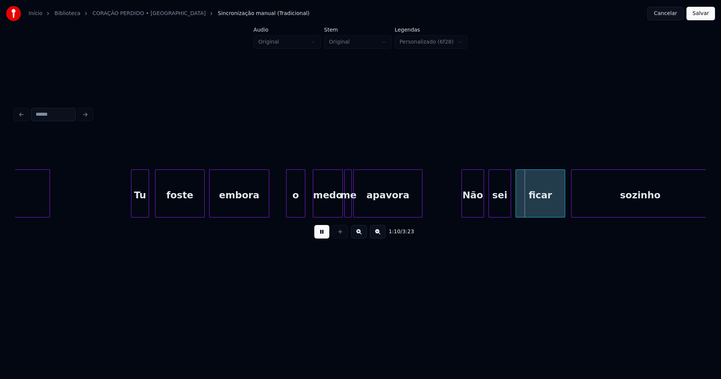
click at [294, 212] on div "o" at bounding box center [296, 195] width 18 height 51
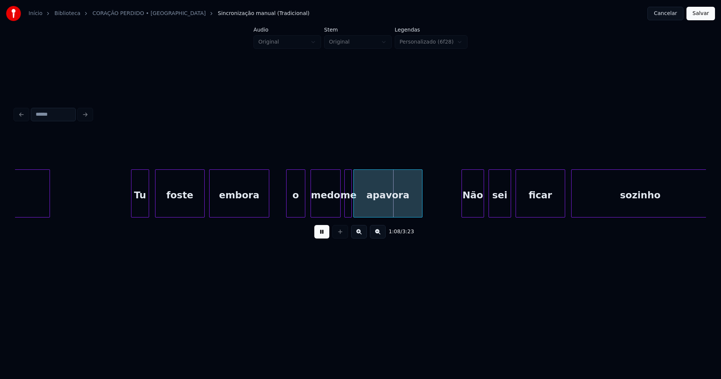
click at [329, 209] on div "medo" at bounding box center [325, 195] width 29 height 51
click at [364, 205] on div at bounding box center [364, 193] width 2 height 47
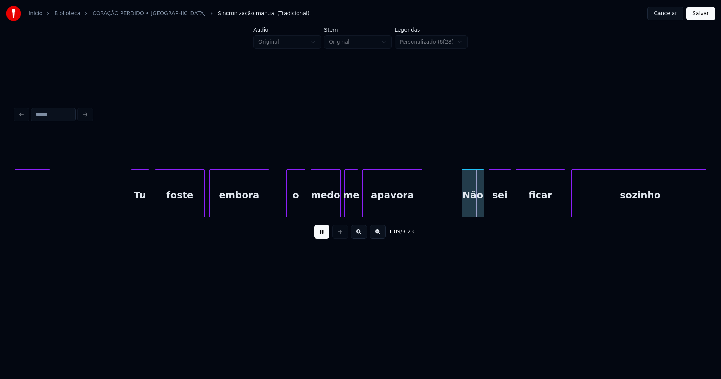
click at [357, 204] on div at bounding box center [357, 193] width 2 height 47
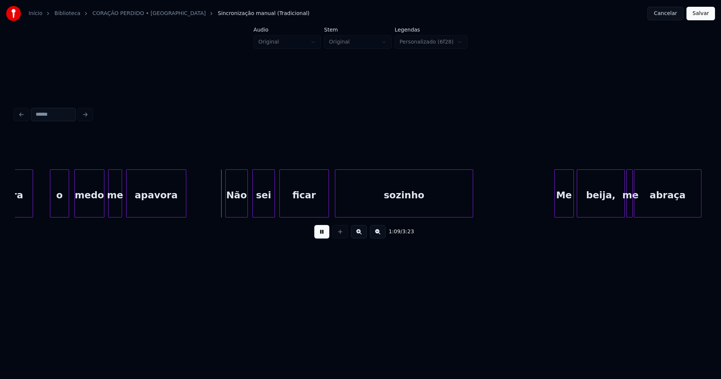
scroll to position [0, 5026]
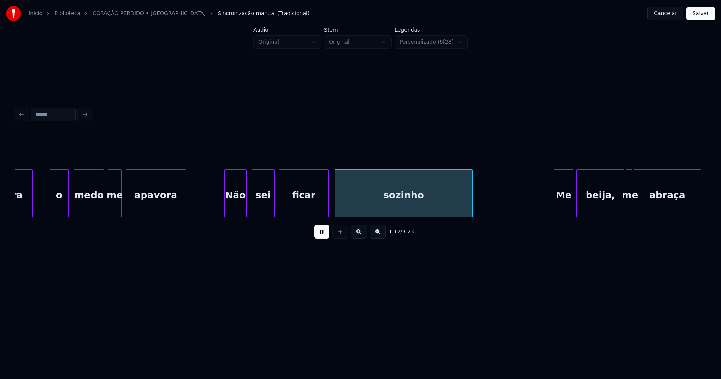
click at [238, 206] on div "Não" at bounding box center [236, 195] width 22 height 51
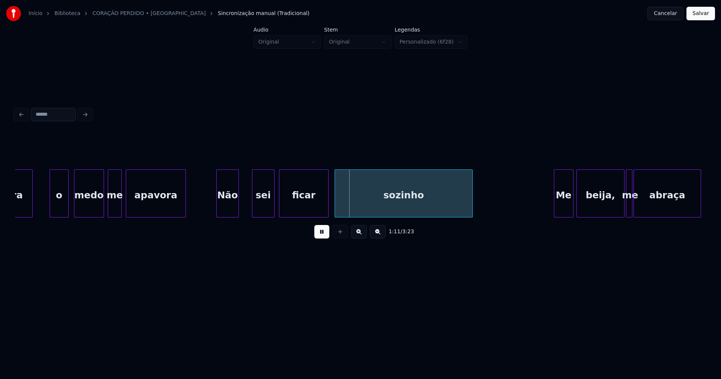
click at [230, 211] on div "Não" at bounding box center [228, 195] width 22 height 51
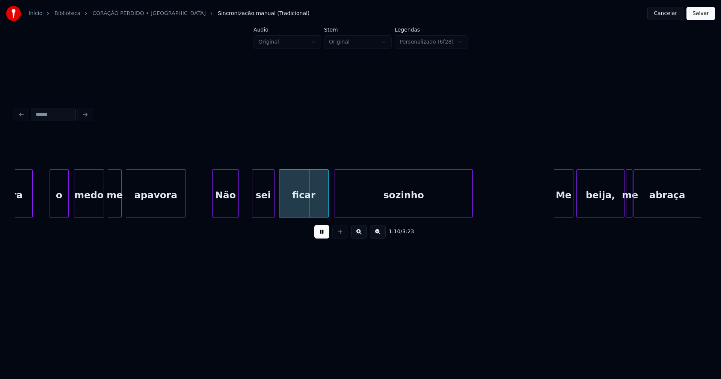
click at [213, 210] on div at bounding box center [214, 193] width 2 height 47
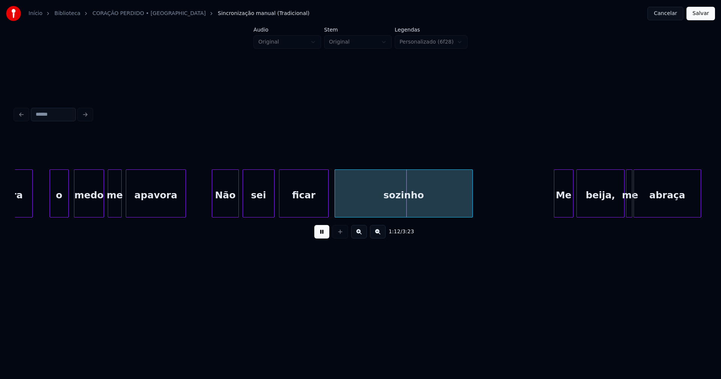
click at [244, 209] on div at bounding box center [244, 193] width 2 height 47
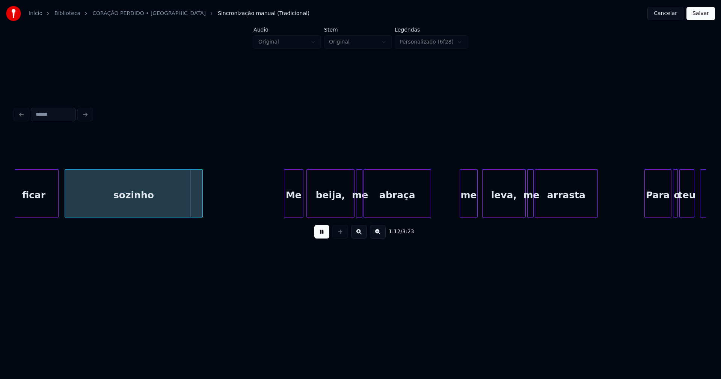
scroll to position [0, 5356]
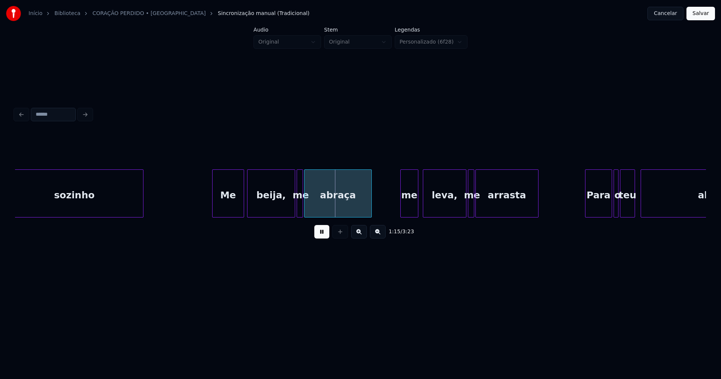
click at [213, 209] on div at bounding box center [214, 193] width 2 height 47
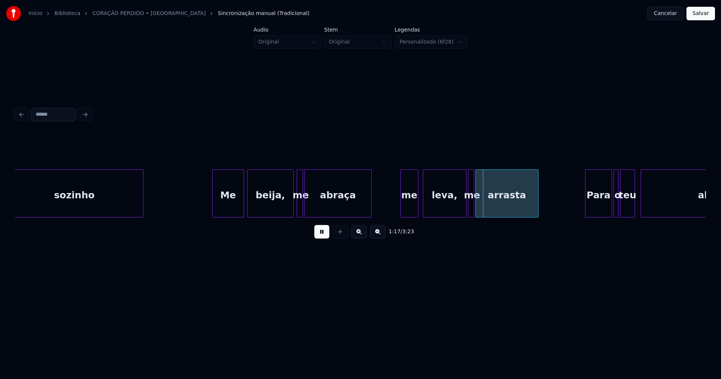
click at [292, 206] on div at bounding box center [292, 193] width 2 height 47
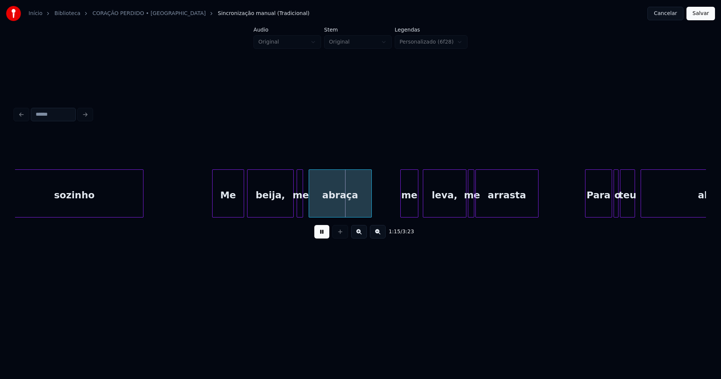
click at [310, 205] on div at bounding box center [310, 193] width 2 height 47
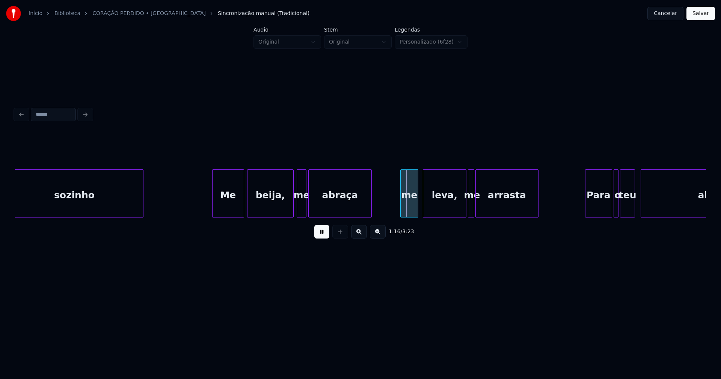
click at [305, 205] on div at bounding box center [305, 193] width 2 height 47
click at [395, 213] on div at bounding box center [395, 193] width 2 height 47
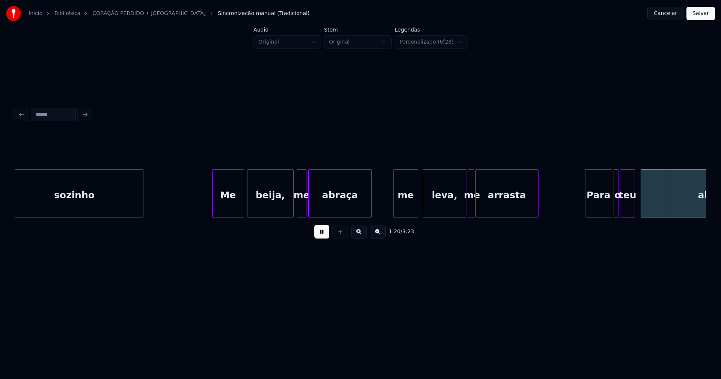
drag, startPoint x: 325, startPoint y: 238, endPoint x: 504, endPoint y: 200, distance: 183.8
click at [326, 237] on button at bounding box center [321, 232] width 15 height 14
click at [485, 206] on div at bounding box center [484, 193] width 2 height 47
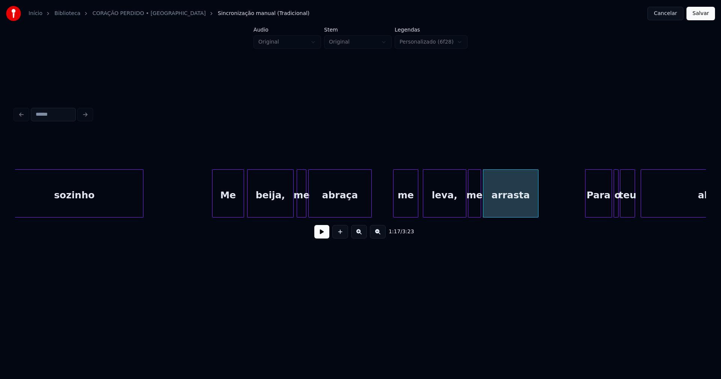
click at [480, 204] on div at bounding box center [480, 193] width 2 height 47
drag, startPoint x: 325, startPoint y: 238, endPoint x: 283, endPoint y: 222, distance: 44.4
click at [325, 237] on button at bounding box center [321, 232] width 15 height 14
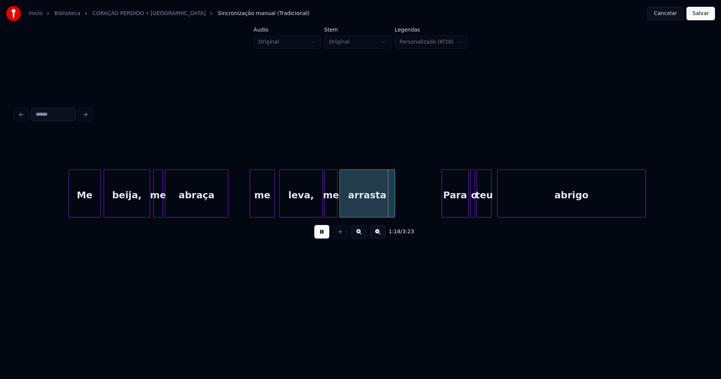
scroll to position [0, 5693]
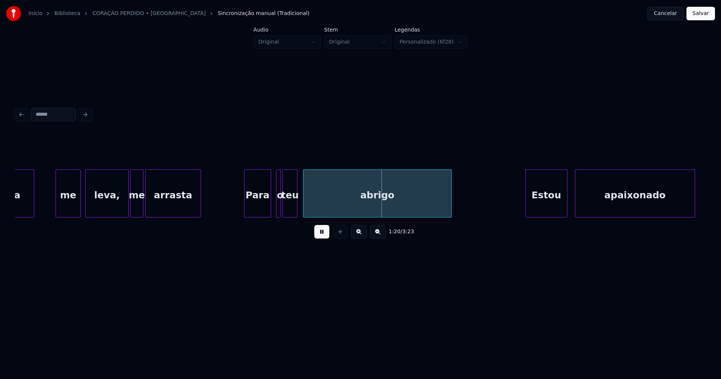
click at [260, 213] on div "Para" at bounding box center [258, 195] width 26 height 51
click at [274, 209] on div at bounding box center [274, 193] width 2 height 47
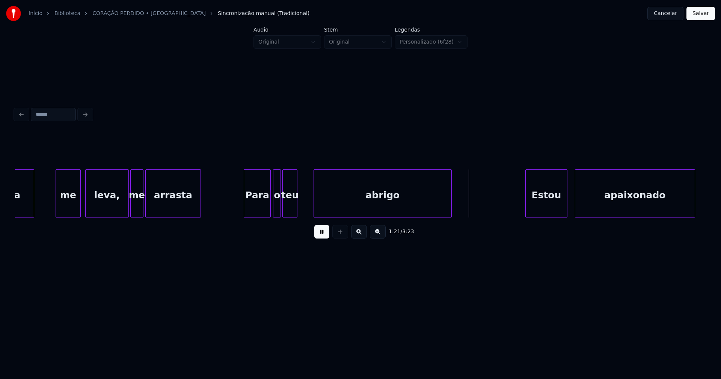
click at [316, 203] on div at bounding box center [315, 193] width 2 height 47
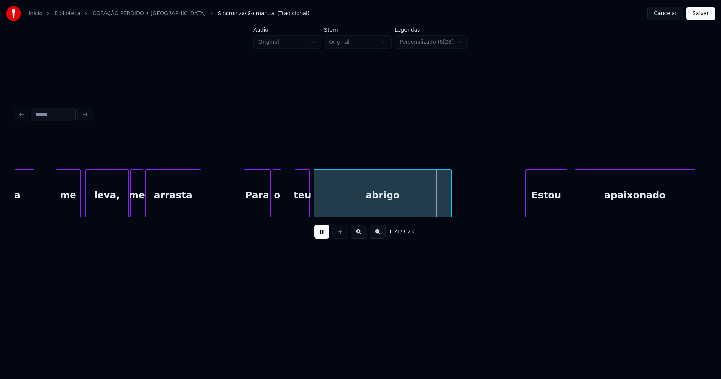
click at [303, 210] on div "teu" at bounding box center [302, 195] width 14 height 51
click at [281, 210] on div "o" at bounding box center [282, 195] width 8 height 51
click at [290, 207] on div at bounding box center [291, 193] width 2 height 47
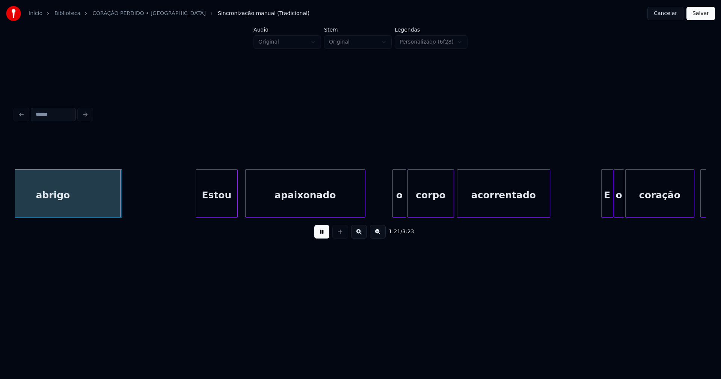
scroll to position [0, 6031]
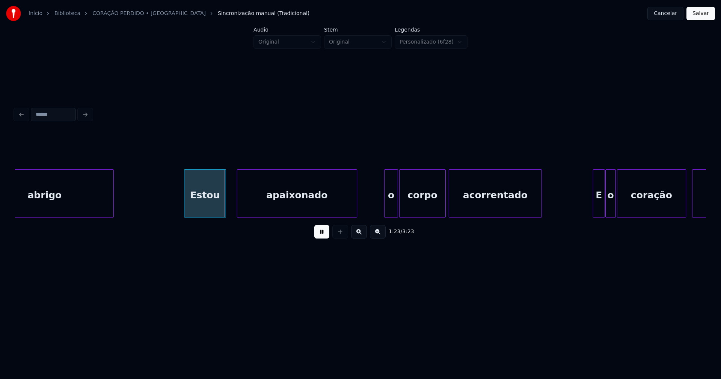
click at [207, 205] on div "Estou" at bounding box center [204, 195] width 41 height 51
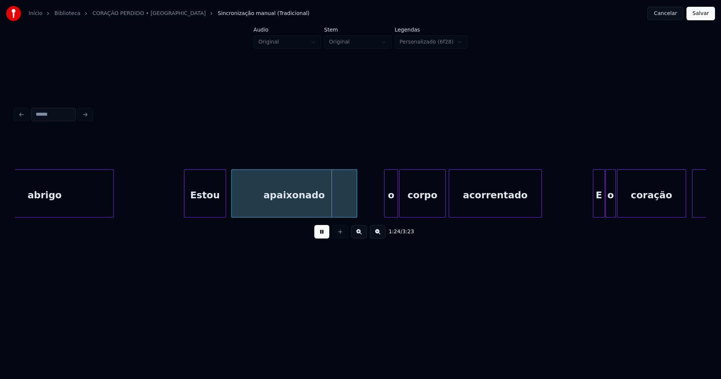
click at [233, 206] on div at bounding box center [233, 193] width 2 height 47
click at [388, 208] on div "o" at bounding box center [388, 195] width 13 height 51
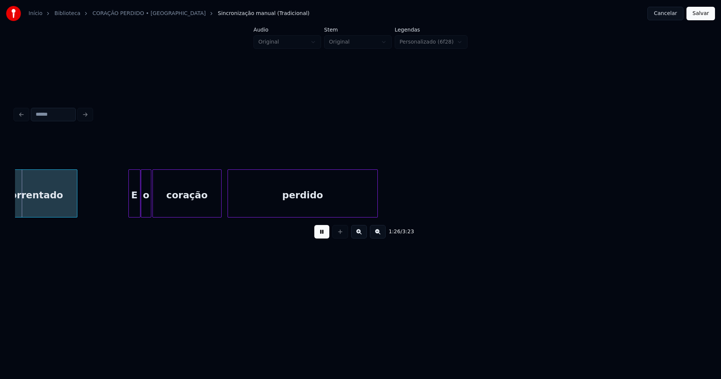
scroll to position [0, 6504]
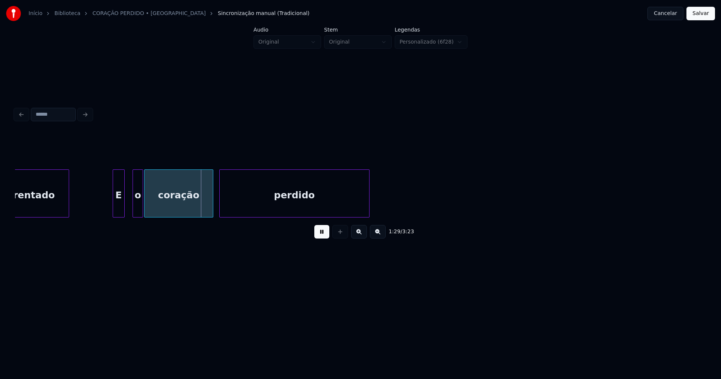
click at [119, 209] on div "E" at bounding box center [118, 195] width 11 height 51
click at [131, 209] on div "o" at bounding box center [131, 195] width 10 height 51
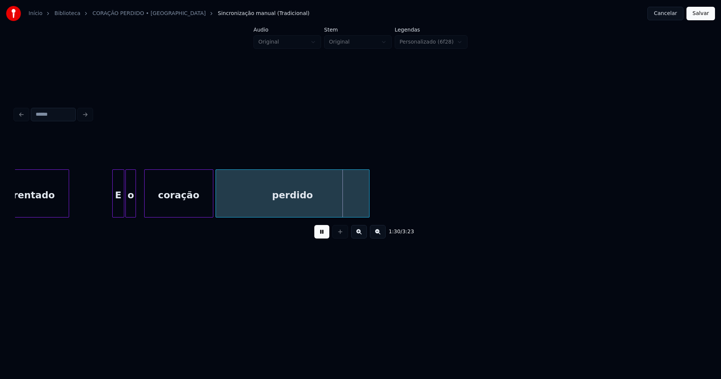
click at [216, 214] on div "acorrentado E o coração perdido" at bounding box center [360, 193] width 691 height 48
drag, startPoint x: 324, startPoint y: 239, endPoint x: 329, endPoint y: 226, distance: 12.8
click at [324, 238] on button at bounding box center [321, 232] width 15 height 14
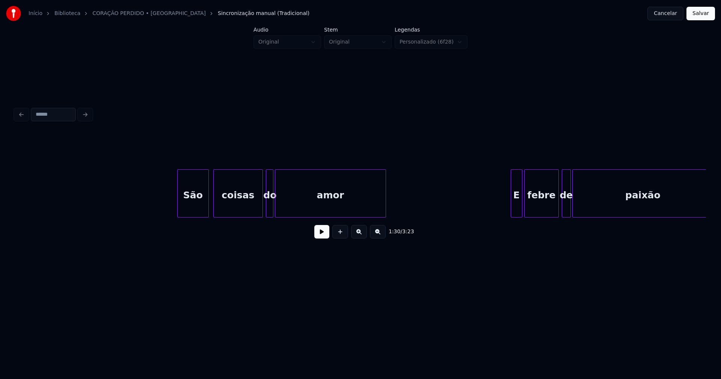
scroll to position [0, 7966]
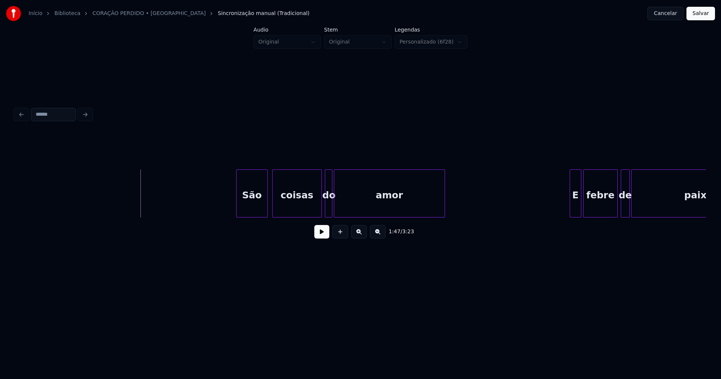
drag, startPoint x: 322, startPoint y: 236, endPoint x: 270, endPoint y: 221, distance: 54.1
click at [322, 236] on button at bounding box center [321, 232] width 15 height 14
click at [222, 203] on div at bounding box center [222, 193] width 2 height 47
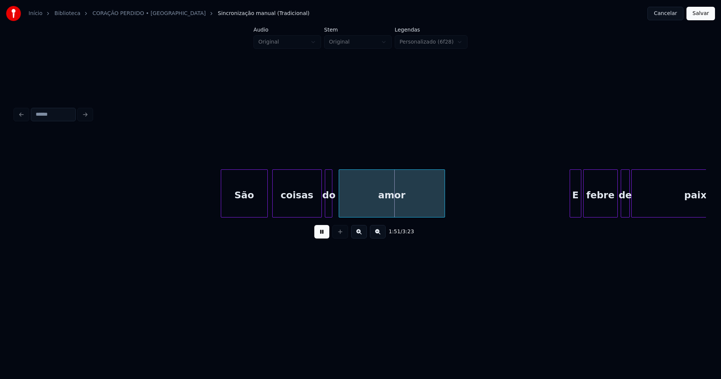
click at [340, 204] on div at bounding box center [340, 193] width 2 height 47
click at [333, 207] on div at bounding box center [332, 193] width 2 height 47
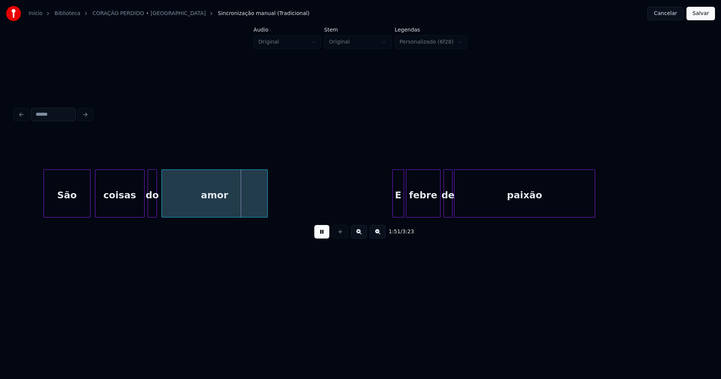
scroll to position [0, 8245]
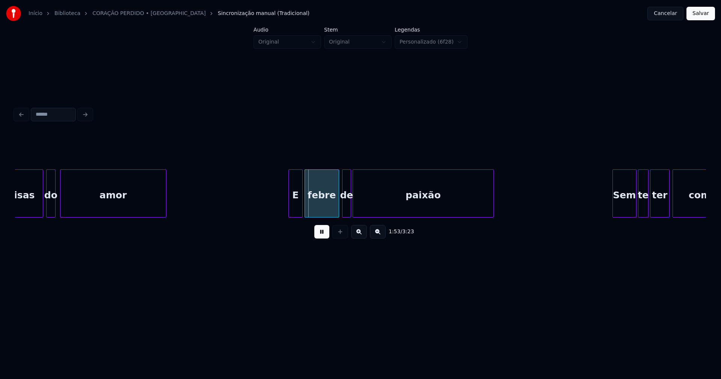
click at [291, 205] on div at bounding box center [290, 193] width 2 height 47
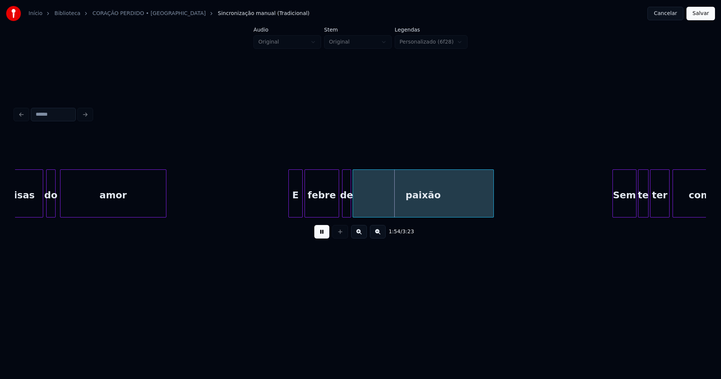
click at [327, 213] on div at bounding box center [328, 193] width 2 height 47
click at [333, 207] on div at bounding box center [334, 193] width 2 height 47
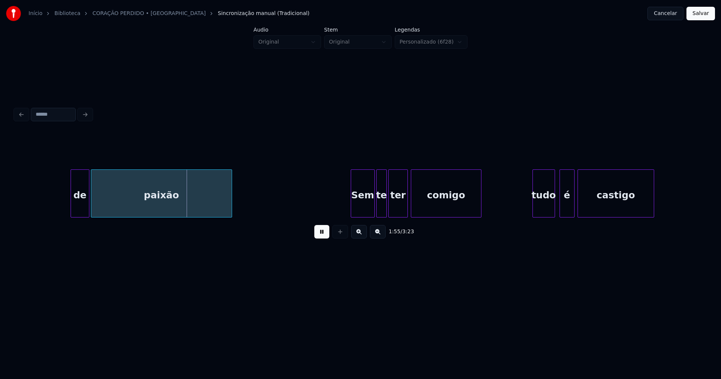
scroll to position [0, 8582]
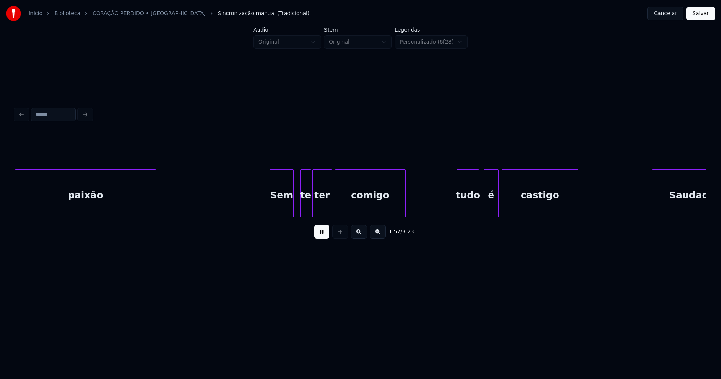
click at [282, 206] on div "Sem" at bounding box center [281, 195] width 23 height 51
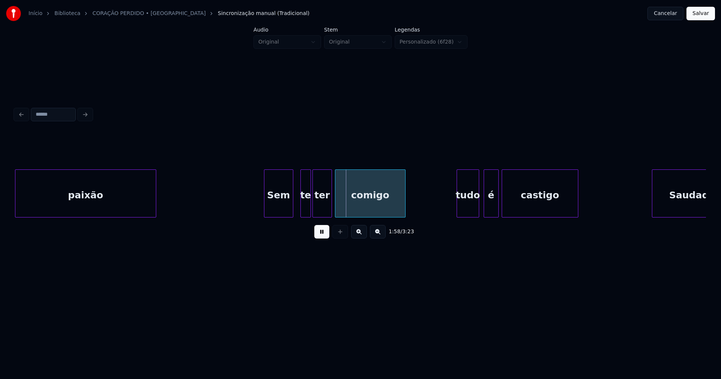
click at [264, 206] on div at bounding box center [265, 193] width 2 height 47
click at [304, 206] on div "te" at bounding box center [304, 195] width 10 height 51
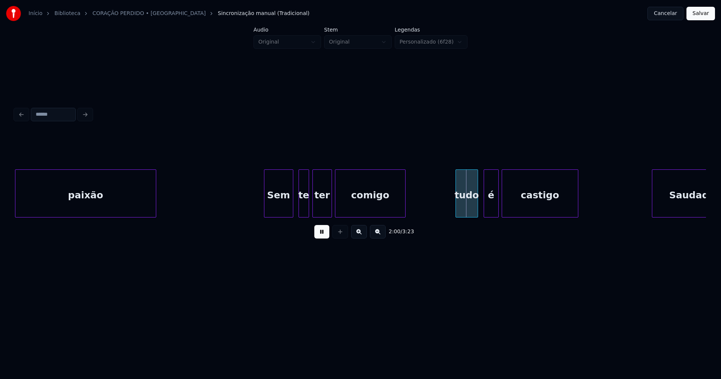
click at [468, 208] on div "tudo" at bounding box center [467, 195] width 22 height 51
click at [465, 208] on div "tudo" at bounding box center [467, 195] width 22 height 51
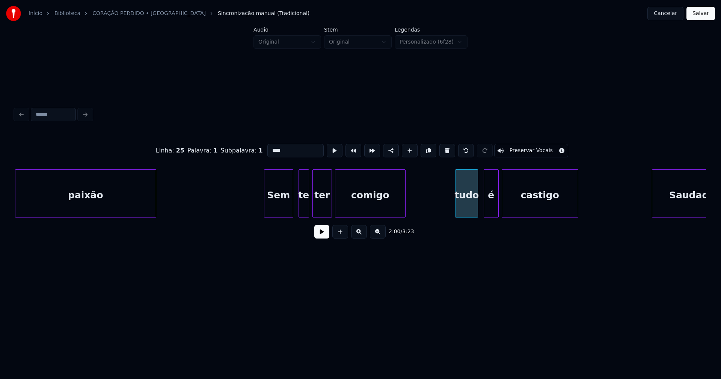
drag, startPoint x: 269, startPoint y: 147, endPoint x: 263, endPoint y: 151, distance: 6.7
click at [267, 151] on input "****" at bounding box center [295, 151] width 56 height 14
type input "****"
click at [326, 234] on button at bounding box center [321, 232] width 15 height 14
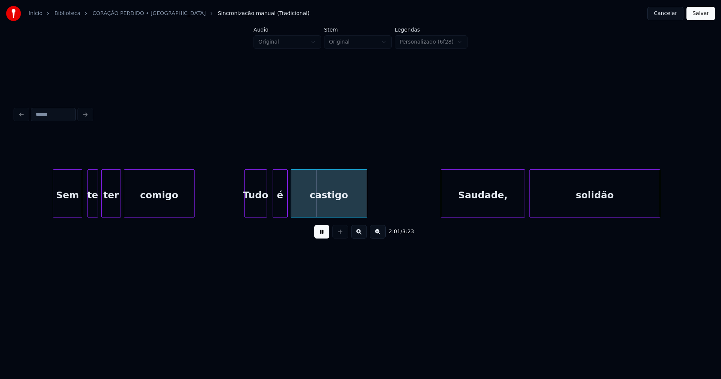
scroll to position [0, 8802]
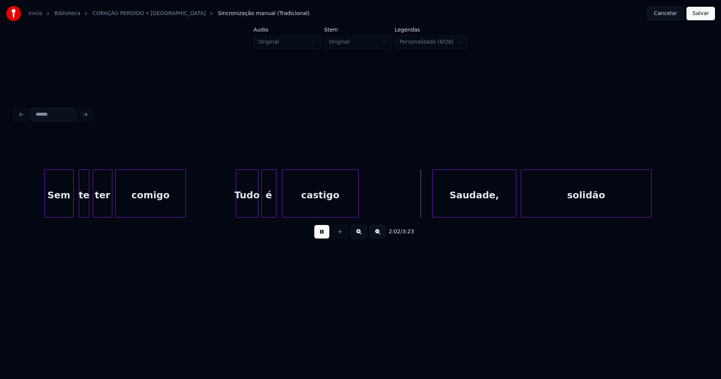
click at [270, 214] on div "é" at bounding box center [269, 195] width 14 height 51
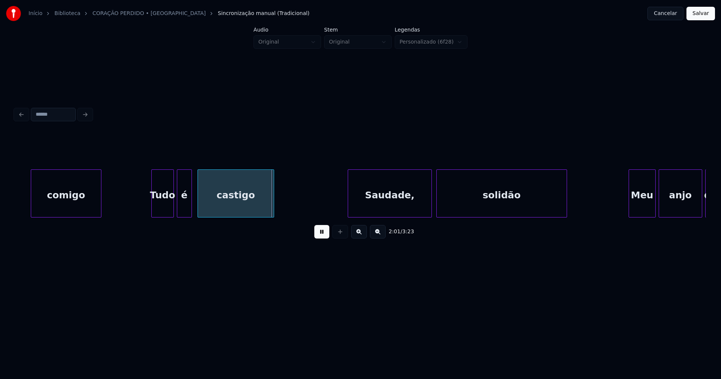
scroll to position [0, 8912]
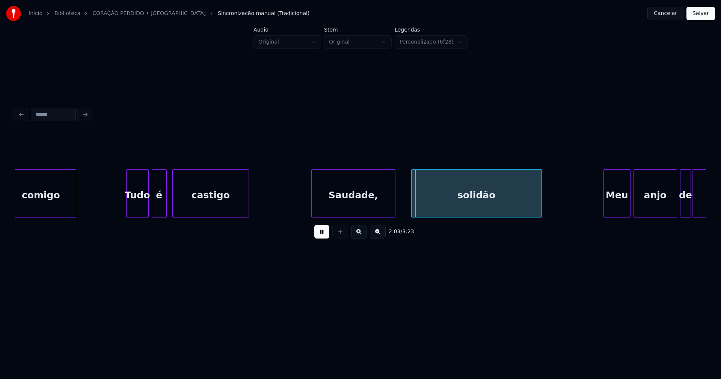
click at [365, 212] on div "Saudade," at bounding box center [353, 195] width 83 height 51
click at [391, 209] on div at bounding box center [391, 193] width 2 height 47
click at [402, 207] on div at bounding box center [402, 193] width 2 height 47
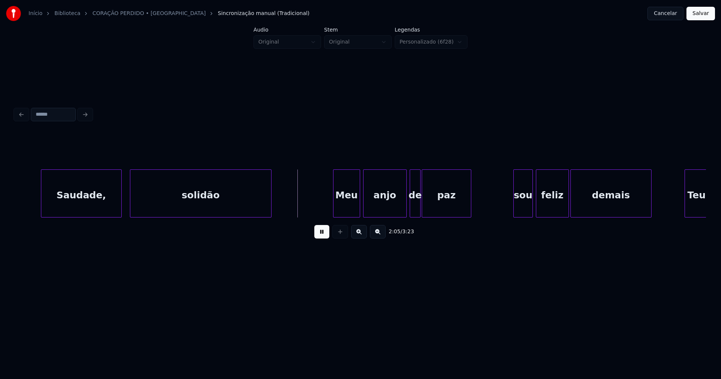
scroll to position [0, 9233]
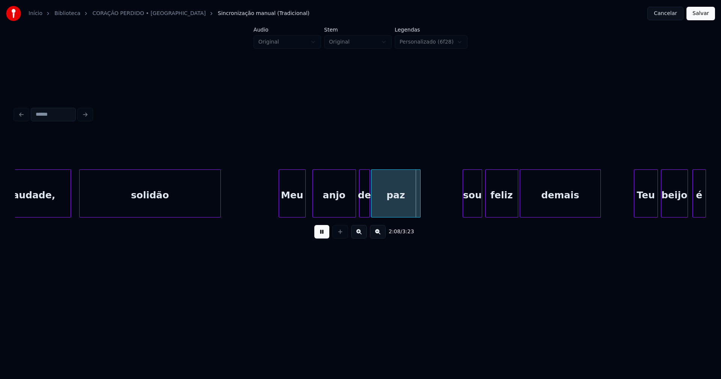
click at [298, 217] on div "Saudade, solidão Meu anjo de paz sou feliz demais Teu beijo é" at bounding box center [360, 193] width 691 height 48
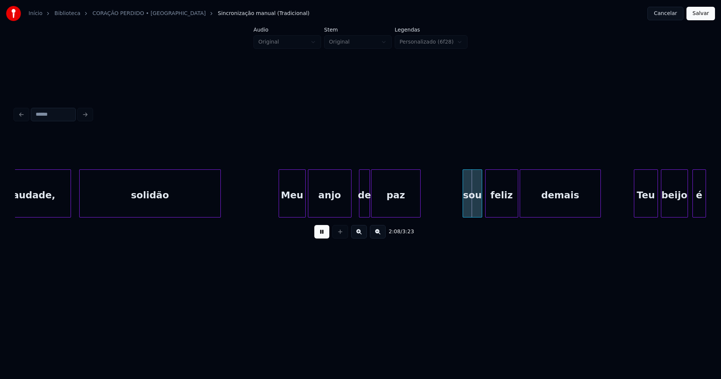
click at [326, 207] on div "anjo" at bounding box center [329, 195] width 43 height 51
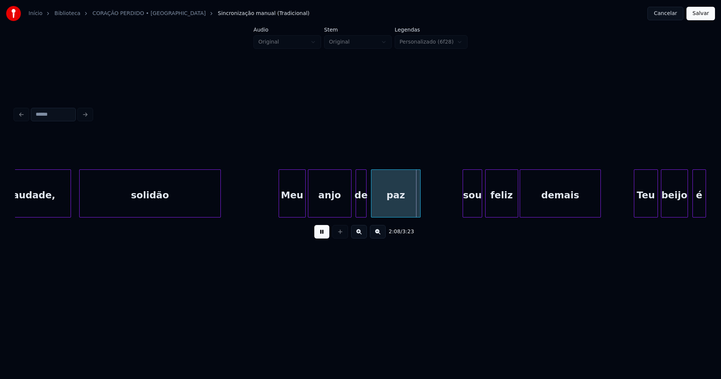
click at [360, 208] on div "de" at bounding box center [361, 195] width 10 height 51
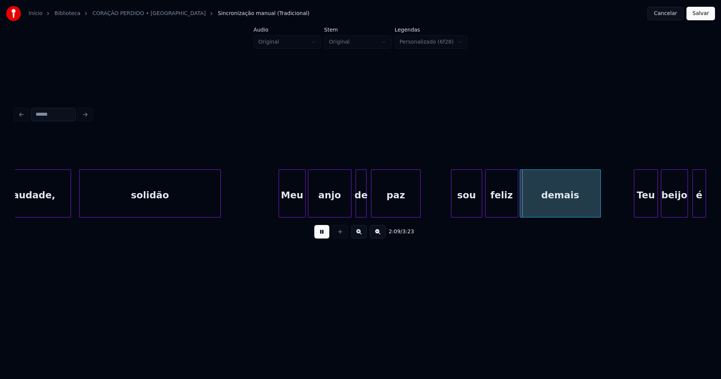
click at [452, 208] on div at bounding box center [452, 193] width 2 height 47
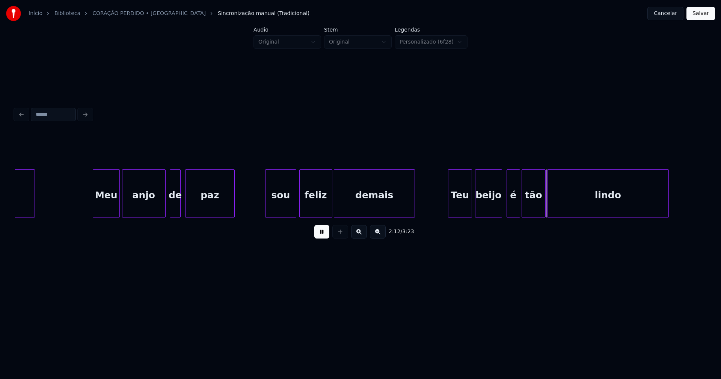
scroll to position [0, 9359]
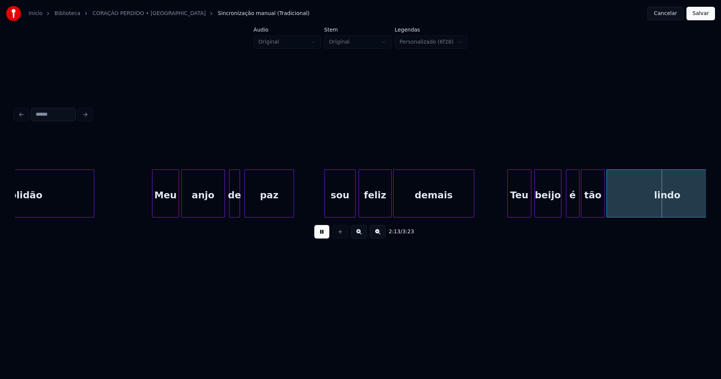
click at [334, 205] on div "sou" at bounding box center [340, 195] width 30 height 51
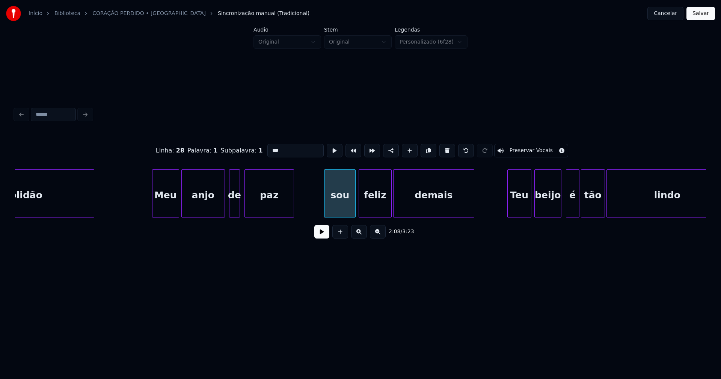
drag, startPoint x: 269, startPoint y: 147, endPoint x: 255, endPoint y: 154, distance: 15.3
click at [259, 153] on div "Linha : 28 [GEOGRAPHIC_DATA] : 1 Subpalavra : 1 *** Preservar Vocais" at bounding box center [360, 151] width 691 height 38
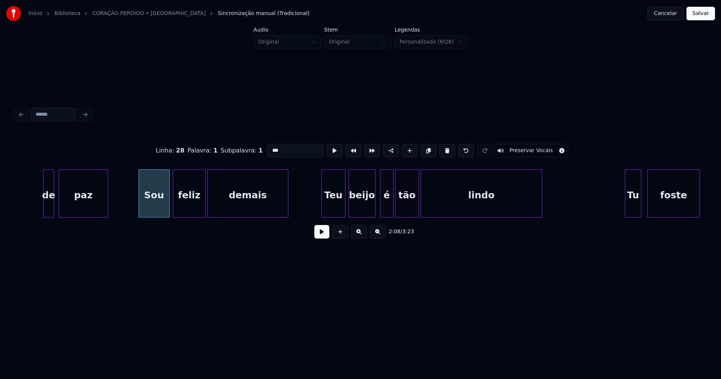
scroll to position [0, 9571]
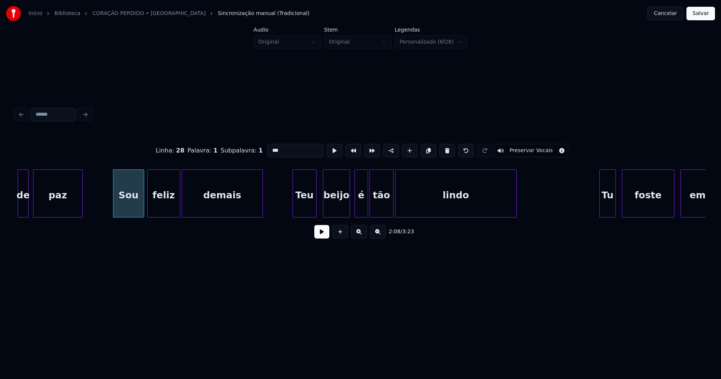
click at [307, 213] on div "Teu" at bounding box center [304, 195] width 23 height 51
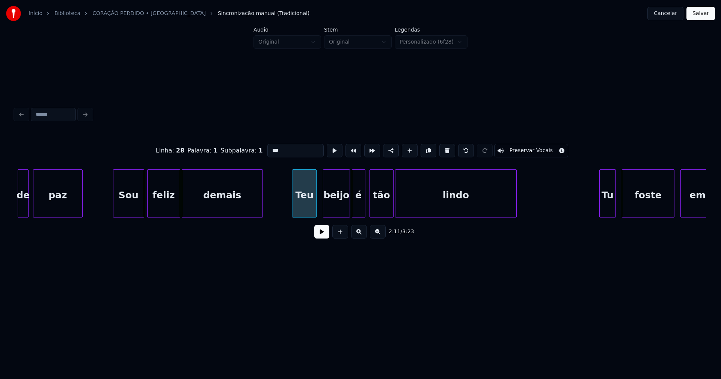
click at [358, 213] on div "é" at bounding box center [358, 195] width 13 height 51
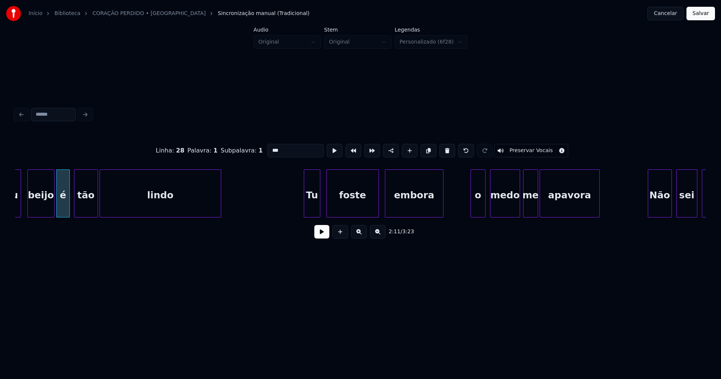
scroll to position [0, 9875]
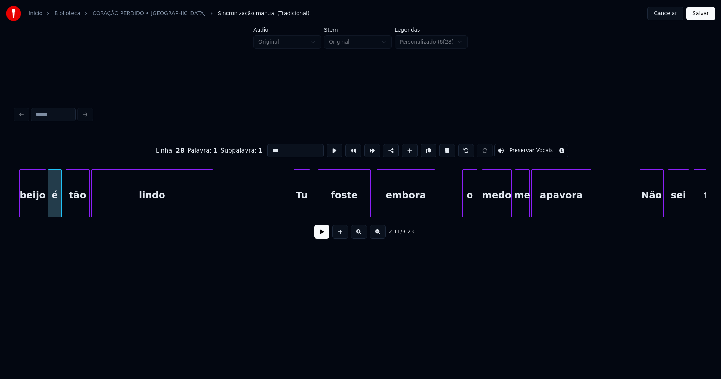
click at [301, 208] on div "Tu" at bounding box center [302, 195] width 16 height 51
type input "***"
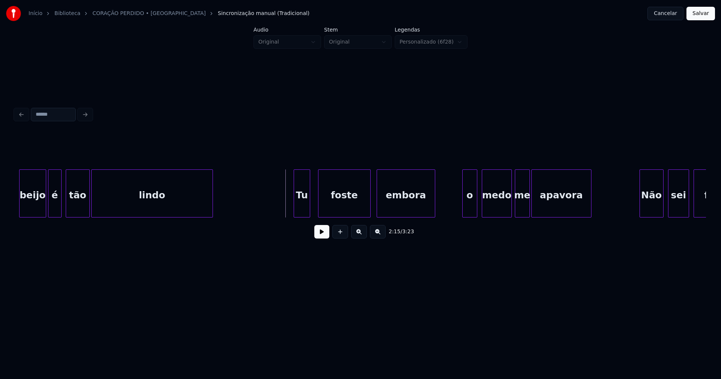
click at [317, 233] on button at bounding box center [321, 232] width 15 height 14
click at [470, 212] on div "o" at bounding box center [467, 195] width 14 height 51
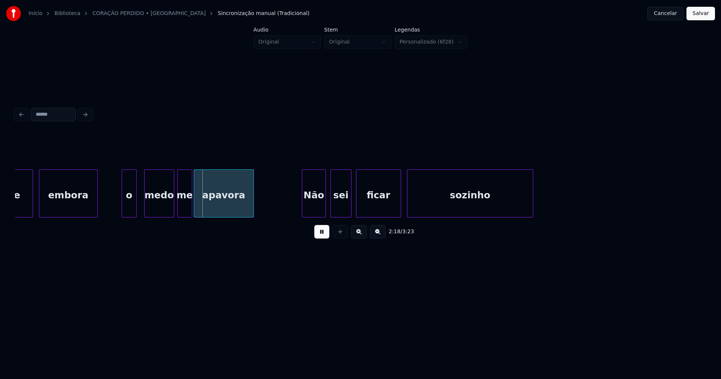
scroll to position [0, 10339]
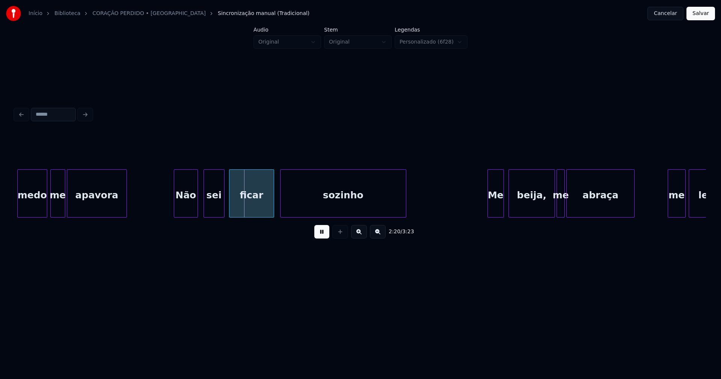
click at [186, 208] on div "Não" at bounding box center [185, 195] width 23 height 51
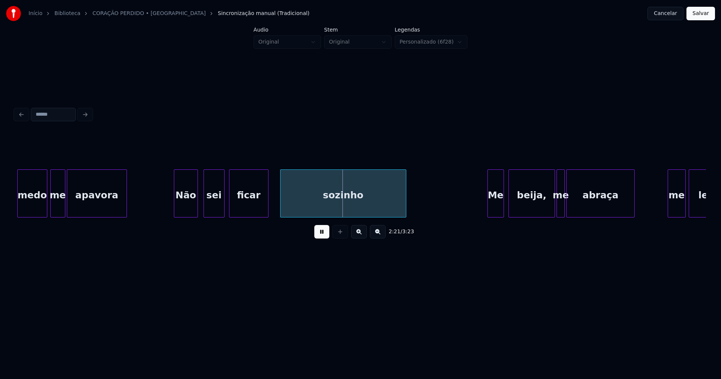
click at [266, 211] on div at bounding box center [267, 193] width 2 height 47
click at [273, 207] on div at bounding box center [274, 193] width 2 height 47
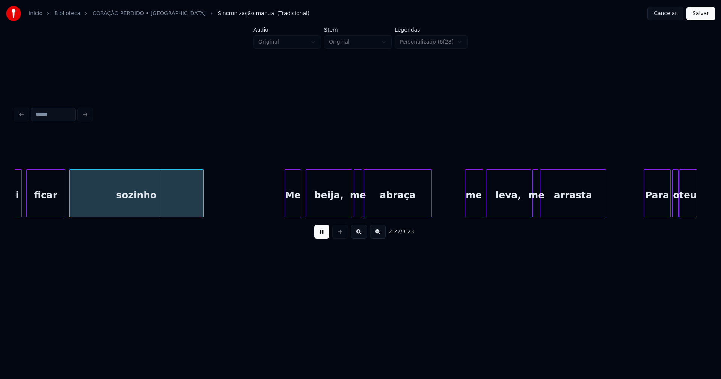
scroll to position [0, 10550]
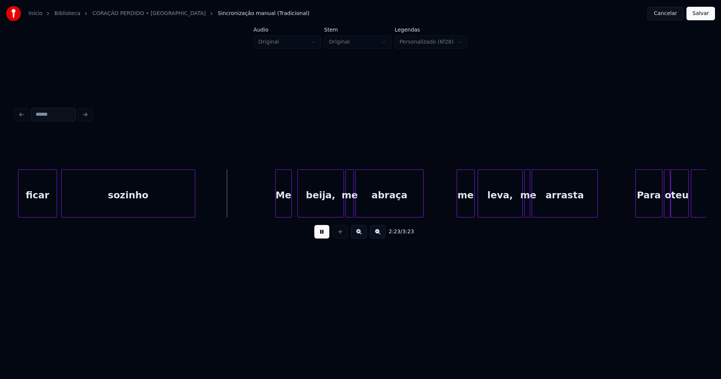
click at [282, 209] on div "Me" at bounding box center [284, 195] width 16 height 51
click at [267, 213] on div at bounding box center [268, 193] width 2 height 47
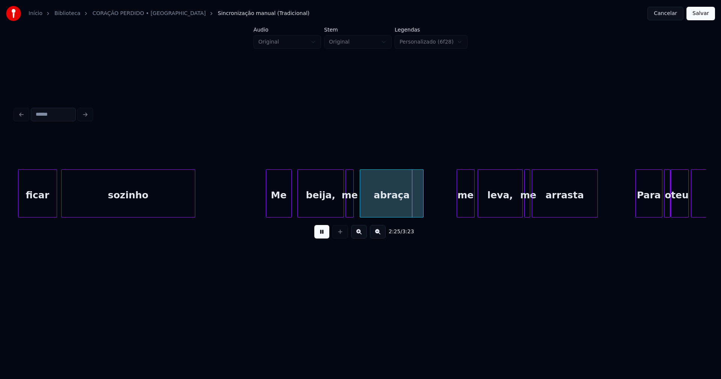
click at [361, 210] on div at bounding box center [361, 193] width 2 height 47
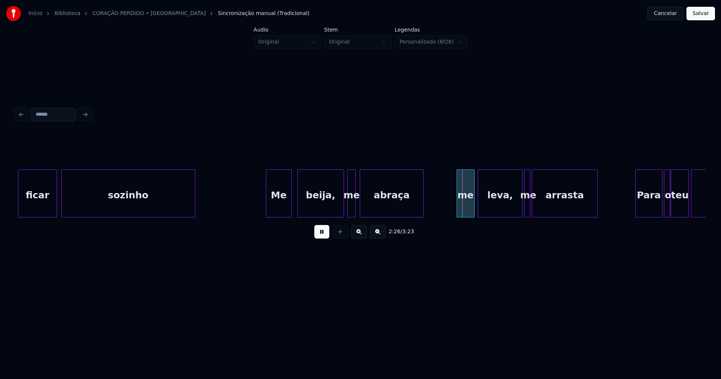
click at [352, 211] on div "me" at bounding box center [352, 195] width 8 height 51
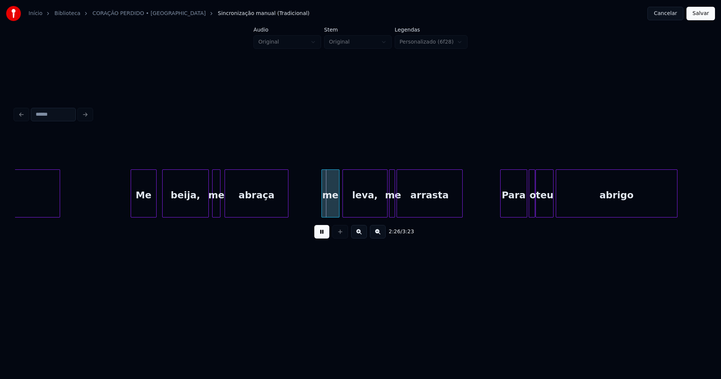
scroll to position [0, 10711]
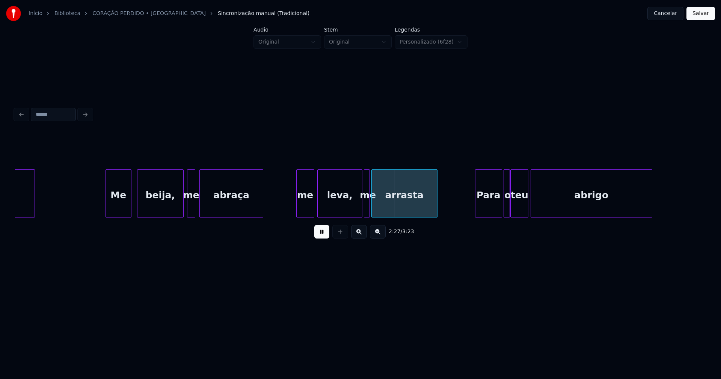
click at [307, 208] on div "me" at bounding box center [305, 195] width 17 height 51
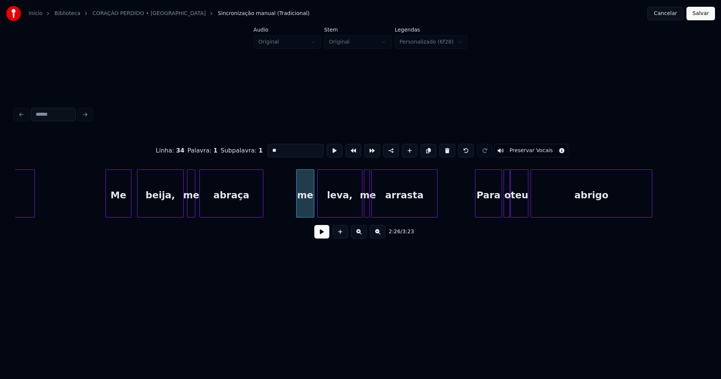
click at [272, 147] on input "**" at bounding box center [295, 151] width 56 height 14
type input "**"
click at [329, 236] on button at bounding box center [321, 232] width 15 height 14
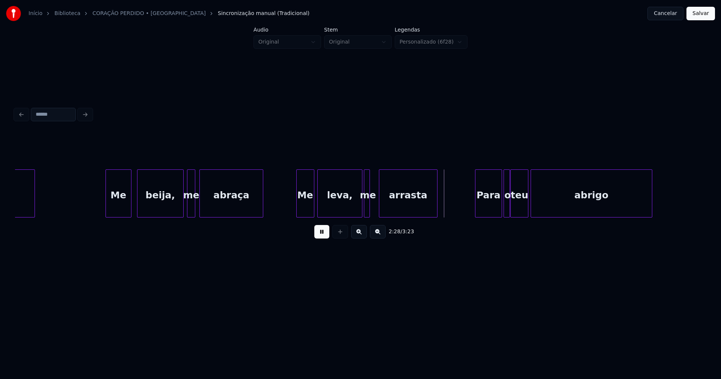
click at [381, 205] on div at bounding box center [380, 193] width 2 height 47
click at [377, 202] on div at bounding box center [376, 193] width 2 height 47
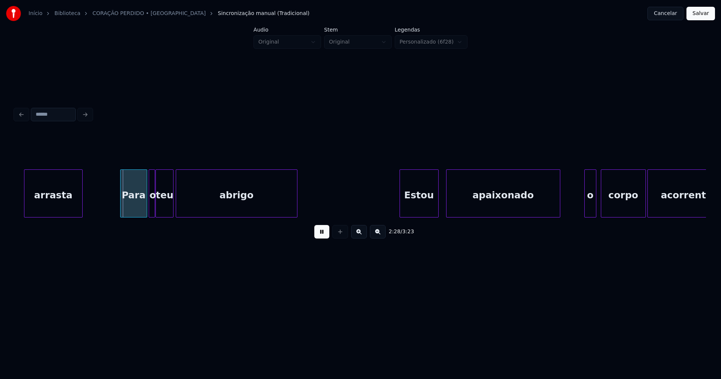
scroll to position [0, 11083]
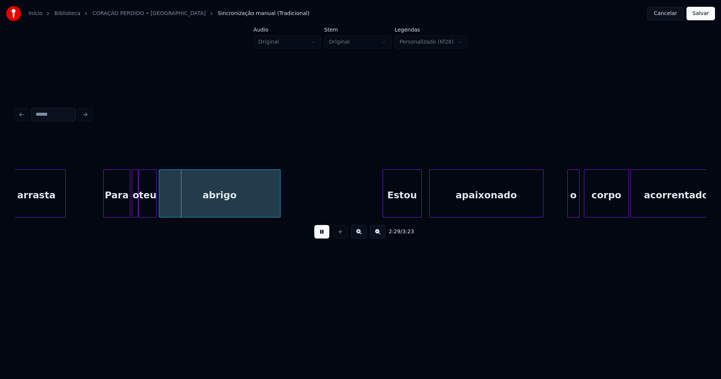
click at [415, 204] on div "Estou" at bounding box center [402, 195] width 38 height 51
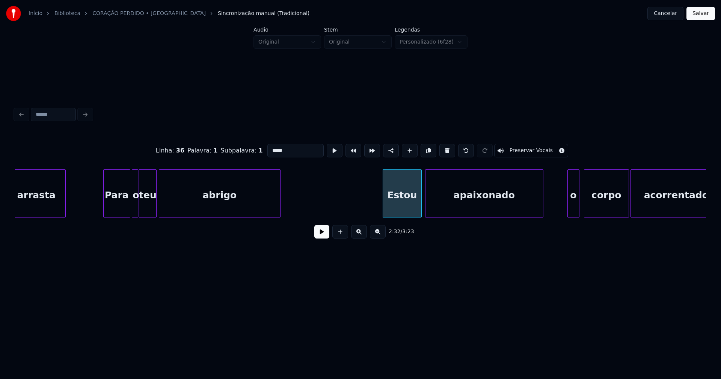
click at [427, 209] on div at bounding box center [427, 193] width 2 height 47
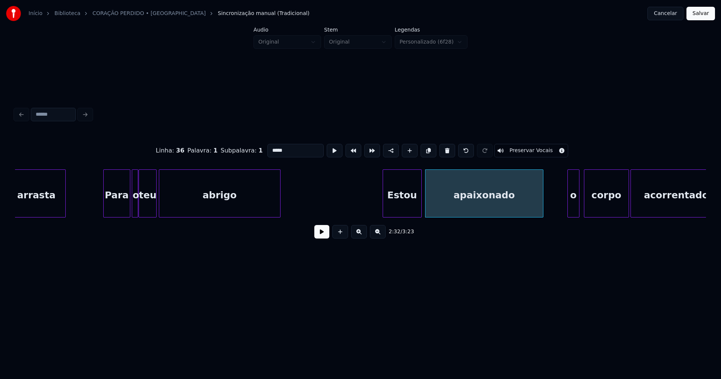
click at [316, 236] on button at bounding box center [321, 232] width 15 height 14
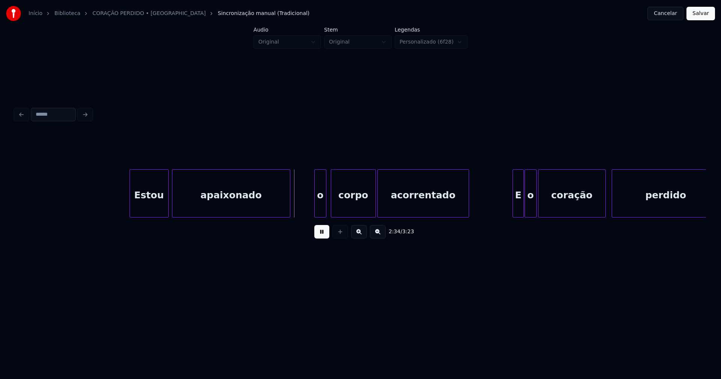
scroll to position [0, 11437]
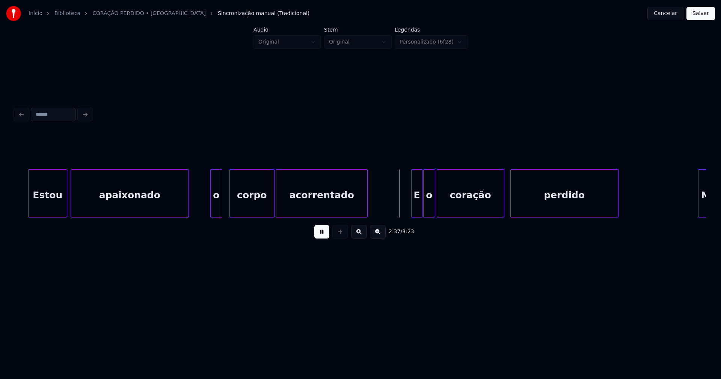
click at [216, 215] on div "Estou apaixonado o corpo acorrentado E o coração perdido Meu" at bounding box center [360, 193] width 691 height 48
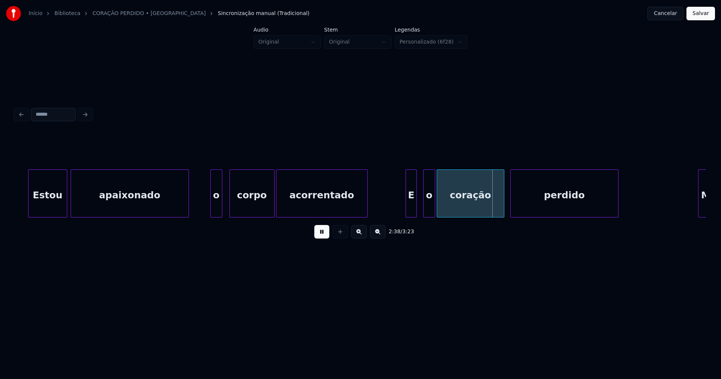
click at [411, 213] on div "E" at bounding box center [411, 195] width 11 height 51
click at [426, 211] on div "o" at bounding box center [423, 195] width 11 height 51
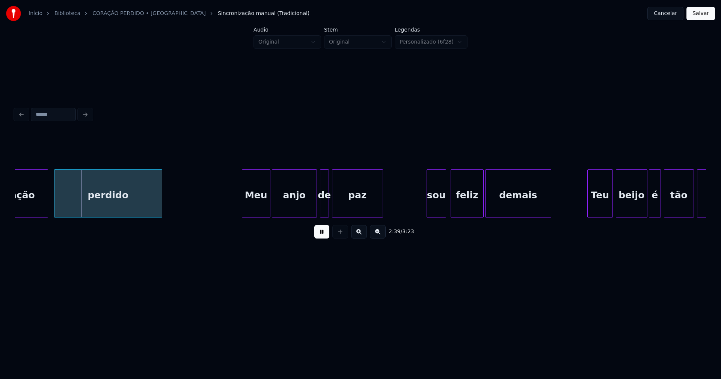
scroll to position [0, 11911]
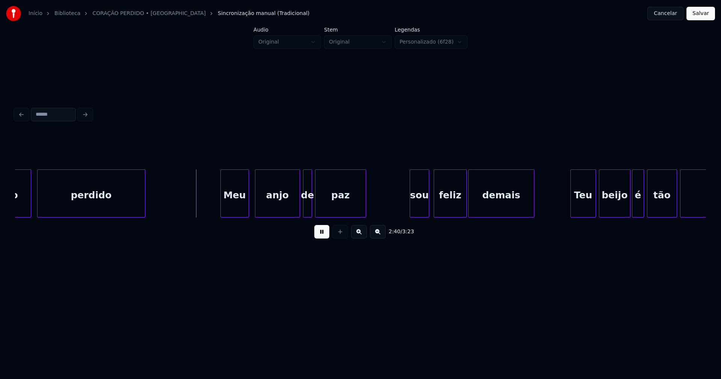
click at [232, 212] on div "Meu" at bounding box center [235, 195] width 28 height 51
click at [273, 207] on div "anjo" at bounding box center [273, 195] width 44 height 51
click at [301, 206] on div at bounding box center [301, 193] width 2 height 47
click at [398, 213] on div at bounding box center [399, 193] width 2 height 47
click at [408, 208] on div "sou" at bounding box center [413, 195] width 32 height 51
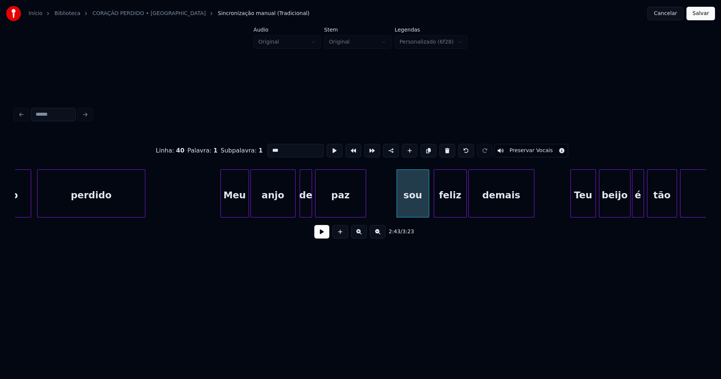
drag, startPoint x: 269, startPoint y: 146, endPoint x: 256, endPoint y: 153, distance: 14.3
click at [256, 153] on div "Linha : 40 [GEOGRAPHIC_DATA] : 1 Subpalavra : 1 *** Preservar Vocais" at bounding box center [360, 151] width 691 height 38
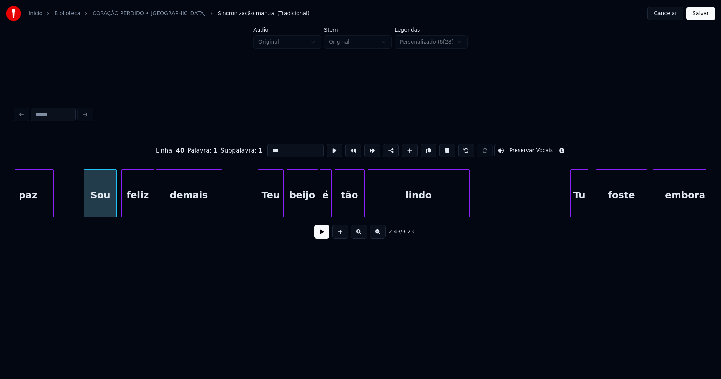
scroll to position [0, 12231]
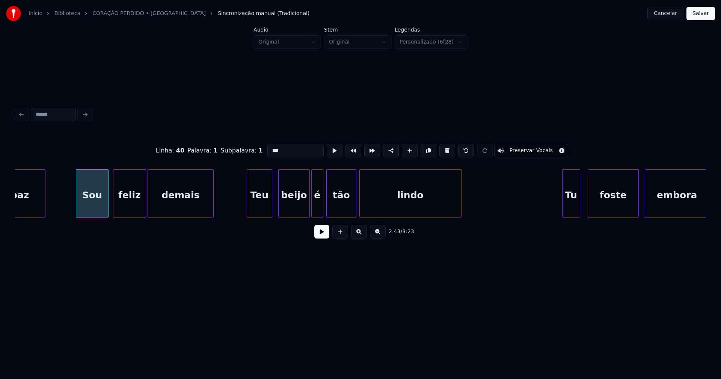
click at [258, 214] on div "Teu" at bounding box center [259, 195] width 25 height 51
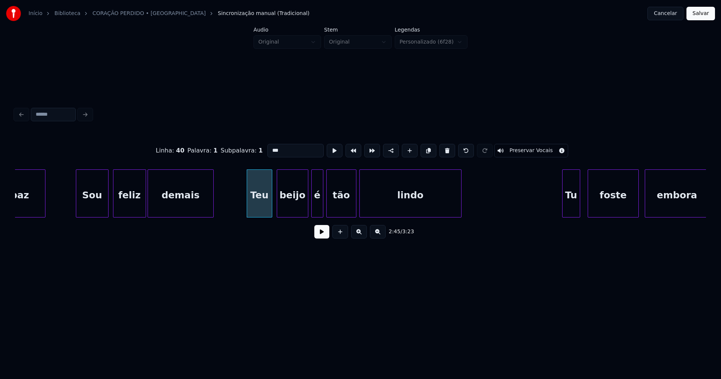
click at [301, 215] on div "paz Sou feliz demais Teu beijo é tão lindo Tu foste embora" at bounding box center [360, 193] width 691 height 48
click at [316, 214] on div "é" at bounding box center [315, 195] width 11 height 51
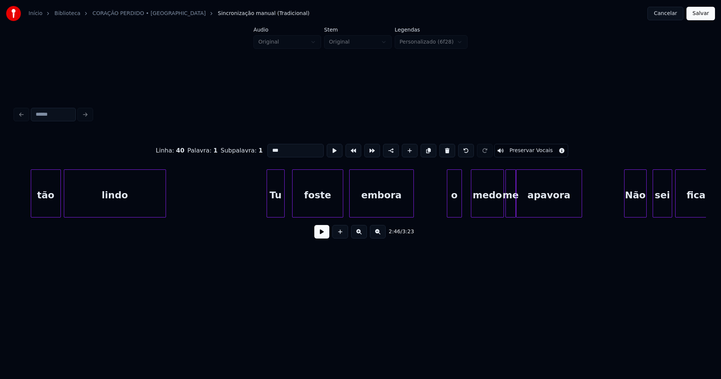
scroll to position [0, 12561]
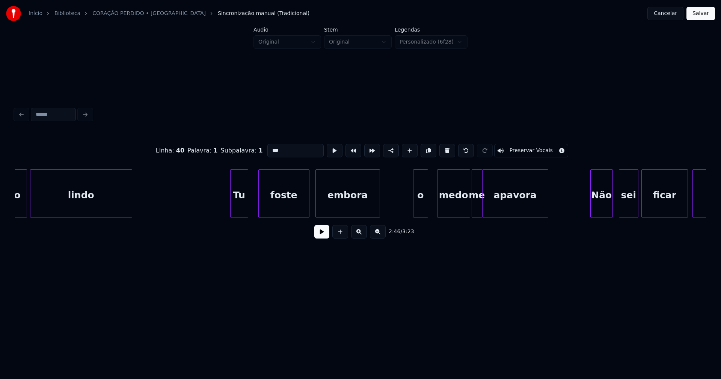
click at [239, 210] on div "Tu" at bounding box center [239, 195] width 17 height 51
type input "***"
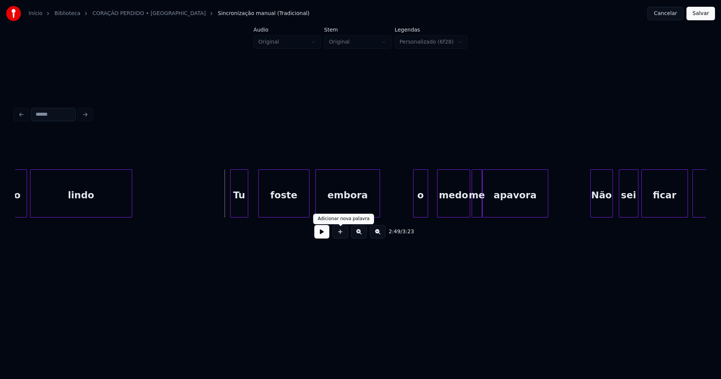
click at [327, 234] on button at bounding box center [321, 232] width 15 height 14
click at [410, 208] on div "o" at bounding box center [417, 193] width 15 height 48
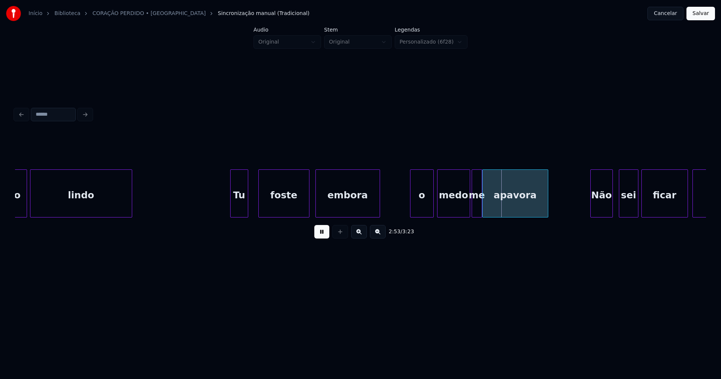
click at [431, 205] on div at bounding box center [432, 193] width 2 height 47
click at [493, 207] on div at bounding box center [492, 193] width 2 height 47
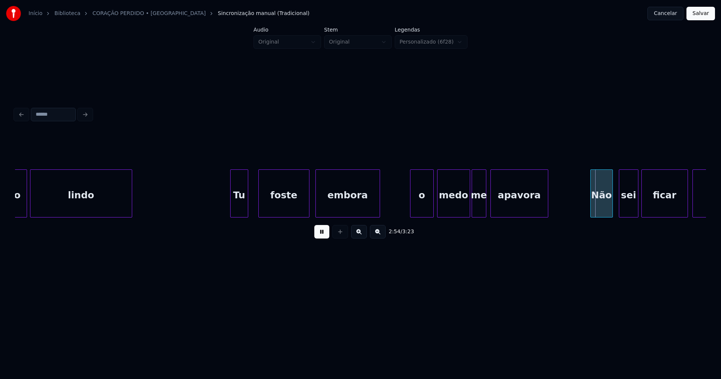
click at [485, 206] on div at bounding box center [485, 193] width 2 height 47
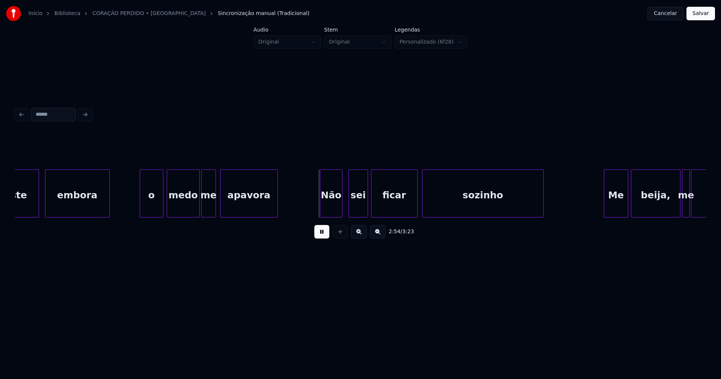
scroll to position [0, 12839]
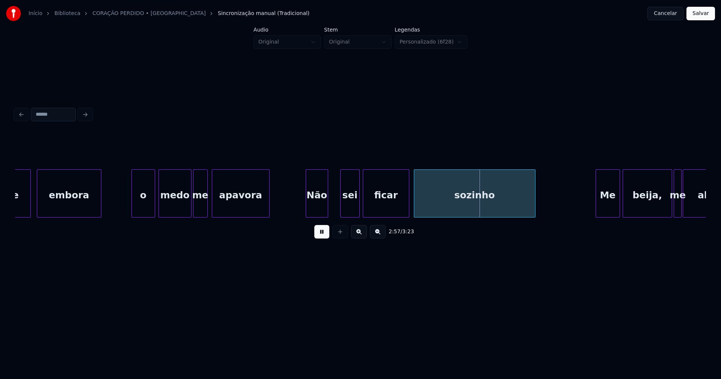
click at [316, 209] on div "Não" at bounding box center [317, 195] width 22 height 51
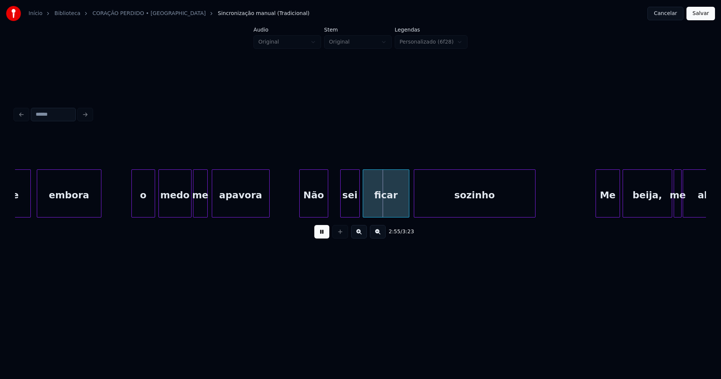
click at [301, 207] on div at bounding box center [301, 193] width 2 height 47
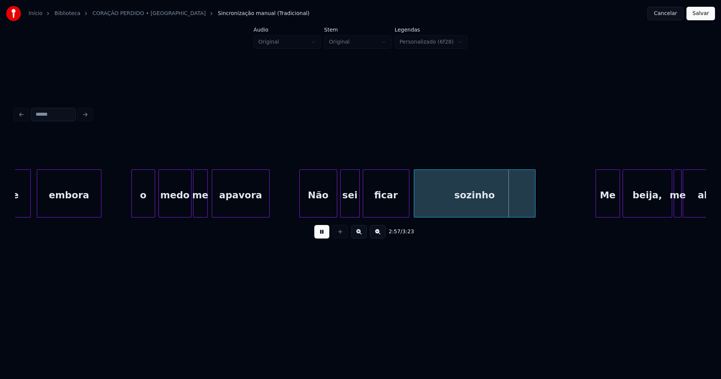
click at [335, 201] on div at bounding box center [336, 193] width 2 height 47
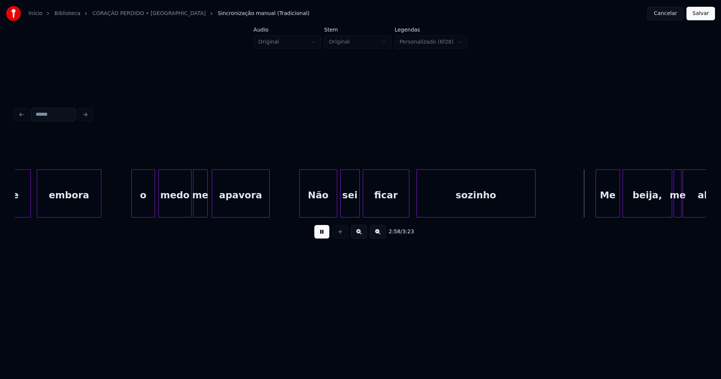
click at [417, 204] on div at bounding box center [418, 193] width 2 height 47
click at [411, 204] on div at bounding box center [411, 193] width 2 height 47
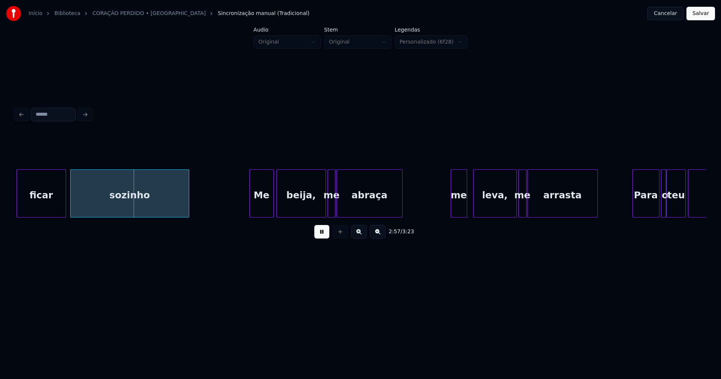
scroll to position [0, 13203]
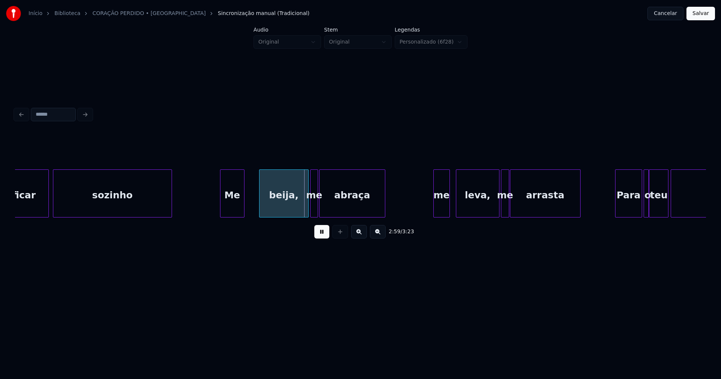
click at [233, 210] on div "Me" at bounding box center [232, 195] width 24 height 51
click at [277, 208] on div "beija," at bounding box center [279, 195] width 49 height 51
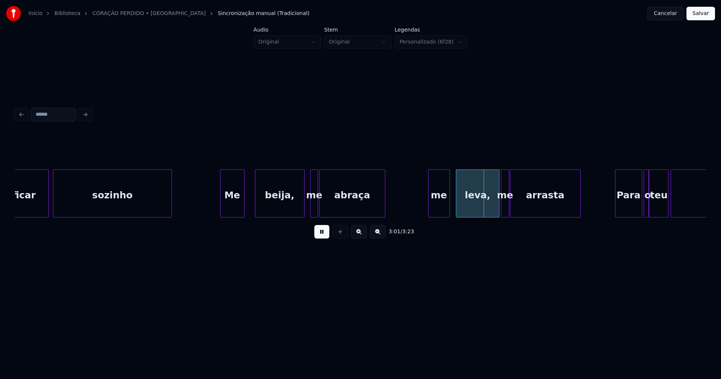
click at [430, 208] on div at bounding box center [430, 193] width 2 height 47
click at [519, 203] on div at bounding box center [519, 193] width 2 height 47
click at [516, 202] on div at bounding box center [515, 193] width 2 height 47
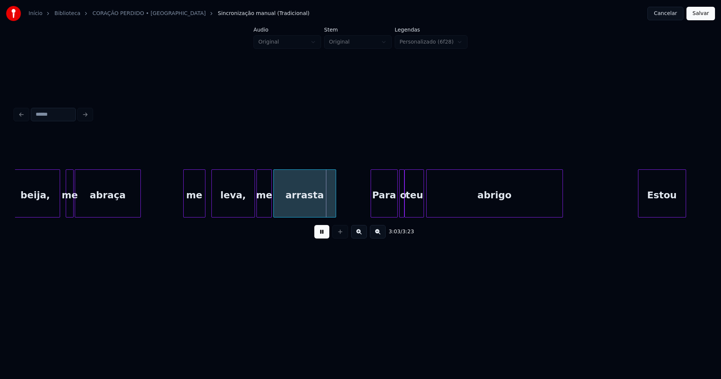
scroll to position [0, 13558]
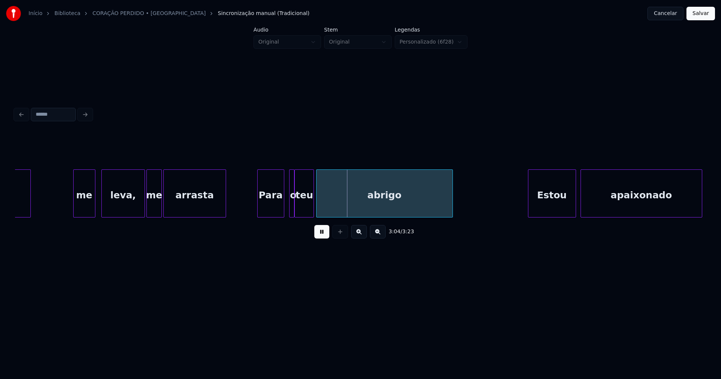
click at [267, 204] on div "Para" at bounding box center [271, 195] width 26 height 51
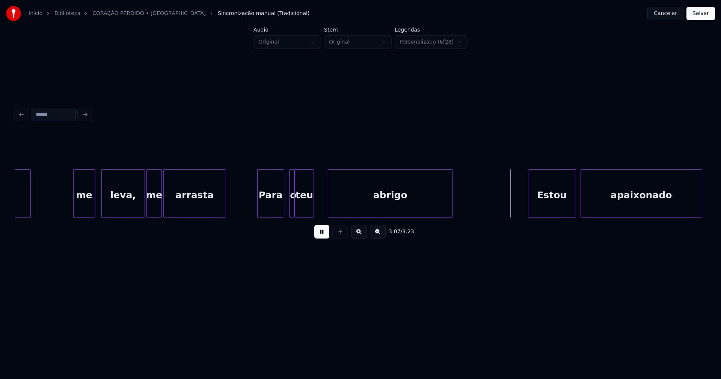
click at [329, 201] on div at bounding box center [329, 193] width 2 height 47
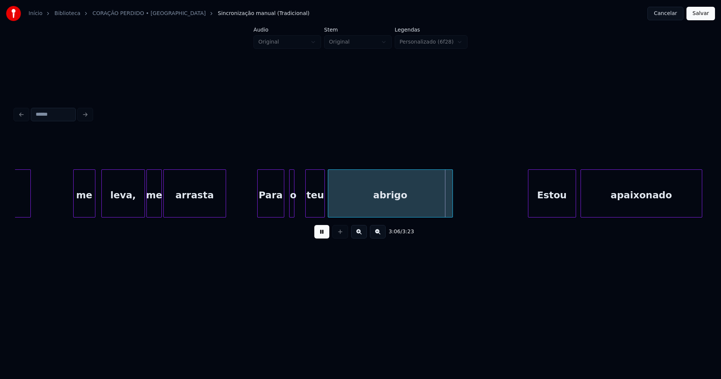
click at [315, 210] on div "teu" at bounding box center [315, 195] width 19 height 51
click at [309, 208] on div at bounding box center [310, 193] width 2 height 47
click at [305, 203] on div at bounding box center [305, 193] width 2 height 47
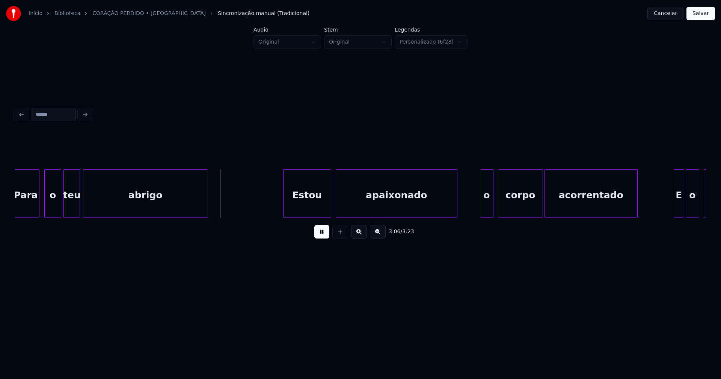
scroll to position [0, 13811]
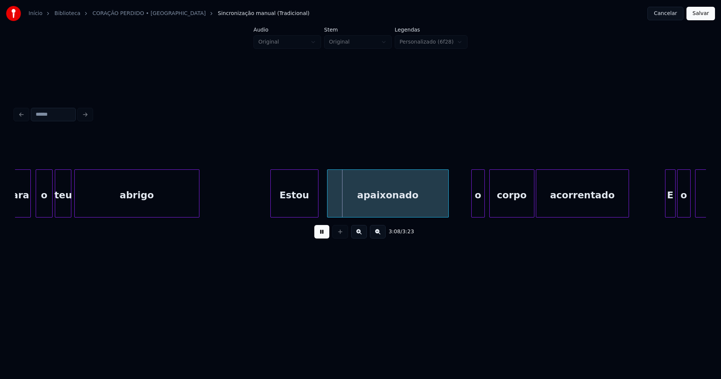
click at [297, 210] on div "Estou" at bounding box center [294, 195] width 47 height 51
click at [354, 200] on div "apaixonado" at bounding box center [386, 195] width 121 height 51
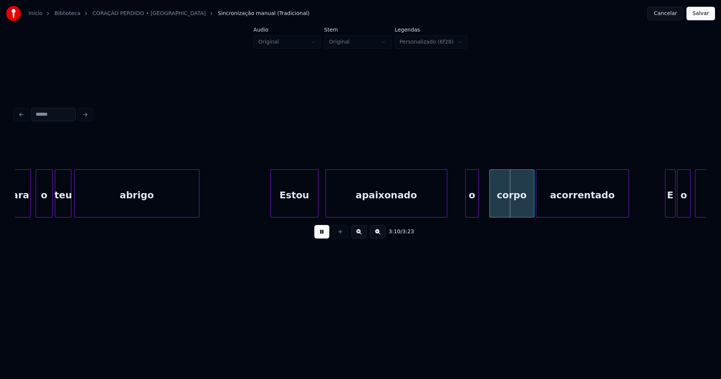
click at [473, 211] on div "o" at bounding box center [472, 195] width 13 height 51
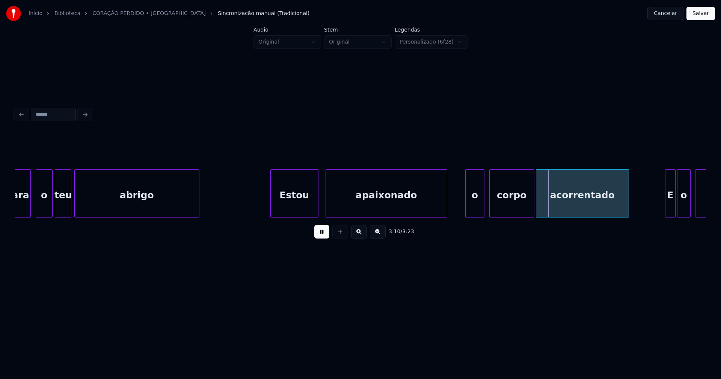
click at [484, 205] on div at bounding box center [483, 193] width 2 height 47
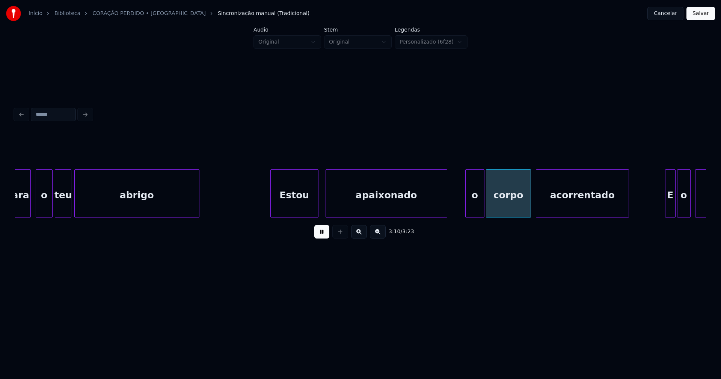
click at [500, 206] on div "corpo" at bounding box center [508, 195] width 44 height 51
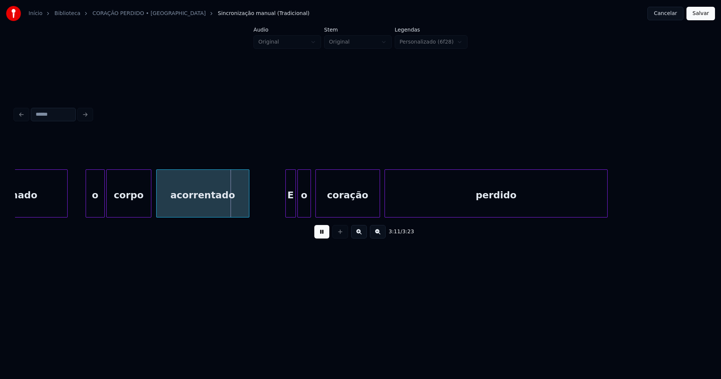
scroll to position [0, 14250]
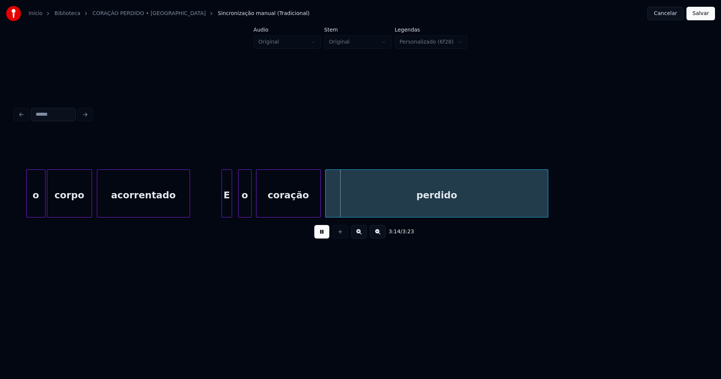
click at [226, 211] on div "E" at bounding box center [227, 195] width 10 height 51
click at [242, 212] on div "o" at bounding box center [240, 195] width 13 height 51
click at [704, 15] on button "Salvar" at bounding box center [701, 14] width 29 height 14
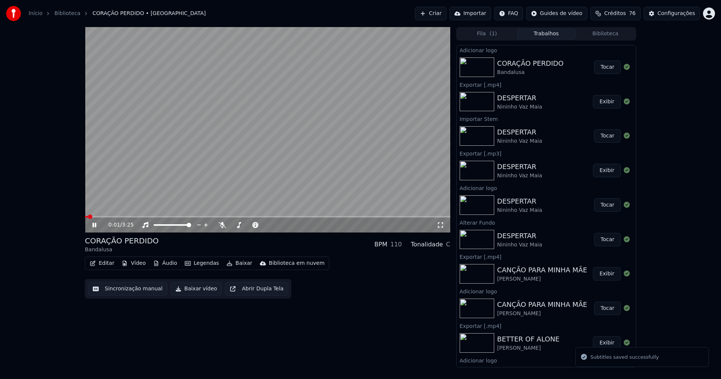
click at [439, 225] on icon at bounding box center [441, 225] width 8 height 6
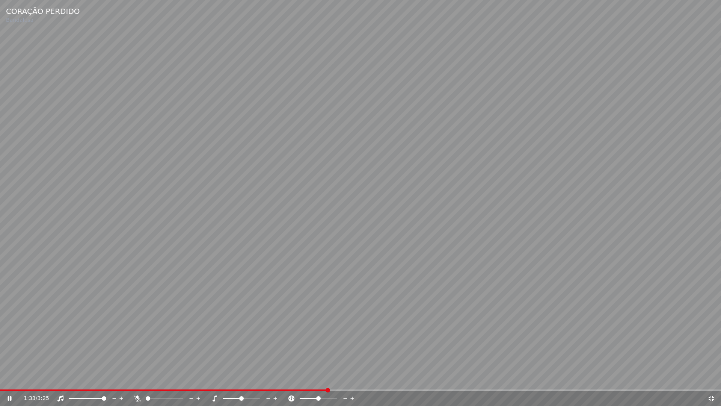
drag, startPoint x: 711, startPoint y: 395, endPoint x: 711, endPoint y: 305, distance: 90.1
click at [711, 379] on div "1:33 / 3:25" at bounding box center [360, 398] width 715 height 8
drag, startPoint x: 711, startPoint y: 399, endPoint x: 699, endPoint y: 184, distance: 215.6
click at [711, 379] on icon at bounding box center [712, 398] width 8 height 6
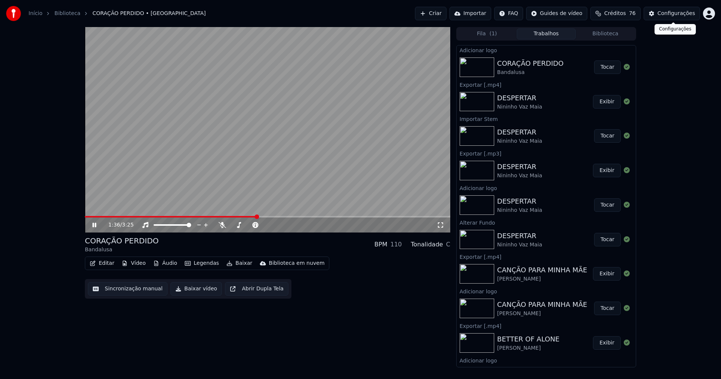
click at [673, 8] on button "Configurações" at bounding box center [672, 14] width 56 height 14
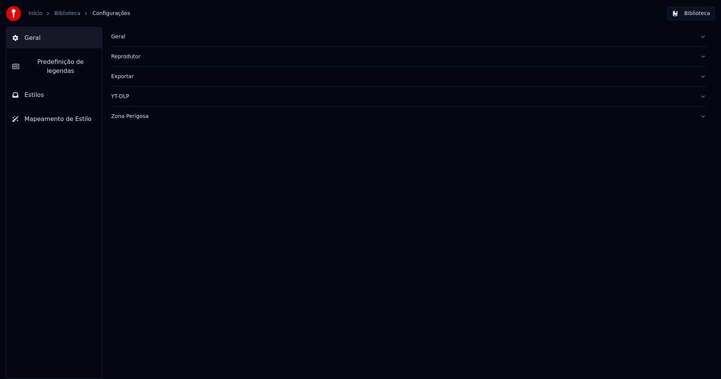
click at [47, 66] on span "Predefinição de legendas" at bounding box center [60, 66] width 71 height 18
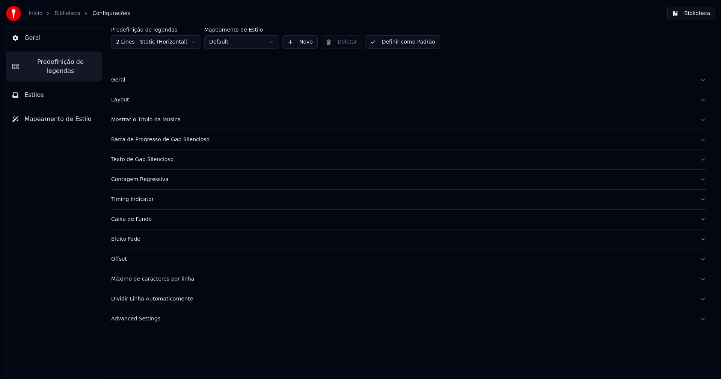
click at [146, 321] on div "Advanced Settings" at bounding box center [402, 319] width 583 height 8
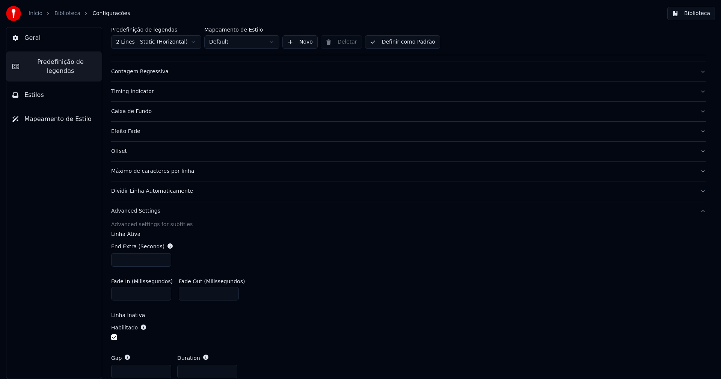
scroll to position [113, 0]
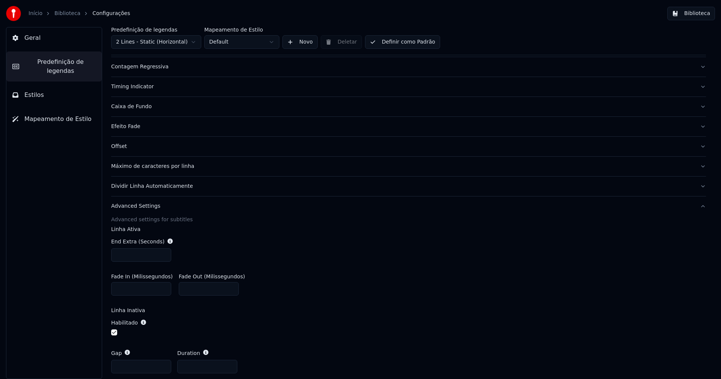
type input "***"
click at [164, 252] on input "***" at bounding box center [141, 255] width 60 height 14
drag, startPoint x: 309, startPoint y: 272, endPoint x: 314, endPoint y: 275, distance: 6.1
click at [310, 272] on div "Fade In (Milissegundos) * Fade Out (Milissegundos) ***" at bounding box center [408, 285] width 595 height 34
click at [700, 13] on button "Biblioteca" at bounding box center [691, 14] width 48 height 14
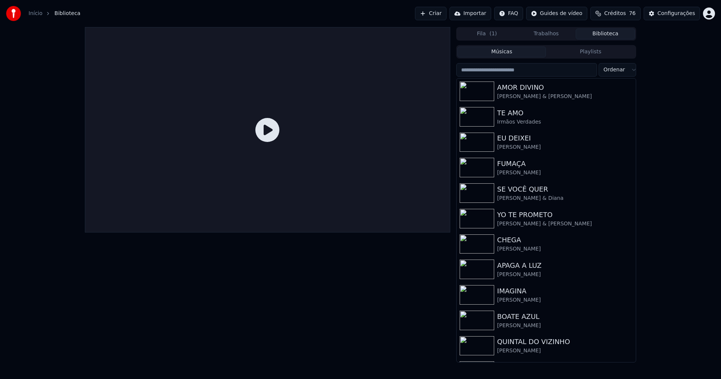
click at [550, 31] on button "Trabalhos" at bounding box center [546, 34] width 59 height 11
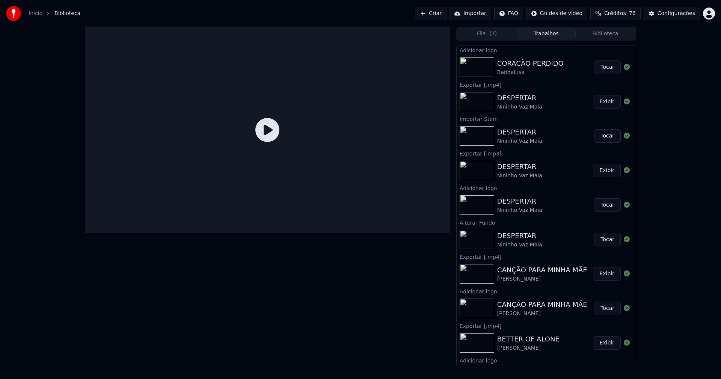
click at [602, 66] on button "Tocar" at bounding box center [607, 67] width 27 height 14
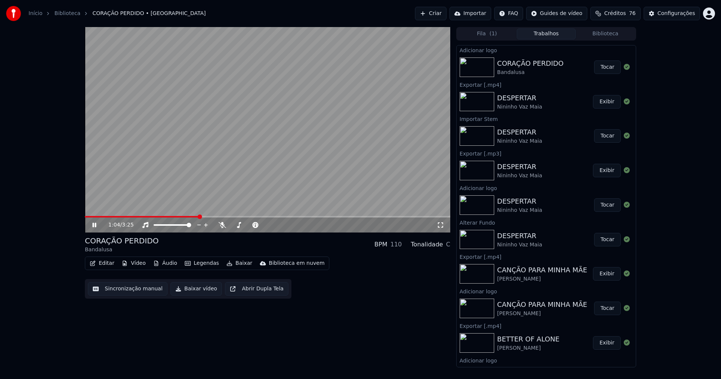
click at [199, 216] on span at bounding box center [267, 217] width 365 height 2
click at [438, 225] on icon at bounding box center [441, 225] width 8 height 6
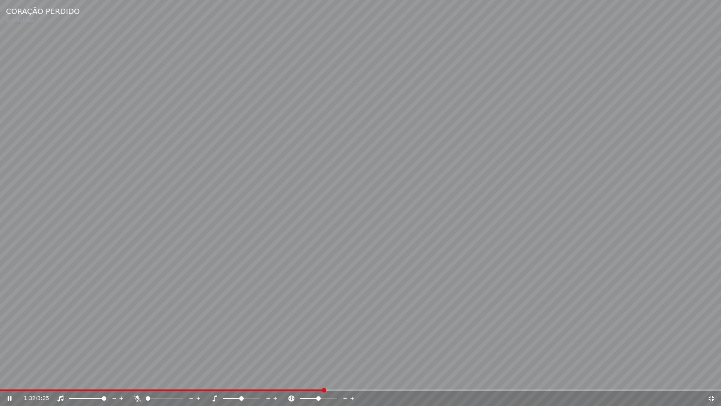
click at [710, 379] on icon at bounding box center [711, 398] width 5 height 5
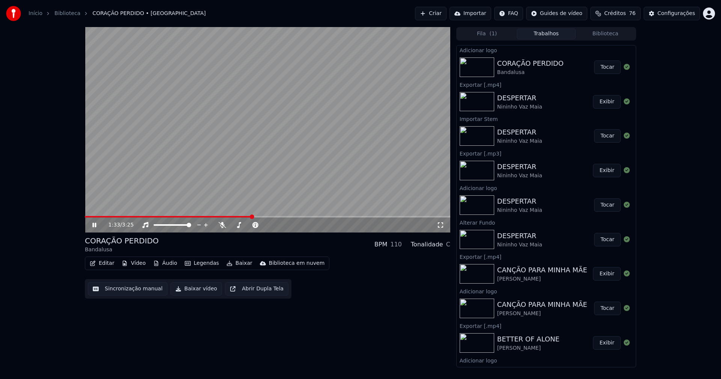
click at [95, 225] on icon at bounding box center [94, 225] width 4 height 5
click at [192, 291] on button "Baixar vídeo" at bounding box center [196, 289] width 51 height 14
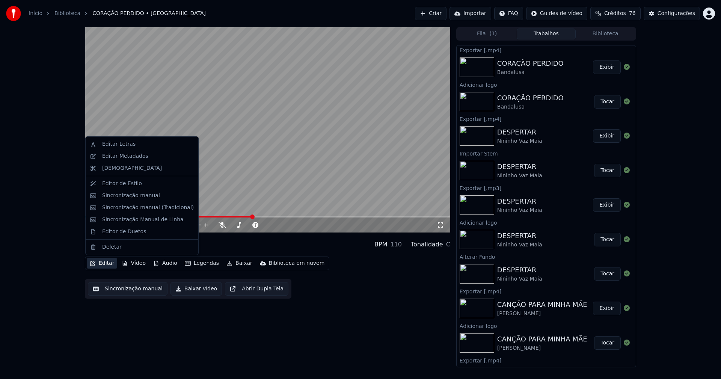
click at [104, 263] on button "Editar" at bounding box center [102, 263] width 30 height 11
click at [125, 158] on div "Editar Metadados" at bounding box center [125, 157] width 46 height 8
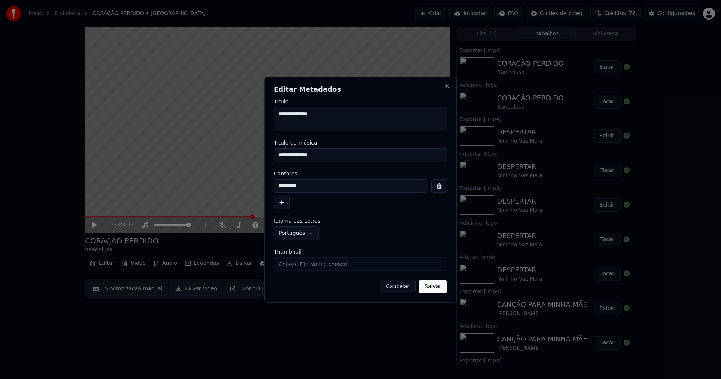
click at [291, 262] on input "Thumbnail" at bounding box center [361, 264] width 174 height 14
type input "**********"
click at [432, 288] on button "Salvar" at bounding box center [433, 287] width 29 height 14
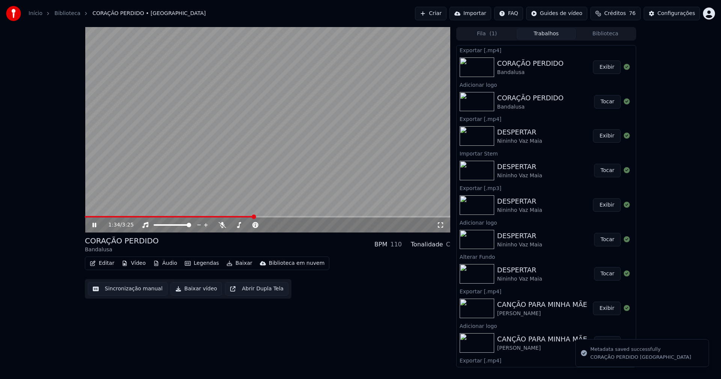
drag, startPoint x: 94, startPoint y: 226, endPoint x: 354, endPoint y: 73, distance: 302.1
click at [94, 225] on icon at bounding box center [94, 225] width 4 height 5
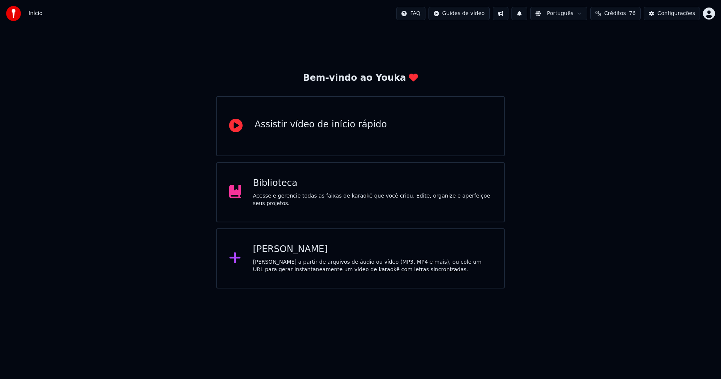
click at [271, 189] on div "Biblioteca" at bounding box center [372, 183] width 239 height 12
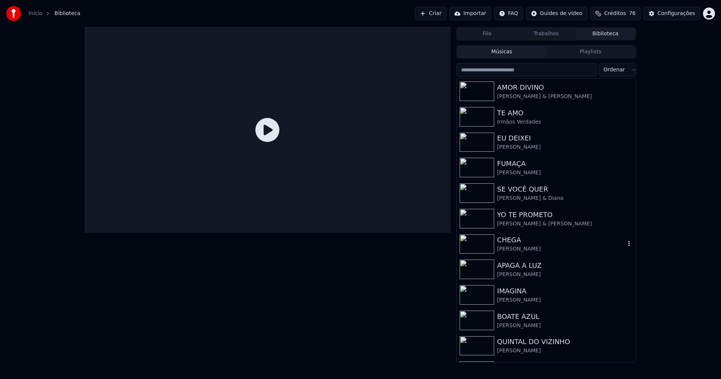
click at [509, 245] on div "[PERSON_NAME]" at bounding box center [561, 249] width 128 height 8
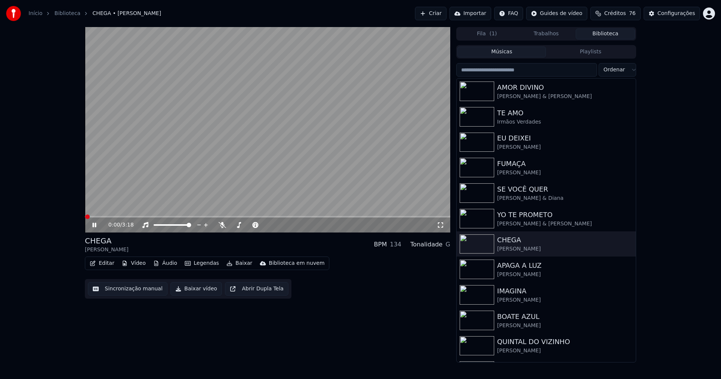
click at [443, 225] on icon at bounding box center [441, 225] width 8 height 6
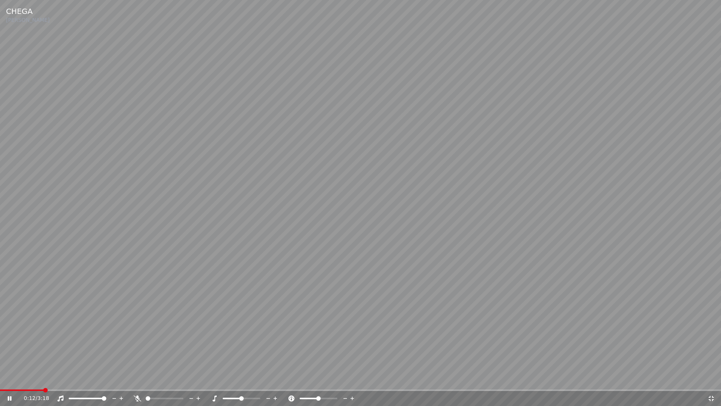
click at [710, 379] on icon at bounding box center [711, 398] width 5 height 5
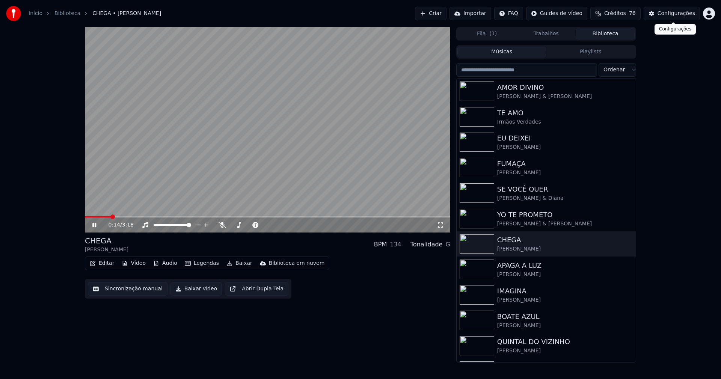
click at [677, 14] on div "Configurações" at bounding box center [677, 14] width 38 height 8
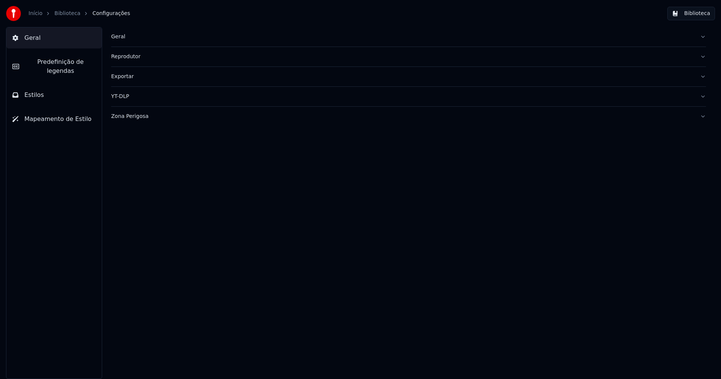
click at [73, 59] on span "Predefinição de legendas" at bounding box center [60, 66] width 71 height 18
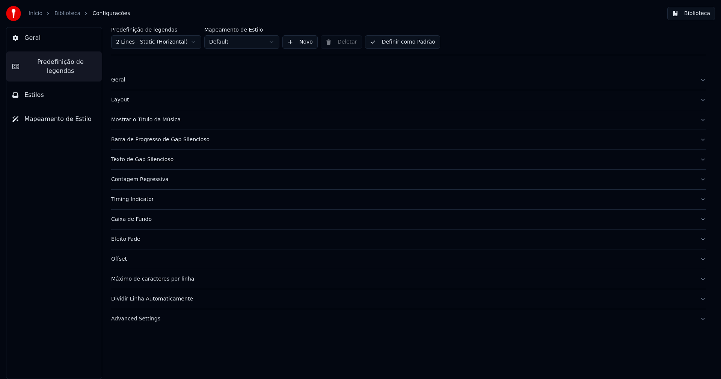
click at [179, 139] on div "Barra de Progresso de Gap Silencioso" at bounding box center [402, 140] width 583 height 8
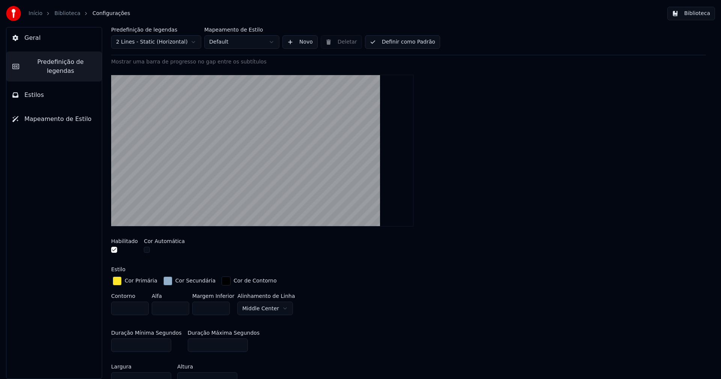
scroll to position [150, 0]
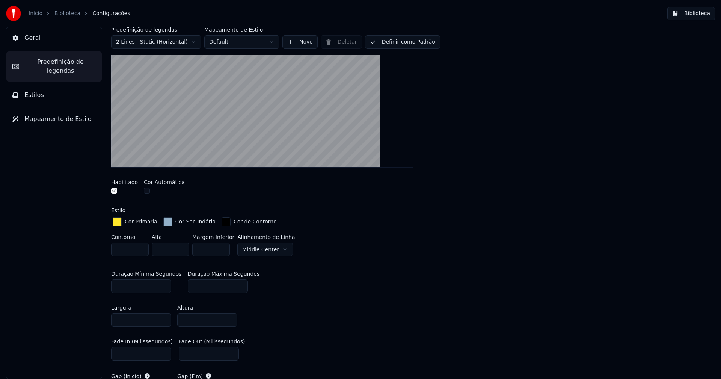
click at [166, 224] on div "button" at bounding box center [167, 221] width 9 height 9
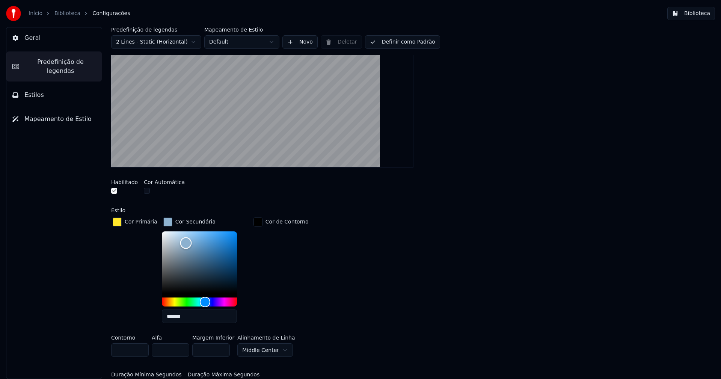
type input "*******"
drag, startPoint x: 178, startPoint y: 243, endPoint x: 182, endPoint y: 242, distance: 4.3
click at [182, 242] on div "Color" at bounding box center [186, 243] width 12 height 12
click at [166, 221] on div "button" at bounding box center [167, 221] width 9 height 9
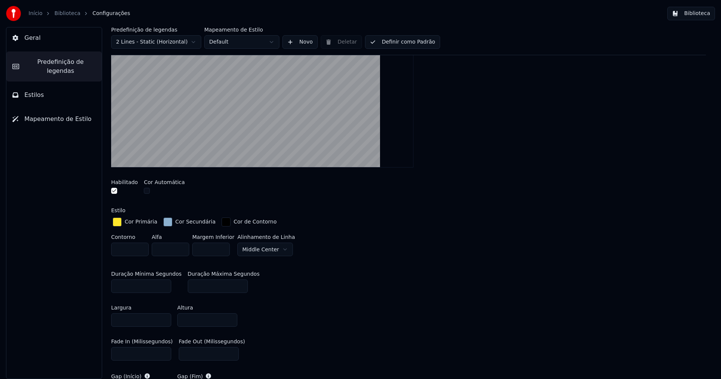
click at [697, 16] on button "Biblioteca" at bounding box center [691, 14] width 48 height 14
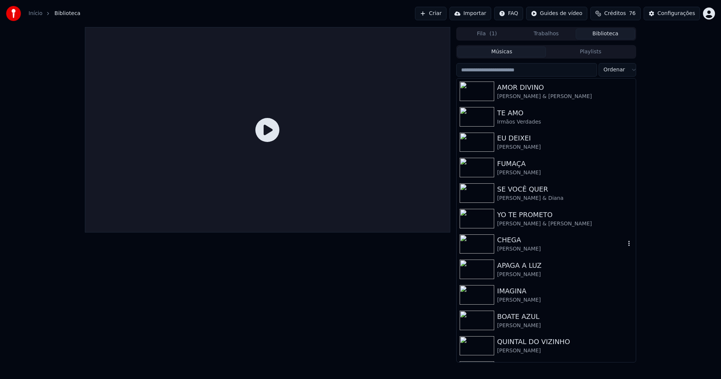
click at [512, 246] on div "[PERSON_NAME]" at bounding box center [561, 249] width 128 height 8
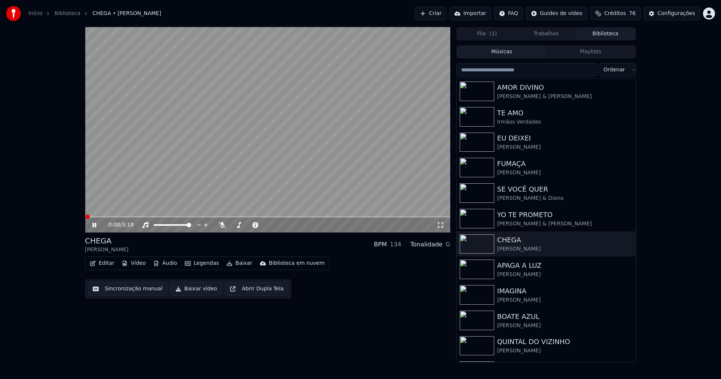
click at [443, 226] on icon at bounding box center [441, 225] width 8 height 6
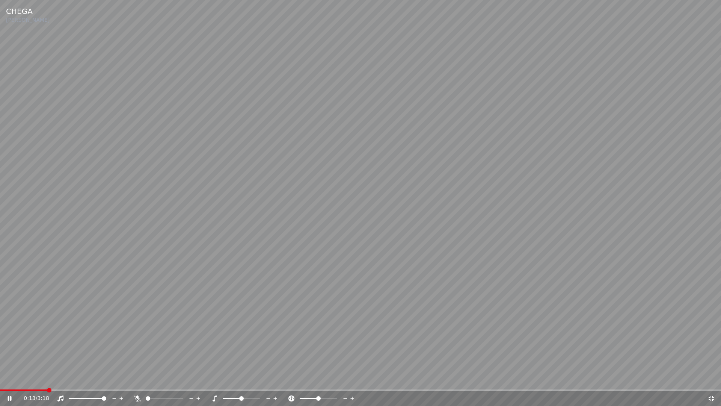
click at [47, 379] on span at bounding box center [23, 390] width 47 height 2
click at [29, 379] on span at bounding box center [28, 390] width 56 height 2
click at [711, 379] on icon at bounding box center [712, 398] width 8 height 6
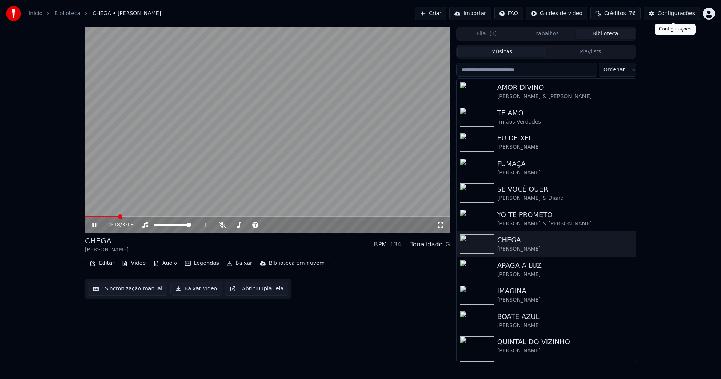
drag, startPoint x: 682, startPoint y: 12, endPoint x: 675, endPoint y: 12, distance: 7.5
click at [675, 12] on div "Configurações" at bounding box center [677, 14] width 38 height 8
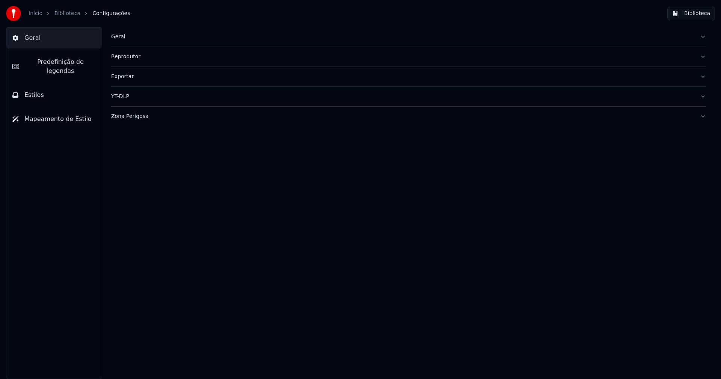
click at [67, 65] on span "Predefinição de legendas" at bounding box center [60, 66] width 71 height 18
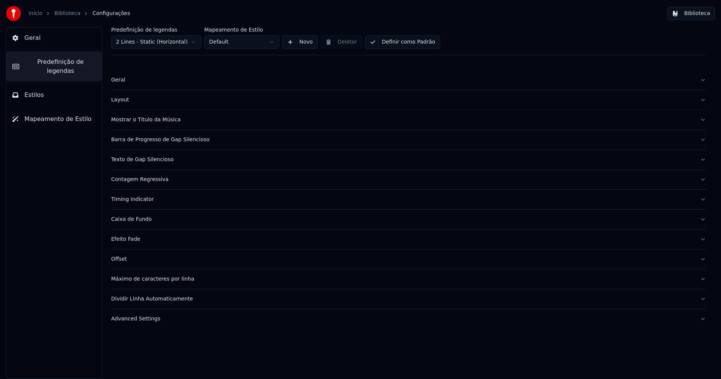
click at [160, 142] on div "Barra de Progresso de Gap Silencioso" at bounding box center [402, 140] width 583 height 8
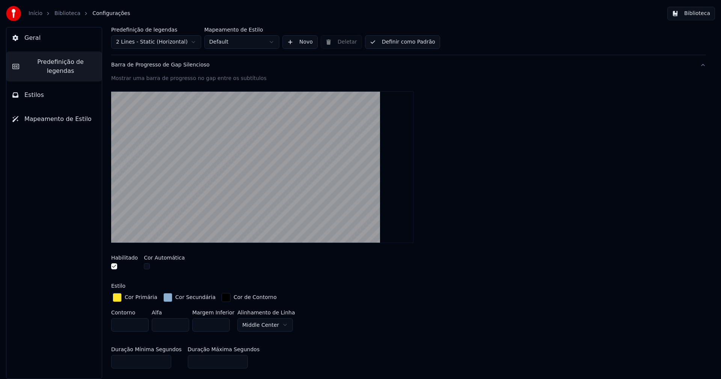
scroll to position [75, 0]
click at [165, 299] on div "button" at bounding box center [167, 297] width 9 height 9
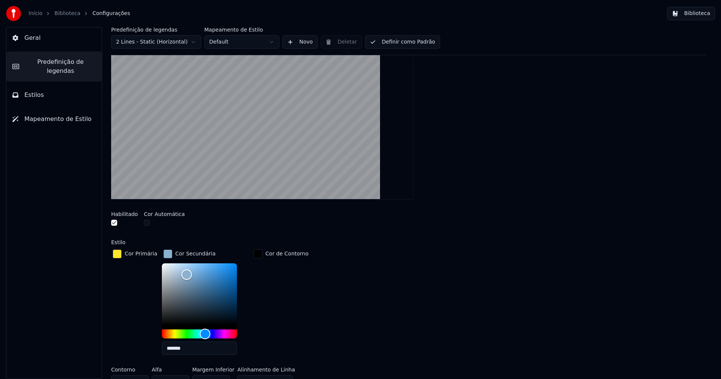
scroll to position [188, 0]
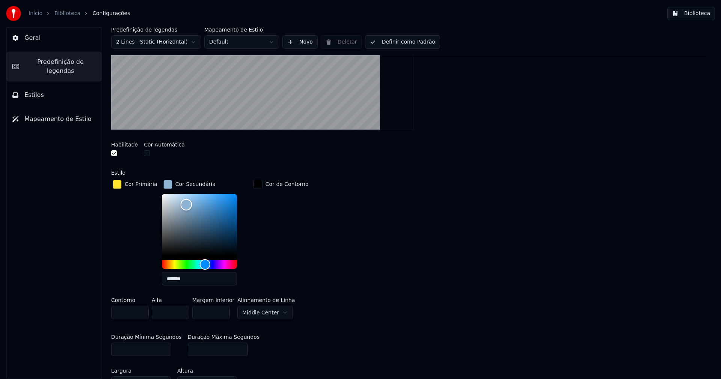
type input "*******"
click at [183, 204] on div "Color" at bounding box center [187, 205] width 12 height 12
click at [164, 184] on div "button" at bounding box center [167, 184] width 9 height 9
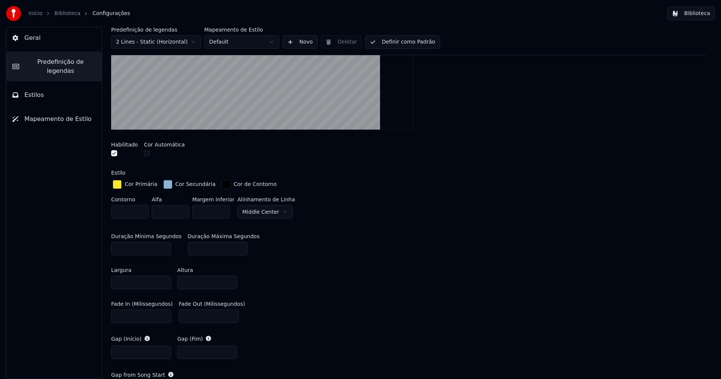
click at [699, 13] on button "Biblioteca" at bounding box center [691, 14] width 48 height 14
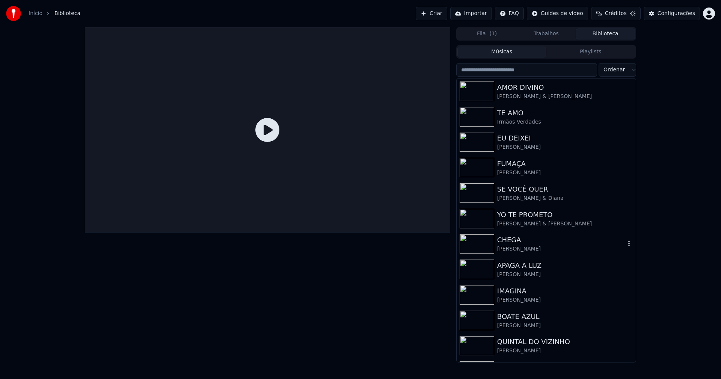
click at [509, 243] on div "CHEGA" at bounding box center [561, 240] width 128 height 11
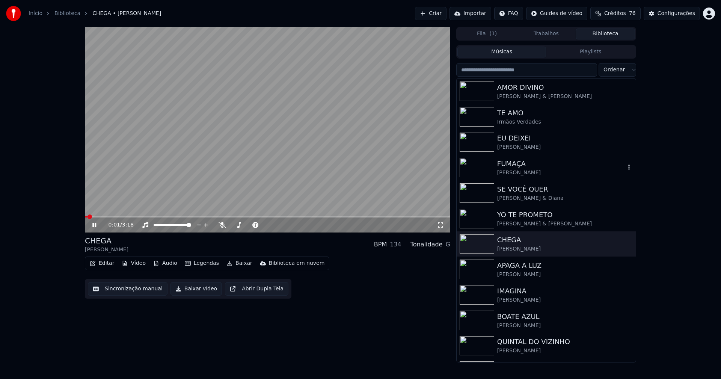
click at [520, 171] on div "[PERSON_NAME]" at bounding box center [561, 173] width 128 height 8
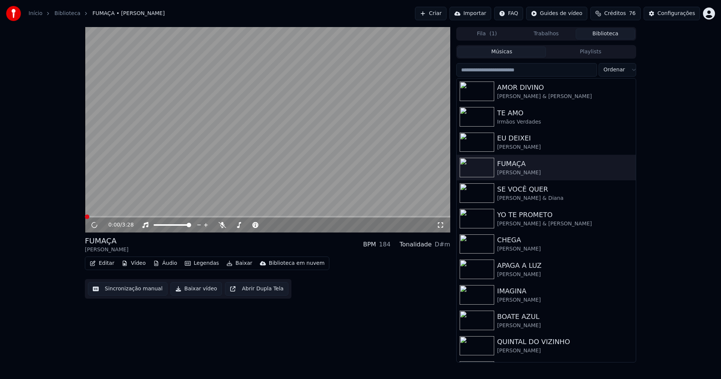
click at [439, 223] on icon at bounding box center [441, 225] width 8 height 6
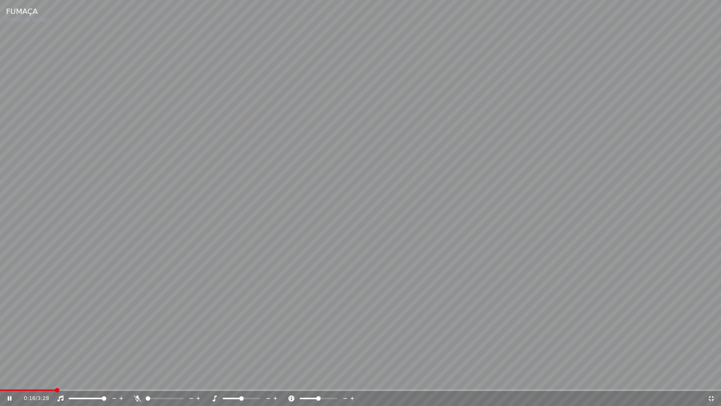
click at [54, 379] on span at bounding box center [27, 390] width 55 height 2
click at [30, 379] on span at bounding box center [15, 390] width 31 height 2
click at [36, 379] on span at bounding box center [19, 390] width 38 height 2
click at [710, 379] on icon at bounding box center [711, 398] width 5 height 5
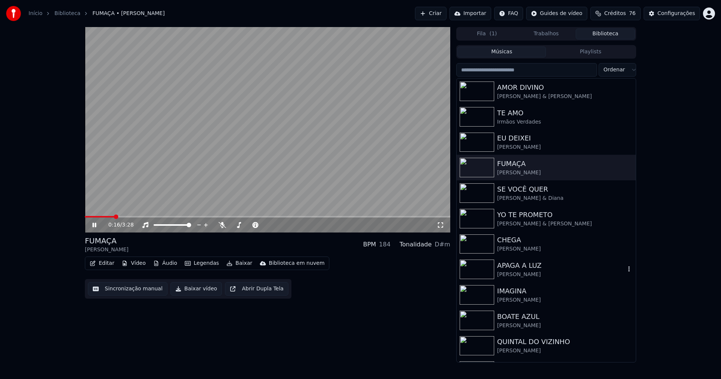
click at [517, 274] on div "[PERSON_NAME]" at bounding box center [561, 275] width 128 height 8
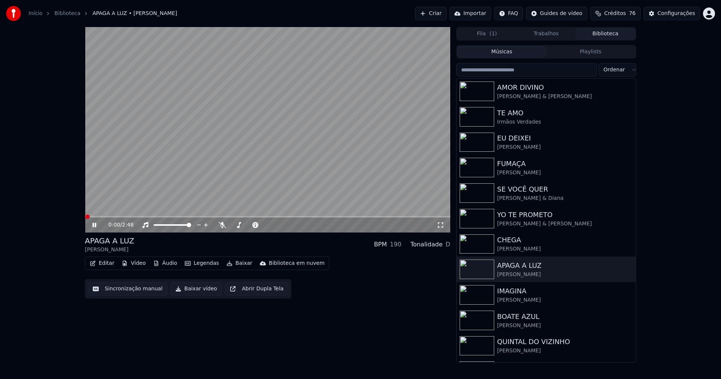
click at [438, 224] on icon at bounding box center [440, 224] width 5 height 5
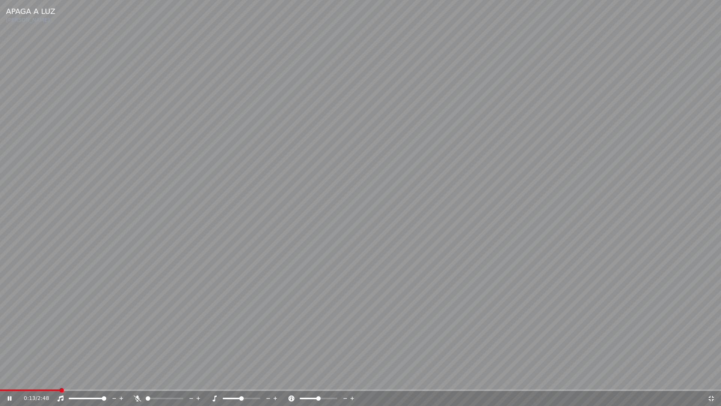
drag, startPoint x: 711, startPoint y: 397, endPoint x: 699, endPoint y: 359, distance: 40.3
click at [711, 379] on icon at bounding box center [712, 398] width 8 height 6
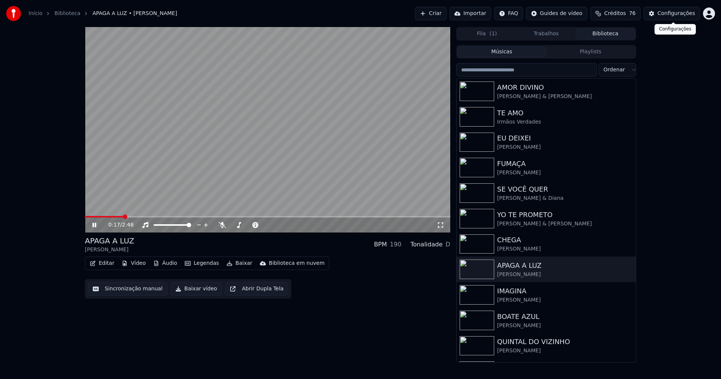
click at [672, 15] on div "Configurações" at bounding box center [677, 14] width 38 height 8
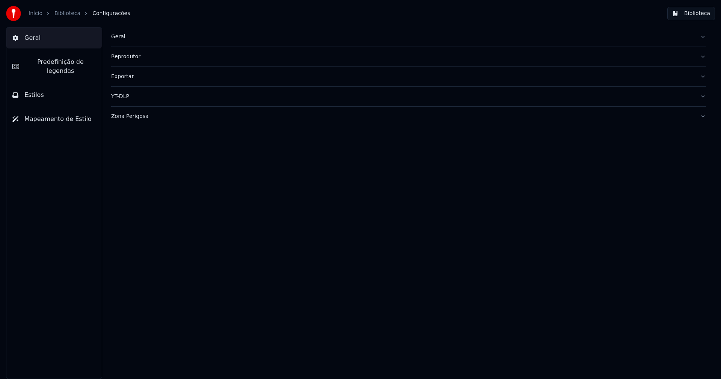
click at [76, 63] on span "Predefinição de legendas" at bounding box center [60, 66] width 71 height 18
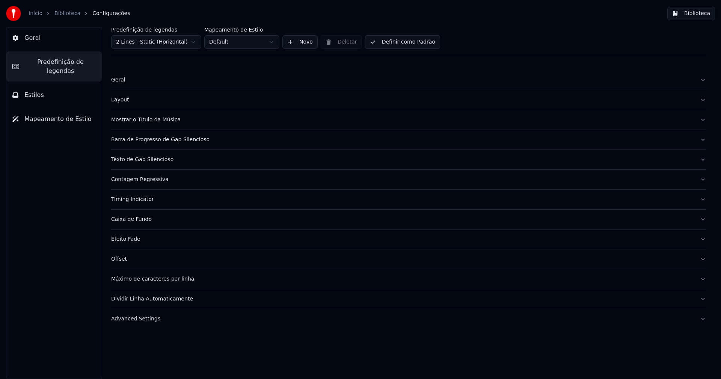
click at [168, 139] on div "Barra de Progresso de Gap Silencioso" at bounding box center [402, 140] width 583 height 8
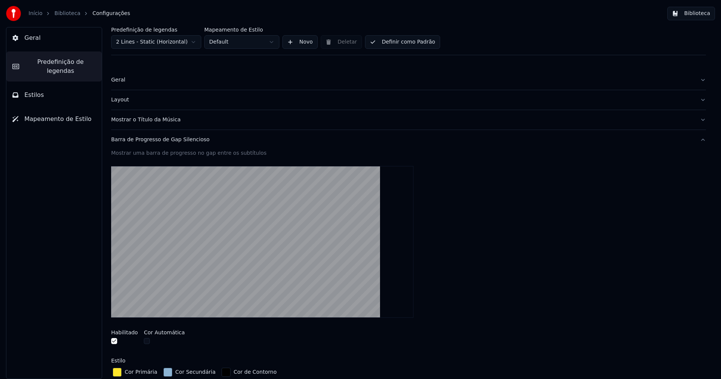
click at [164, 372] on div "button" at bounding box center [167, 372] width 9 height 9
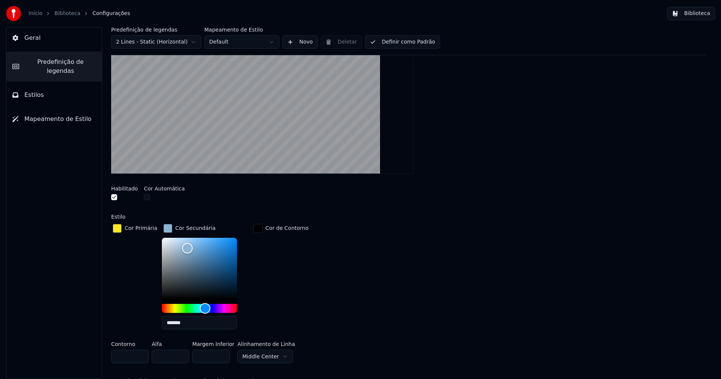
scroll to position [188, 0]
